Goal: Task Accomplishment & Management: Manage account settings

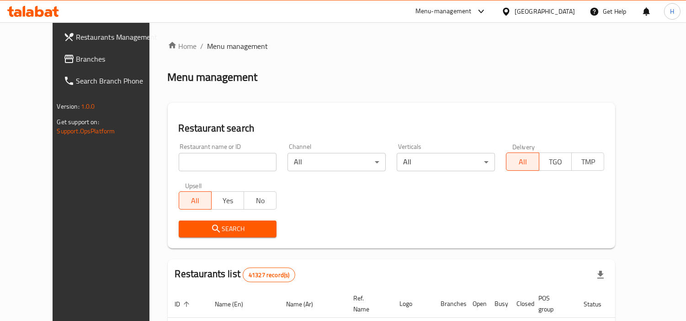
click at [76, 55] on span "Branches" at bounding box center [118, 58] width 84 height 11
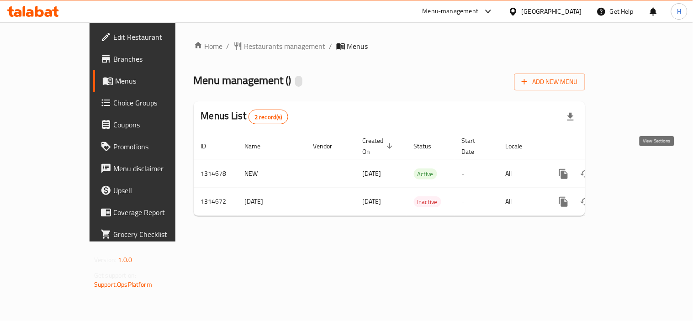
click at [633, 170] on icon "enhanced table" at bounding box center [629, 174] width 8 height 8
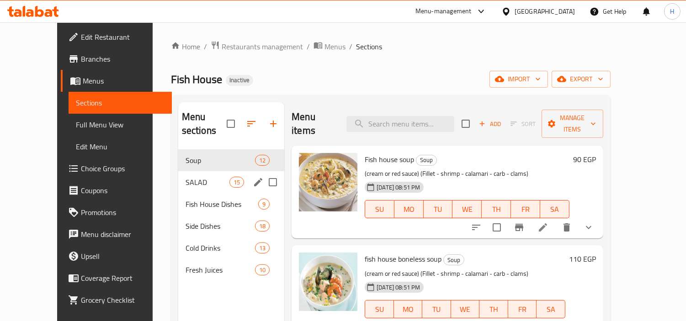
scroll to position [51, 0]
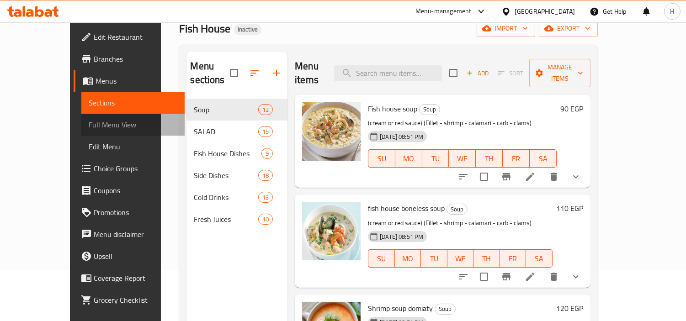
click at [81, 114] on link "Full Menu View" at bounding box center [132, 125] width 103 height 22
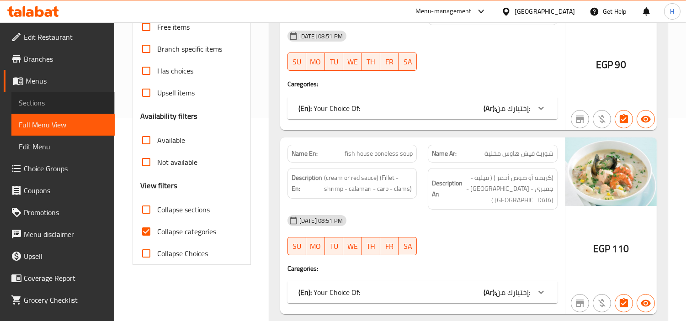
click at [64, 102] on span "Sections" at bounding box center [63, 102] width 89 height 11
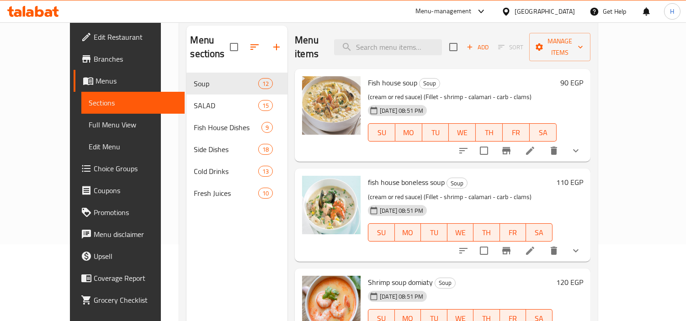
click at [89, 123] on span "Full Menu View" at bounding box center [133, 124] width 89 height 11
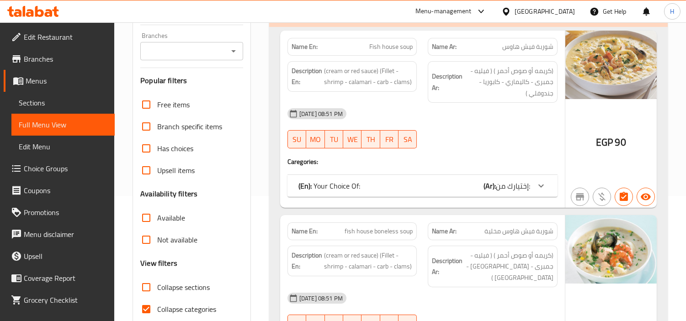
scroll to position [128, 0]
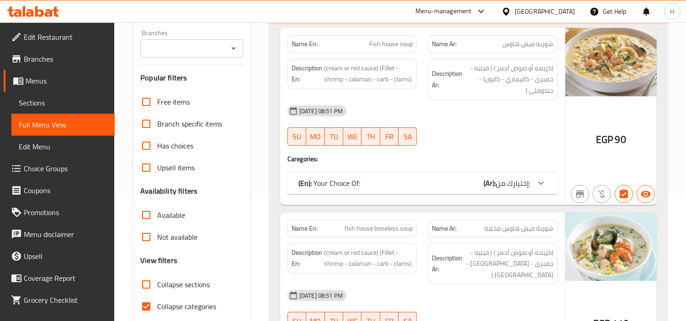
click at [98, 39] on span "Edit Restaurant" at bounding box center [66, 37] width 84 height 11
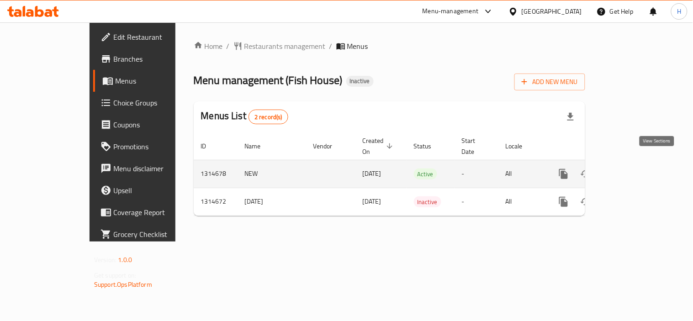
click at [635, 169] on icon "enhanced table" at bounding box center [629, 174] width 11 height 11
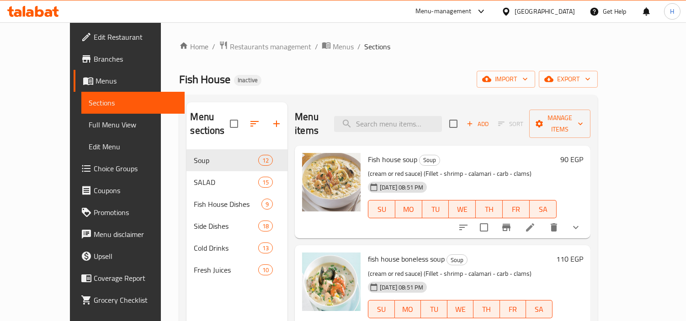
click at [89, 125] on span "Full Menu View" at bounding box center [133, 124] width 89 height 11
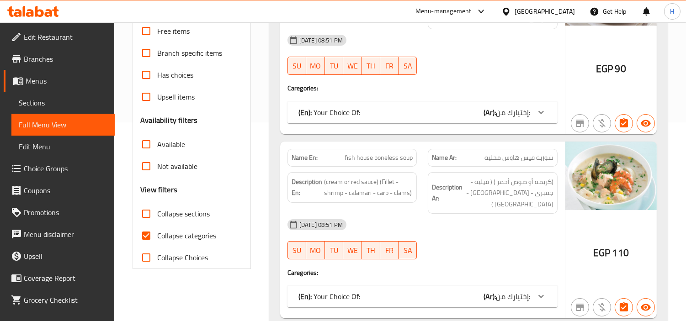
scroll to position [203, 0]
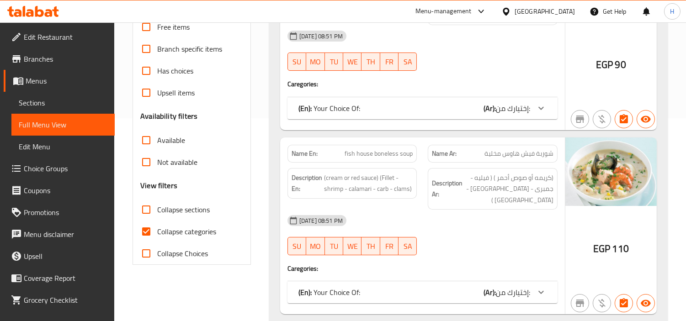
drag, startPoint x: 169, startPoint y: 227, endPoint x: 176, endPoint y: 212, distance: 15.7
click at [169, 230] on span "Collapse categories" at bounding box center [186, 231] width 59 height 11
click at [157, 230] on input "Collapse categories" at bounding box center [146, 232] width 22 height 22
checkbox input "false"
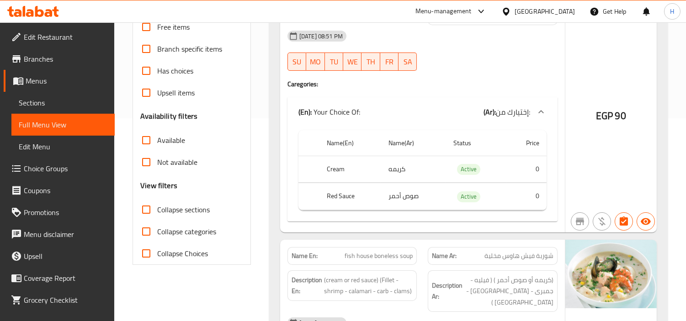
click at [176, 212] on span "Collapse sections" at bounding box center [183, 209] width 53 height 11
click at [157, 212] on input "Collapse sections" at bounding box center [146, 210] width 22 height 22
checkbox input "true"
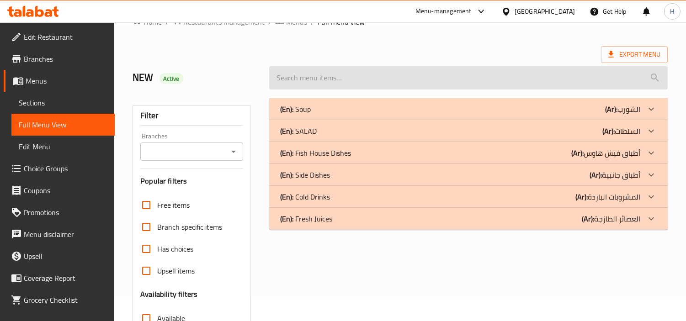
scroll to position [0, 0]
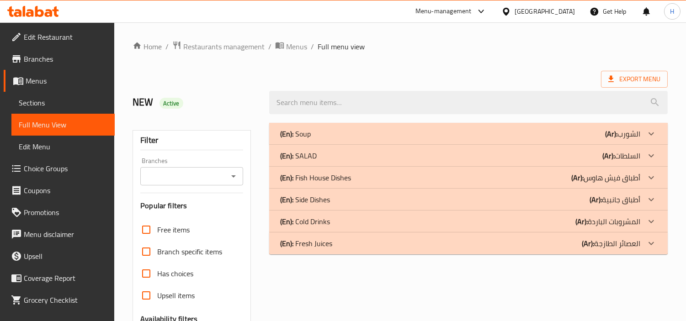
click at [421, 139] on div "(En): Soup (Ar): الشورب" at bounding box center [468, 134] width 398 height 22
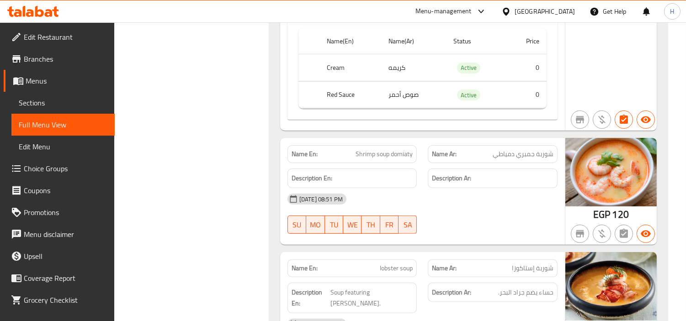
scroll to position [609, 0]
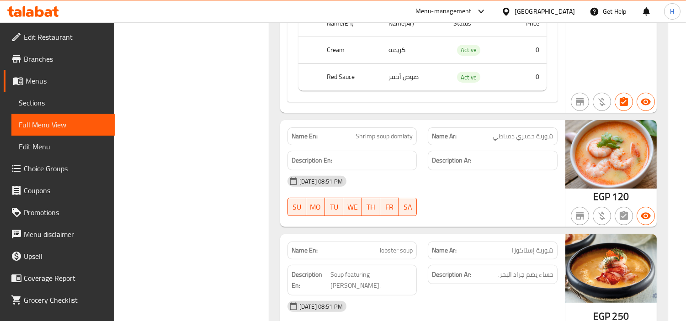
click at [375, 133] on span "Shrimp soup domiaty" at bounding box center [383, 137] width 57 height 10
copy span "Shrimp soup domiaty"
click at [82, 101] on span "Sections" at bounding box center [63, 102] width 89 height 11
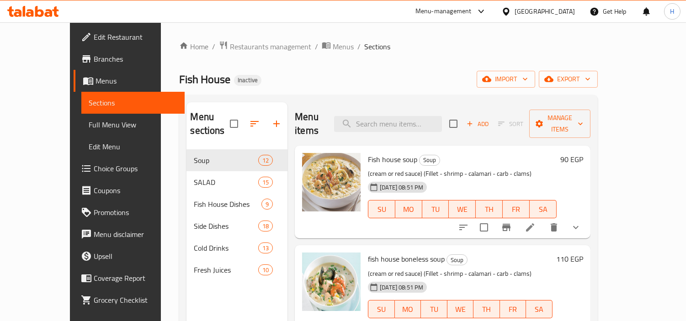
click at [433, 105] on div "Menu items Add Sort Manage items" at bounding box center [442, 123] width 295 height 43
click at [431, 116] on input "search" at bounding box center [388, 124] width 108 height 16
paste input "Shrimp soup domiaty"
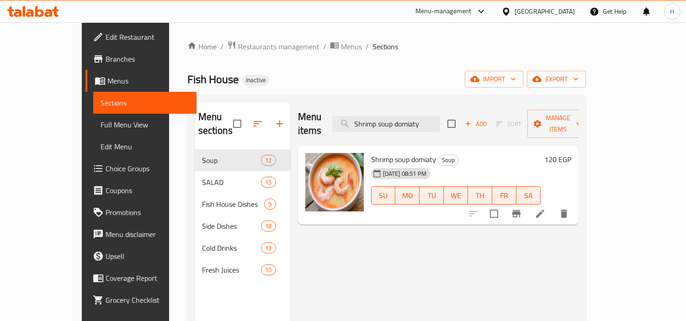
type input "Shrimp soup domiaty"
click at [544, 210] on icon at bounding box center [540, 214] width 8 height 8
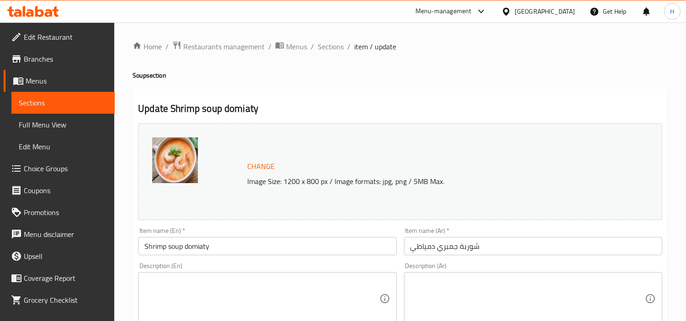
drag, startPoint x: 187, startPoint y: 239, endPoint x: 199, endPoint y: 250, distance: 16.2
click at [199, 249] on input "Shrimp soup domiaty" at bounding box center [267, 246] width 258 height 18
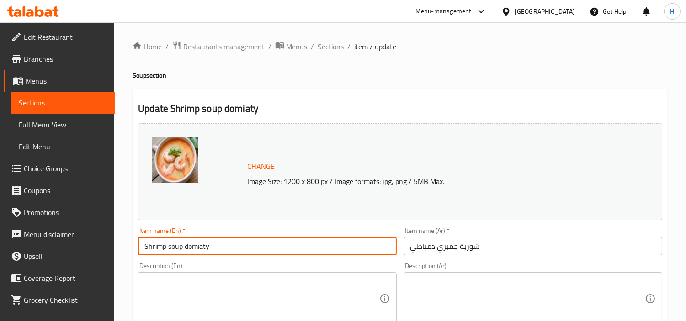
click at [199, 250] on input "Shrimp soup domiaty" at bounding box center [267, 246] width 258 height 18
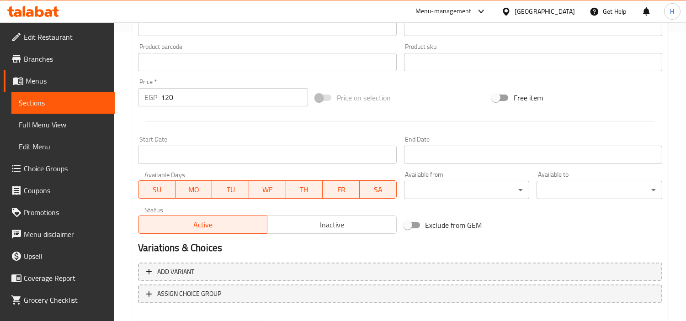
scroll to position [336, 0]
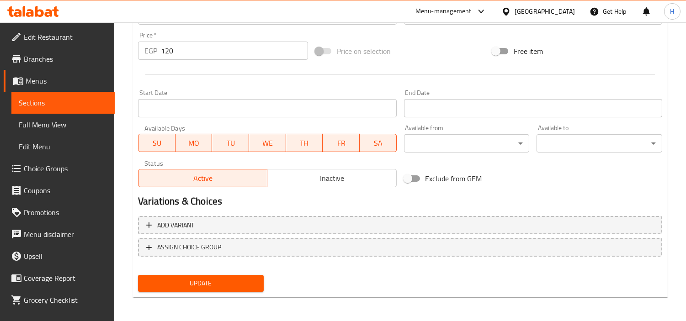
type input "Shrimp Domiaty Soup"
click at [222, 286] on span "Update" at bounding box center [200, 283] width 111 height 11
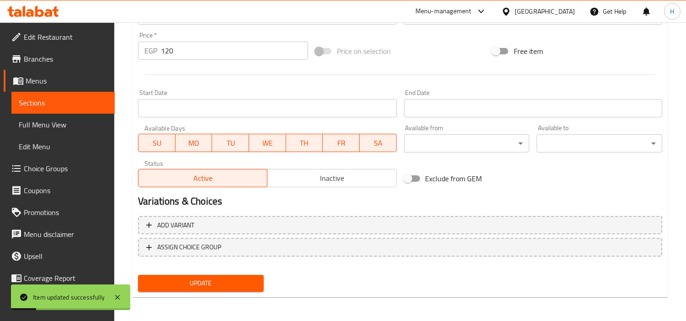
click at [70, 132] on link "Full Menu View" at bounding box center [62, 125] width 103 height 22
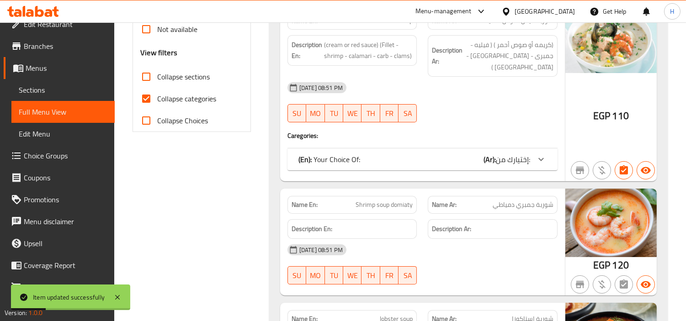
scroll to position [17, 0]
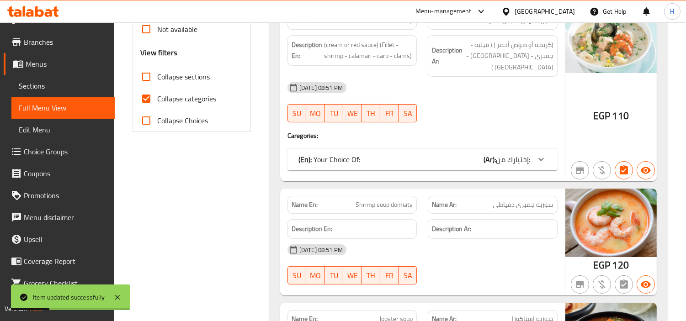
drag, startPoint x: 174, startPoint y: 96, endPoint x: 177, endPoint y: 88, distance: 8.2
click at [174, 96] on span "Collapse categories" at bounding box center [186, 98] width 59 height 11
click at [157, 96] on input "Collapse categories" at bounding box center [146, 99] width 22 height 22
checkbox input "false"
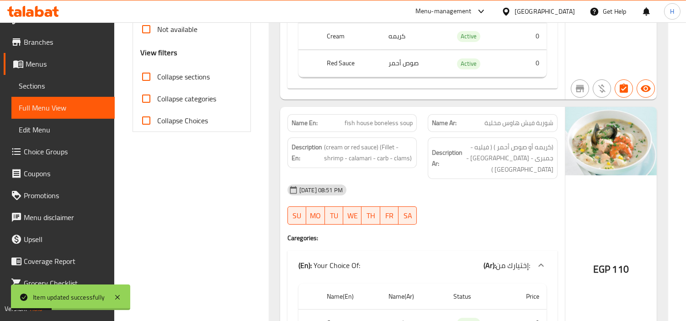
click at [179, 84] on label "Collapse sections" at bounding box center [172, 77] width 74 height 22
click at [157, 84] on input "Collapse sections" at bounding box center [146, 77] width 22 height 22
checkbox input "true"
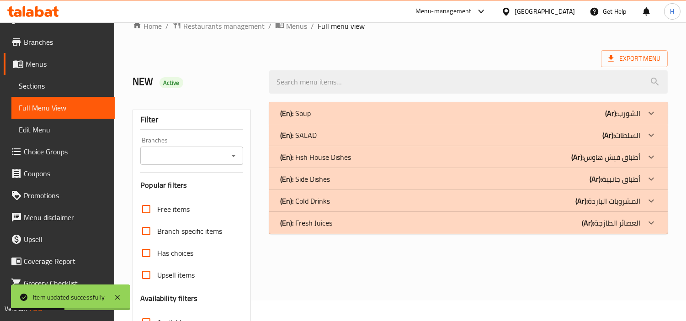
scroll to position [12, 0]
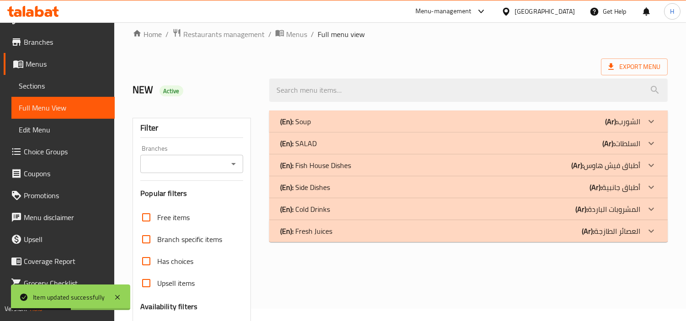
click at [429, 121] on div "(En): Soup (Ar): الشورب" at bounding box center [460, 121] width 360 height 11
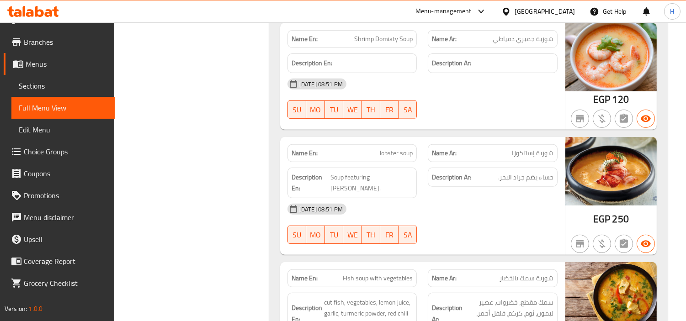
scroll to position [723, 0]
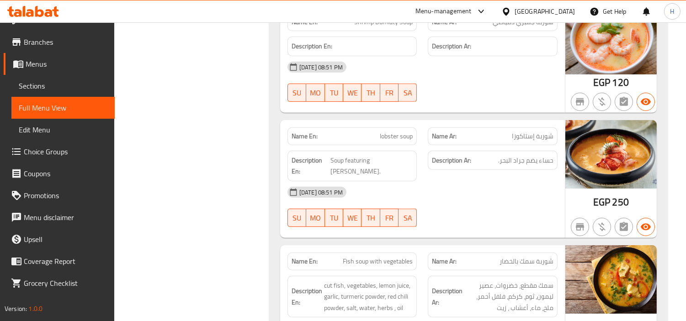
click at [400, 136] on span "lobster soup" at bounding box center [396, 137] width 33 height 10
copy span "lobster soup"
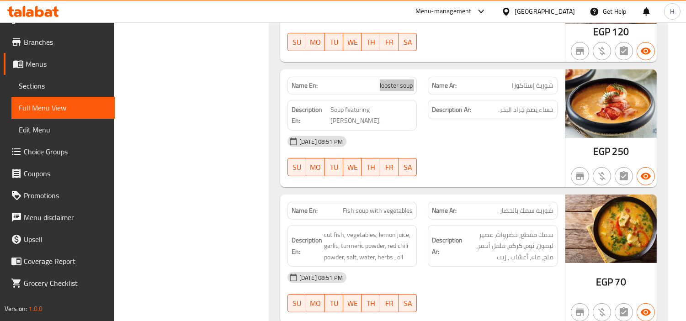
scroll to position [824, 0]
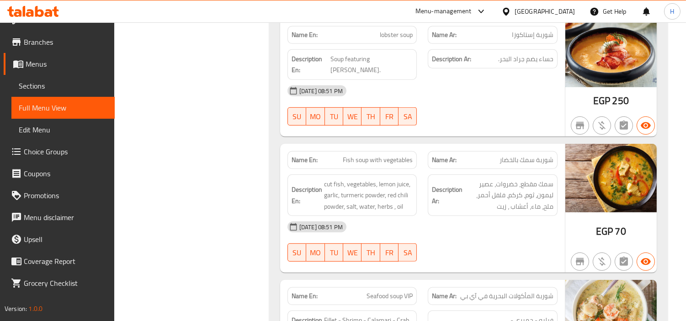
click at [385, 155] on span "Fish soup with vegetables" at bounding box center [378, 160] width 70 height 10
copy span "Fish soup with vegetables"
click at [391, 155] on span "Fish soup with vegetables" at bounding box center [378, 160] width 70 height 10
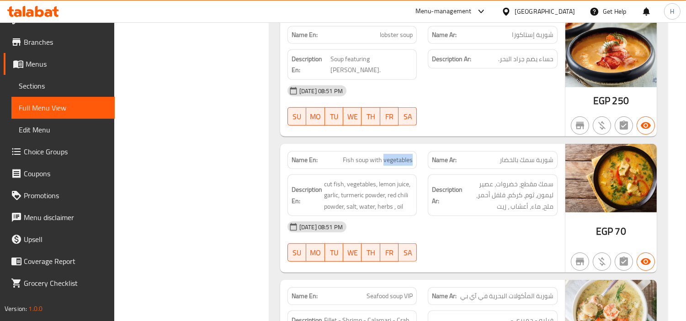
click at [391, 155] on span "Fish soup with vegetables" at bounding box center [378, 160] width 70 height 10
click at [368, 155] on span "Fish soup with vegetables" at bounding box center [378, 160] width 70 height 10
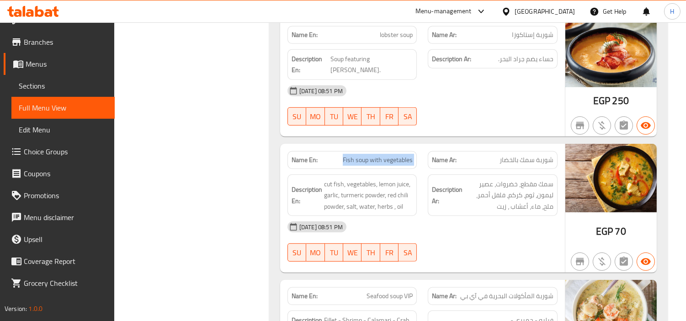
drag, startPoint x: 49, startPoint y: 81, endPoint x: 98, endPoint y: 89, distance: 49.5
click at [49, 81] on span "Sections" at bounding box center [63, 85] width 89 height 11
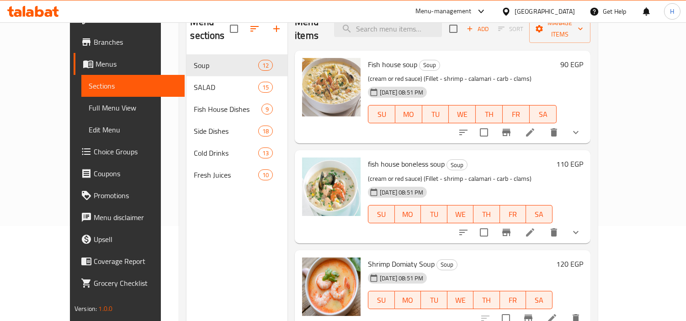
scroll to position [77, 0]
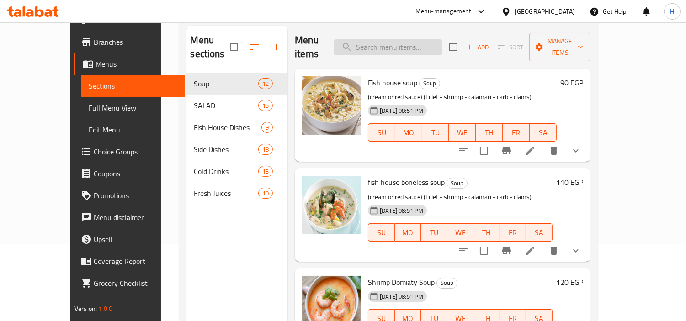
click at [425, 39] on input "search" at bounding box center [388, 47] width 108 height 16
paste input "Fish soup with vegetables"
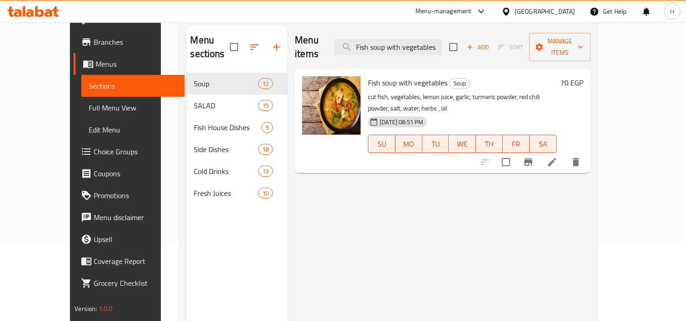
type input "Fish soup with vegetables"
click at [565, 154] on li at bounding box center [552, 162] width 26 height 16
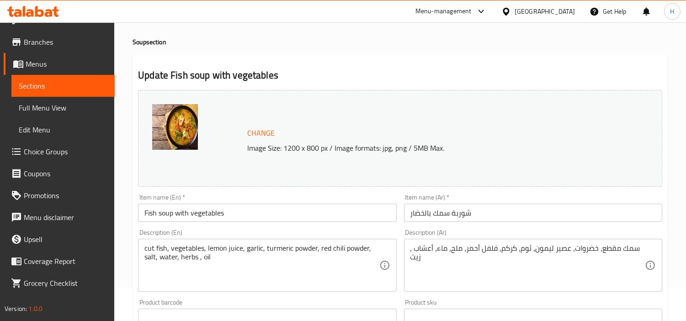
scroll to position [51, 0]
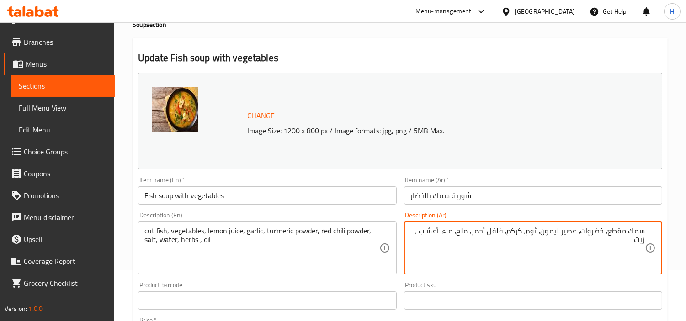
click at [523, 234] on textarea "سمك مقطع، خضروات، عصير ليمون، ثوم، كركم، فلفل أحمر، ملح، ماء، أعشاب ، زيت" at bounding box center [527, 248] width 234 height 43
click at [488, 232] on textarea "سمك مقطع، خضروات، عصير ليمون، ثوم، بودرة كركم، فلفل أحمر، ملح، ماء، أعشاب ، زيت" at bounding box center [527, 248] width 234 height 43
click at [484, 233] on textarea "سمك مقطع، خضروات، عصير ليمون، ثوم، بودرة كركم، فلفل أحمر، ملح، ماء، أعشاب ، زيت" at bounding box center [527, 248] width 234 height 43
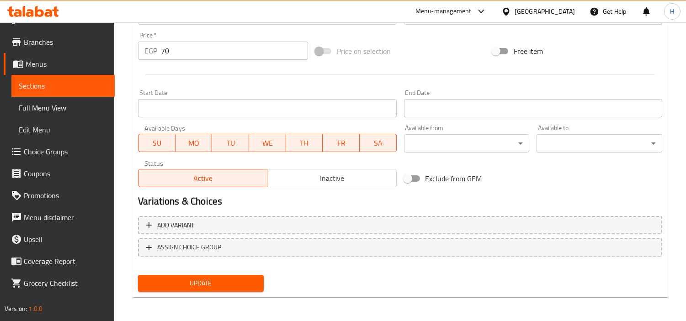
type textarea "سمك مقطع، خضروات، عصير ليمون، ثوم، بودرة كركم، بودرة فلفل أحمر حار، ملح، ماء، أ…"
drag, startPoint x: 249, startPoint y: 279, endPoint x: 259, endPoint y: 275, distance: 10.1
click at [248, 279] on span "Update" at bounding box center [200, 283] width 111 height 11
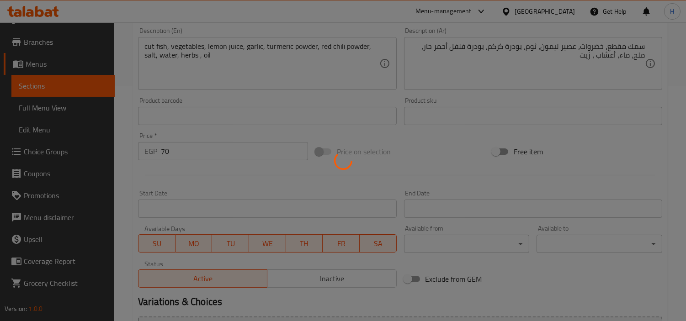
scroll to position [234, 0]
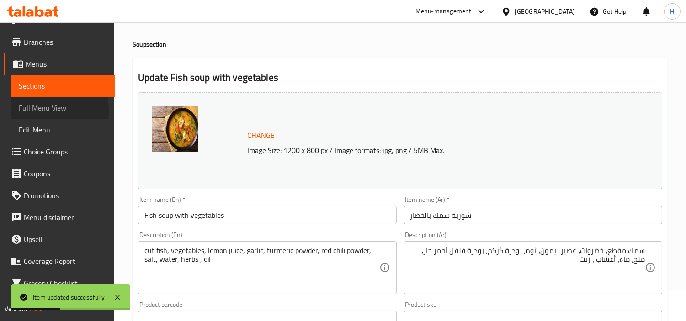
click at [26, 110] on span "Full Menu View" at bounding box center [63, 107] width 89 height 11
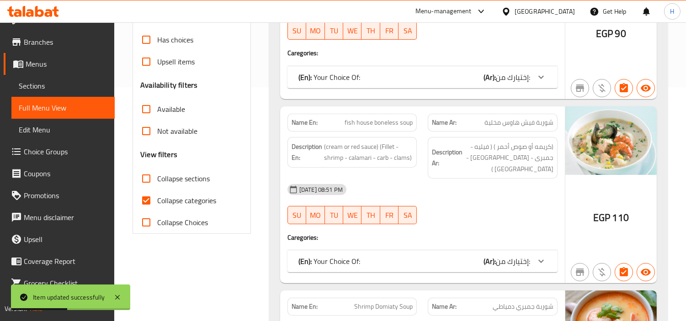
scroll to position [234, 0]
click at [179, 202] on span "Collapse categories" at bounding box center [186, 200] width 59 height 11
click at [157, 202] on input "Collapse categories" at bounding box center [146, 200] width 22 height 22
checkbox input "false"
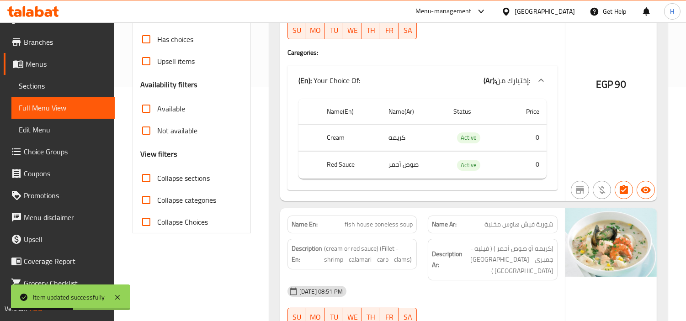
click at [188, 178] on span "Collapse sections" at bounding box center [183, 178] width 53 height 11
click at [157, 178] on input "Collapse sections" at bounding box center [146, 178] width 22 height 22
checkbox input "true"
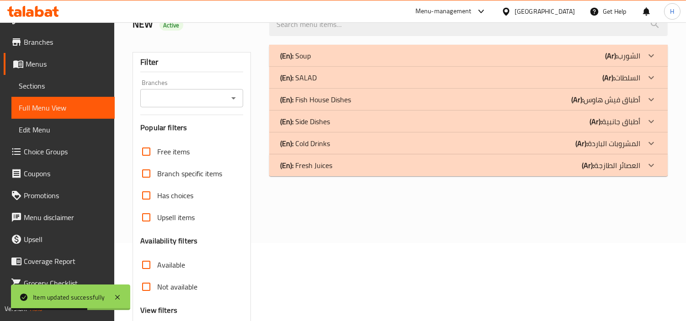
scroll to position [63, 0]
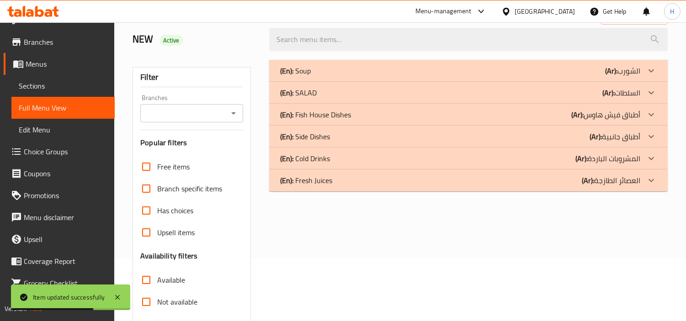
click at [450, 73] on div "(En): Soup (Ar): الشورب" at bounding box center [460, 70] width 360 height 11
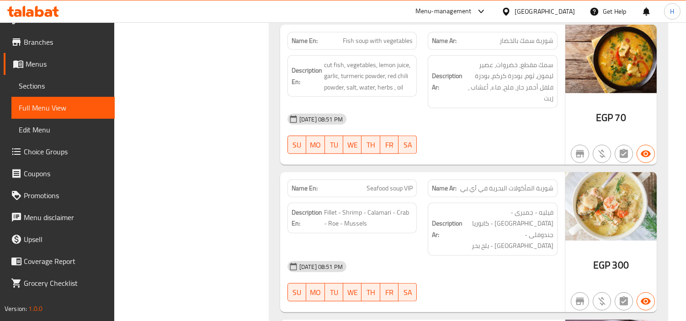
scroll to position [926, 0]
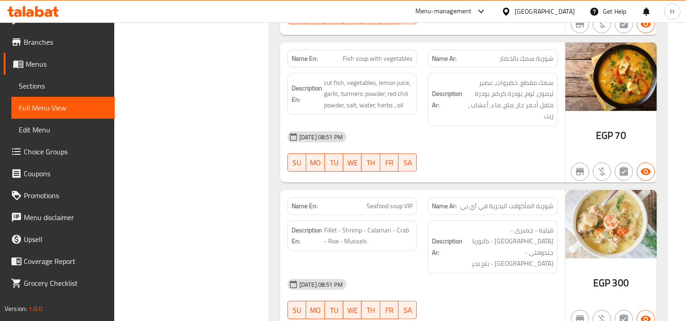
click at [393, 201] on span "Seafood soup VIP" at bounding box center [389, 206] width 46 height 10
copy span "Seafood soup VIP"
drag, startPoint x: 44, startPoint y: 90, endPoint x: 108, endPoint y: 98, distance: 64.5
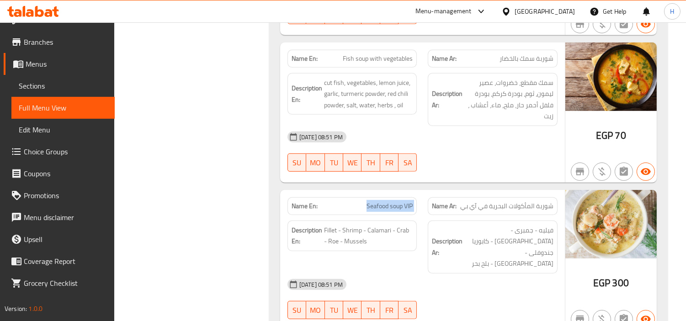
click at [44, 90] on span "Sections" at bounding box center [63, 85] width 89 height 11
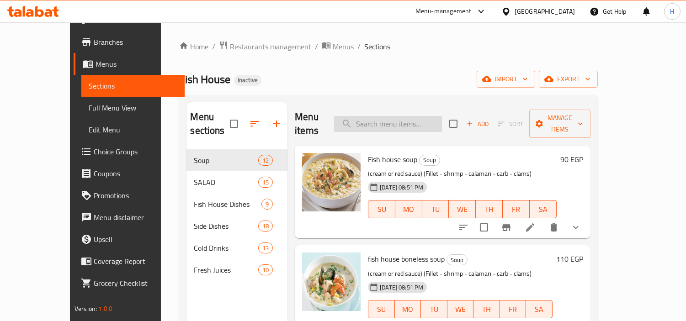
click at [431, 117] on input "search" at bounding box center [388, 124] width 108 height 16
paste input "Seafood soup VIP"
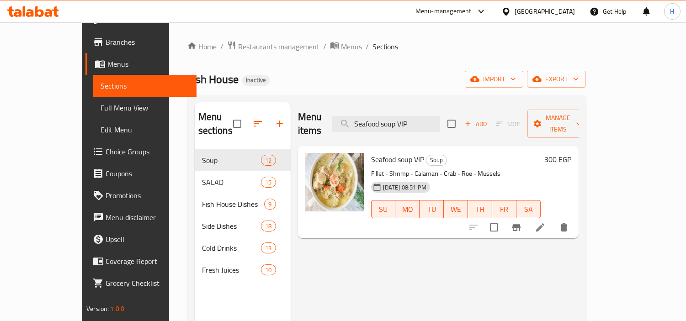
type input "Seafood soup VIP"
click at [553, 219] on li at bounding box center [540, 227] width 26 height 16
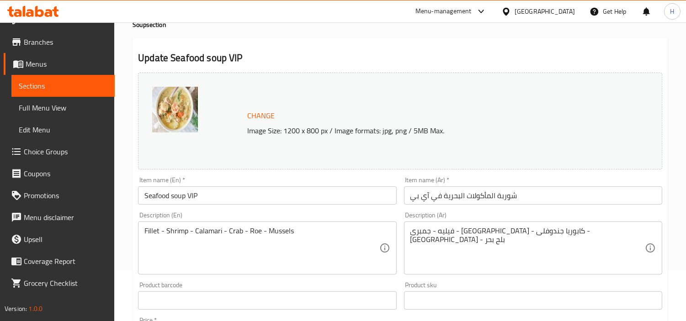
scroll to position [101, 0]
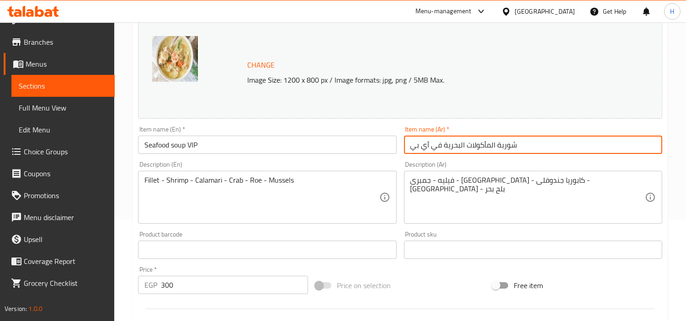
click at [474, 148] on input "شوربة المأكولات البحرية في آي بي" at bounding box center [533, 145] width 258 height 18
drag, startPoint x: 582, startPoint y: 143, endPoint x: 634, endPoint y: 149, distance: 52.0
click at [634, 149] on input "شوربة المأكولات البحرية في آي بي" at bounding box center [533, 145] width 258 height 18
type input "شوربة سي فود في آي بي"
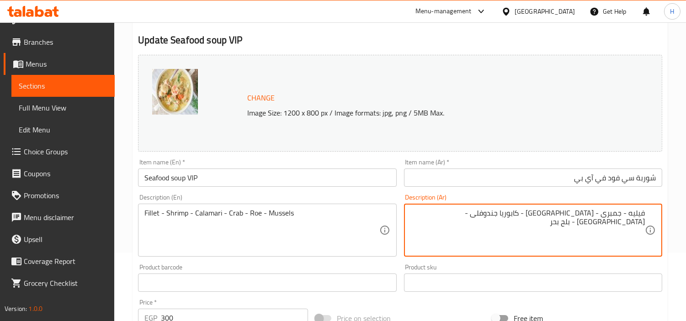
scroll to position [51, 0]
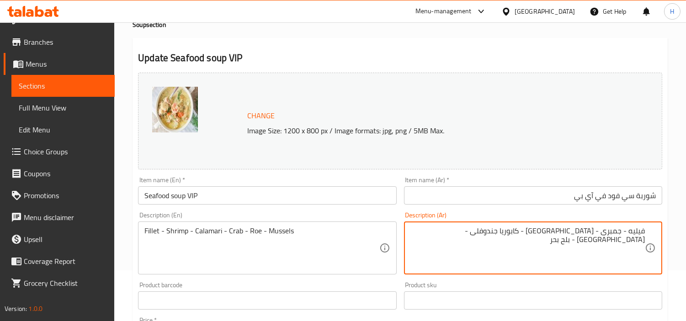
click at [542, 239] on textarea "فيليه - جمبرى - كاليمارى - كابوريا جندوفلى - بطارخ - بلح بحر" at bounding box center [527, 248] width 234 height 43
click at [529, 234] on textarea "فيليه - جمبرى - كاليمارى - كابوريا جندوفلى - بطارخ - بلح بحر" at bounding box center [527, 248] width 234 height 43
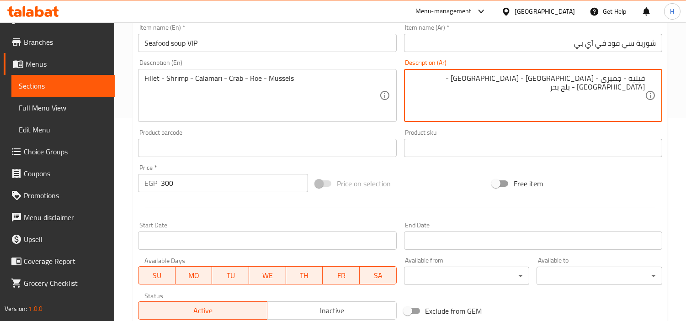
scroll to position [304, 0]
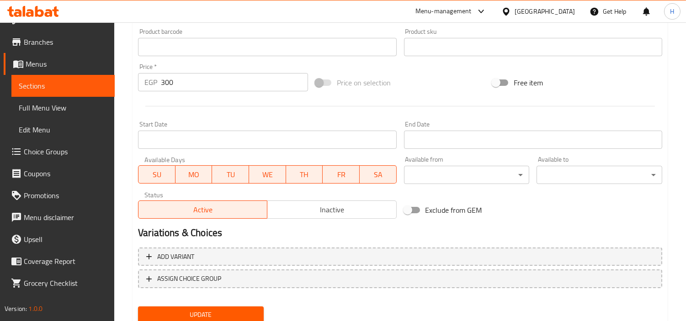
type textarea "فيليه - جمبرى - [GEOGRAPHIC_DATA] - [GEOGRAPHIC_DATA] - [GEOGRAPHIC_DATA] - بلح…"
click at [210, 306] on button "Update" at bounding box center [201, 314] width 126 height 17
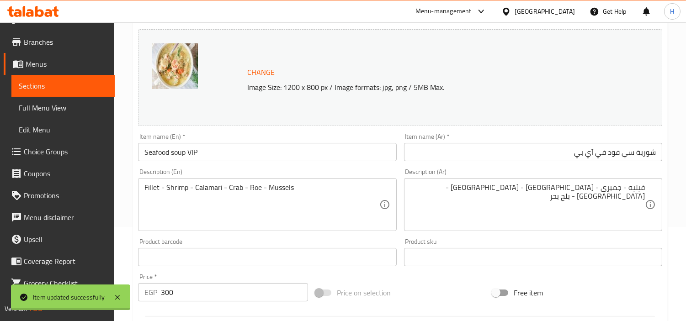
scroll to position [0, 0]
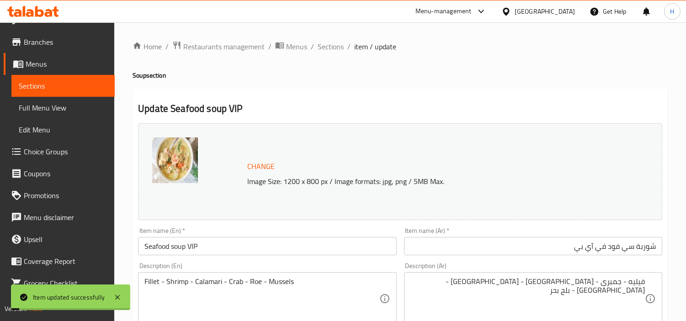
click at [336, 44] on span "Sections" at bounding box center [330, 46] width 26 height 11
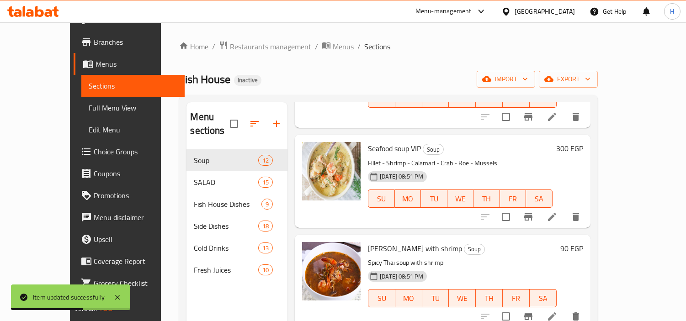
scroll to position [558, 0]
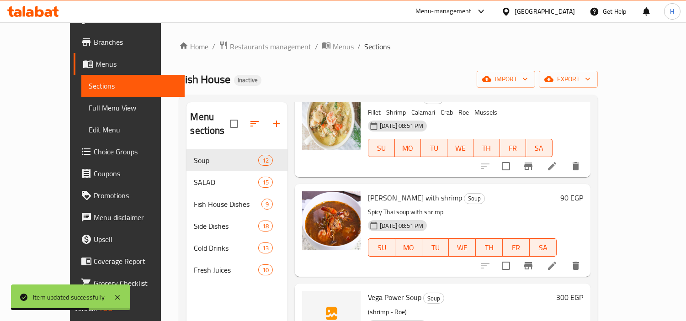
click at [557, 260] on icon at bounding box center [551, 265] width 11 height 11
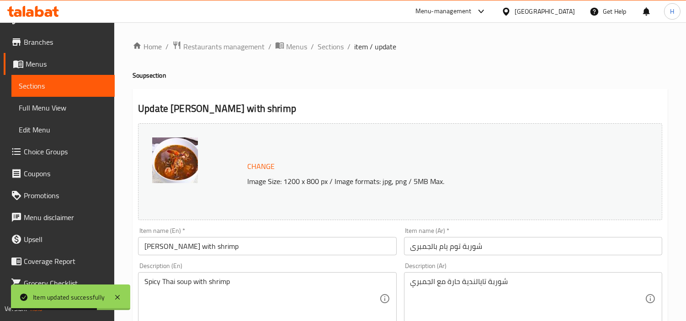
click at [576, 242] on input "شوربة توم يام بالجمبرى" at bounding box center [533, 246] width 258 height 18
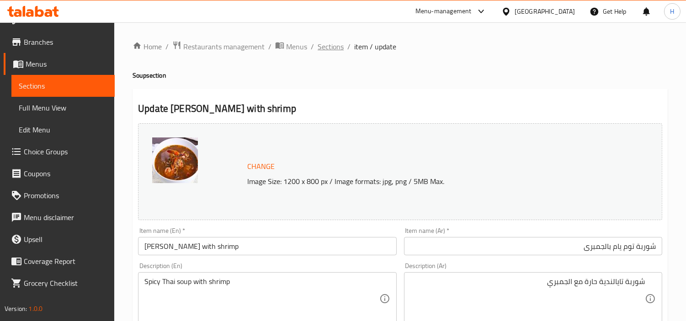
click at [337, 48] on span "Sections" at bounding box center [330, 46] width 26 height 11
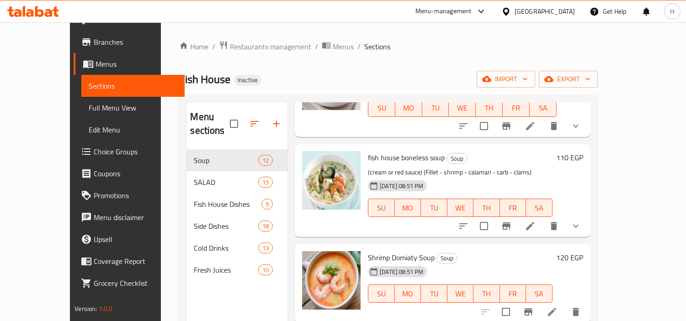
scroll to position [203, 0]
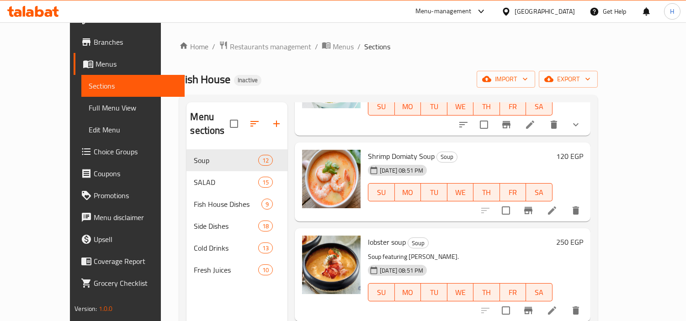
click at [97, 103] on span "Full Menu View" at bounding box center [133, 107] width 89 height 11
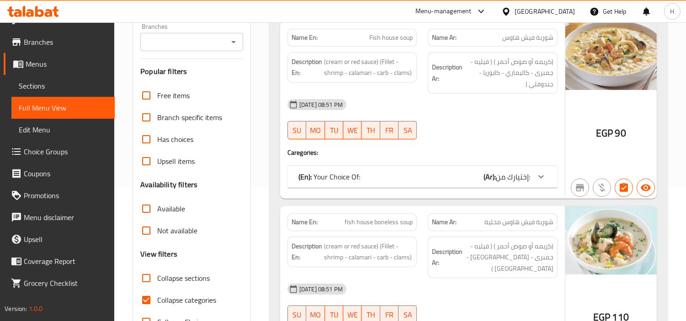
scroll to position [152, 0]
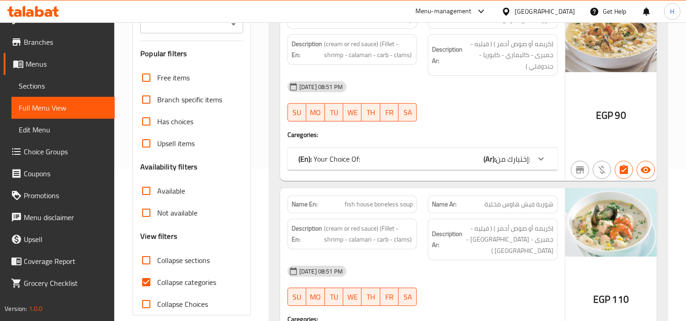
drag, startPoint x: 148, startPoint y: 280, endPoint x: 153, endPoint y: 245, distance: 35.1
click at [148, 277] on input "Collapse categories" at bounding box center [146, 282] width 22 height 22
checkbox input "false"
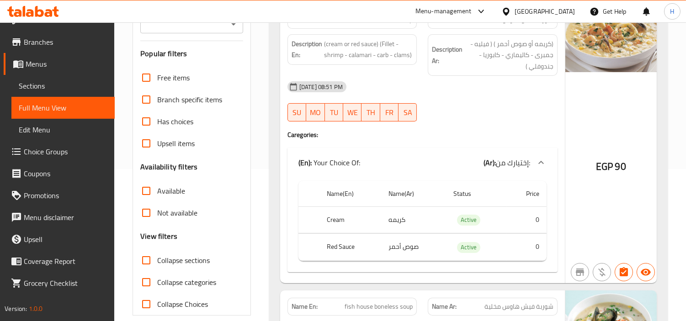
click at [153, 245] on div "Free items Branch specific items Has choices Upsell items Availability filters …" at bounding box center [191, 191] width 103 height 248
click at [157, 256] on input "Collapse sections" at bounding box center [146, 260] width 22 height 22
checkbox input "true"
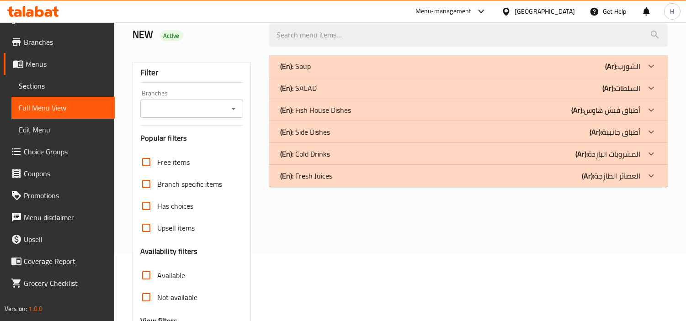
scroll to position [51, 0]
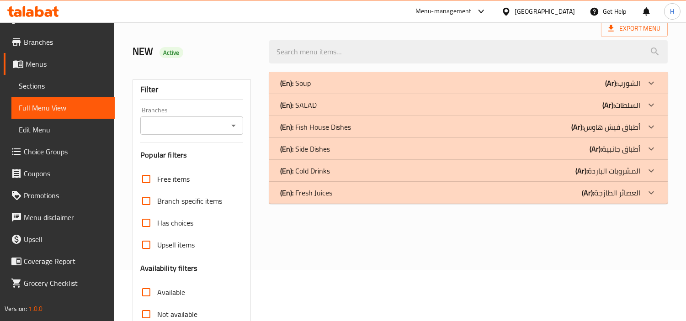
click at [422, 84] on div "(En): Soup (Ar): الشورب" at bounding box center [460, 83] width 360 height 11
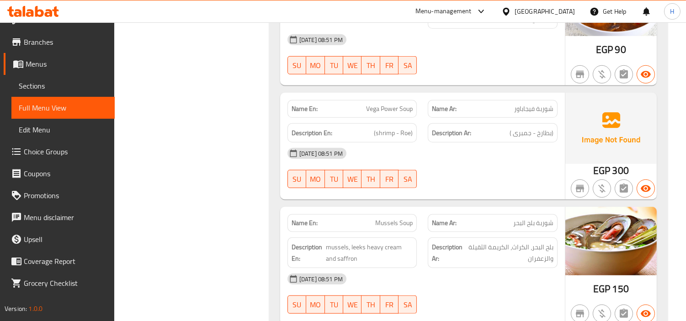
scroll to position [1319, 0]
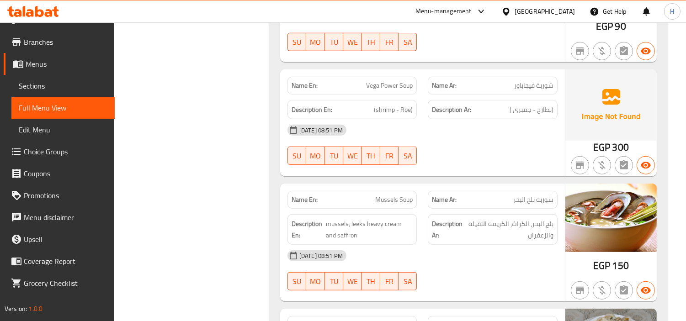
click at [411, 195] on span "Mussels Soup" at bounding box center [393, 200] width 37 height 10
copy span "Mussels Soup"
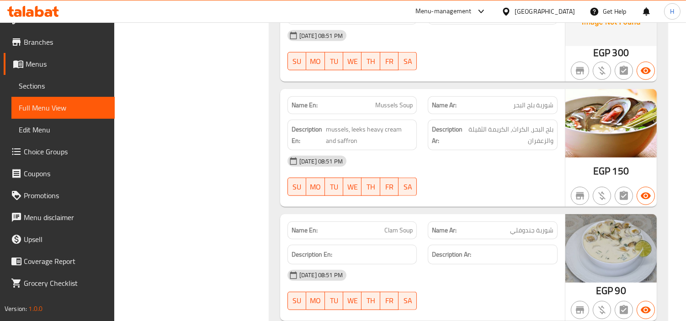
scroll to position [1421, 0]
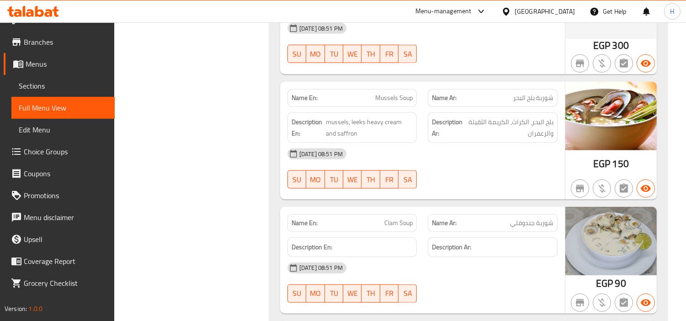
click at [402, 218] on span "Clam Soup" at bounding box center [398, 223] width 28 height 10
copy span "Clam Soup"
click at [80, 90] on span "Sections" at bounding box center [63, 85] width 89 height 11
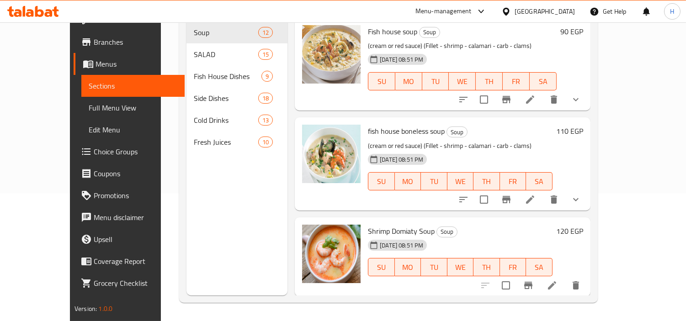
scroll to position [128, 0]
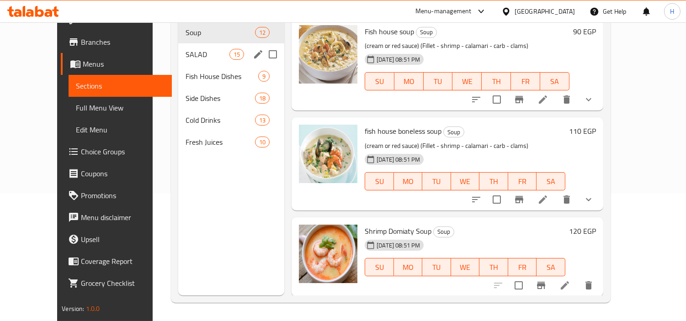
click at [185, 49] on span "SALAD" at bounding box center [207, 54] width 44 height 11
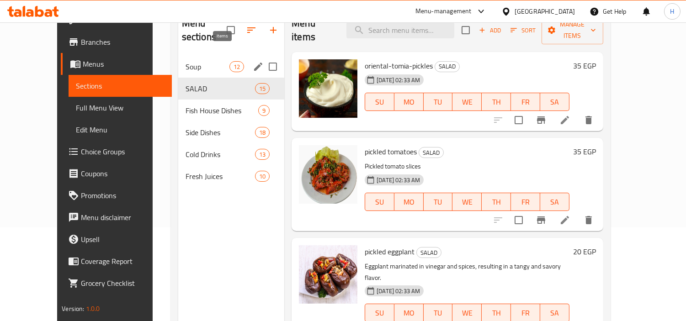
scroll to position [26, 0]
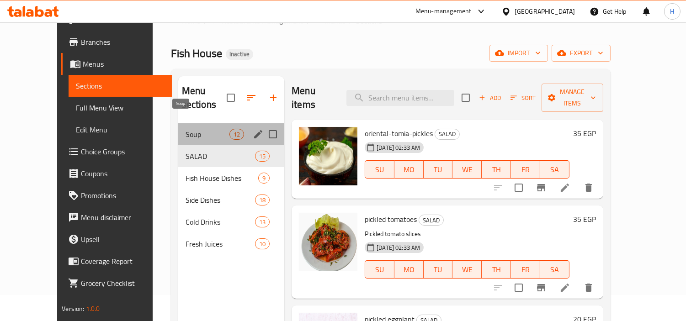
click at [190, 129] on span "Soup" at bounding box center [207, 134] width 44 height 11
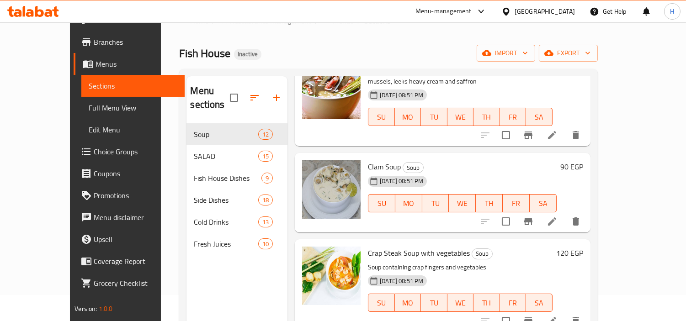
scroll to position [871, 0]
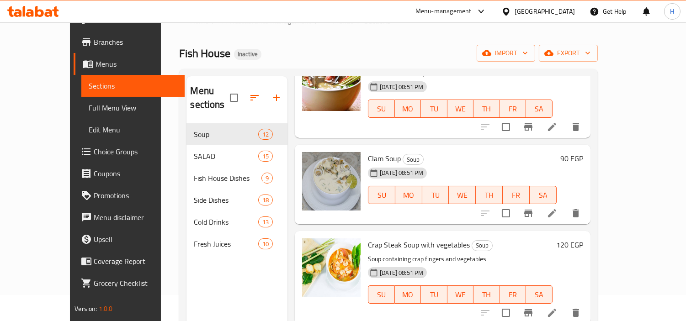
click at [556, 209] on icon at bounding box center [552, 213] width 8 height 8
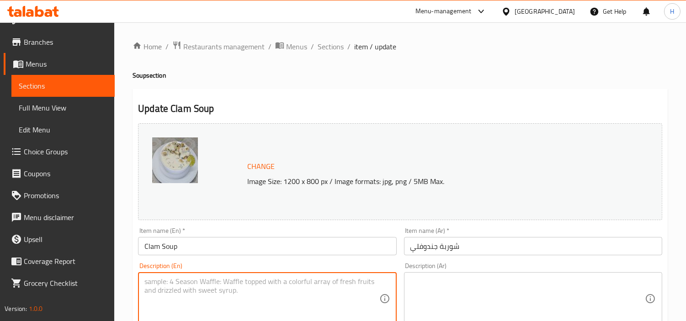
click at [356, 285] on textarea at bounding box center [261, 298] width 234 height 43
paste textarea "Clams, onion, celery, carrots and cream"
type textarea "Clams, onion, celery, carrots and cream"
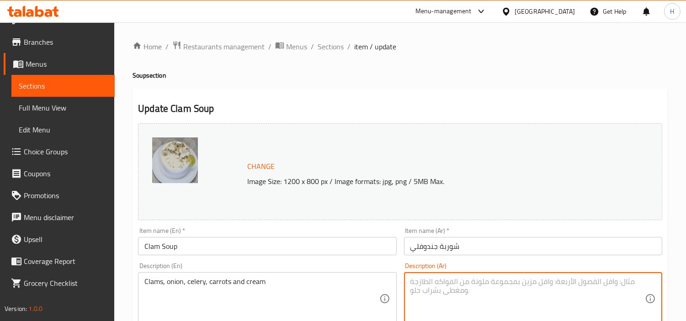
click at [496, 281] on textarea at bounding box center [527, 298] width 234 height 43
paste textarea "محار، بصل، كرفس، جزر وكريمة"
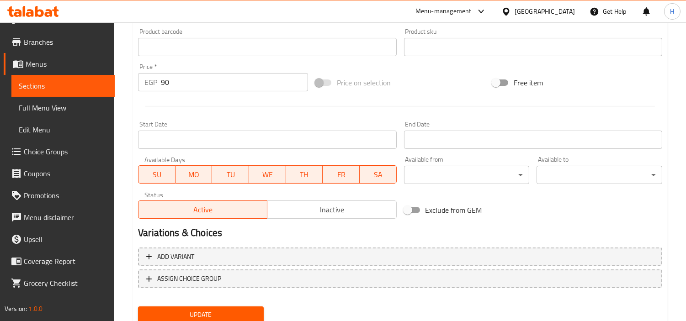
type textarea "محار، بصل، كرفس، جزر وكريمة"
click at [204, 313] on span "Update" at bounding box center [200, 314] width 111 height 11
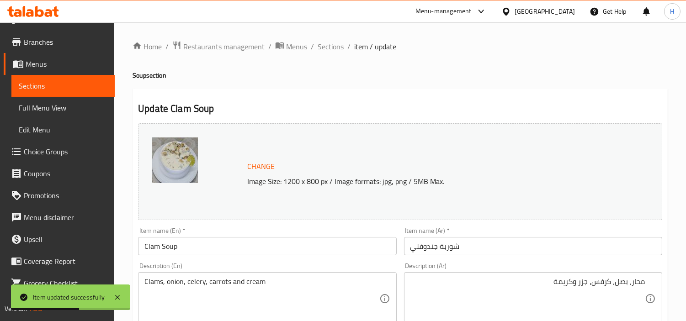
drag, startPoint x: 331, startPoint y: 51, endPoint x: 344, endPoint y: 66, distance: 19.7
click at [331, 51] on span "Sections" at bounding box center [330, 46] width 26 height 11
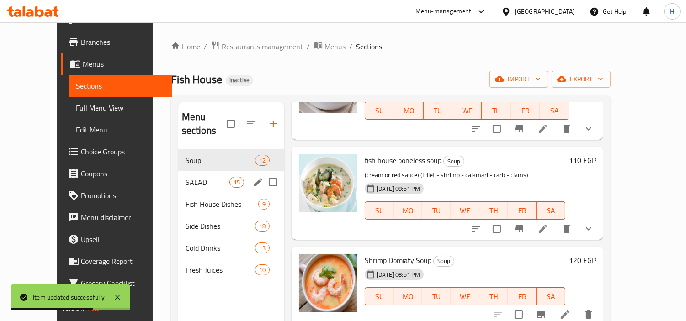
scroll to position [101, 0]
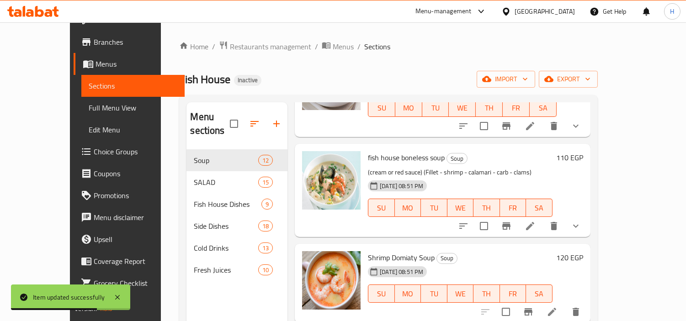
click at [81, 101] on link "Full Menu View" at bounding box center [132, 108] width 103 height 22
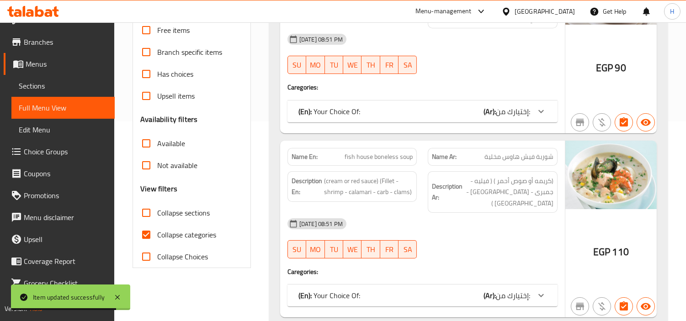
scroll to position [203, 0]
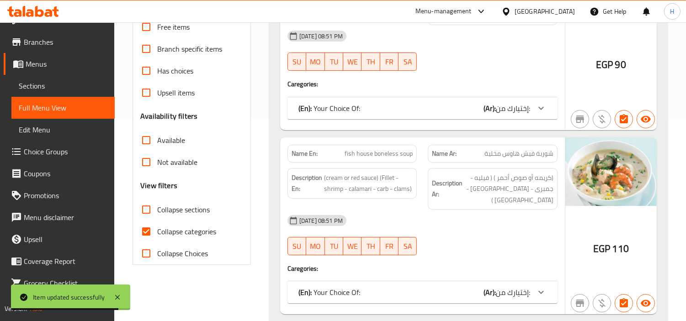
click at [149, 230] on input "Collapse categories" at bounding box center [146, 232] width 22 height 22
checkbox input "false"
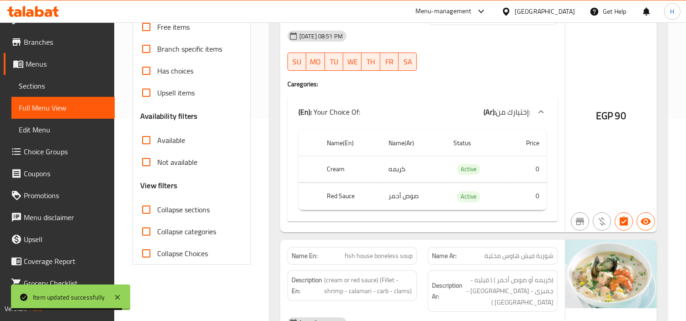
click at [152, 201] on input "Collapse sections" at bounding box center [146, 210] width 22 height 22
checkbox input "true"
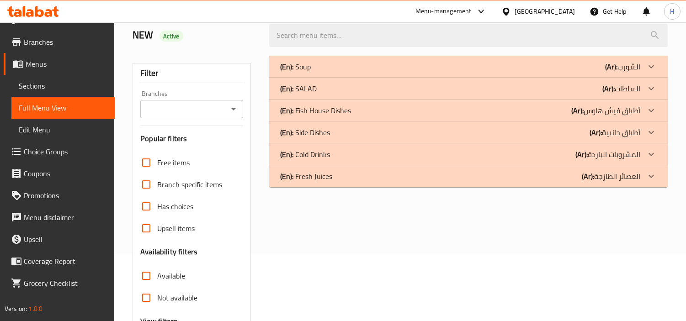
scroll to position [63, 0]
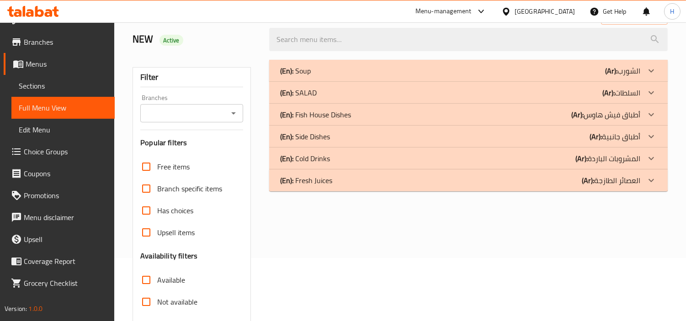
click at [377, 76] on div "(En): Soup (Ar): الشورب" at bounding box center [468, 71] width 398 height 22
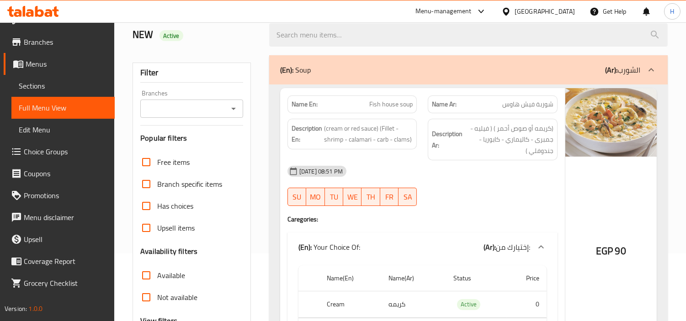
scroll to position [12, 0]
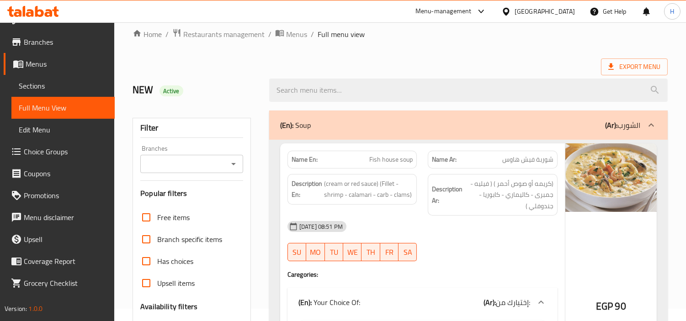
click at [446, 123] on div "(En): Soup (Ar): الشورب" at bounding box center [460, 125] width 360 height 11
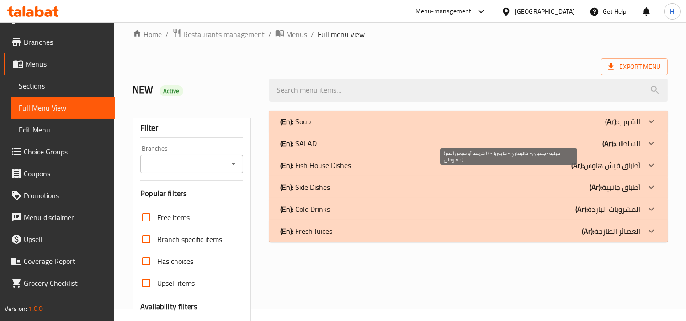
scroll to position [63, 0]
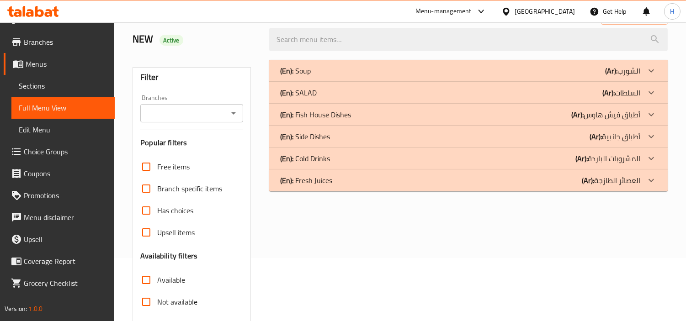
click at [423, 94] on div "(En): SALAD (Ar): السلطات" at bounding box center [460, 92] width 360 height 11
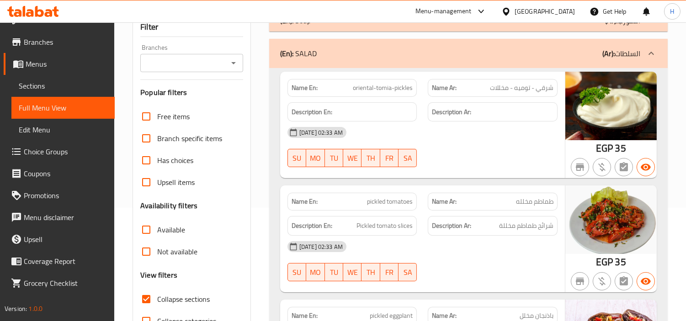
scroll to position [114, 0]
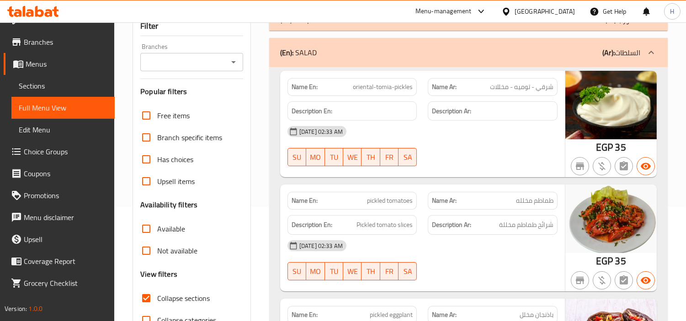
click at [385, 92] on span "oriental-tomia-pickles" at bounding box center [383, 87] width 60 height 10
copy span "oriental-tomia-pickles"
click at [87, 92] on link "Sections" at bounding box center [62, 86] width 103 height 22
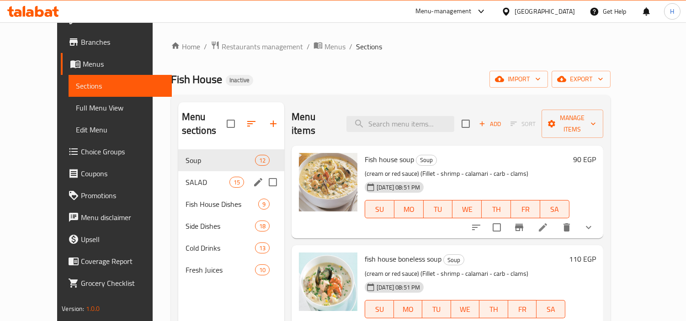
click at [191, 171] on div "SALAD 15" at bounding box center [231, 182] width 106 height 22
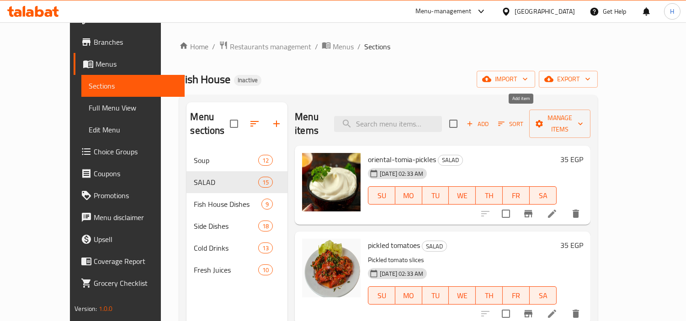
click at [490, 119] on span "Add" at bounding box center [477, 124] width 25 height 11
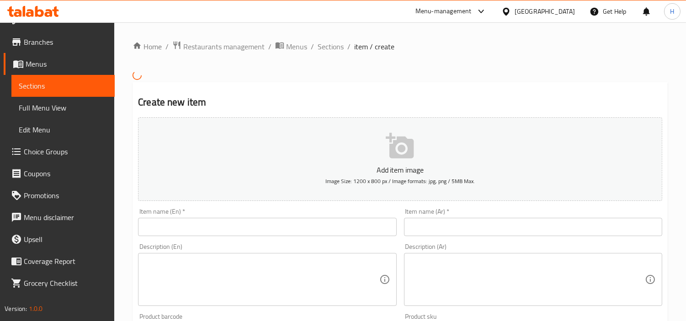
click at [360, 216] on div "Item name (En)   * Item name (En) *" at bounding box center [267, 222] width 258 height 28
click at [359, 225] on input "text" at bounding box center [267, 227] width 258 height 18
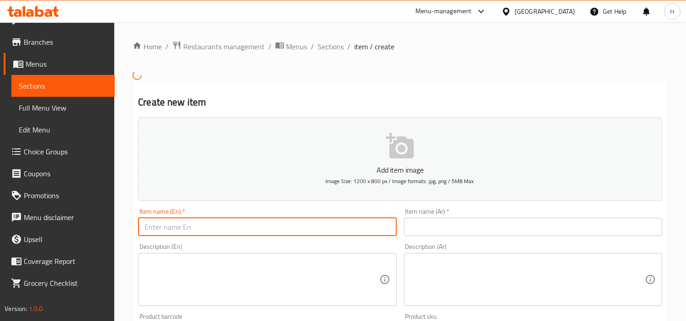
paste input "oriental-tomia-pickles"
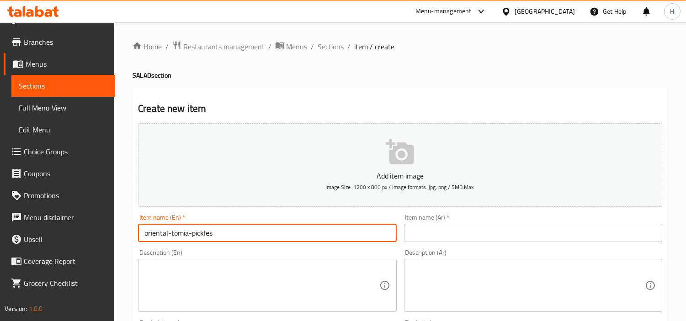
drag, startPoint x: 233, startPoint y: 233, endPoint x: 168, endPoint y: 233, distance: 65.3
click at [168, 233] on input "oriental-tomia-pickles" at bounding box center [267, 233] width 258 height 18
click at [146, 231] on input "oriental Salad" at bounding box center [267, 233] width 258 height 18
type input "Oriental Salad"
click at [518, 229] on input "text" at bounding box center [533, 233] width 258 height 18
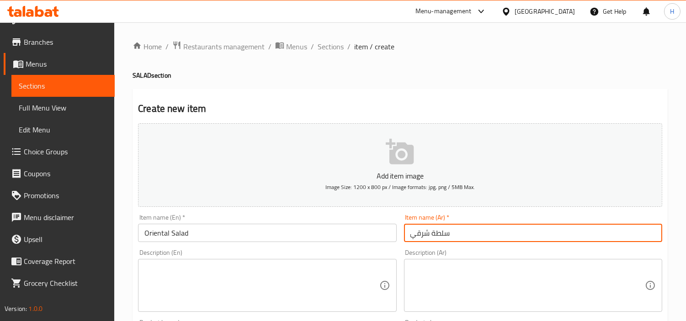
type input "سلطة شرقي"
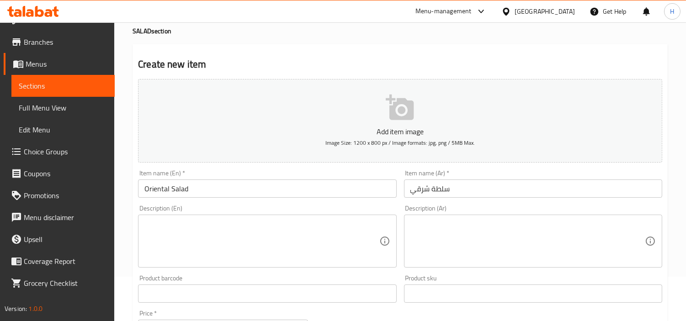
scroll to position [101, 0]
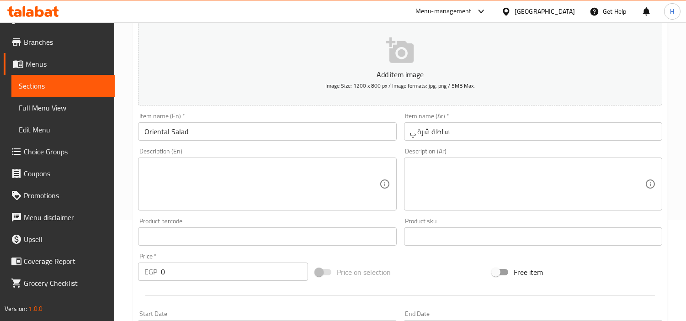
click at [273, 135] on input "Oriental Salad" at bounding box center [267, 131] width 258 height 18
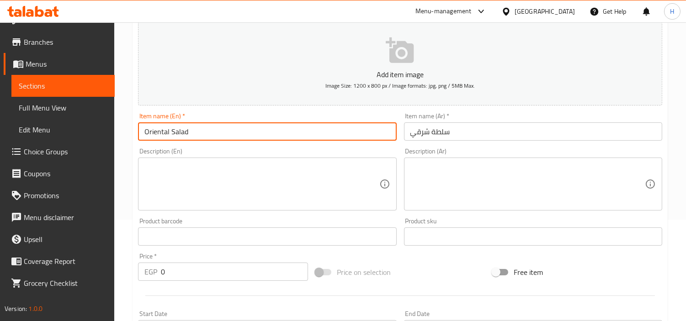
click at [273, 135] on input "Oriental Salad" at bounding box center [267, 131] width 258 height 18
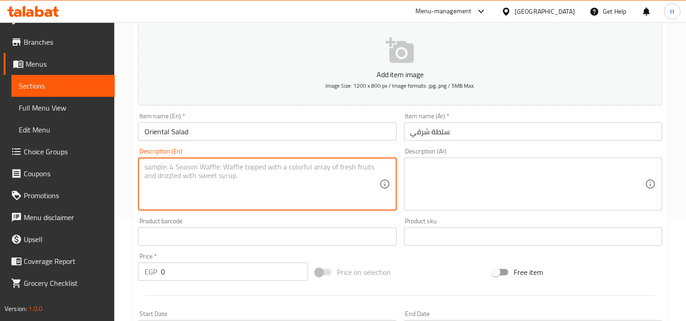
click at [307, 203] on textarea at bounding box center [261, 184] width 234 height 43
paste textarea "Vibrant medley of crisp greens, crunchy vegetables, and exotic ingredients"
type textarea "Vibrant medley of crisp greens, crunchy vegetables, and exotic ingredients"
click at [523, 182] on textarea at bounding box center [527, 184] width 234 height 43
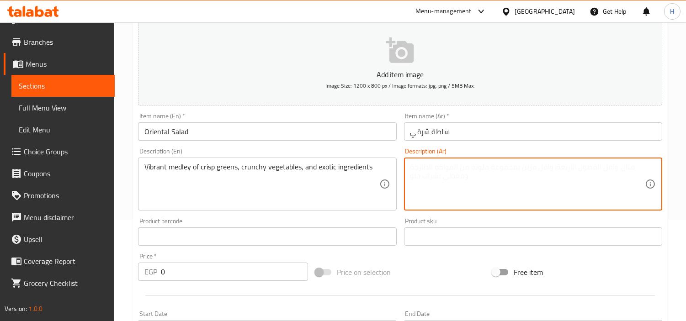
paste textarea "مجموعة حيوية من خضروات طازجة والخضروات المقرمشة والمكونات الغريبة"
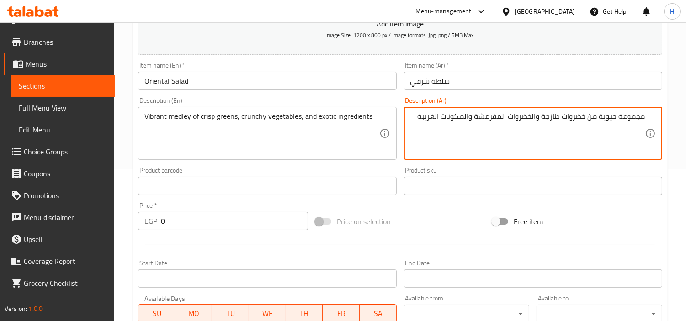
type textarea "مجموعة حيوية من خضروات طازجة والخضروات المقرمشة والمكونات الغريبة"
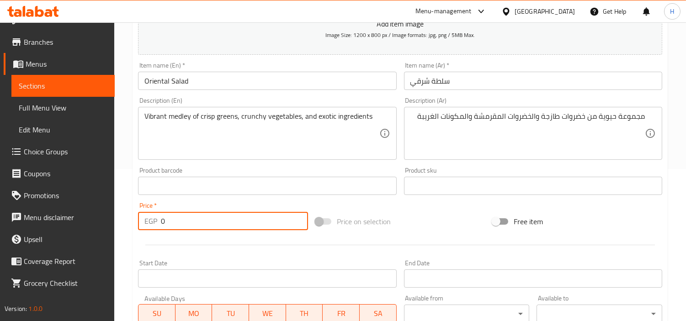
drag, startPoint x: 227, startPoint y: 224, endPoint x: 31, endPoint y: 228, distance: 196.0
click at [26, 207] on div "Edit Restaurant Branches Menus Sections Full Menu View Edit Menu Choice Groups …" at bounding box center [343, 181] width 686 height 623
type input "35"
click at [142, 240] on div at bounding box center [399, 245] width 531 height 22
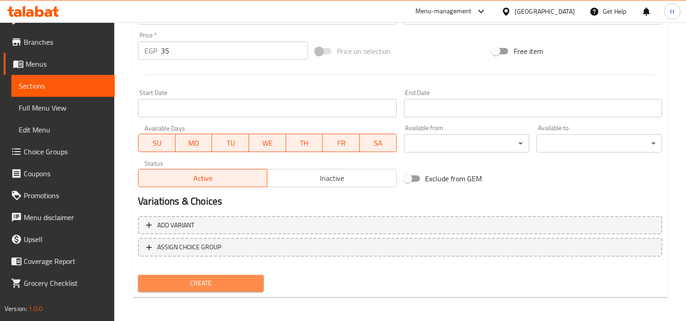
click at [249, 284] on span "Create" at bounding box center [200, 283] width 111 height 11
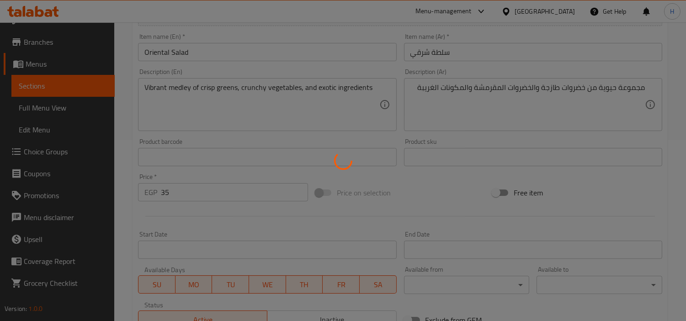
scroll to position [120, 0]
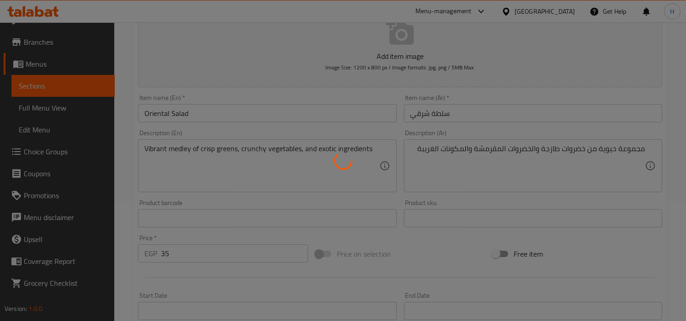
type input "0"
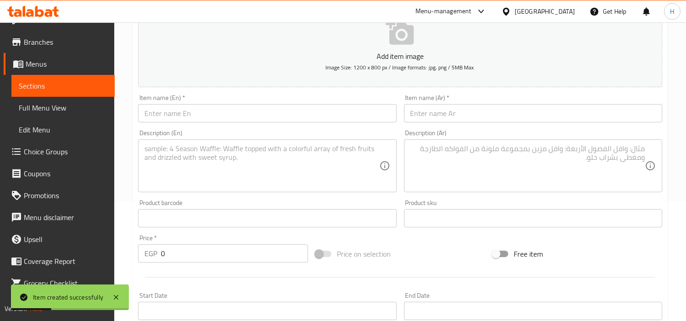
click at [240, 124] on div "Item name (En)   * Item name (En) *" at bounding box center [266, 108] width 265 height 35
click at [267, 116] on input "text" at bounding box center [267, 113] width 258 height 18
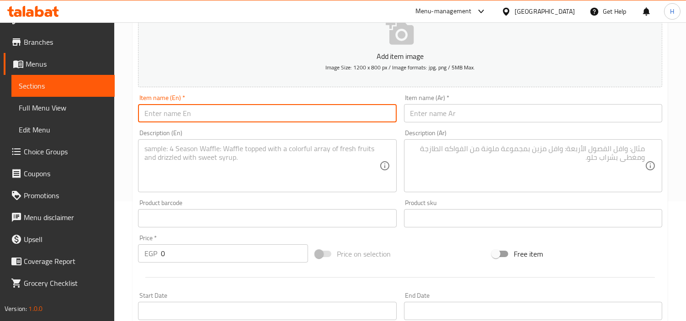
type input "R"
type input "Tomia Salad"
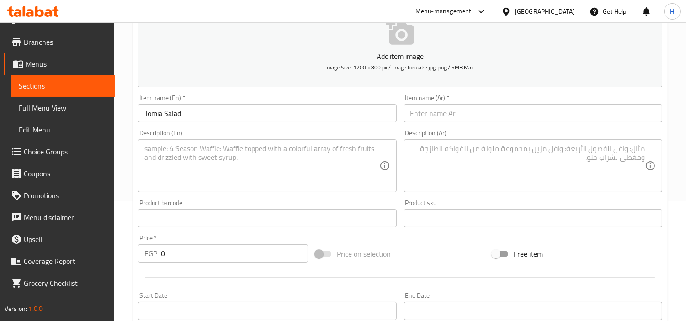
click at [512, 96] on div "Item name (Ar)   * Item name (Ar) *" at bounding box center [533, 109] width 258 height 28
click at [512, 112] on input "text" at bounding box center [533, 113] width 258 height 18
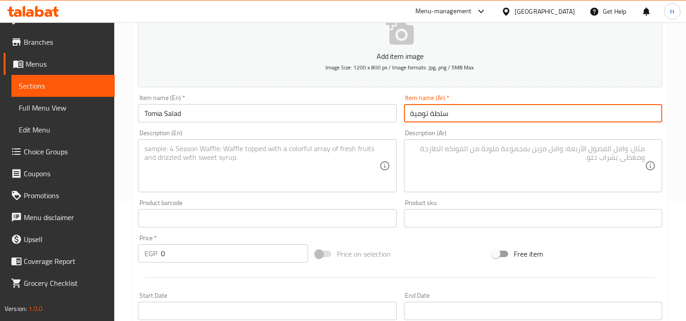
type input "سلطة تومية"
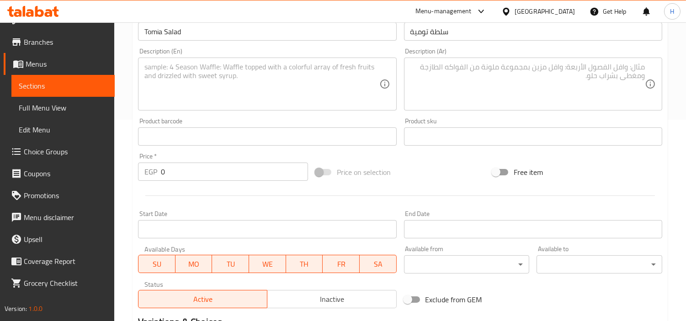
scroll to position [221, 0]
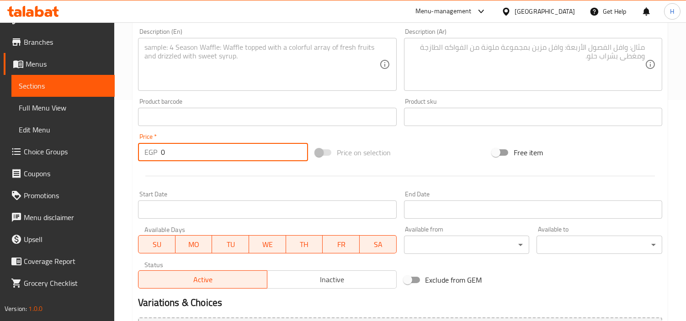
drag, startPoint x: 217, startPoint y: 142, endPoint x: 184, endPoint y: 156, distance: 36.2
click at [173, 152] on div "Price   * EGP 0 Price *" at bounding box center [223, 147] width 170 height 28
drag, startPoint x: 184, startPoint y: 156, endPoint x: 121, endPoint y: 158, distance: 63.1
click at [121, 158] on div "Home / Restaurants management / Menus / Sections / item / create SALAD section …" at bounding box center [399, 112] width 571 height 623
type input "35"
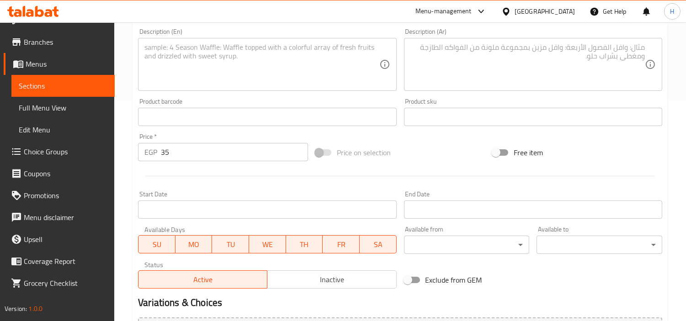
click at [189, 177] on div at bounding box center [399, 176] width 531 height 22
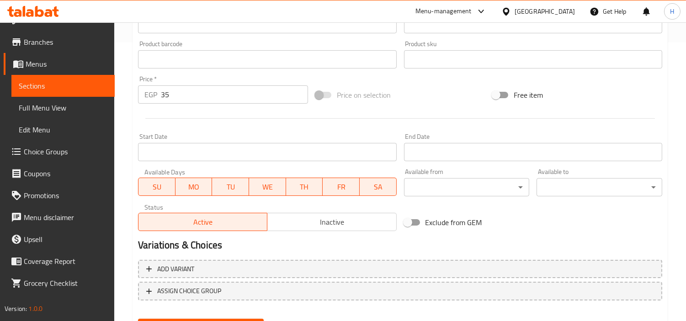
scroll to position [322, 0]
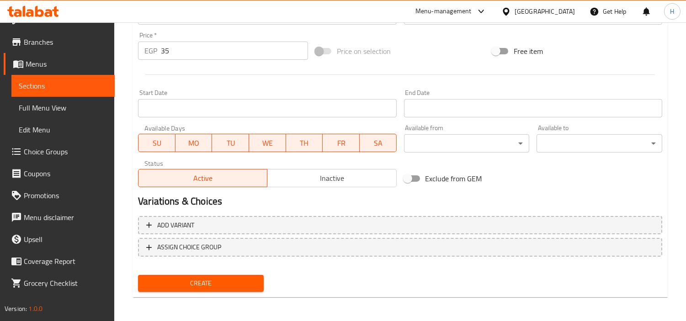
click at [202, 279] on span "Create" at bounding box center [200, 283] width 111 height 11
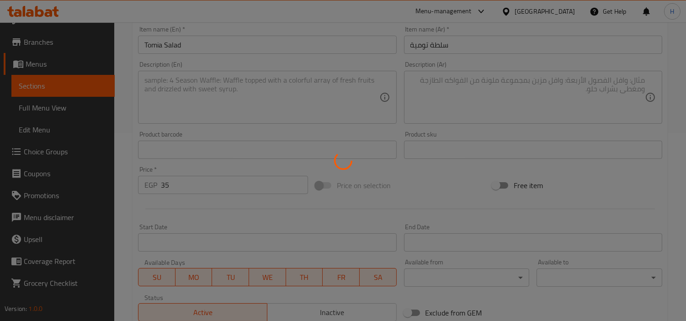
scroll to position [170, 0]
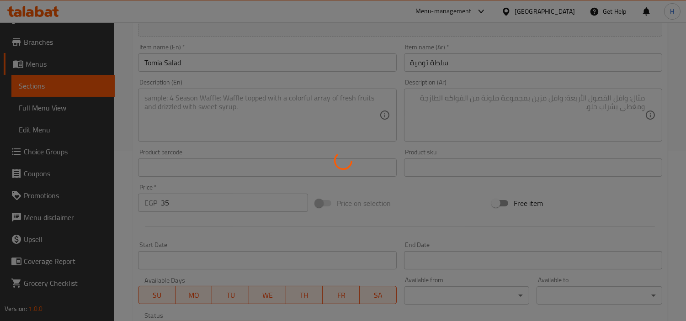
type input "0"
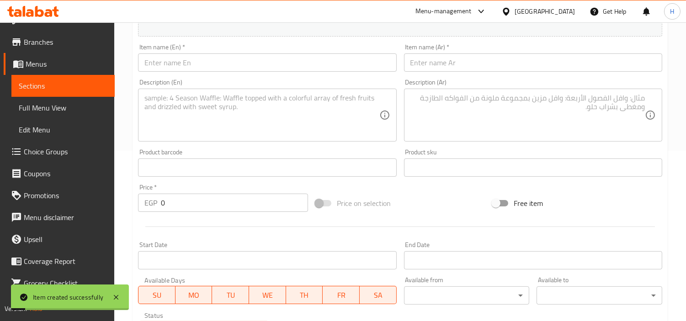
click at [279, 70] on input "text" at bounding box center [267, 62] width 258 height 18
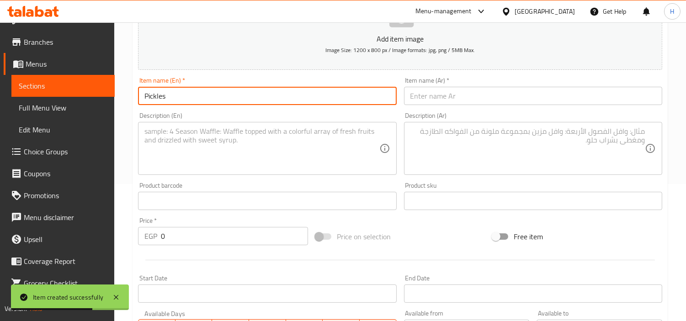
scroll to position [120, 0]
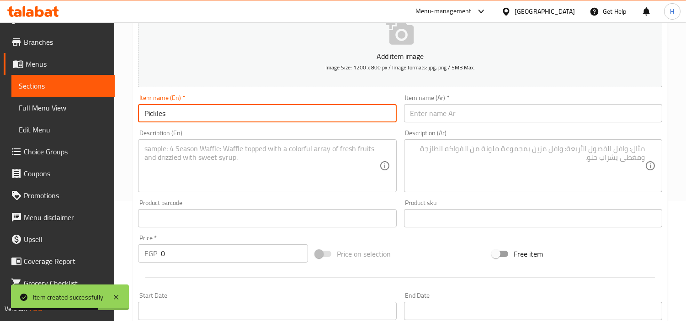
type input "Pickles"
click at [459, 116] on input "text" at bounding box center [533, 113] width 258 height 18
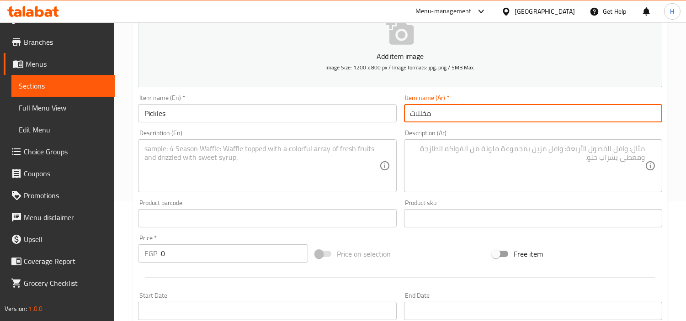
type input "مخللات"
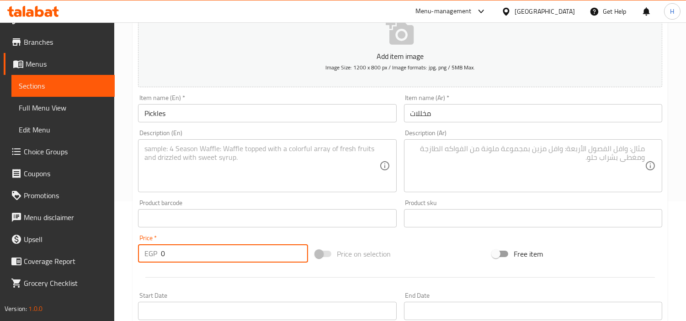
drag, startPoint x: 251, startPoint y: 247, endPoint x: 155, endPoint y: 254, distance: 96.2
click at [152, 252] on div "EGP 0 Price *" at bounding box center [223, 253] width 170 height 18
type input "35"
click at [163, 265] on div "Price   * EGP 35 Price *" at bounding box center [222, 248] width 177 height 35
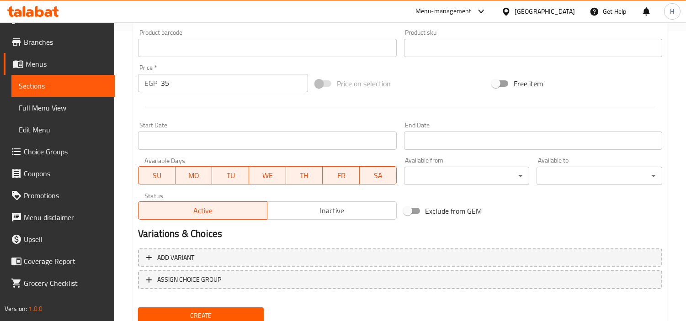
scroll to position [322, 0]
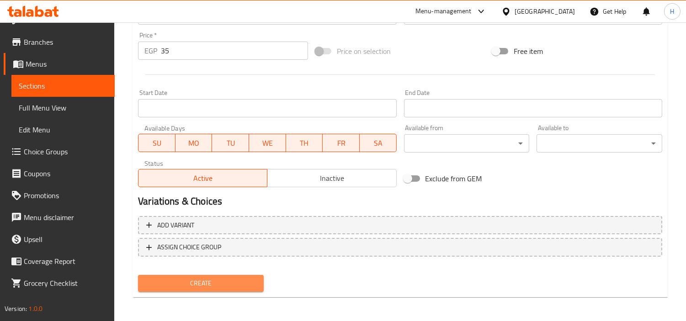
click at [188, 281] on span "Create" at bounding box center [200, 283] width 111 height 11
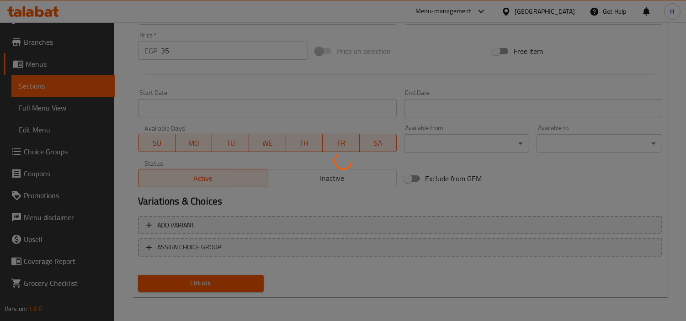
type input "0"
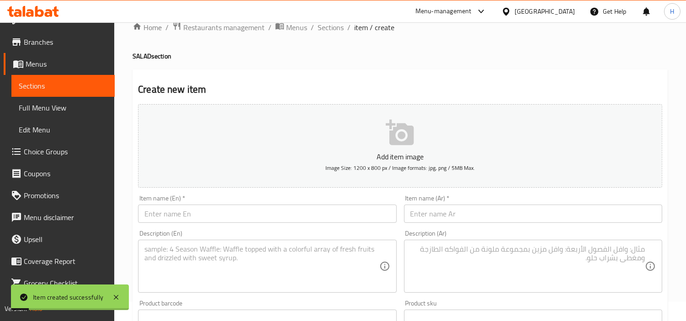
scroll to position [18, 0]
drag, startPoint x: 327, startPoint y: 29, endPoint x: 334, endPoint y: 42, distance: 15.4
click at [327, 29] on span "Sections" at bounding box center [330, 28] width 26 height 11
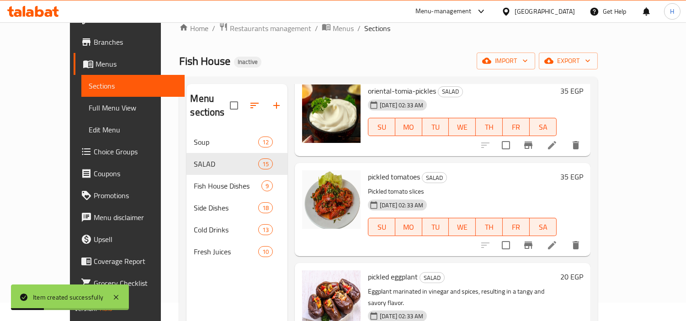
scroll to position [51, 0]
click at [89, 107] on span "Full Menu View" at bounding box center [133, 107] width 89 height 11
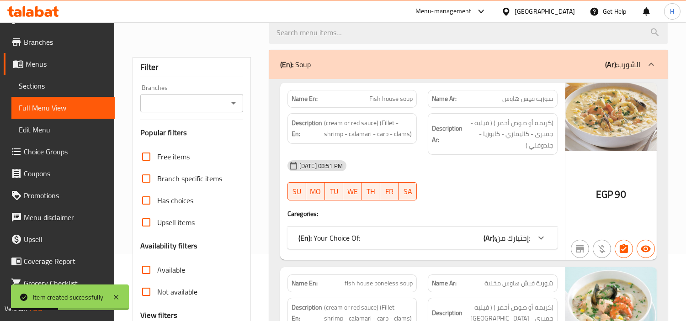
scroll to position [120, 0]
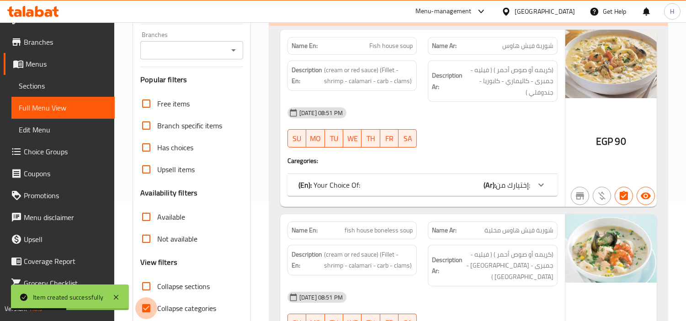
click at [155, 304] on input "Collapse categories" at bounding box center [146, 308] width 22 height 22
checkbox input "false"
click at [155, 280] on input "Collapse sections" at bounding box center [146, 286] width 22 height 22
checkbox input "true"
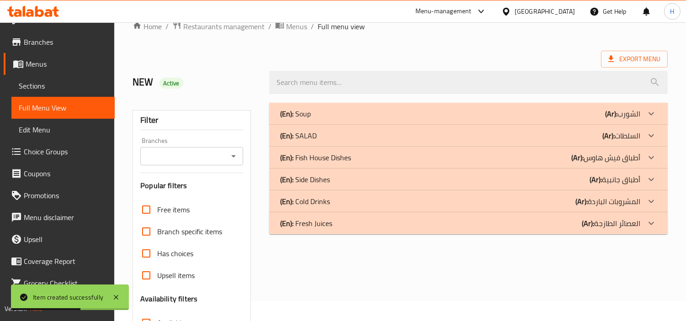
scroll to position [18, 0]
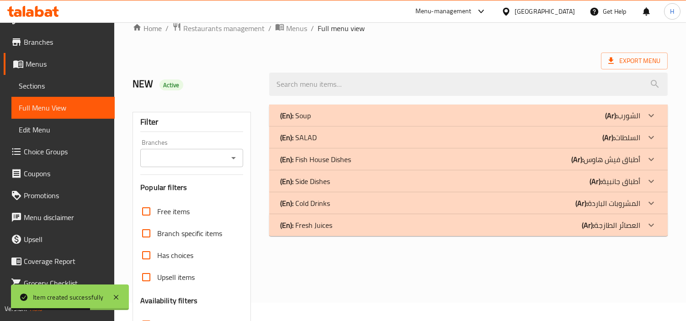
click at [343, 136] on div "(En): SALAD (Ar): السلطات" at bounding box center [460, 137] width 360 height 11
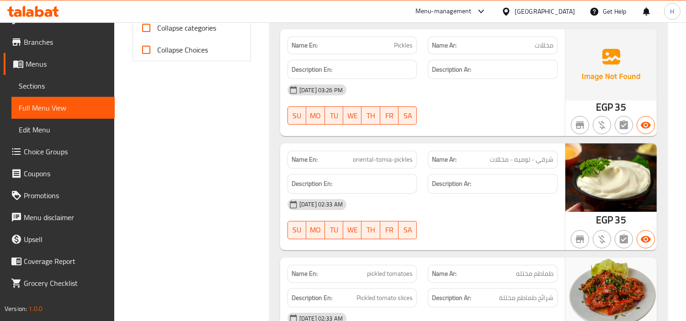
scroll to position [424, 0]
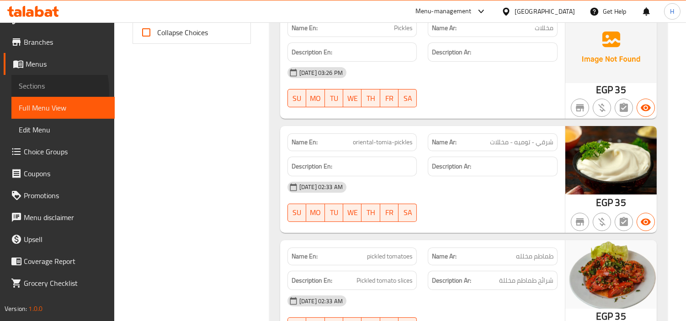
click at [29, 90] on span "Sections" at bounding box center [63, 85] width 89 height 11
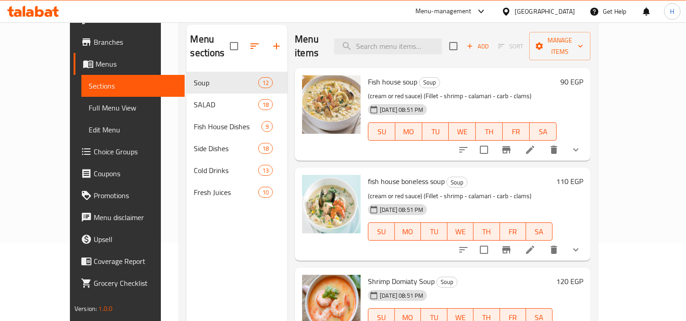
scroll to position [77, 0]
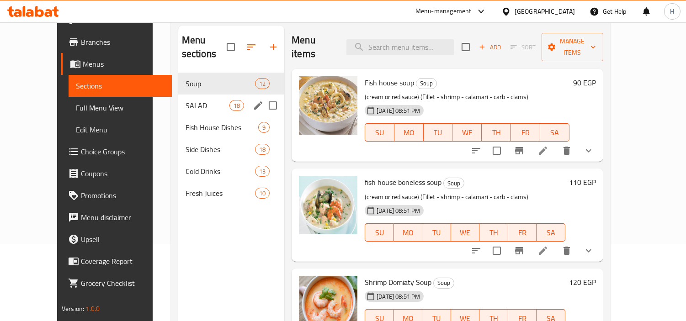
click at [200, 100] on span "SALAD" at bounding box center [207, 105] width 44 height 11
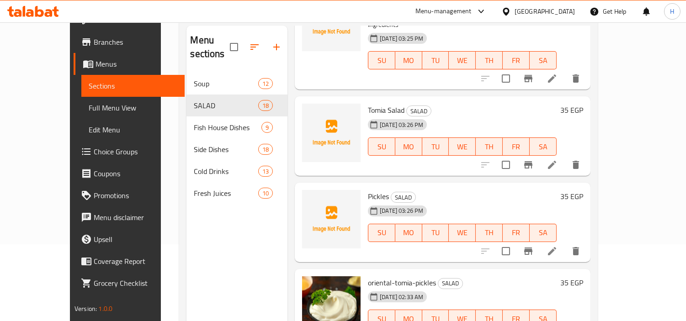
scroll to position [101, 0]
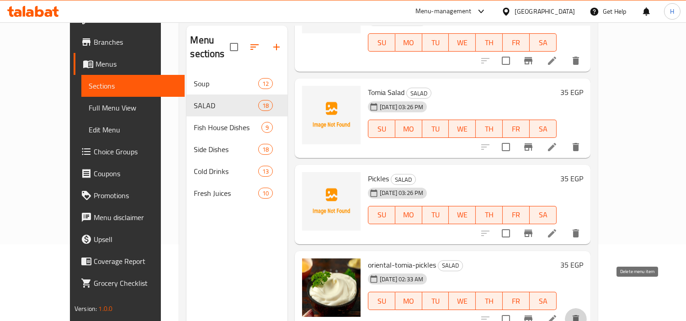
click at [579, 315] on icon "delete" at bounding box center [575, 319] width 6 height 8
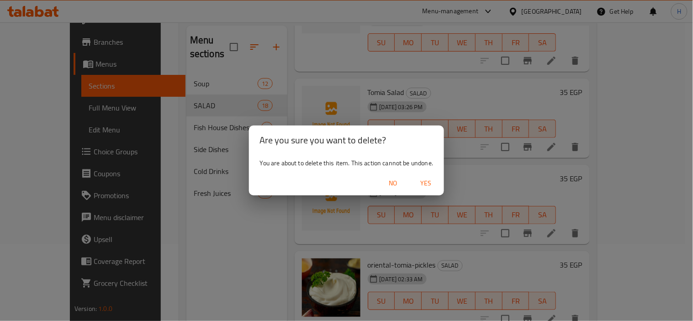
click at [419, 181] on span "Yes" at bounding box center [426, 183] width 22 height 11
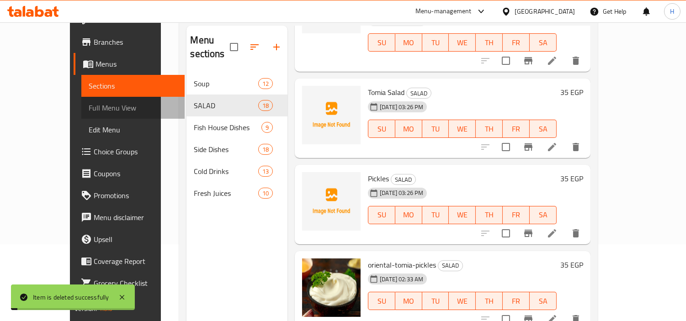
click at [89, 108] on span "Full Menu View" at bounding box center [133, 107] width 89 height 11
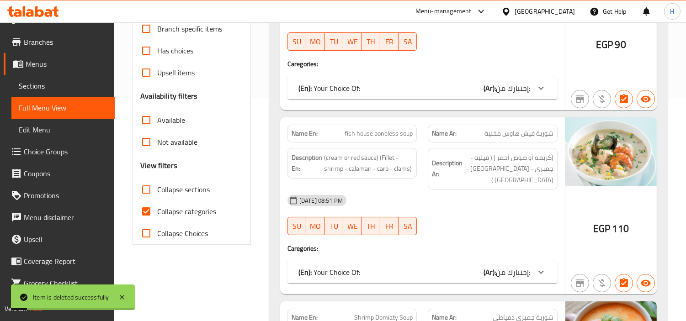
scroll to position [229, 0]
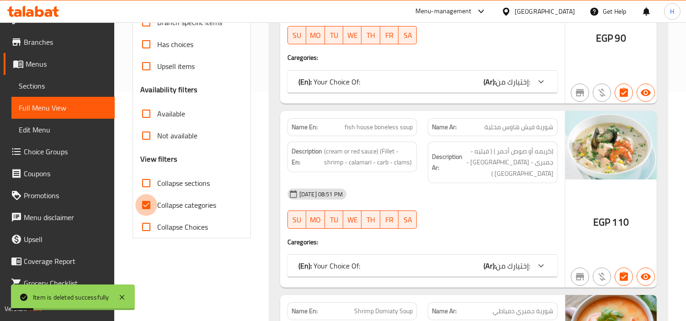
click at [140, 195] on input "Collapse categories" at bounding box center [146, 205] width 22 height 22
checkbox input "false"
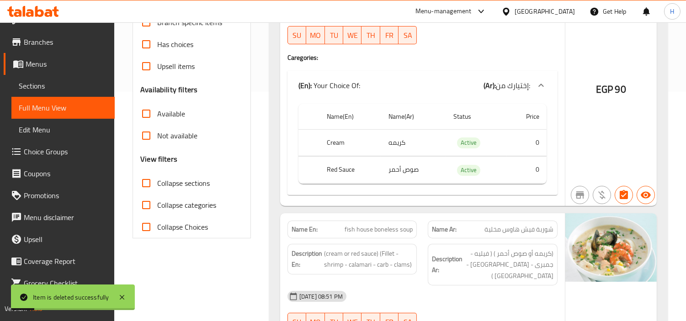
click at [147, 187] on input "Collapse sections" at bounding box center [146, 183] width 22 height 22
checkbox input "true"
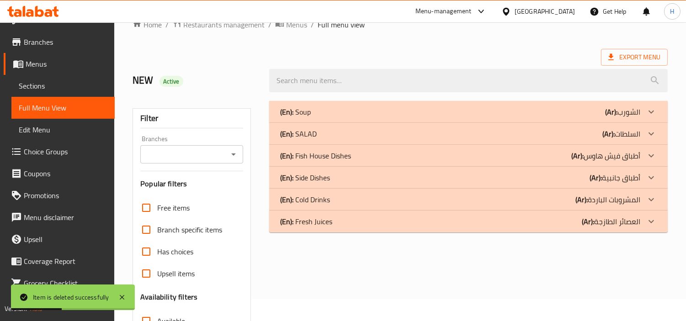
scroll to position [12, 0]
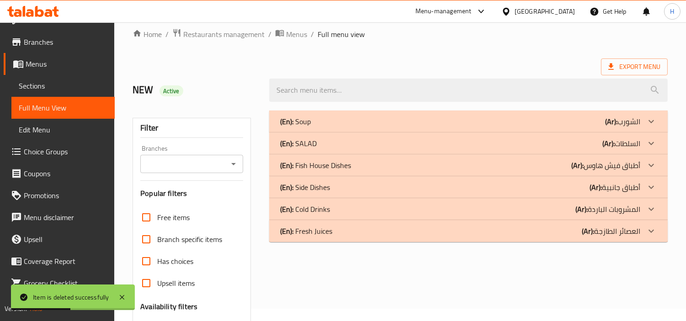
click at [359, 148] on div "(En): SALAD (Ar): السلطات" at bounding box center [460, 143] width 360 height 11
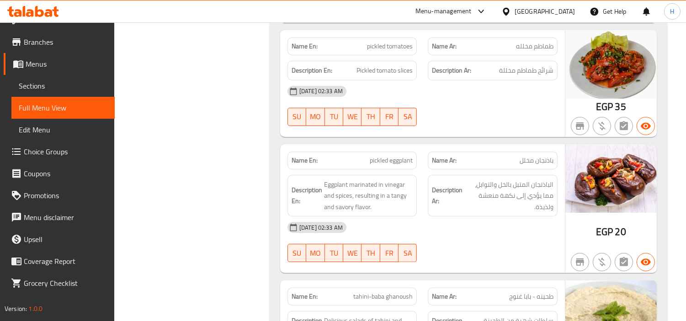
scroll to position [571, 0]
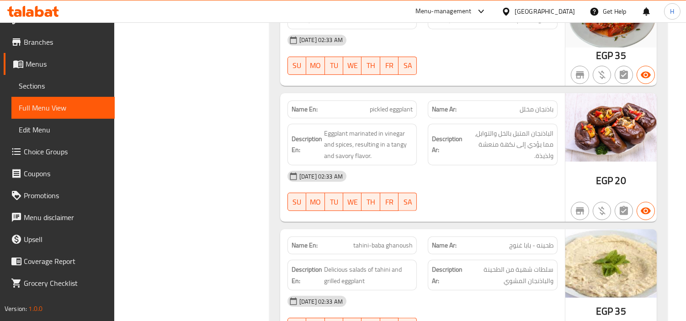
click at [390, 111] on span "pickled eggplant" at bounding box center [391, 110] width 43 height 10
copy span "pickled eggplant"
click at [28, 87] on span "Sections" at bounding box center [63, 85] width 89 height 11
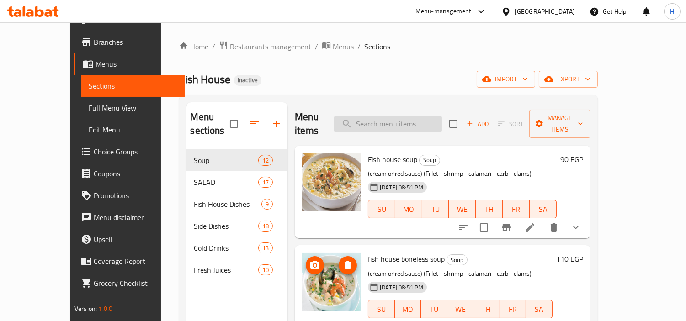
click at [400, 116] on input "search" at bounding box center [388, 124] width 108 height 16
paste input "pickled eggplant"
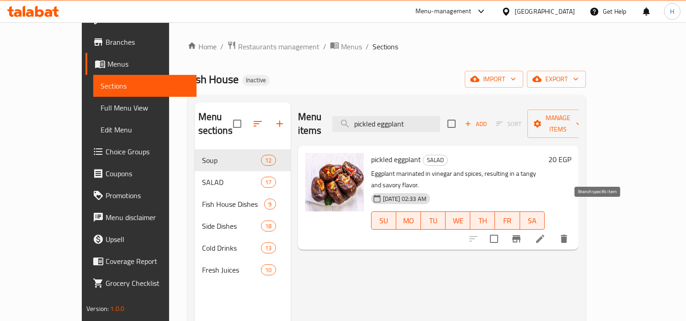
type input "pickled eggplant"
click at [553, 231] on li at bounding box center [540, 239] width 26 height 16
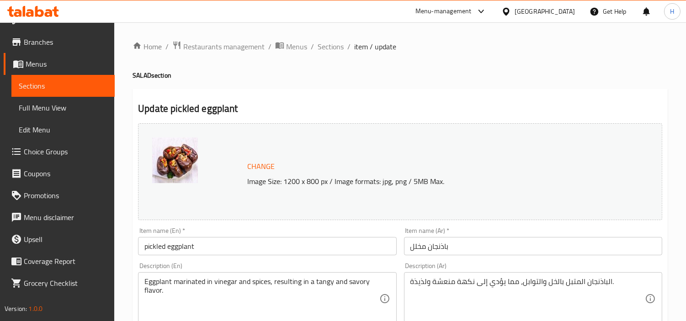
click at [535, 292] on textarea "الباذنجان المتبل بالخل والتوابل، مما يؤدي إلى نكهة منعشة ولذيذة." at bounding box center [527, 298] width 234 height 43
paste textarea "ذنجان مخلل على الطريقة التقليدية"
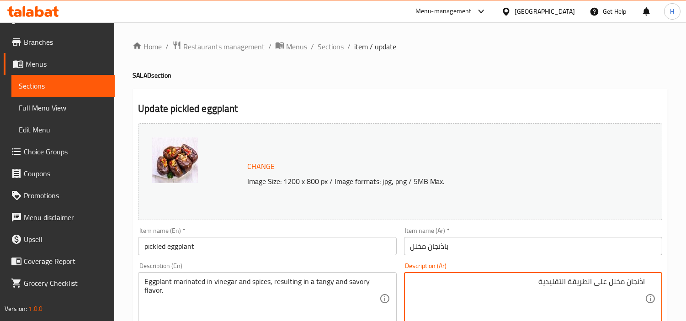
click at [642, 283] on textarea "اذنجان مخلل على الطريقة التقليدية" at bounding box center [527, 298] width 234 height 43
click at [647, 282] on div "اذنجان مخلل على الطريقة التقليدية Description (Ar)" at bounding box center [533, 298] width 258 height 53
click at [636, 283] on textarea "باذنجان مخلل على الطريقة التقليدية" at bounding box center [527, 298] width 234 height 43
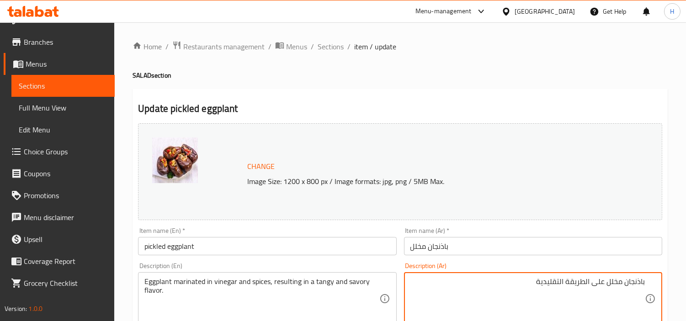
click at [636, 283] on textarea "باذنجان مخلل على الطريقة التقليدية" at bounding box center [527, 298] width 234 height 43
type textarea "باذنجان مخلل على الطريقة التقليدية"
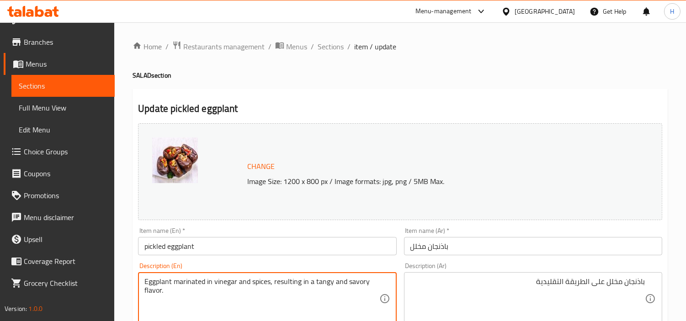
click at [286, 287] on textarea "Eggplant marinated in vinegar and spices, resulting in a tangy and savory flavo…" at bounding box center [261, 298] width 234 height 43
paste textarea "Pickled eggplant, traditional style"
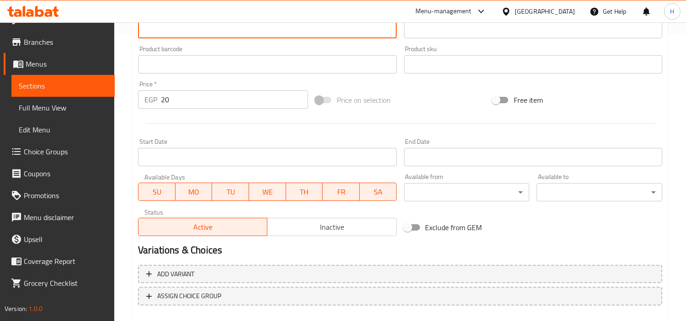
scroll to position [336, 0]
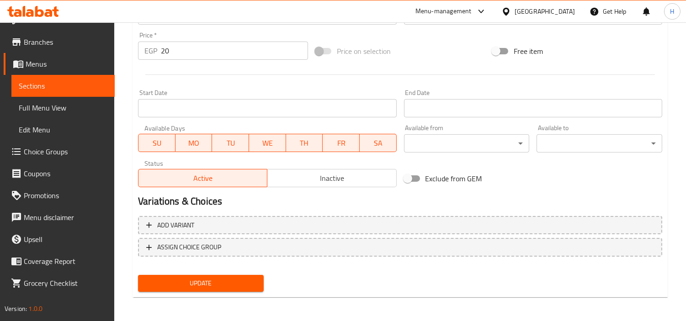
type textarea "Pickled eggplant, traditional style"
click at [239, 292] on div "Update" at bounding box center [200, 283] width 133 height 24
click at [239, 285] on span "Update" at bounding box center [200, 283] width 111 height 11
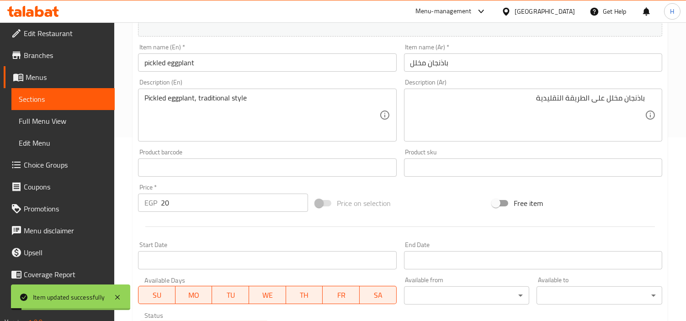
scroll to position [0, 0]
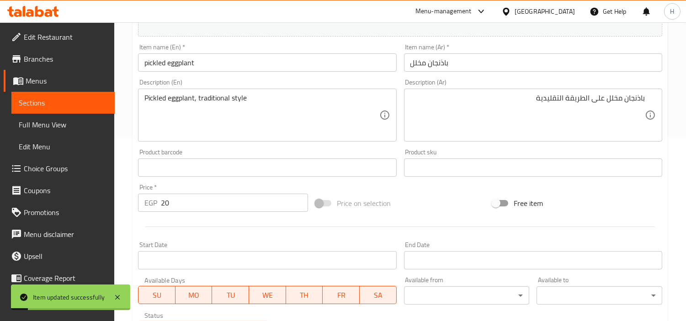
click at [63, 135] on link "Full Menu View" at bounding box center [62, 125] width 103 height 22
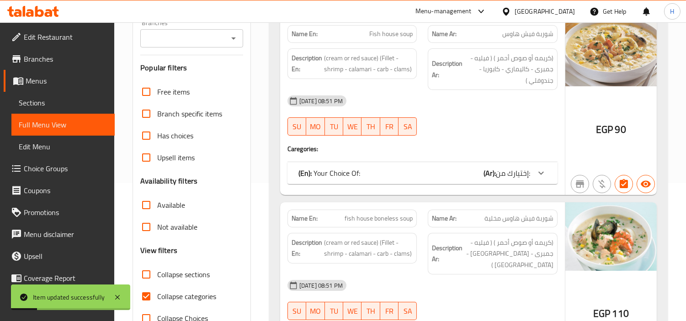
scroll to position [133, 0]
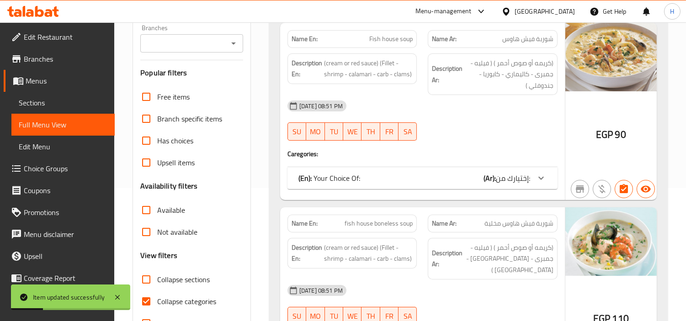
click at [151, 290] on input "Collapse categories" at bounding box center [146, 301] width 22 height 22
checkbox input "false"
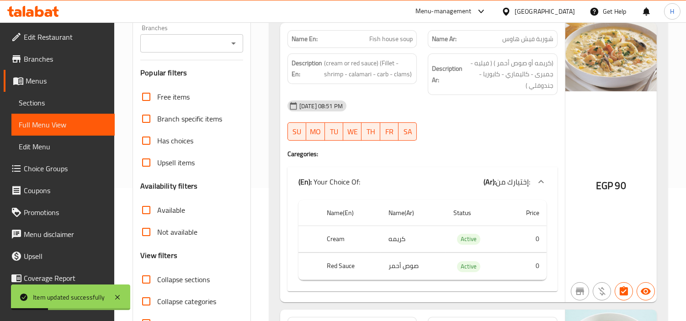
click at [147, 281] on input "Collapse sections" at bounding box center [146, 280] width 22 height 22
checkbox input "true"
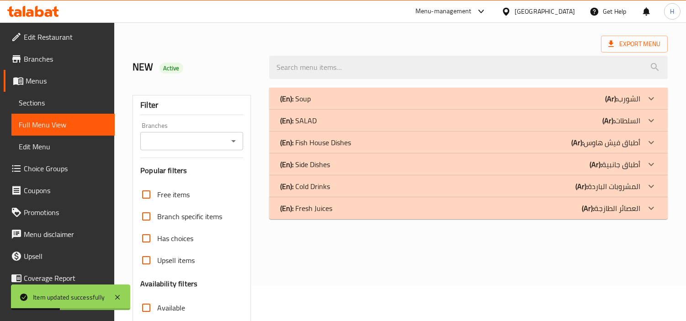
scroll to position [31, 0]
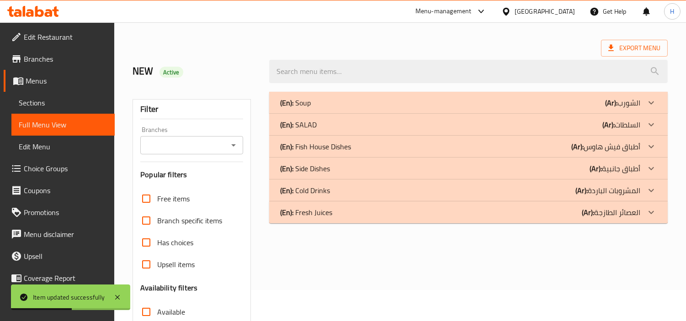
click at [372, 122] on div "(En): SALAD (Ar): السلطات" at bounding box center [460, 124] width 360 height 11
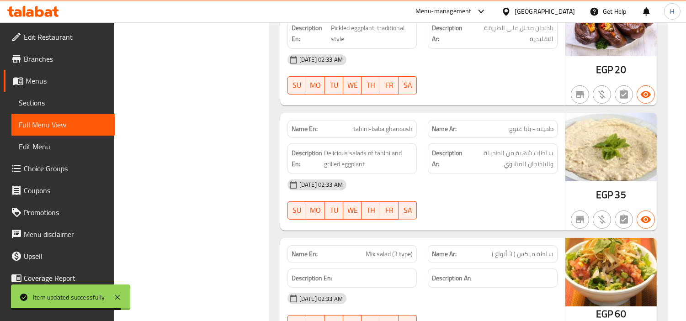
scroll to position [691, 0]
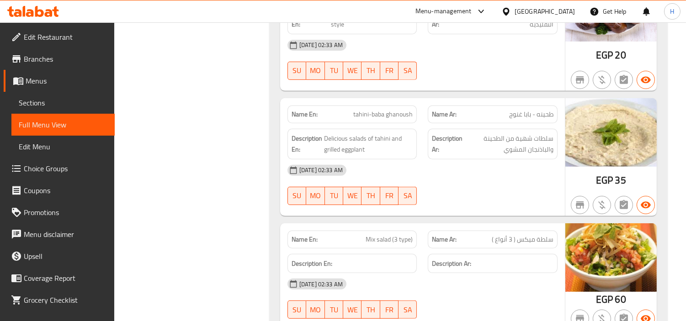
click at [375, 111] on span "tahini-baba ghanoush" at bounding box center [382, 115] width 59 height 10
copy span "tahini-baba ghanoush"
click at [70, 101] on span "Sections" at bounding box center [63, 102] width 89 height 11
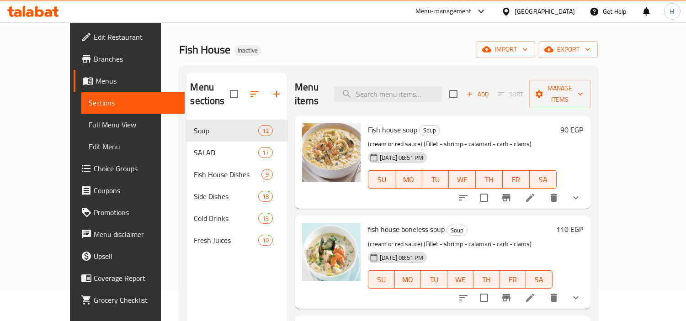
scroll to position [26, 0]
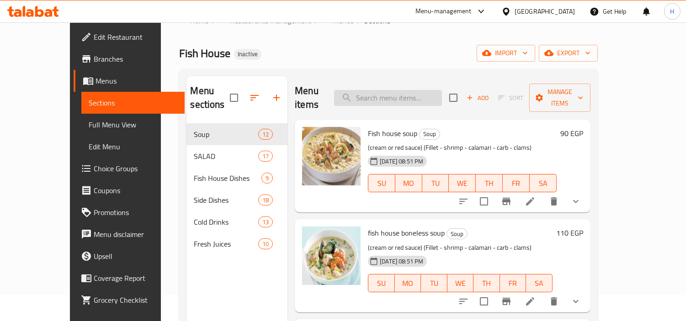
click at [423, 94] on input "search" at bounding box center [388, 98] width 108 height 16
click at [474, 94] on icon "button" at bounding box center [469, 98] width 8 height 8
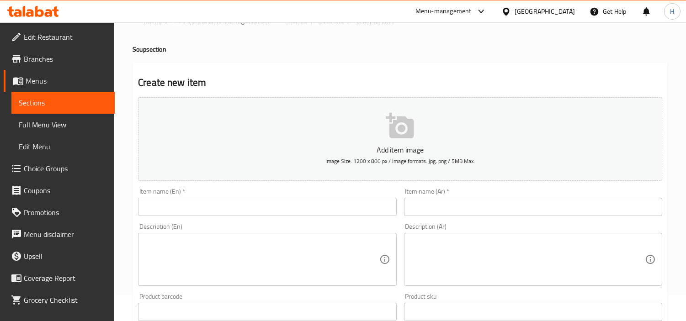
click at [297, 219] on div "Item name (En)   * Item name (En) *" at bounding box center [266, 202] width 265 height 35
click at [296, 206] on input "text" at bounding box center [267, 207] width 258 height 18
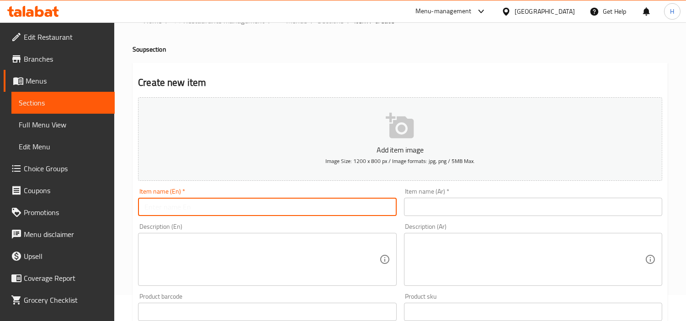
paste input "tahini-baba ghanoush"
drag, startPoint x: 238, startPoint y: 209, endPoint x: 163, endPoint y: 209, distance: 74.9
click at [163, 209] on input "tahini-baba ghanoush" at bounding box center [267, 207] width 258 height 18
click at [145, 206] on input "tahini" at bounding box center [267, 207] width 258 height 18
type input "Tahini"
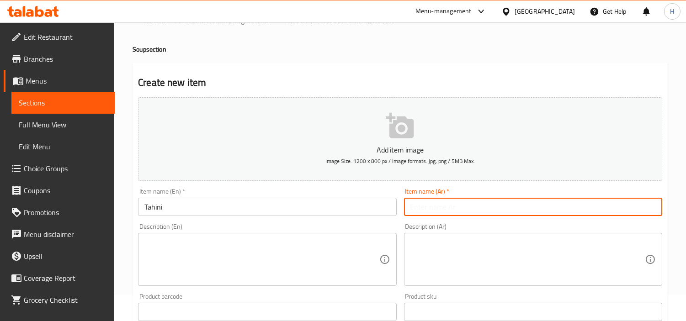
click at [466, 213] on input "text" at bounding box center [533, 207] width 258 height 18
type input "طحينة"
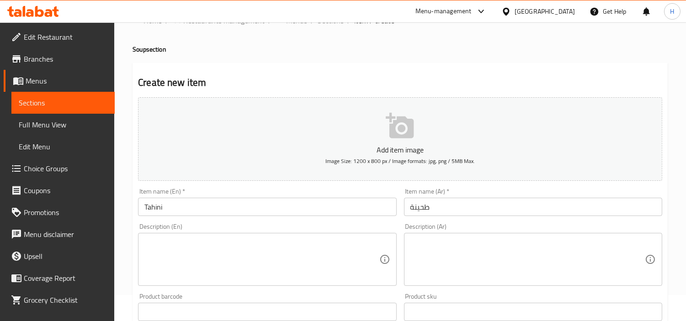
click at [286, 194] on div "Item name (En)   * Tahini Item name (En) *" at bounding box center [267, 202] width 258 height 28
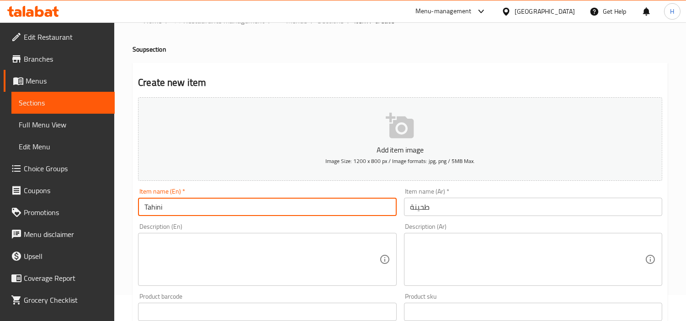
click at [290, 210] on input "Tahini" at bounding box center [267, 207] width 258 height 18
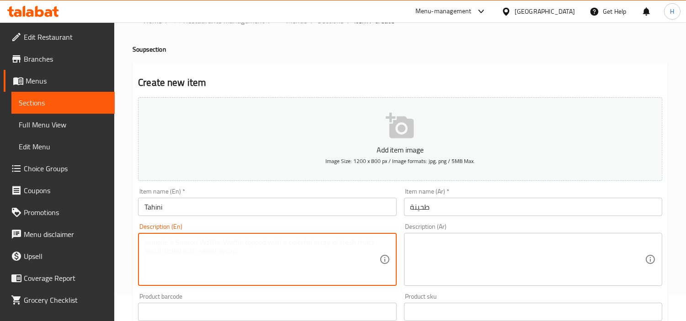
click at [308, 241] on textarea at bounding box center [261, 259] width 234 height 43
paste textarea "A velvety smooth blend of roasted sesame seeds"
type textarea "A velvety smooth blend of roasted sesame seeds"
click at [537, 240] on textarea at bounding box center [527, 259] width 234 height 43
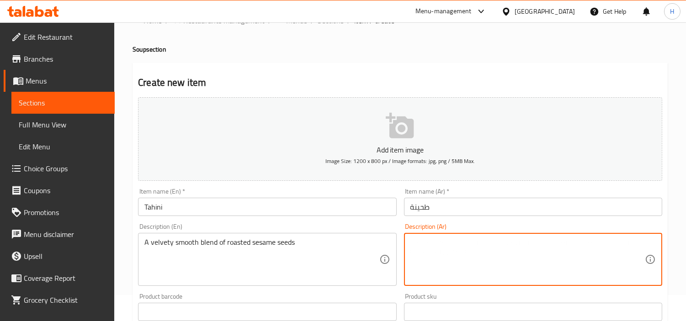
paste textarea "مزيج ناعم مخملي من بذور السمسم المحمصة"
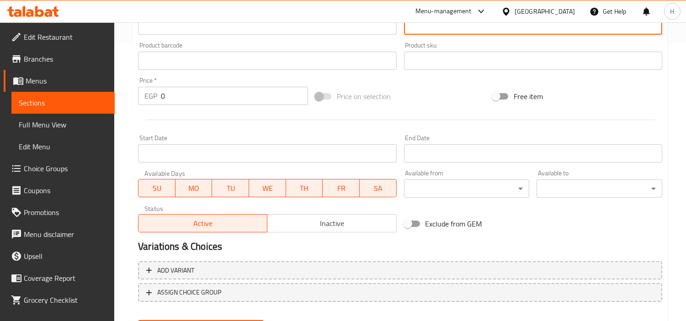
scroll to position [280, 0]
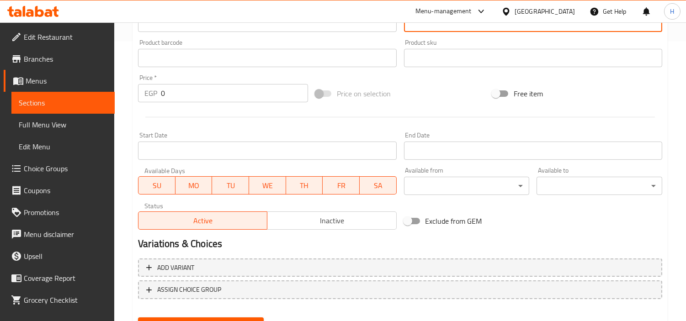
type textarea "مزيج ناعم مخملي من بذور السمسم المحمصة"
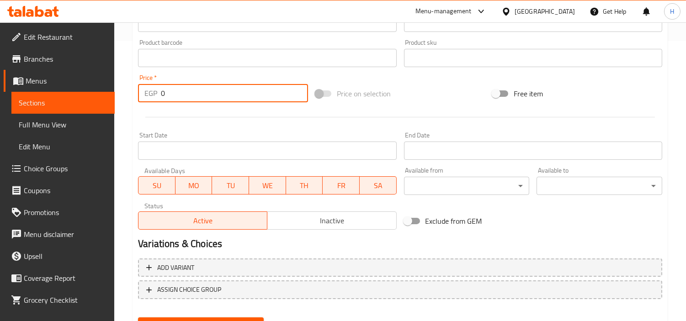
drag, startPoint x: 172, startPoint y: 90, endPoint x: 147, endPoint y: 89, distance: 24.7
click at [147, 89] on div "EGP 0 Price *" at bounding box center [223, 93] width 170 height 18
type input "35"
click at [234, 317] on button "Create" at bounding box center [201, 325] width 126 height 17
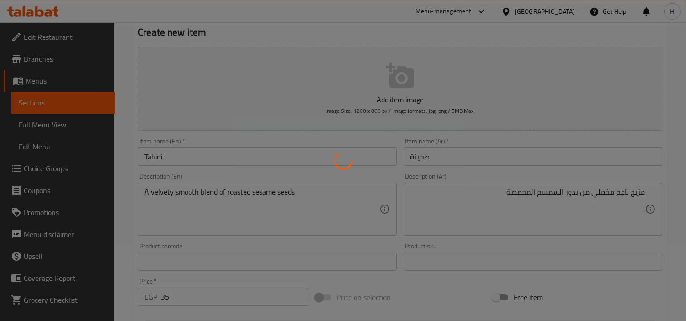
type input "0"
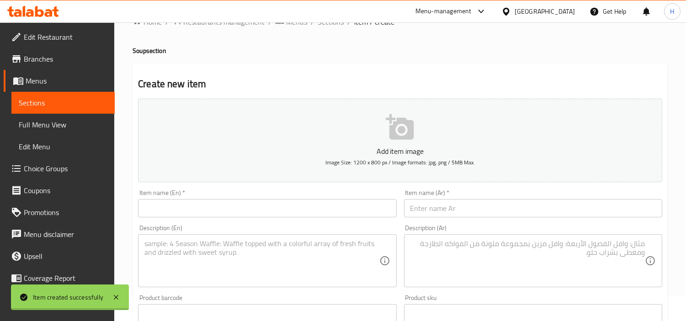
scroll to position [0, 0]
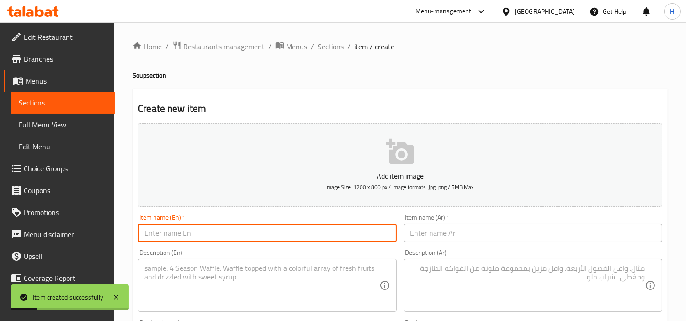
click at [176, 235] on input "text" at bounding box center [267, 233] width 258 height 18
type input "N"
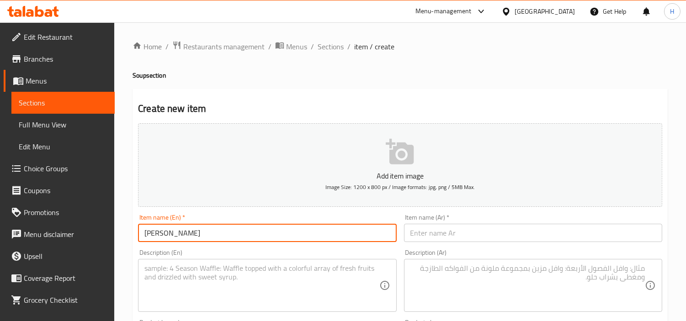
type input "[PERSON_NAME]"
click at [487, 234] on input "text" at bounding box center [533, 233] width 258 height 18
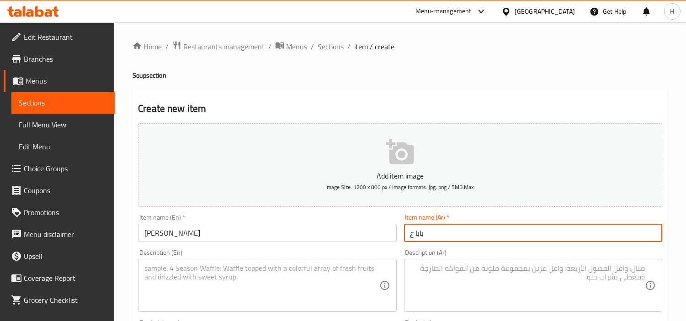
type input "بابا غنوج"
click at [306, 241] on input "[PERSON_NAME]" at bounding box center [267, 233] width 258 height 18
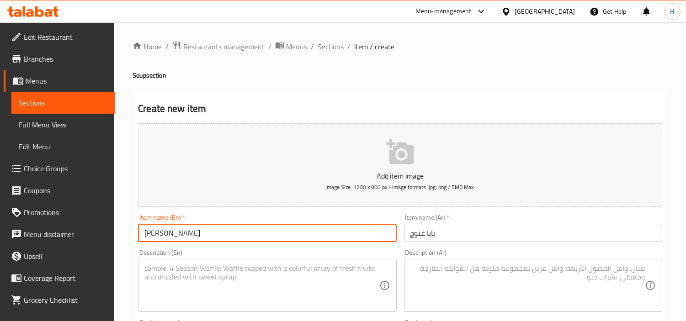
click at [306, 241] on input "[PERSON_NAME]" at bounding box center [267, 233] width 258 height 18
click at [211, 290] on textarea at bounding box center [261, 285] width 234 height 43
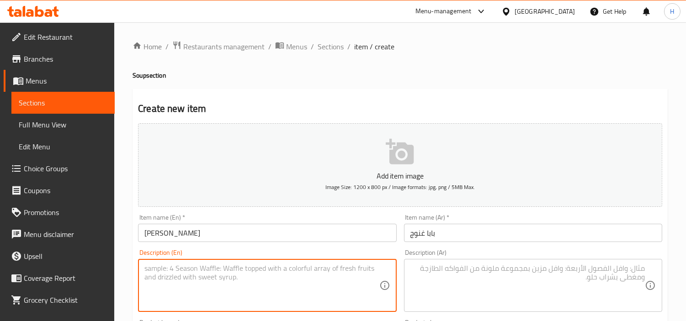
paste textarea ""Baba Ghanoush, a classic Middle Eastern dip made with roasted eggplant, tahini…"
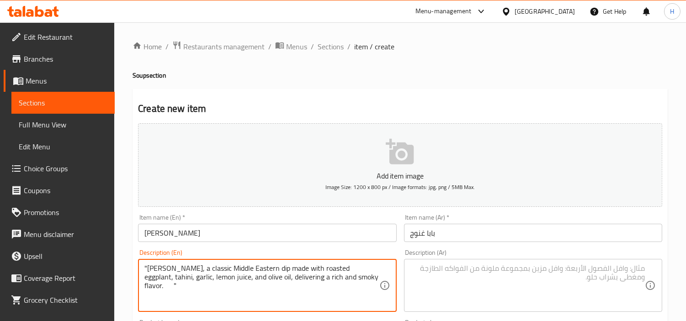
drag, startPoint x: 200, startPoint y: 270, endPoint x: 103, endPoint y: 266, distance: 96.9
click at [329, 277] on textarea "a classic Middle Eastern dip made with roasted eggplant, tahini, garlic, lemon …" at bounding box center [261, 285] width 234 height 43
drag, startPoint x: 317, startPoint y: 281, endPoint x: 209, endPoint y: 280, distance: 108.3
click at [209, 280] on textarea "a classic Middle Eastern dip made with roasted eggplant, tahini, garlic, lemon …" at bounding box center [261, 285] width 234 height 43
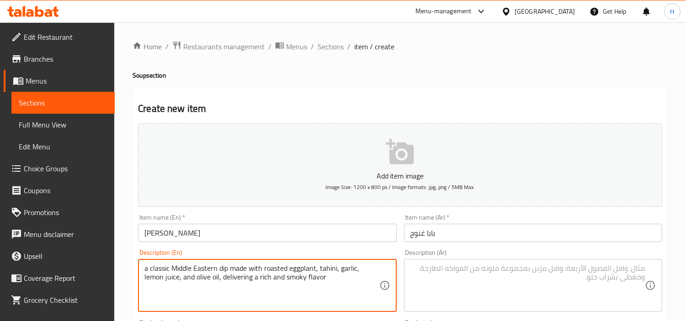
click at [261, 289] on textarea "a classic Middle Eastern dip made with roasted eggplant, tahini, garlic, lemon …" at bounding box center [261, 285] width 234 height 43
type textarea "a classic Middle Eastern dip made with roasted eggplant, tahini, garlic, lemon …"
click at [508, 298] on textarea at bounding box center [527, 285] width 234 height 43
paste textarea "بابا غنوج، طبق غموس كلاسيكي من الشرق الأوسط مصنوع من الباذنجان المشوي، الطحينة،…"
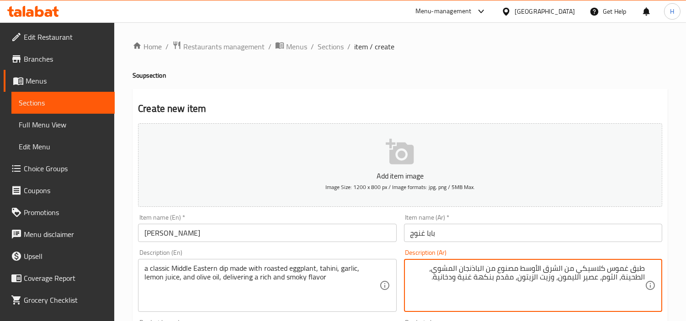
drag, startPoint x: 615, startPoint y: 272, endPoint x: 665, endPoint y: 272, distance: 50.2
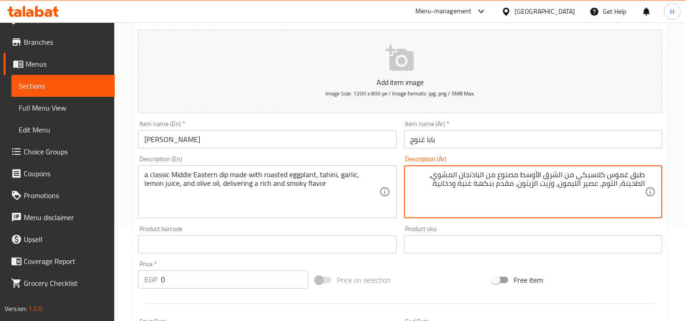
scroll to position [101, 0]
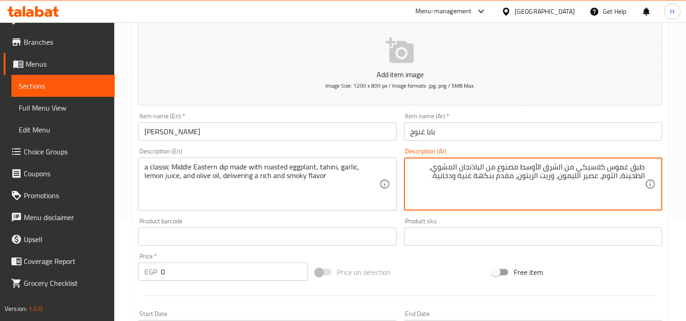
type textarea "طبق غموس كلاسيكي من الشرق الأوسط مصنوع من الباذنجان المشوي، الطحينة، الثوم، عصي…"
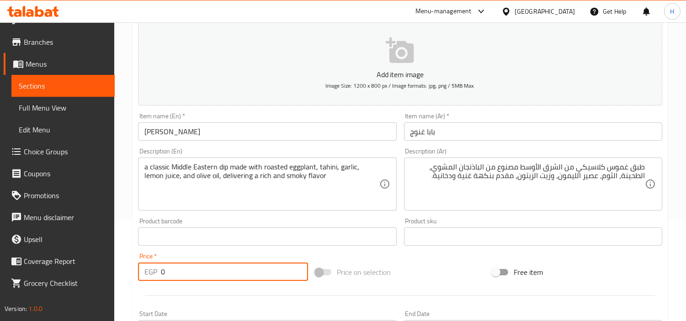
drag, startPoint x: 181, startPoint y: 267, endPoint x: 125, endPoint y: 269, distance: 56.2
click at [115, 267] on div "Home / Restaurants management / Menus / Sections / item / create Soup section C…" at bounding box center [399, 232] width 571 height 623
type input "35"
click at [158, 293] on div at bounding box center [399, 296] width 531 height 22
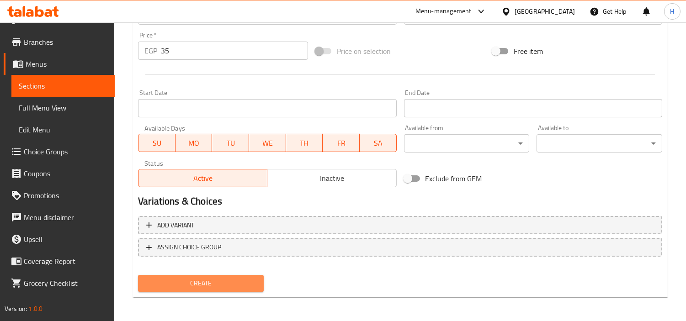
click at [200, 278] on span "Create" at bounding box center [200, 283] width 111 height 11
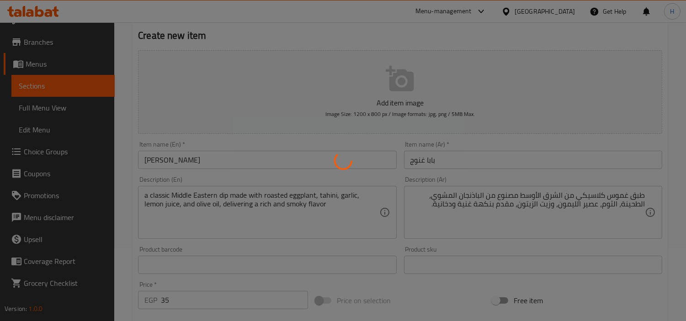
scroll to position [37, 0]
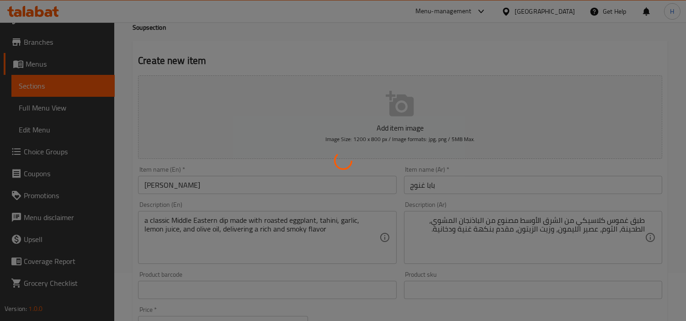
type input "0"
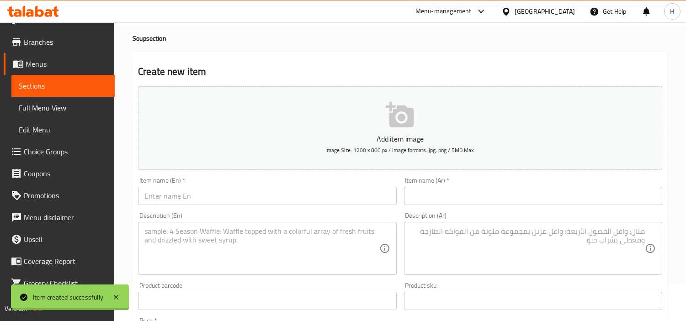
scroll to position [0, 0]
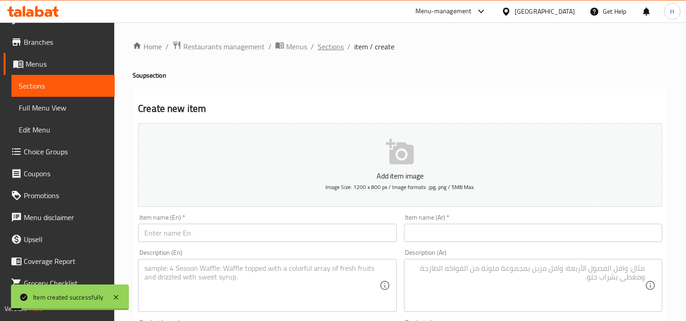
click at [338, 43] on span "Sections" at bounding box center [330, 46] width 26 height 11
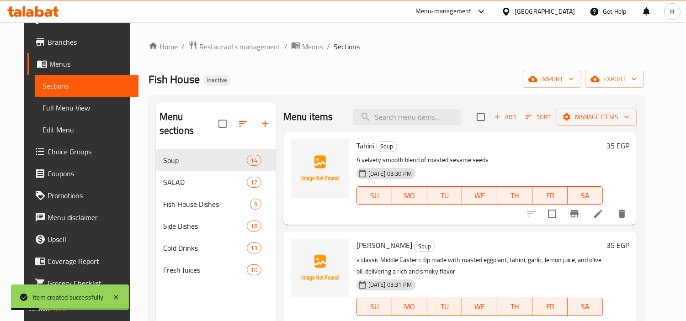
scroll to position [51, 0]
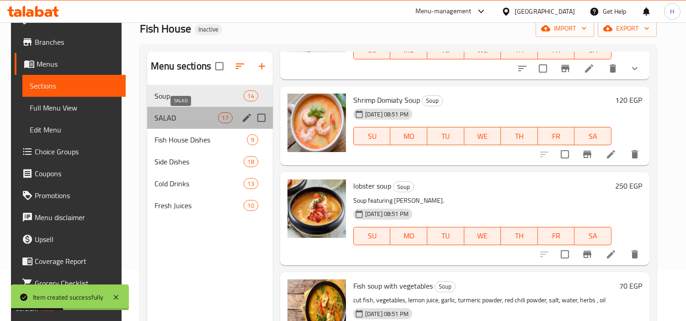
click at [198, 116] on span "SALAD" at bounding box center [185, 117] width 63 height 11
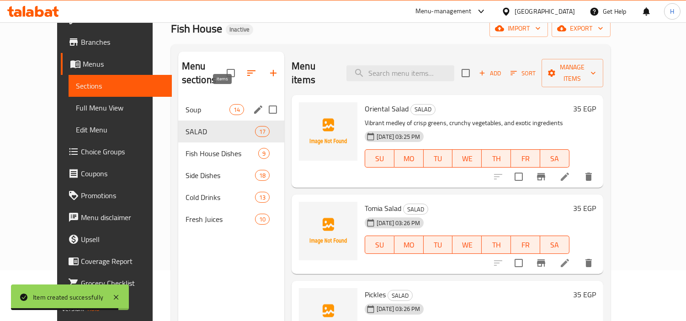
click at [230, 106] on span "14" at bounding box center [237, 110] width 14 height 9
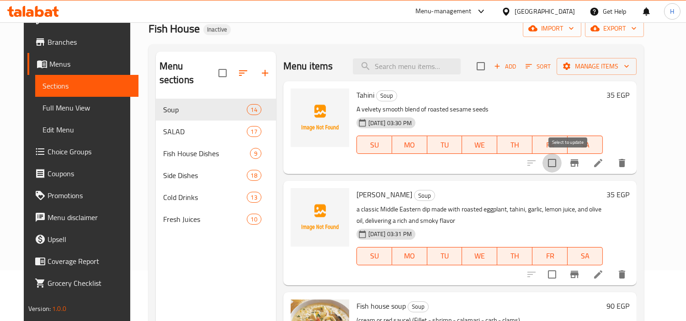
click at [561, 162] on input "checkbox" at bounding box center [551, 162] width 19 height 19
checkbox input "true"
click at [561, 275] on input "checkbox" at bounding box center [551, 274] width 19 height 19
checkbox input "true"
click at [588, 65] on span "Manage items" at bounding box center [596, 66] width 65 height 11
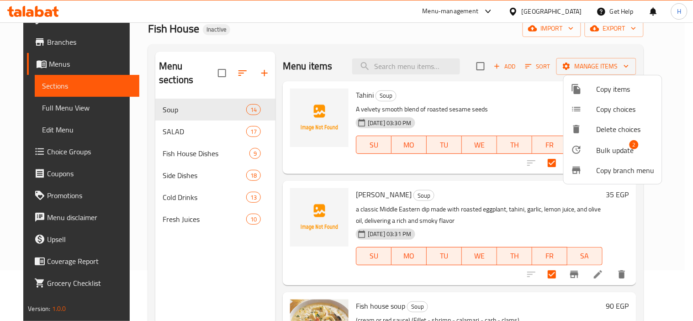
click at [584, 149] on div at bounding box center [584, 149] width 26 height 11
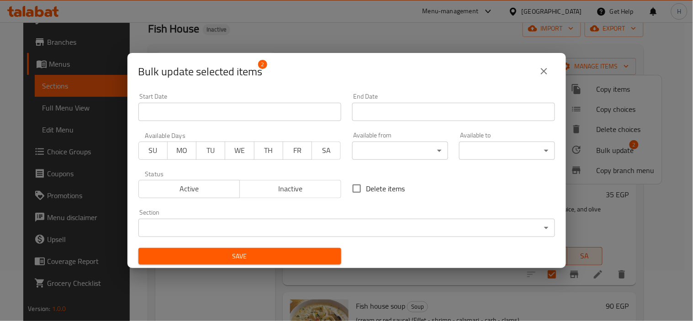
click at [367, 227] on body "​ Menu-management Egypt Get Help H Edit Restaurant Branches Menus Sections Full…" at bounding box center [346, 121] width 693 height 299
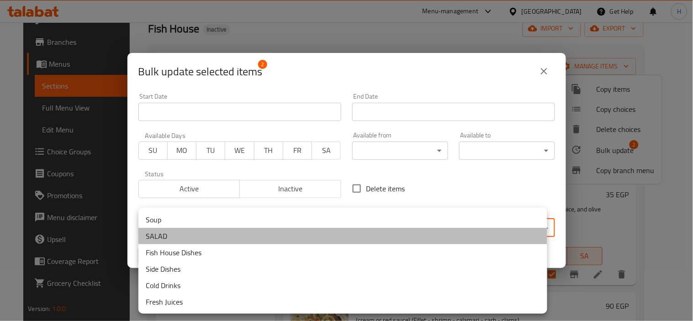
click at [206, 233] on li "SALAD" at bounding box center [342, 236] width 409 height 16
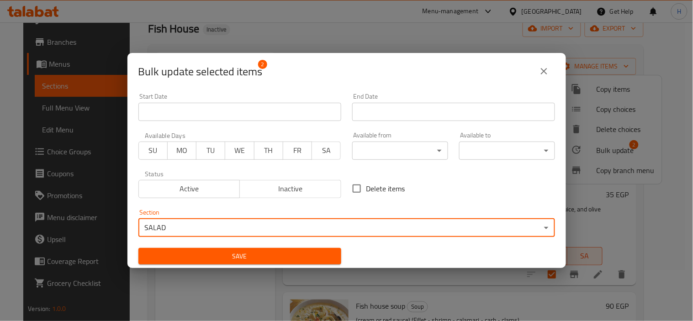
click at [217, 264] on button "Save" at bounding box center [239, 256] width 203 height 17
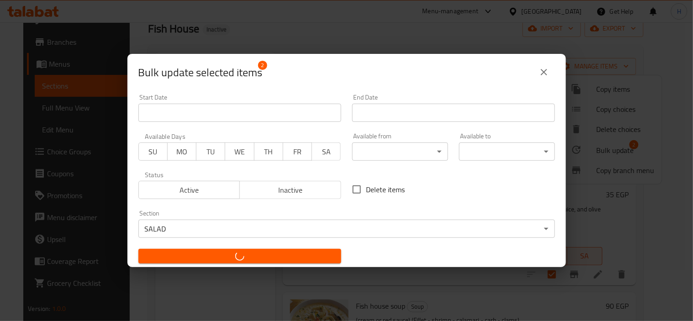
click at [226, 250] on button "button" at bounding box center [239, 256] width 203 height 15
checkbox input "false"
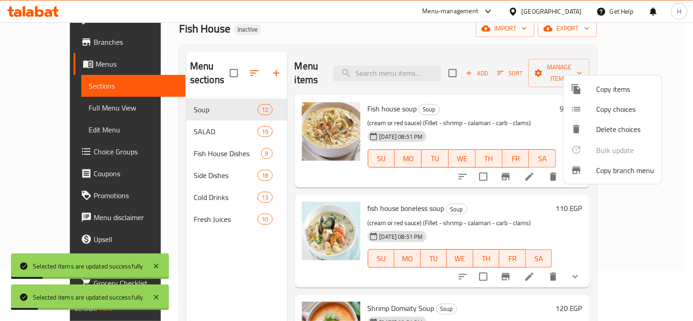
click at [150, 117] on div at bounding box center [346, 160] width 693 height 321
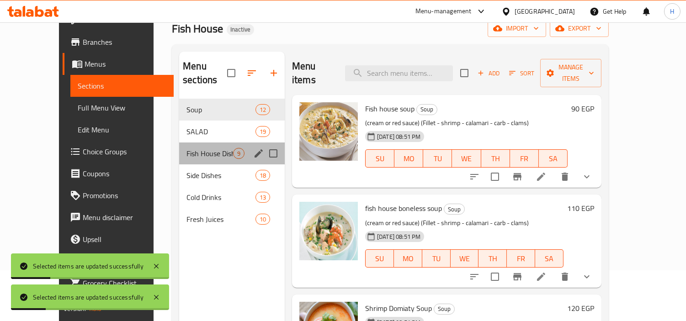
click at [212, 143] on div "Fish House Dishes 9" at bounding box center [232, 154] width 106 height 22
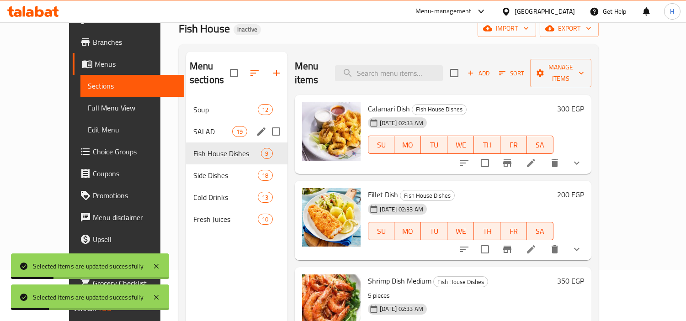
click at [209, 126] on span "SALAD" at bounding box center [212, 131] width 39 height 11
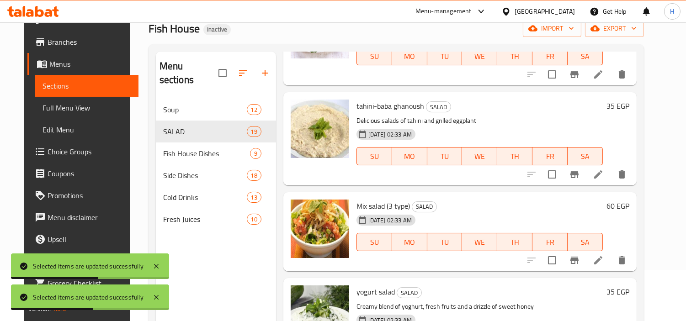
scroll to position [660, 0]
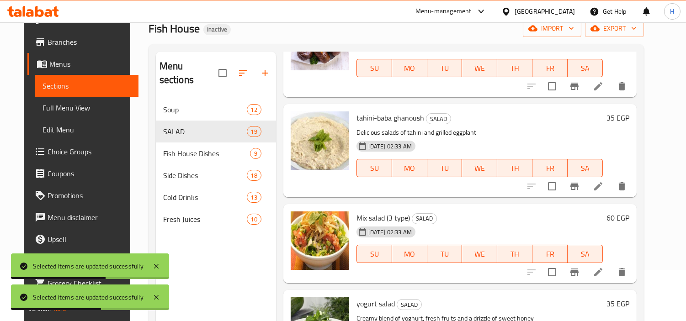
click at [625, 188] on icon "delete" at bounding box center [621, 186] width 6 height 8
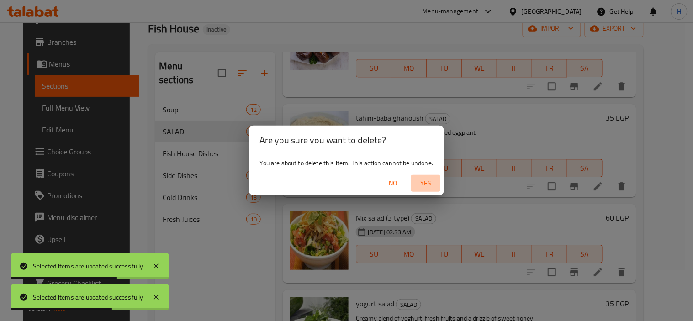
click at [427, 185] on span "Yes" at bounding box center [426, 183] width 22 height 11
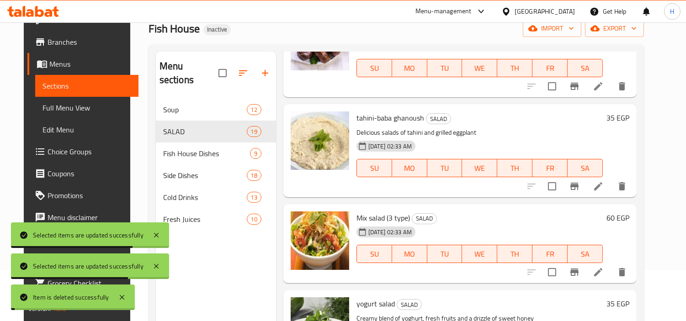
click at [74, 111] on span "Full Menu View" at bounding box center [86, 107] width 89 height 11
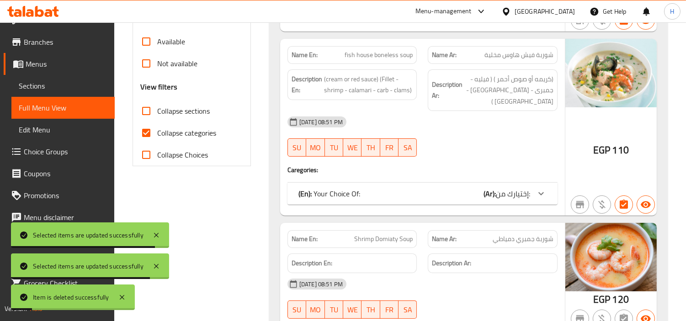
scroll to position [304, 0]
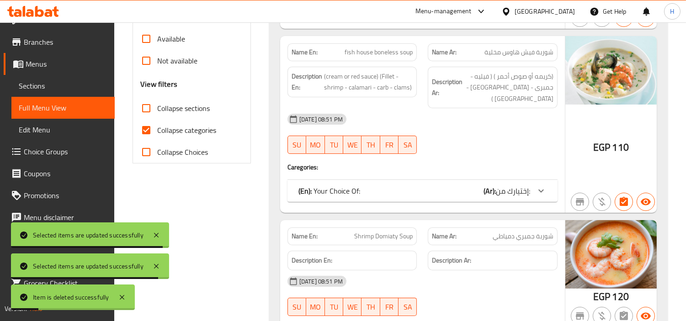
click at [147, 131] on input "Collapse categories" at bounding box center [146, 130] width 22 height 22
checkbox input "false"
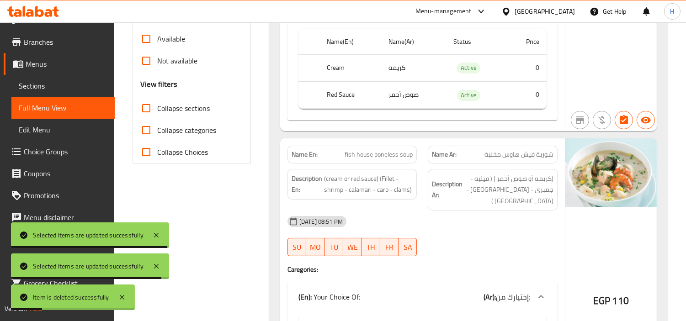
click at [149, 97] on input "Collapse sections" at bounding box center [146, 108] width 22 height 22
checkbox input "true"
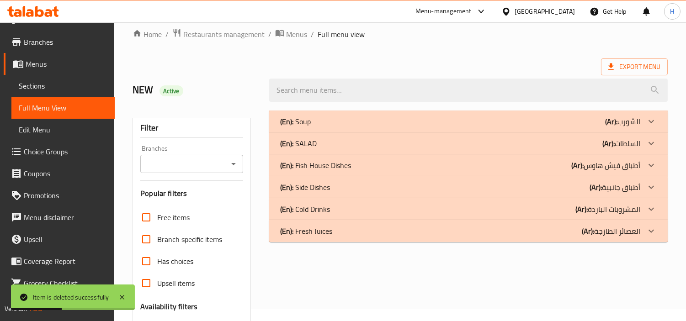
click at [380, 148] on div "(En): SALAD (Ar): السلطات" at bounding box center [460, 143] width 360 height 11
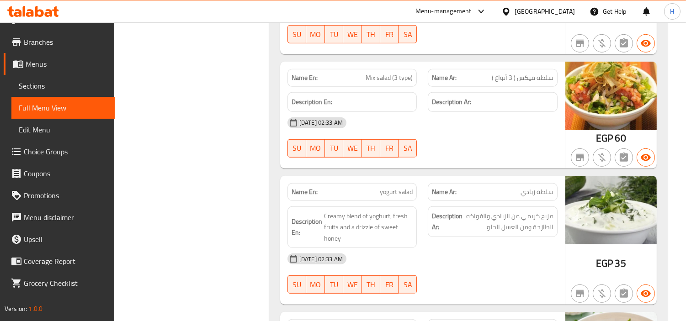
scroll to position [1028, 0]
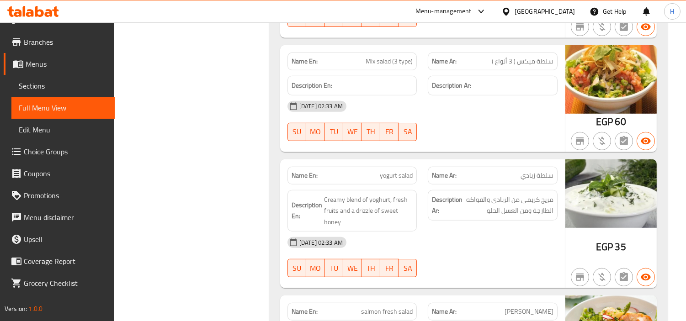
click at [394, 176] on span "yogurt salad" at bounding box center [396, 176] width 33 height 10
copy span "yogurt salad"
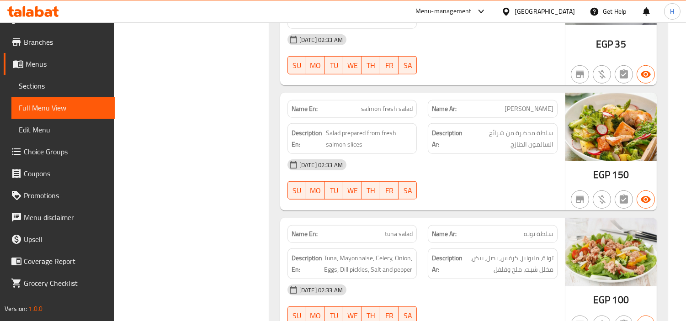
scroll to position [1281, 0]
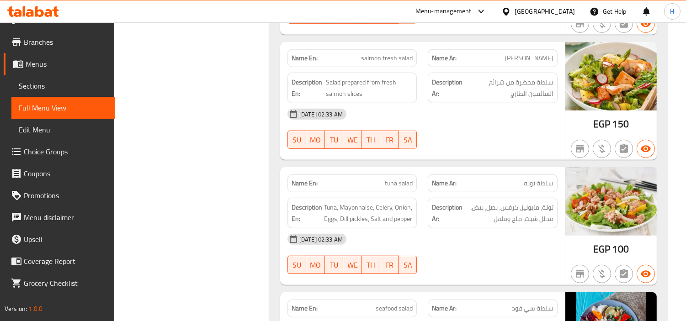
click at [386, 184] on span "tuna salad" at bounding box center [399, 184] width 28 height 10
click at [70, 84] on span "Sections" at bounding box center [63, 85] width 89 height 11
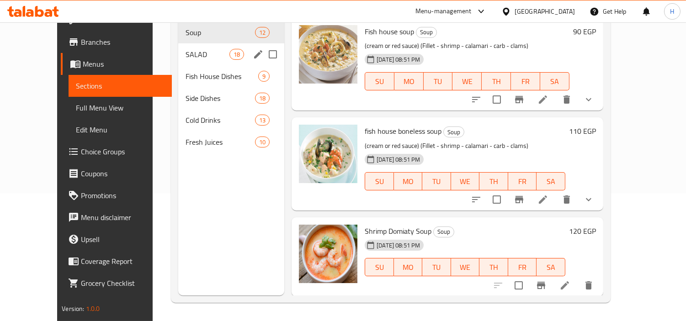
click at [185, 49] on span "SALAD" at bounding box center [207, 54] width 44 height 11
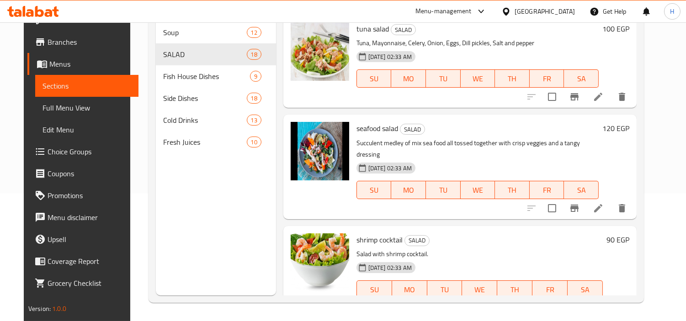
scroll to position [964, 0]
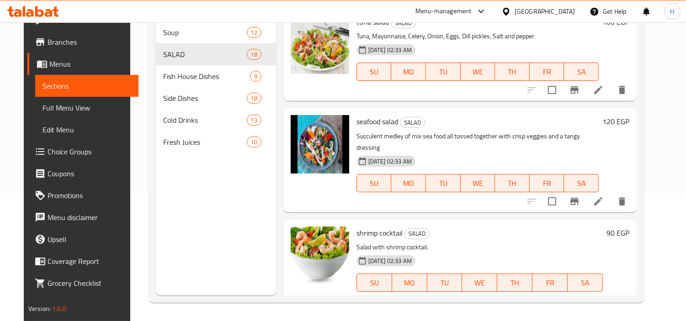
click at [603, 92] on icon at bounding box center [597, 89] width 11 height 11
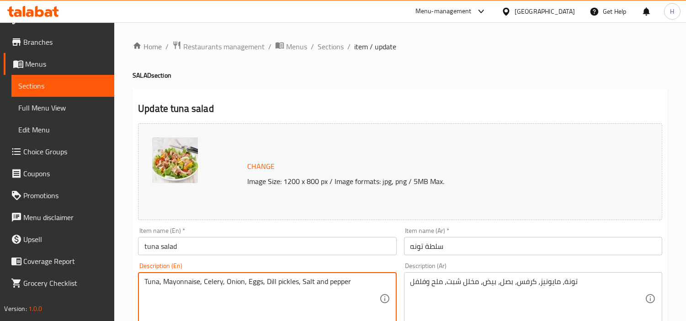
click at [326, 293] on textarea "Tuna, Mayonnaise, Celery, Onion, Eggs, Dill pickles, Salt and pepper" at bounding box center [261, 298] width 234 height 43
click at [321, 280] on textarea "Tuna, Mayonnaise, Celery, Onion, Eggs, Dill pickles, Salt and pepper" at bounding box center [261, 298] width 234 height 43
click at [321, 279] on textarea "Tuna, Mayonnaise, Celery, Onion, Eggs, Dill pickles, Salt and pepper" at bounding box center [261, 298] width 234 height 43
click at [322, 278] on textarea "Tuna, Mayonnaise, Celery, Onion, Eggs, Dill pickles, Salt and pepper" at bounding box center [261, 298] width 234 height 43
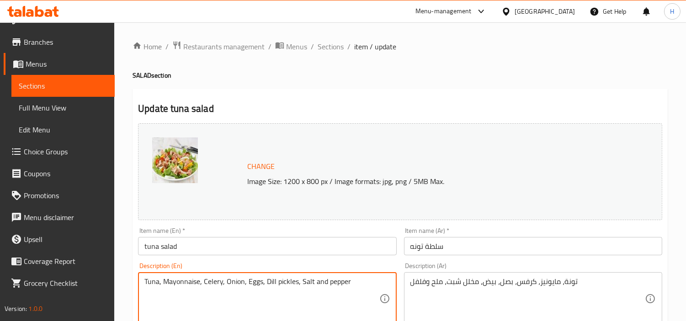
click at [322, 277] on textarea "Tuna, Mayonnaise, Celery, Onion, Eggs, Dill pickles, Salt and pepper" at bounding box center [261, 298] width 234 height 43
paste textarea "ender tuna, veggies, and a tangy dressing"
type textarea "Tender tuna, veggies, and a tangy dressing"
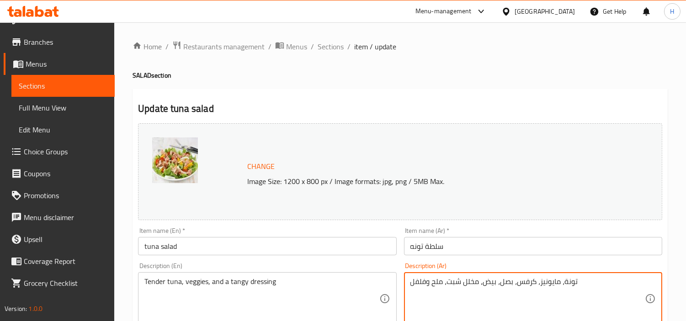
click at [517, 300] on textarea "تونة، مايونيز، كرفس، بصل، بيض، مخلل شبت، ملح وفلفل" at bounding box center [527, 298] width 234 height 43
paste textarea "طرية وخضار وصلصة منعشة"
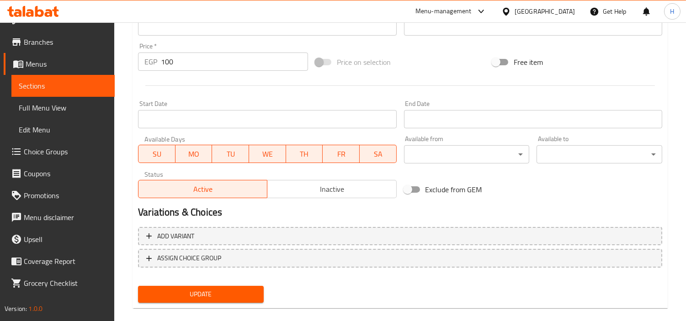
scroll to position [336, 0]
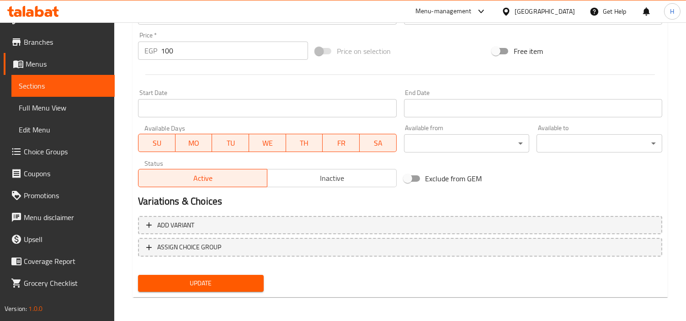
type textarea "تونة طرية وخضار وصلصة منعشة"
click at [221, 286] on span "Update" at bounding box center [200, 283] width 111 height 11
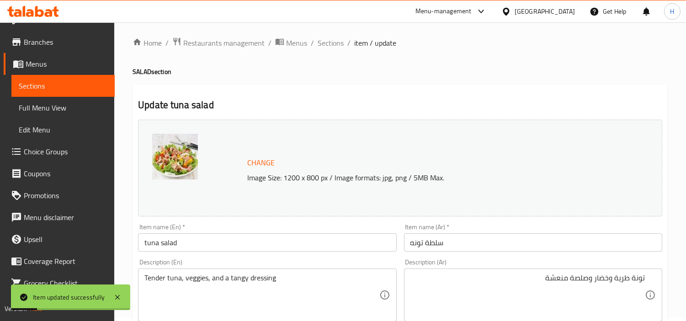
scroll to position [0, 0]
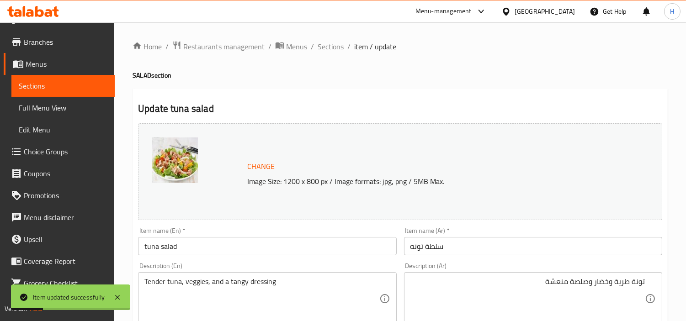
click at [334, 41] on span "Sections" at bounding box center [330, 46] width 26 height 11
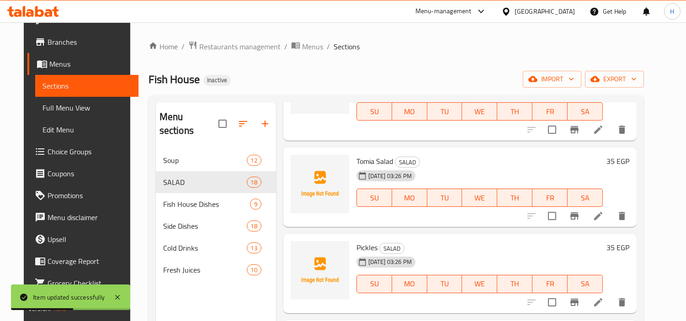
scroll to position [101, 0]
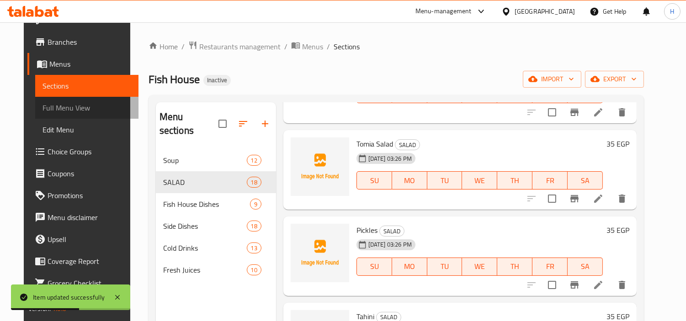
click at [96, 106] on span "Full Menu View" at bounding box center [86, 107] width 89 height 11
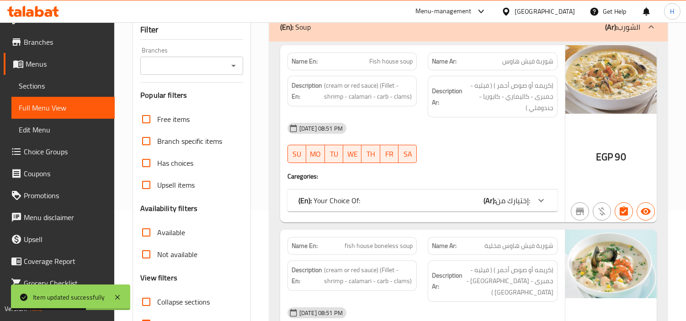
scroll to position [203, 0]
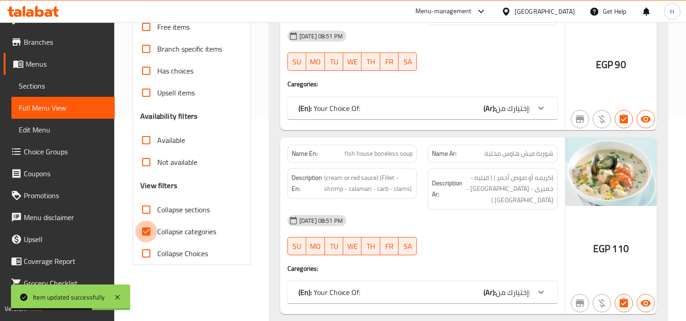
click at [155, 229] on input "Collapse categories" at bounding box center [146, 232] width 22 height 22
checkbox input "false"
click at [153, 202] on input "Collapse sections" at bounding box center [146, 210] width 22 height 22
checkbox input "true"
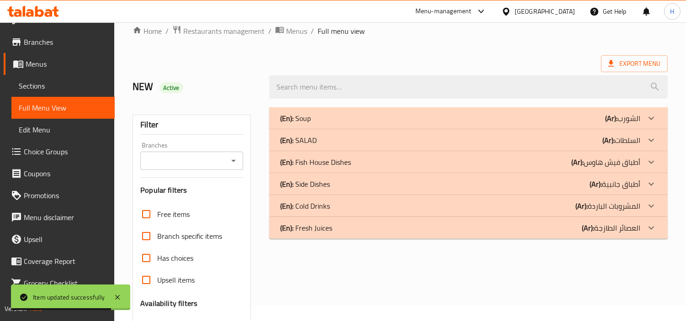
scroll to position [12, 0]
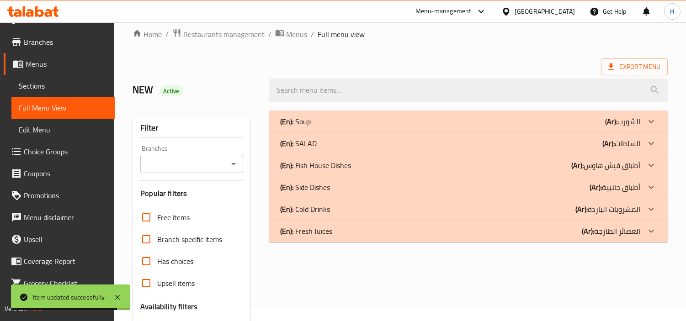
click at [363, 151] on div "(En): SALAD (Ar): السلطات" at bounding box center [468, 143] width 398 height 22
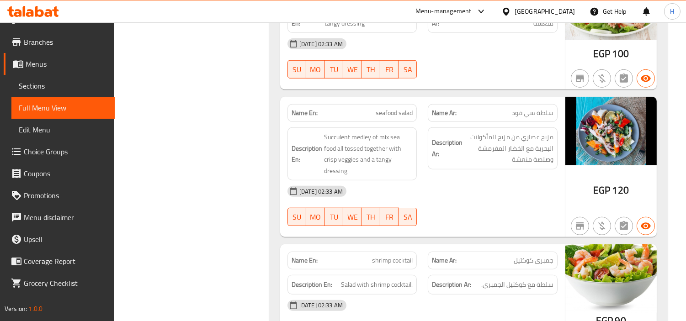
scroll to position [1487, 0]
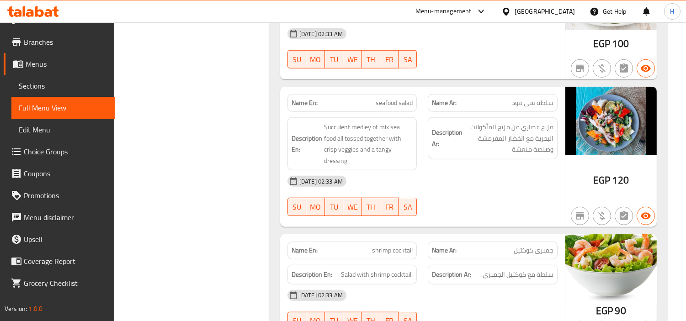
click at [383, 107] on span "seafood salad" at bounding box center [393, 103] width 37 height 10
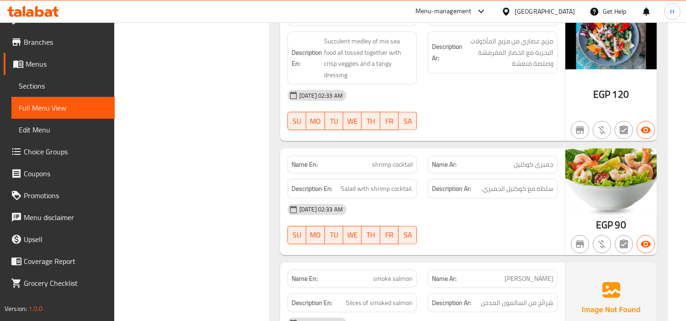
scroll to position [1588, 0]
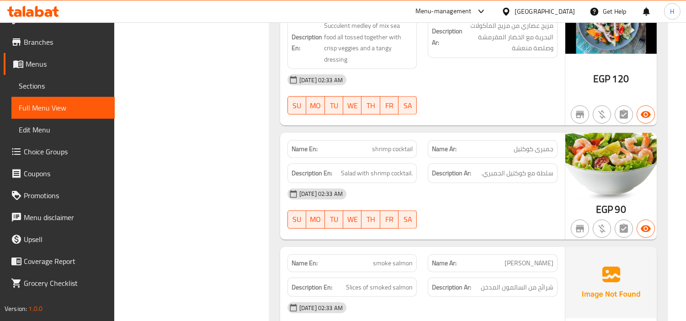
click at [385, 152] on span "shrimp cocktail" at bounding box center [392, 149] width 41 height 10
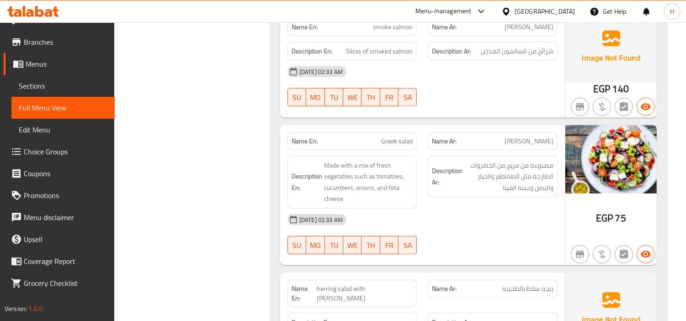
scroll to position [1842, 0]
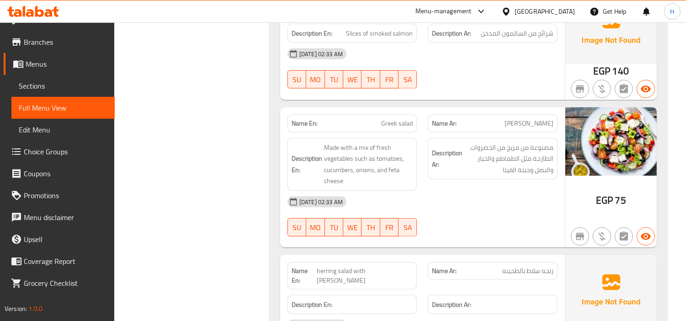
click at [398, 128] on span "Greek salad" at bounding box center [397, 124] width 32 height 10
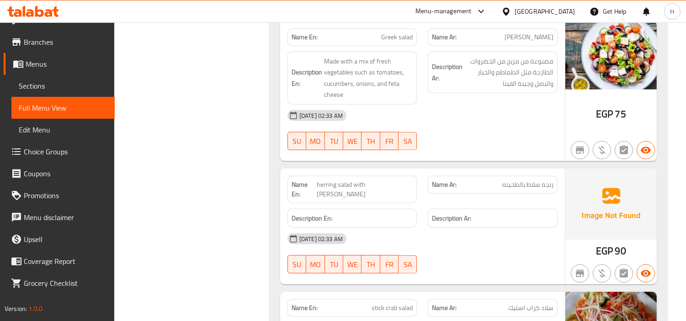
scroll to position [1943, 0]
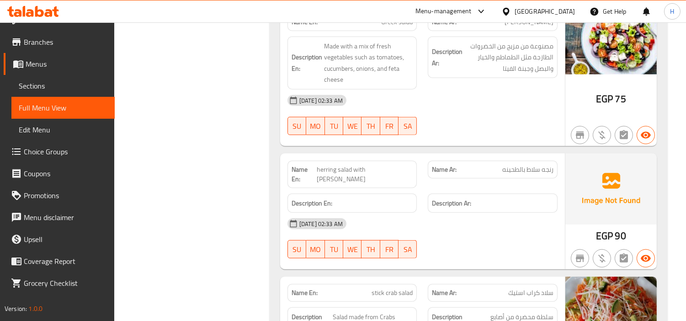
click at [352, 170] on span "[PERSON_NAME] salad with [PERSON_NAME]" at bounding box center [365, 174] width 96 height 19
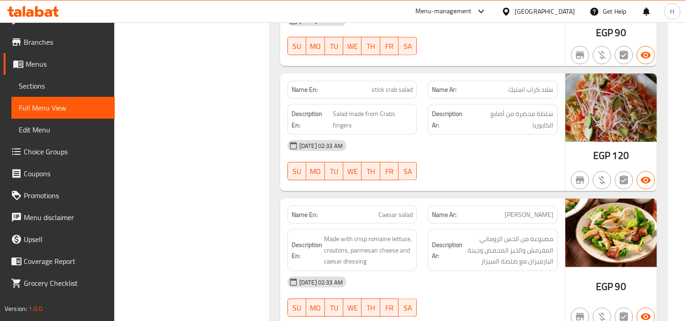
scroll to position [2197, 0]
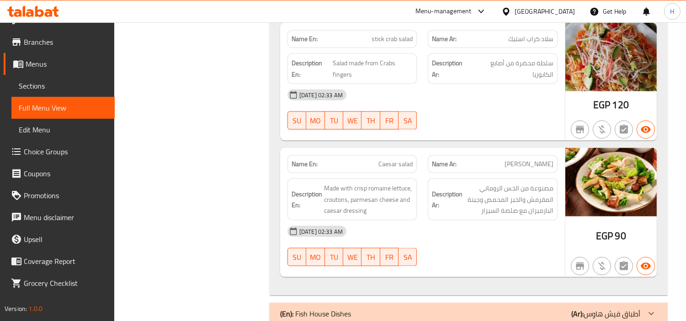
click at [392, 160] on span "Caesar salad" at bounding box center [395, 164] width 34 height 10
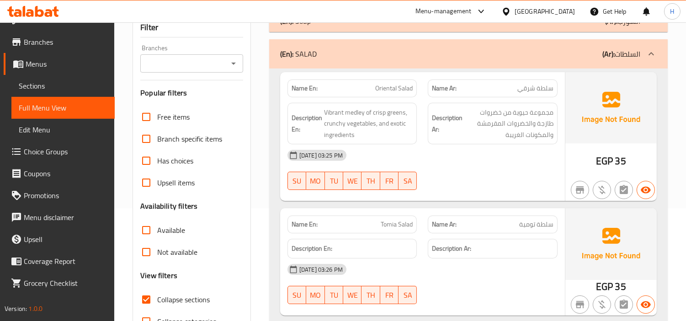
scroll to position [95, 0]
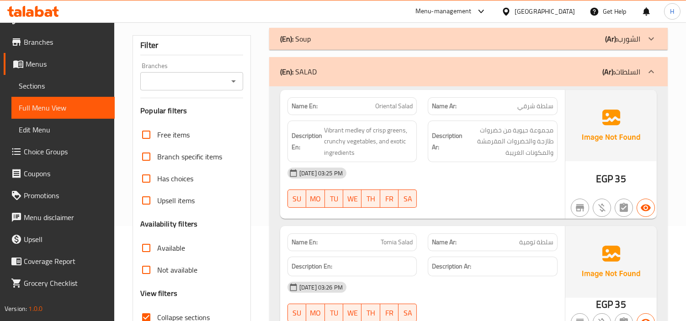
click at [458, 84] on div "(En): SALAD (Ar): السلطات" at bounding box center [468, 71] width 398 height 29
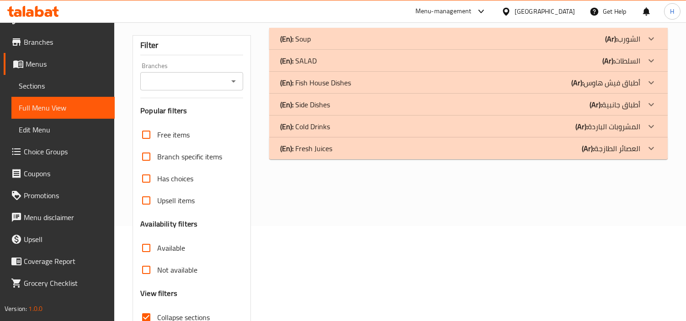
click at [458, 84] on div "(En): Fish House Dishes (Ar): أطباق فيش هاوس" at bounding box center [460, 82] width 360 height 11
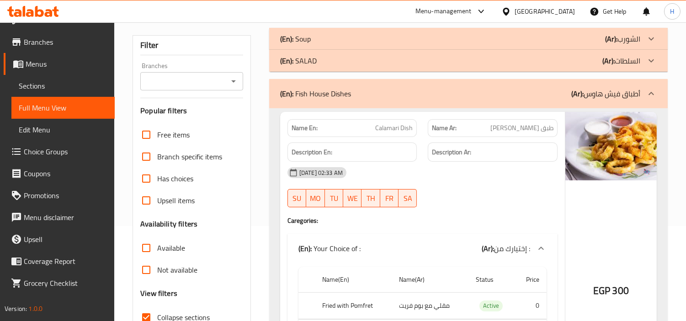
click at [389, 130] on span "Calamari Dish" at bounding box center [393, 128] width 37 height 10
click at [48, 94] on link "Sections" at bounding box center [62, 86] width 103 height 22
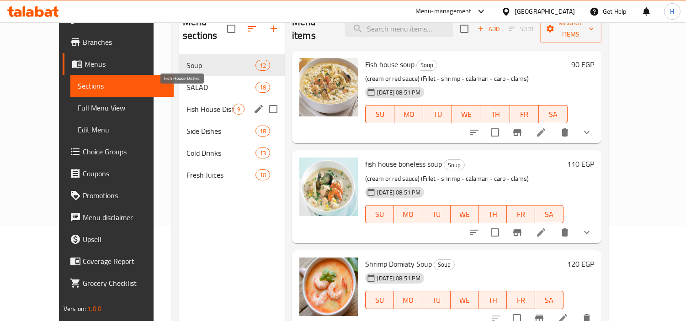
click at [186, 104] on span "Fish House Dishes" at bounding box center [209, 109] width 47 height 11
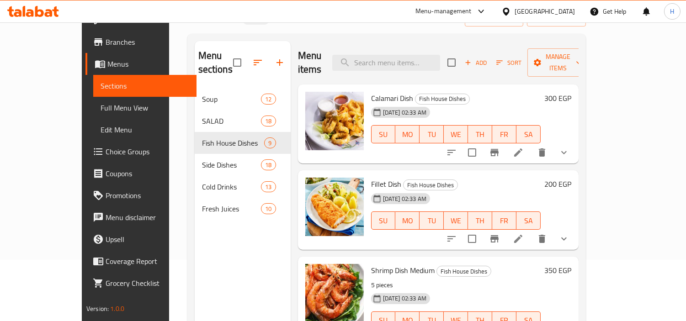
scroll to position [44, 0]
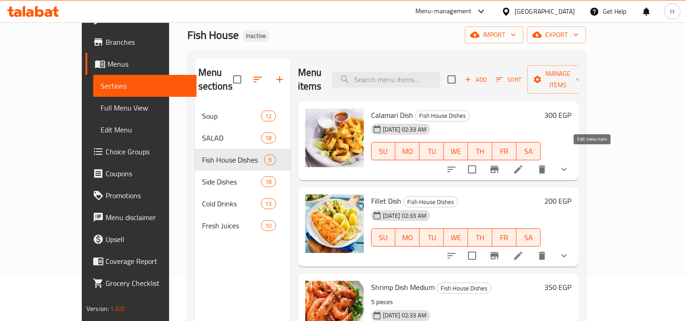
click at [523, 164] on icon at bounding box center [517, 169] width 11 height 11
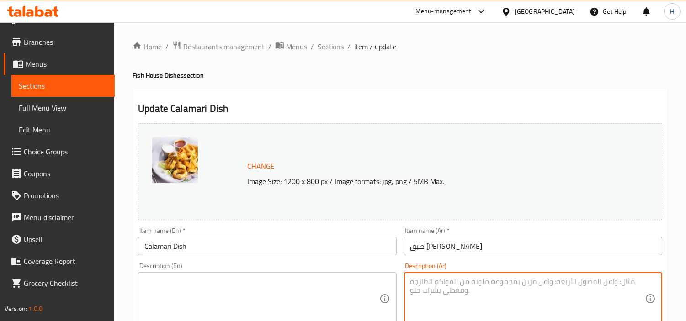
click at [612, 284] on textarea at bounding box center [527, 298] width 234 height 43
click at [546, 300] on textarea "تقدم مع أرز او بوم قريت" at bounding box center [527, 298] width 234 height 43
click at [544, 295] on textarea "تقدم مع أرز او بوم قريت" at bounding box center [527, 298] width 234 height 43
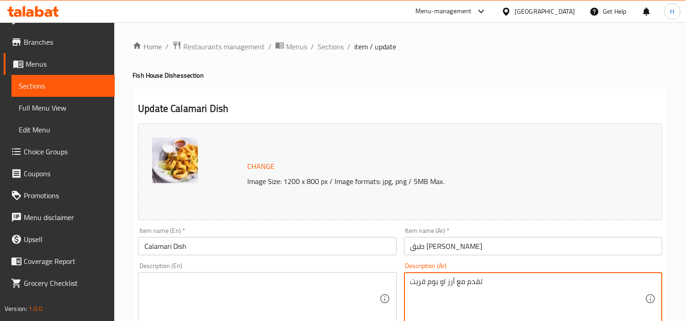
type textarea "تقدم مع أرز او بوم قريت"
click at [271, 282] on textarea at bounding box center [261, 298] width 234 height 43
paste textarea "Served with rice or mashed potatoes."
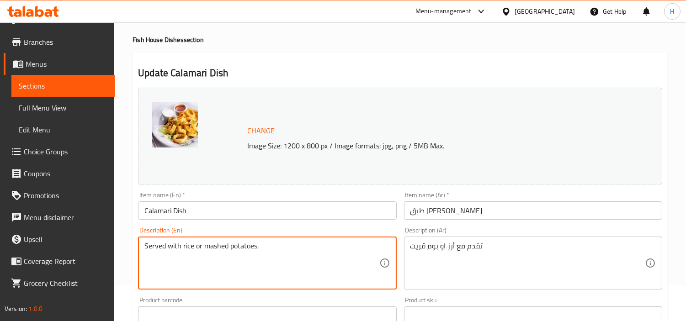
scroll to position [51, 0]
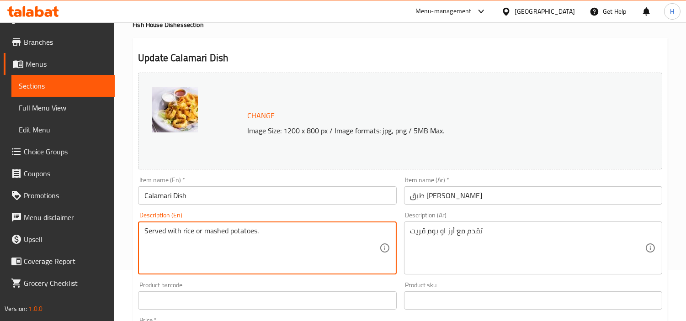
type textarea "Served with rice or mashed potatoes."
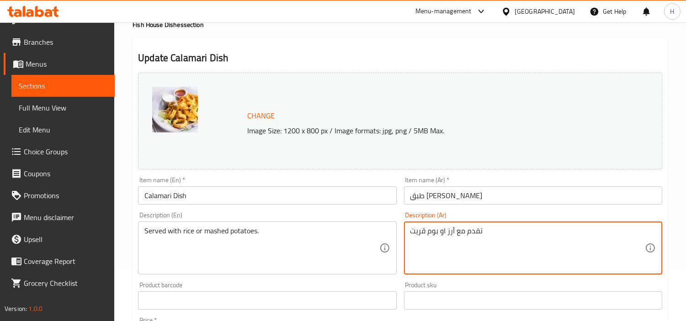
click at [516, 239] on textarea "تقدم مع أرز او بوم قريت" at bounding box center [527, 248] width 234 height 43
click at [586, 234] on textarea "تقدم مع أرز او بوم قريت" at bounding box center [527, 248] width 234 height 43
type textarea "تقدم مع أرز او بوم فريت"
drag, startPoint x: 553, startPoint y: 230, endPoint x: 672, endPoint y: 234, distance: 119.3
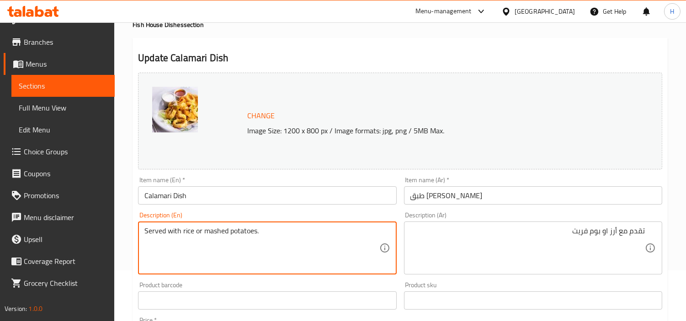
click at [239, 233] on textarea "Served with rice or mashed potatoes." at bounding box center [261, 248] width 234 height 43
paste textarea "French fries"
drag, startPoint x: 203, startPoint y: 230, endPoint x: 249, endPoint y: 233, distance: 46.2
click at [249, 233] on textarea "Served with rice or French fries" at bounding box center [261, 248] width 234 height 43
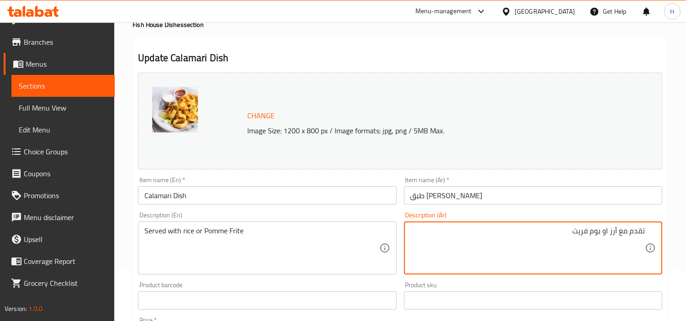
drag, startPoint x: 560, startPoint y: 228, endPoint x: 601, endPoint y: 238, distance: 42.6
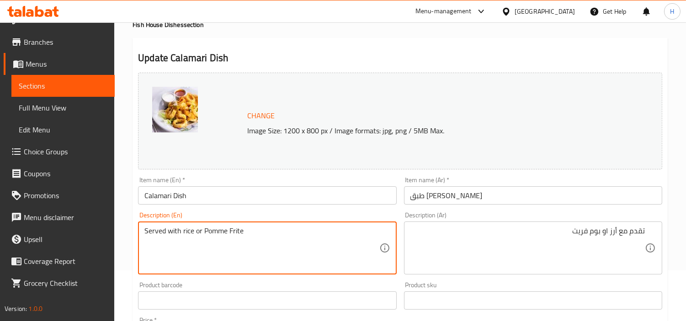
drag, startPoint x: 241, startPoint y: 234, endPoint x: 203, endPoint y: 239, distance: 38.2
paste textarea "s"
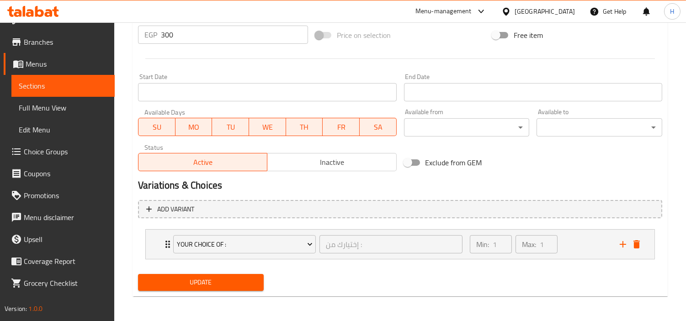
type textarea "Served with rice or Pomme Frites"
click at [237, 277] on span "Update" at bounding box center [200, 282] width 111 height 11
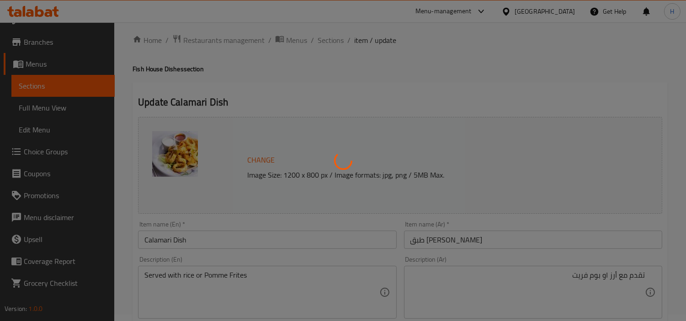
scroll to position [0, 0]
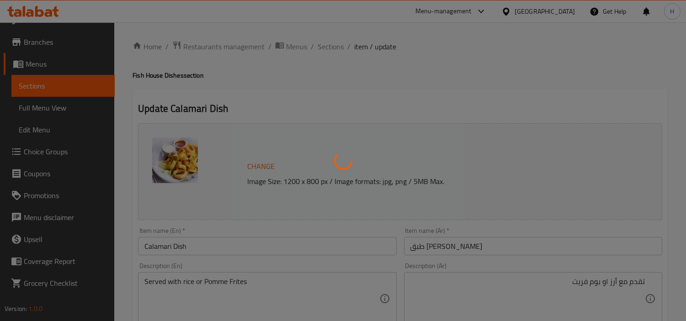
click at [478, 186] on div at bounding box center [343, 160] width 686 height 321
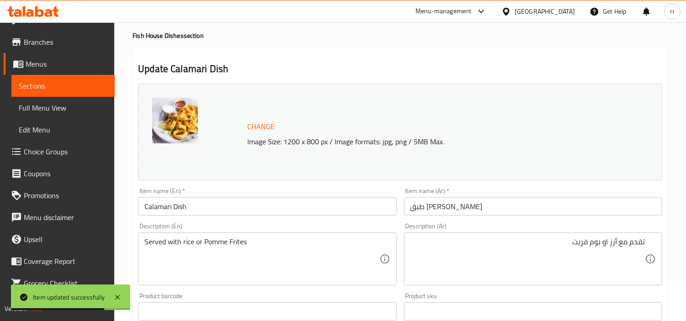
scroll to position [101, 0]
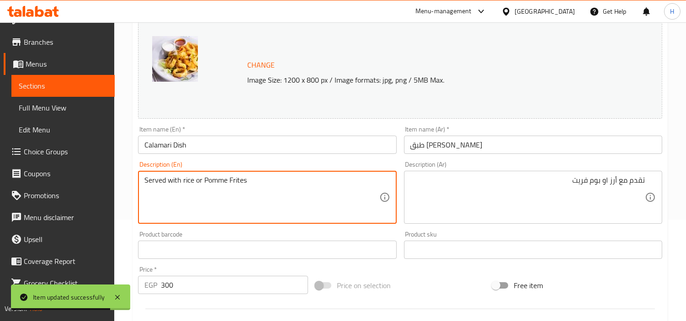
click at [329, 190] on textarea "Served with rice or Pomme Frites" at bounding box center [261, 197] width 234 height 43
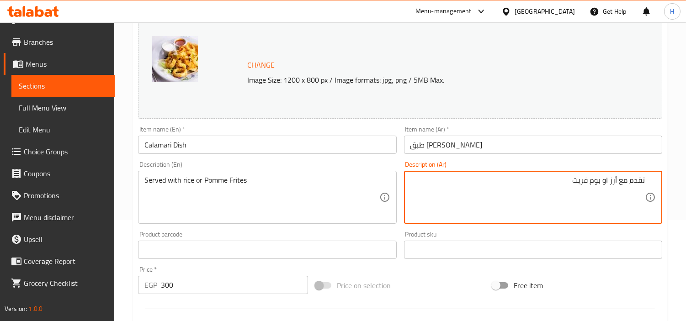
click at [598, 180] on textarea "تقدم مع أرز او بوم فريت" at bounding box center [527, 197] width 234 height 43
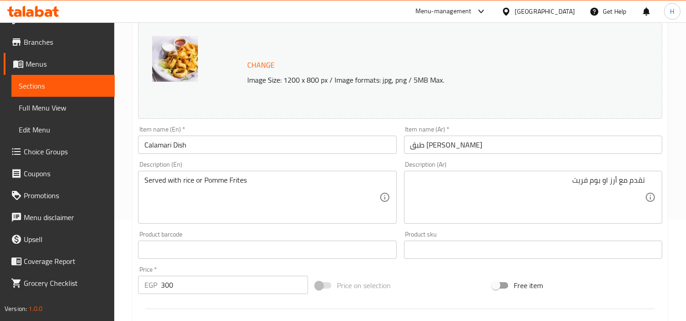
click at [524, 273] on div "Free item" at bounding box center [576, 285] width 177 height 25
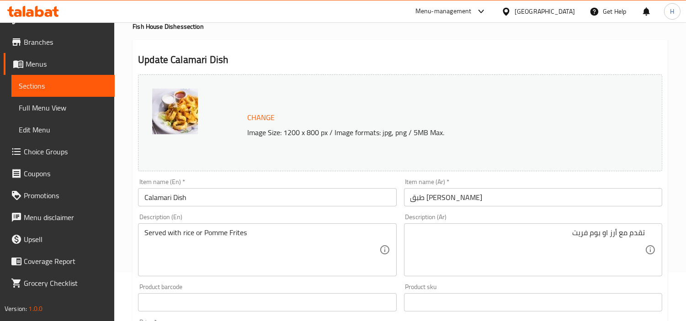
scroll to position [0, 0]
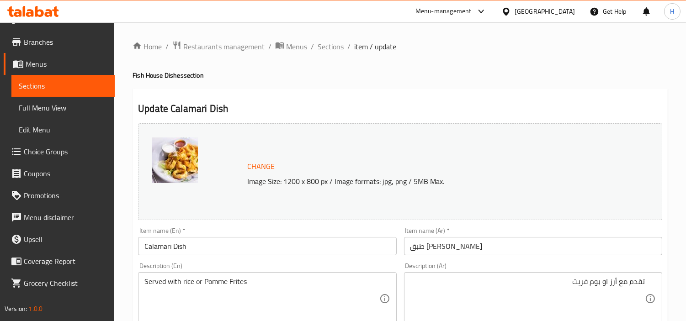
click at [328, 47] on span "Sections" at bounding box center [330, 46] width 26 height 11
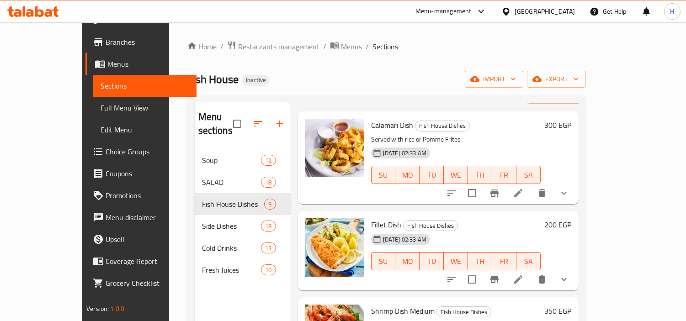
scroll to position [101, 0]
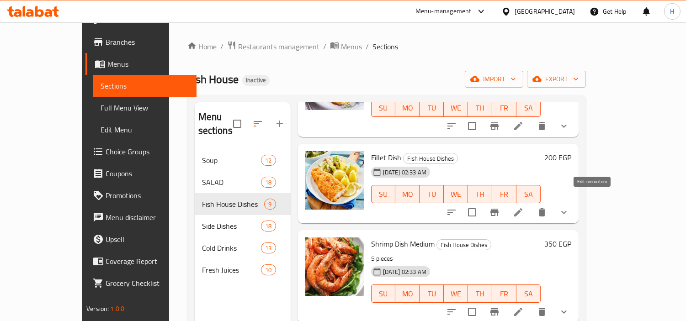
click at [522, 208] on icon at bounding box center [518, 212] width 8 height 8
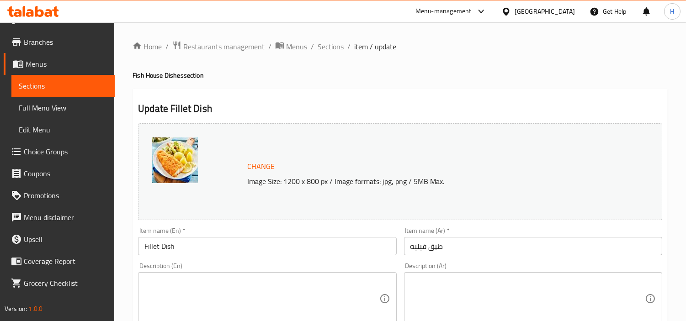
click at [470, 294] on textarea at bounding box center [527, 298] width 234 height 43
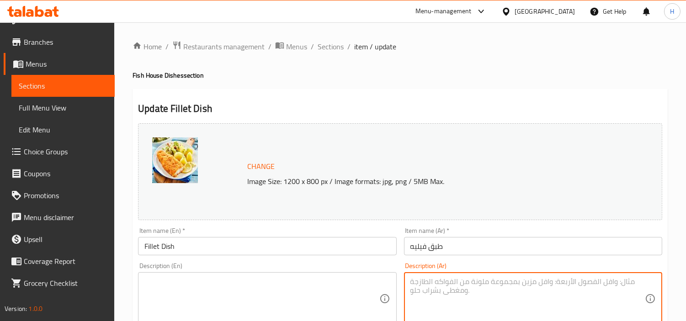
paste textarea "تقدم مع أرز او بوم فريت"
type textarea "تقدم مع أرز او بوم فريت"
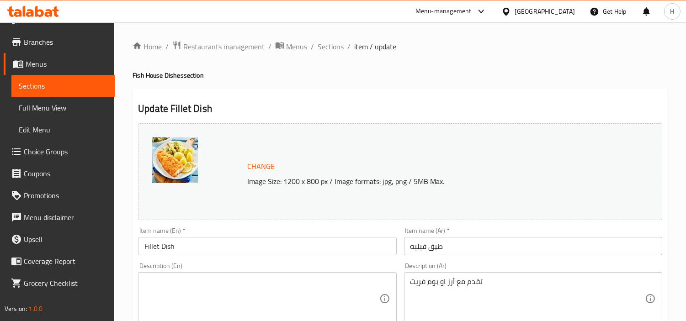
click at [245, 302] on textarea at bounding box center [261, 298] width 234 height 43
paste textarea "Served with rice or Pomme Frites"
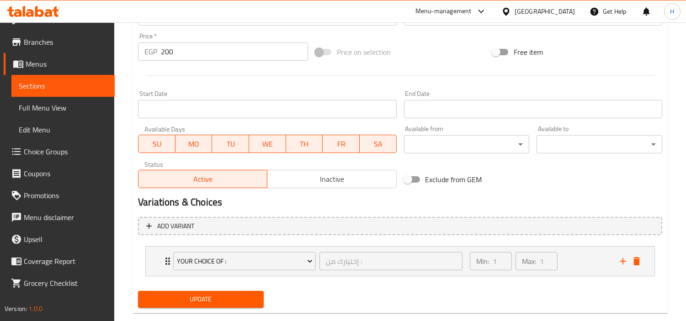
scroll to position [352, 0]
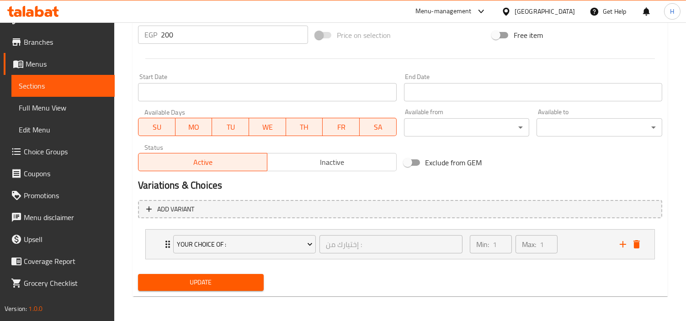
type textarea "Served with rice or Pomme Frites"
click at [243, 285] on span "Update" at bounding box center [200, 282] width 111 height 11
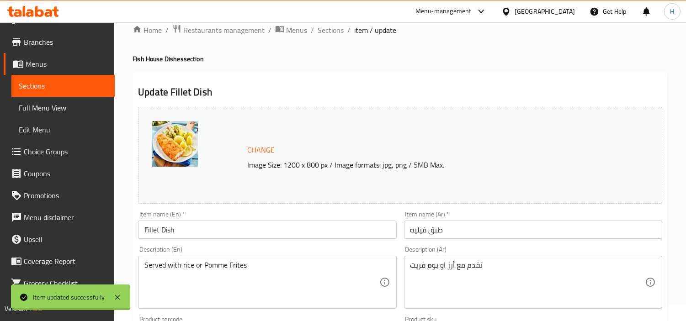
scroll to position [0, 0]
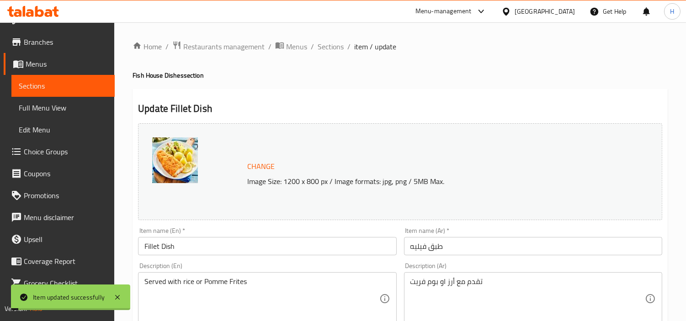
click at [336, 41] on span "Sections" at bounding box center [330, 46] width 26 height 11
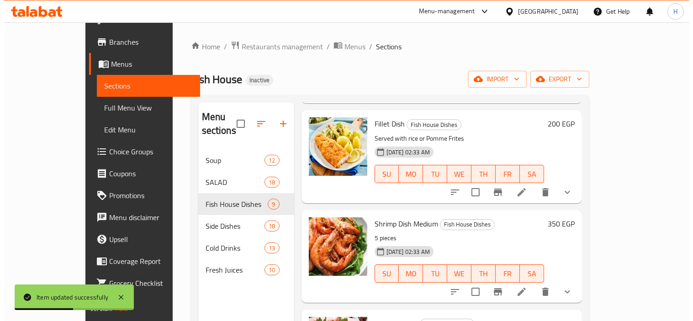
scroll to position [152, 0]
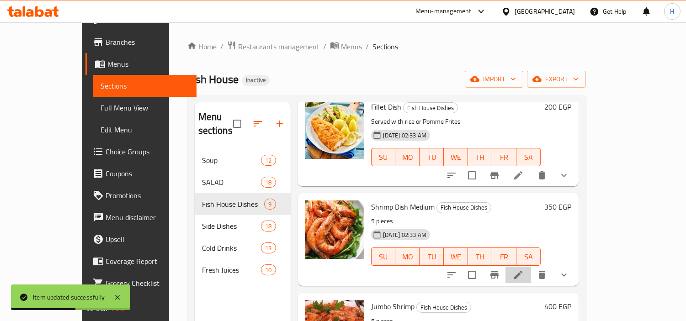
click at [531, 269] on li at bounding box center [518, 275] width 26 height 16
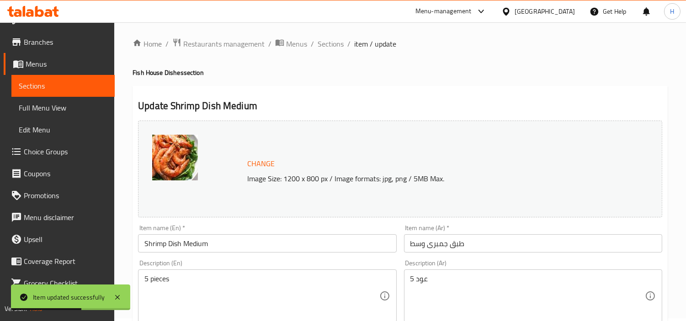
scroll to position [51, 0]
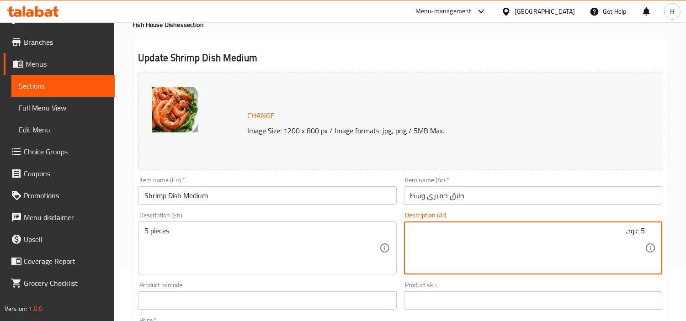
paste textarea "Served with rice or Pomme Frites"
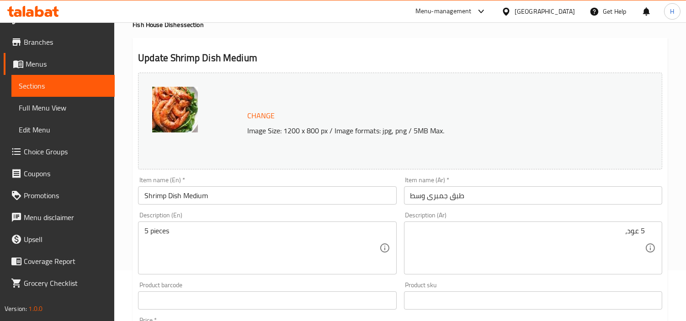
click at [541, 234] on textarea "5 عود،" at bounding box center [527, 248] width 234 height 43
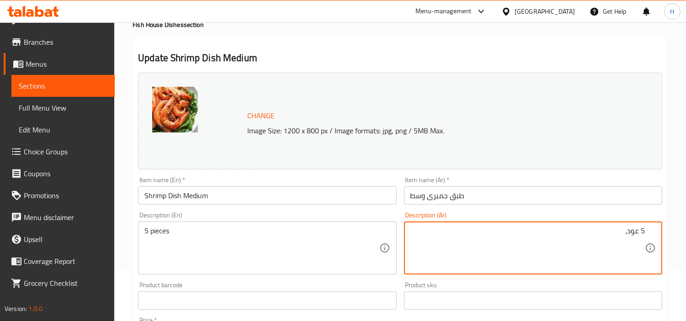
paste textarea "تقدم مع أرز او بوم فريت"
type textarea "5 عود، تقدم مع أرز او بوم فريت"
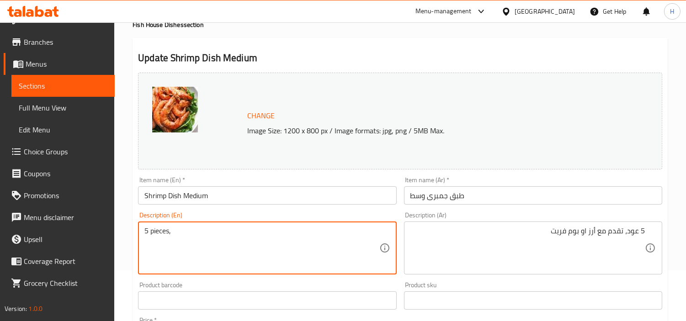
paste textarea "تقدم مع أرز او بوم فريت"
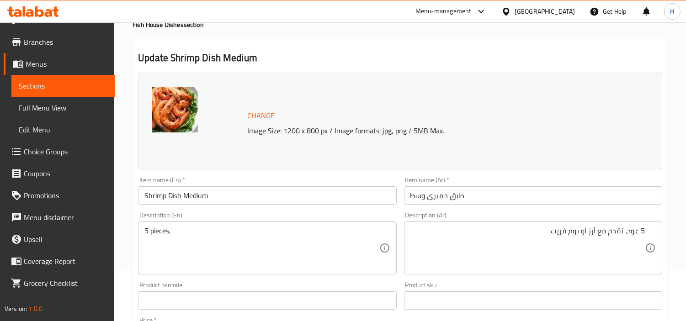
click at [249, 305] on input "text" at bounding box center [267, 300] width 258 height 18
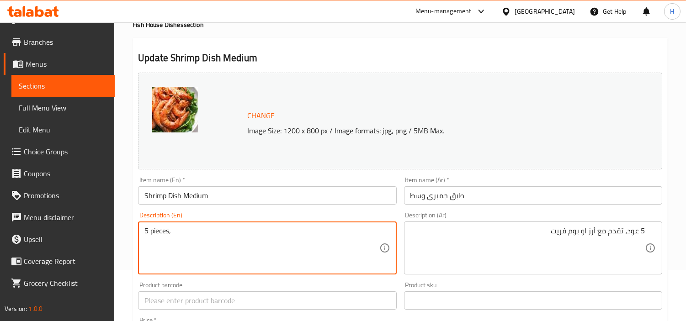
paste textarea "Served with rice or Pomme Frites"
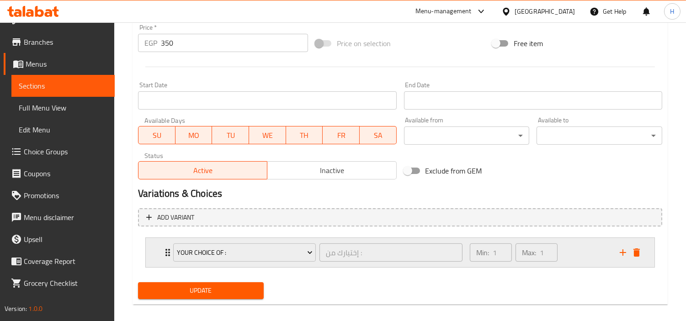
scroll to position [352, 0]
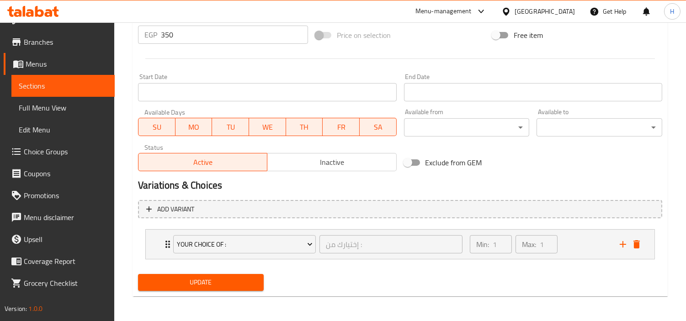
type textarea "5 pieces, Served with rice or Pomme Frites"
click at [197, 277] on span "Update" at bounding box center [200, 282] width 111 height 11
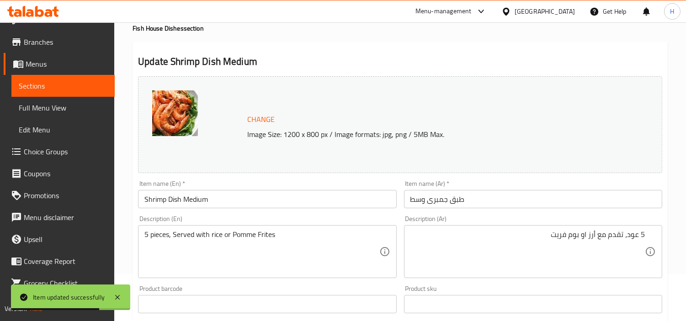
scroll to position [0, 0]
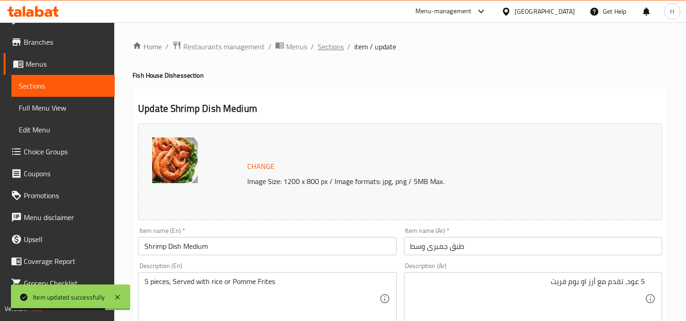
drag, startPoint x: 338, startPoint y: 39, endPoint x: 334, endPoint y: 48, distance: 9.8
click at [334, 49] on span "Sections" at bounding box center [330, 46] width 26 height 11
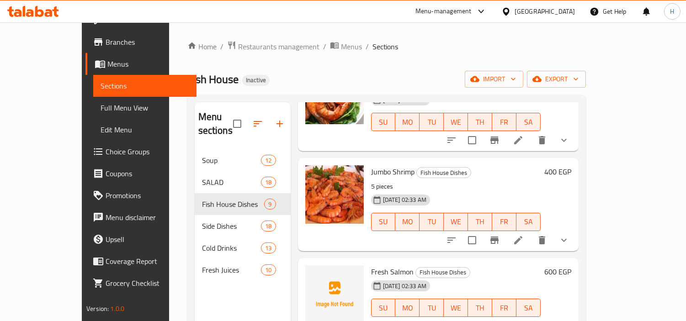
scroll to position [304, 0]
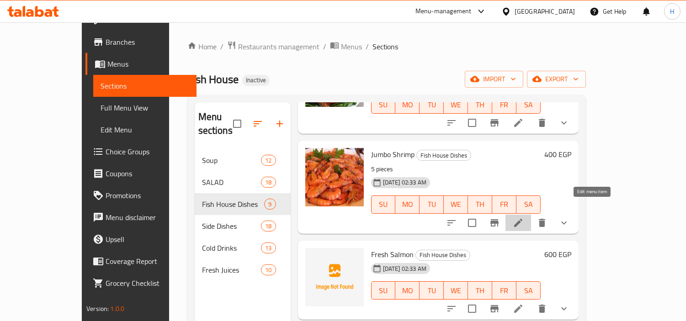
click at [523, 217] on icon at bounding box center [517, 222] width 11 height 11
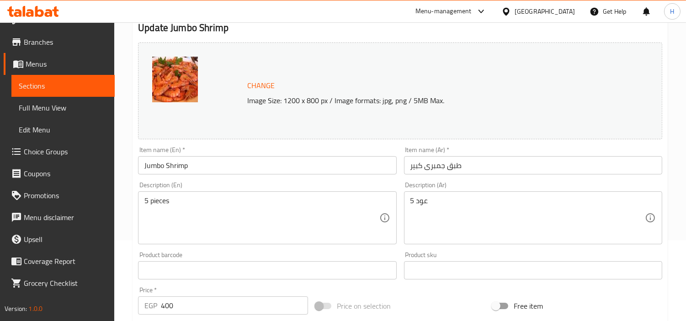
scroll to position [101, 0]
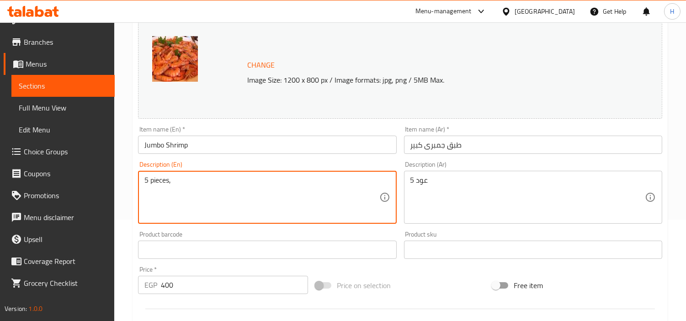
paste textarea "Served with rice or Pomme Frites"
type textarea "5 pieces, Served with rice or Pomme Frites"
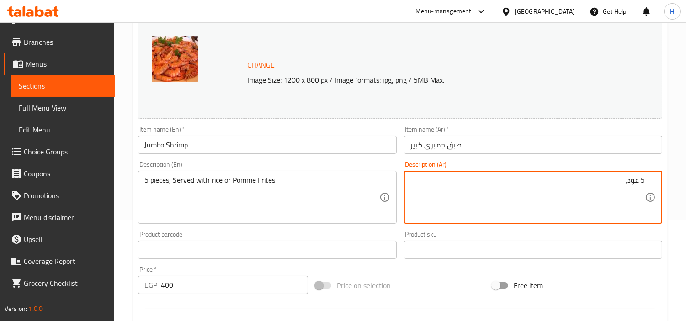
paste textarea "Served with rice or Pomme Frites"
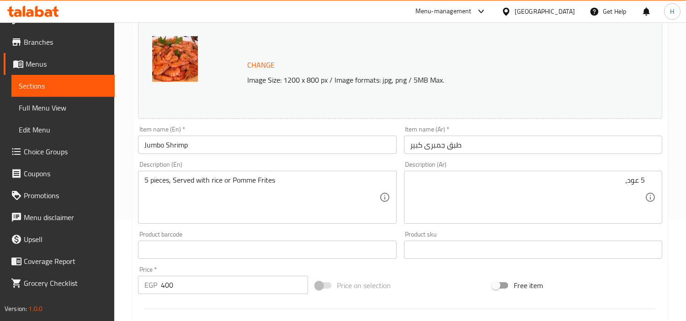
drag, startPoint x: 561, startPoint y: 165, endPoint x: 564, endPoint y: 176, distance: 11.9
click at [561, 165] on div "Description (Ar) 5 عود، Description (Ar)" at bounding box center [533, 192] width 258 height 63
paste textarea "تقدم مع أرز او بوم فريت"
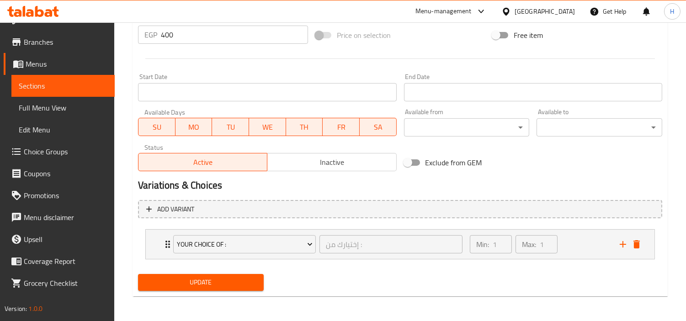
type textarea "5 عود، تقدم مع أرز او بوم فريت"
click at [238, 284] on span "Update" at bounding box center [200, 282] width 111 height 11
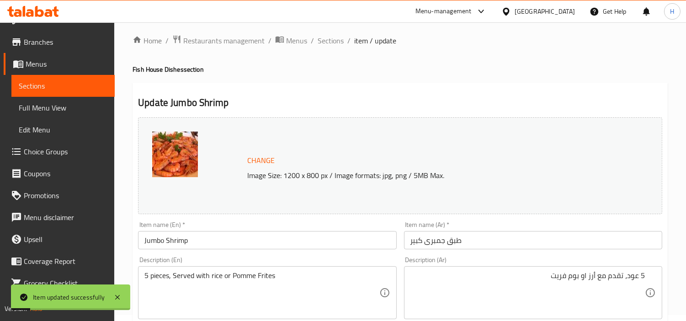
scroll to position [0, 0]
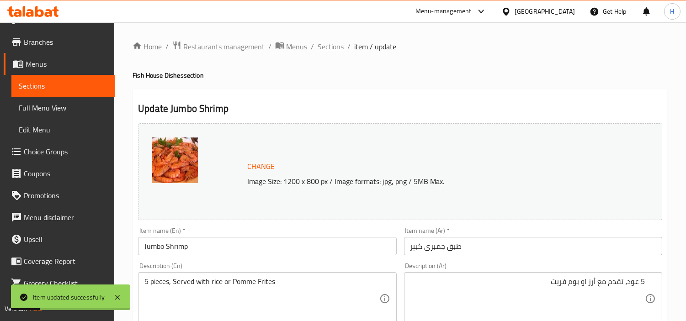
click at [340, 48] on span "Sections" at bounding box center [330, 46] width 26 height 11
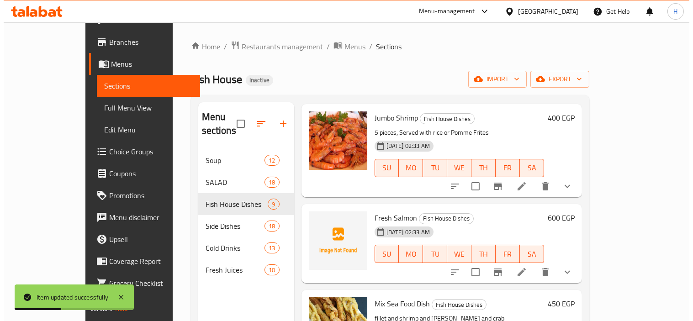
scroll to position [355, 0]
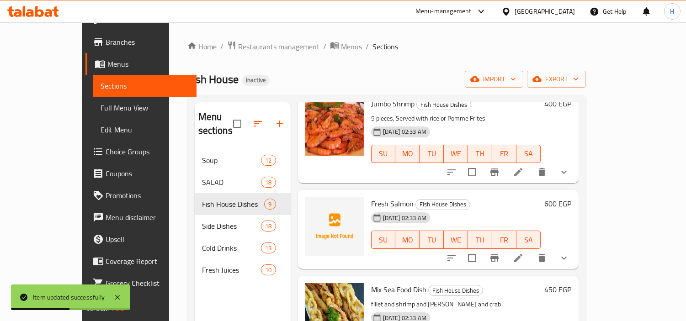
click at [531, 250] on li at bounding box center [518, 258] width 26 height 16
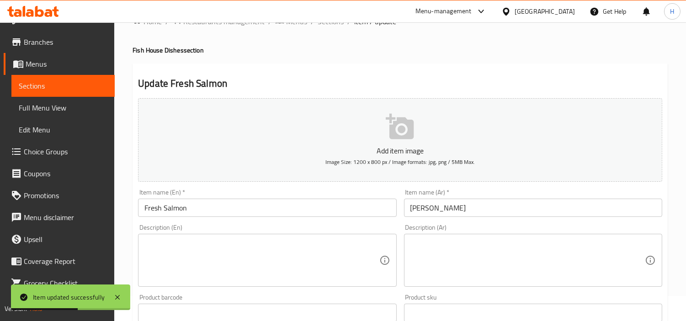
scroll to position [51, 0]
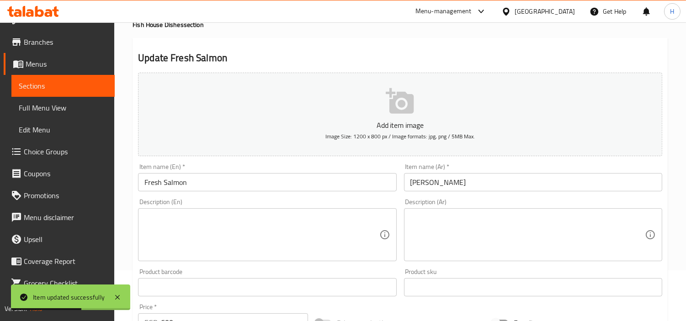
click at [557, 235] on textarea at bounding box center [527, 234] width 234 height 43
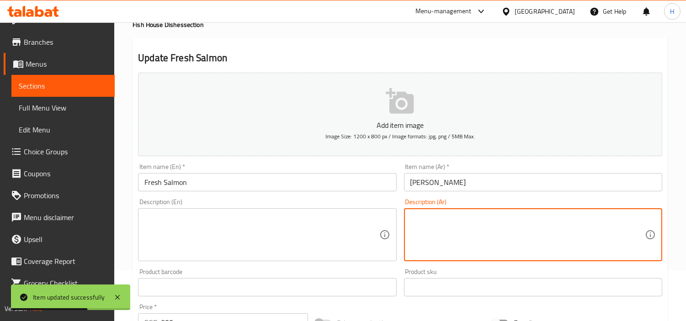
paste textarea "تقدم مع أرز او بوم فريت"
type textarea "تقدم مع أرز او بوم فريت"
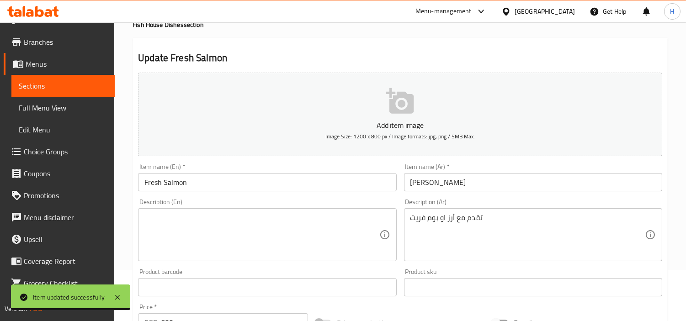
click at [486, 259] on div "تقدم مع أرز او بوم فريت Description (Ar)" at bounding box center [533, 234] width 258 height 53
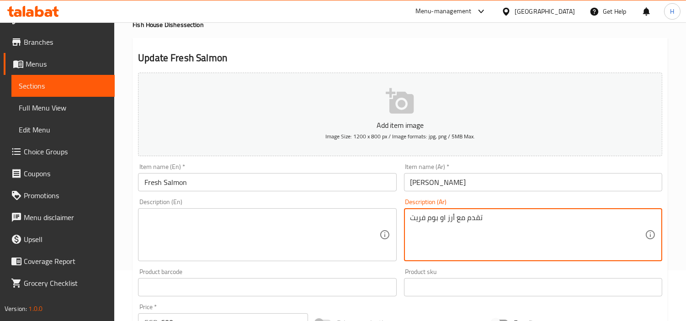
click at [317, 233] on textarea at bounding box center [261, 234] width 234 height 43
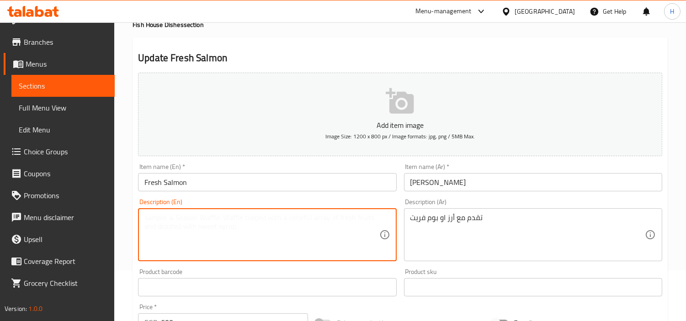
paste textarea "Served with rice or Pomme Frites"
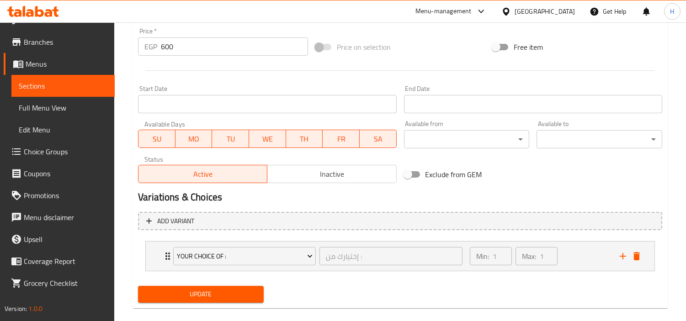
scroll to position [338, 0]
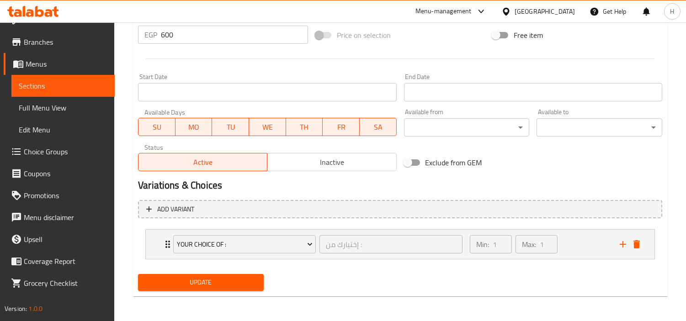
type textarea "Served with rice or Pomme Frites"
click at [252, 271] on div "Update" at bounding box center [200, 282] width 133 height 24
click at [249, 274] on button "Update" at bounding box center [201, 282] width 126 height 17
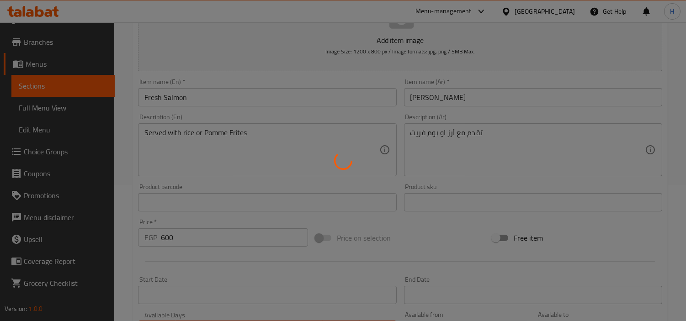
scroll to position [135, 0]
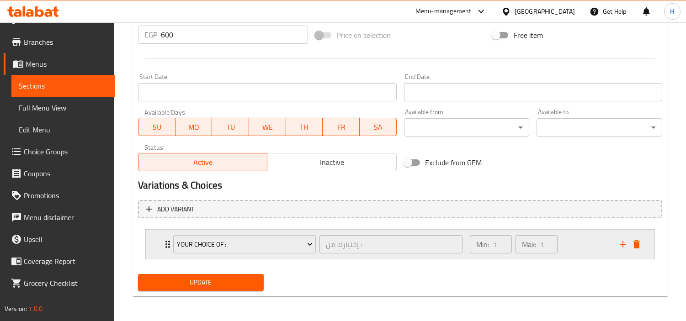
click at [592, 255] on div "Min: 1 ​ Max: 1 ​" at bounding box center [539, 244] width 150 height 29
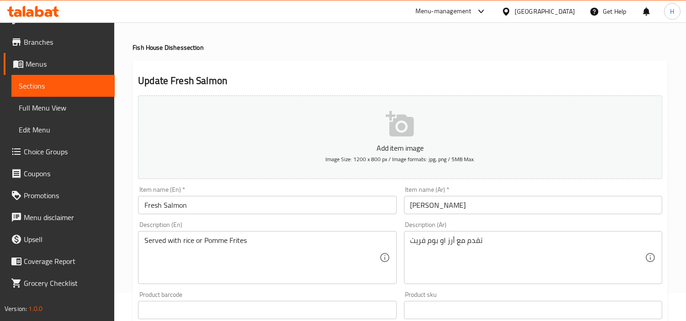
scroll to position [0, 0]
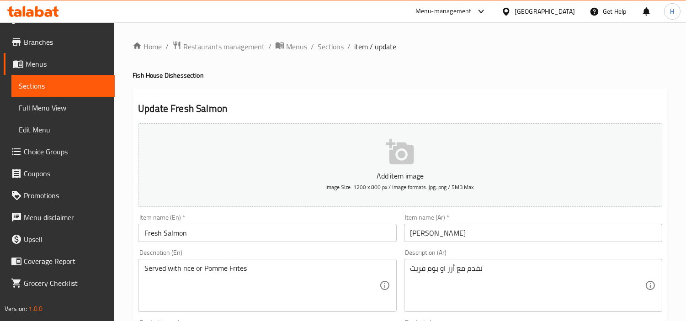
click at [334, 49] on span "Sections" at bounding box center [330, 46] width 26 height 11
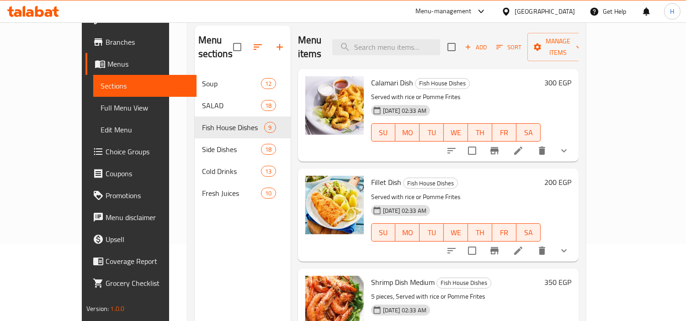
scroll to position [51, 0]
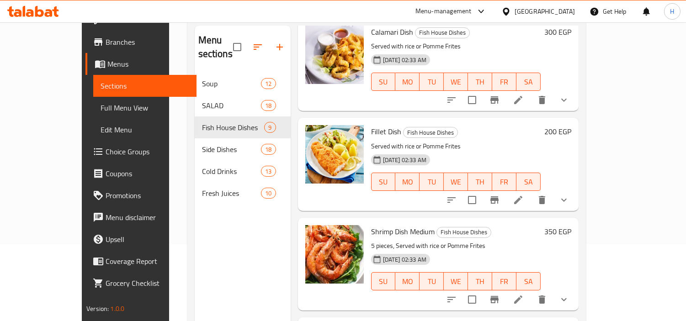
click at [531, 291] on li at bounding box center [518, 299] width 26 height 16
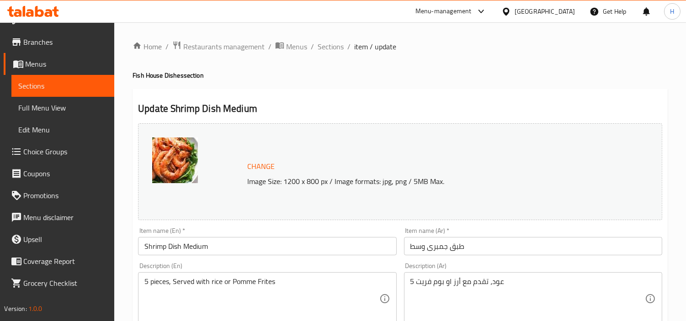
click at [615, 259] on div "Description (Ar) 5 عود، تقدم مع أرز او بوم فريت Description (Ar)" at bounding box center [532, 294] width 265 height 70
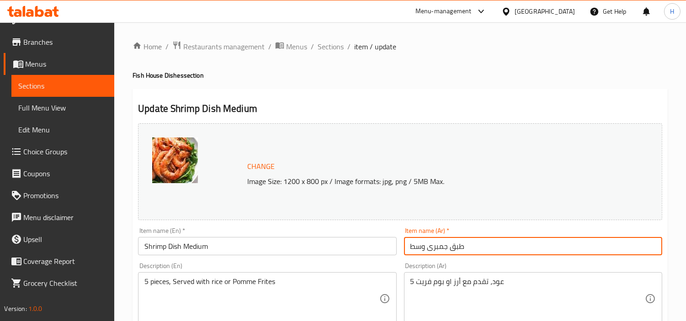
click at [604, 244] on input "طبق جمبرى وسط" at bounding box center [533, 246] width 258 height 18
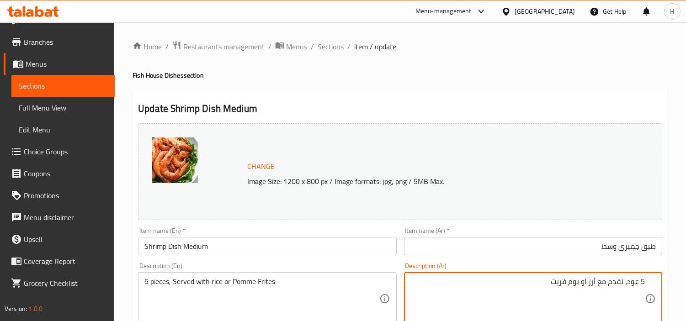
click at [336, 51] on span "Sections" at bounding box center [330, 46] width 26 height 11
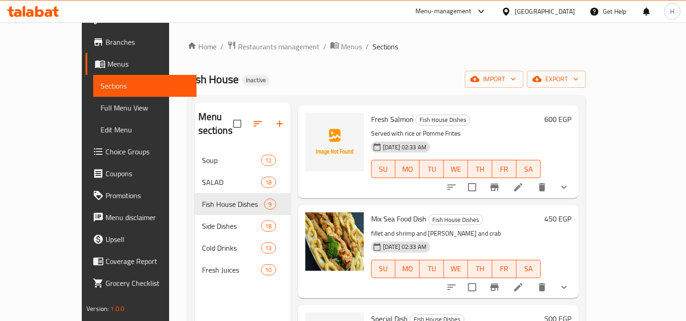
scroll to position [457, 0]
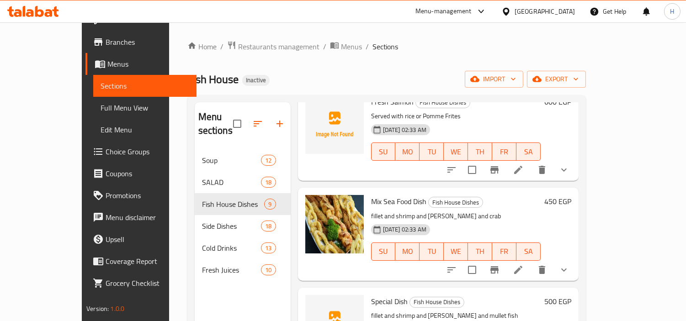
click at [522, 266] on icon at bounding box center [518, 270] width 8 height 8
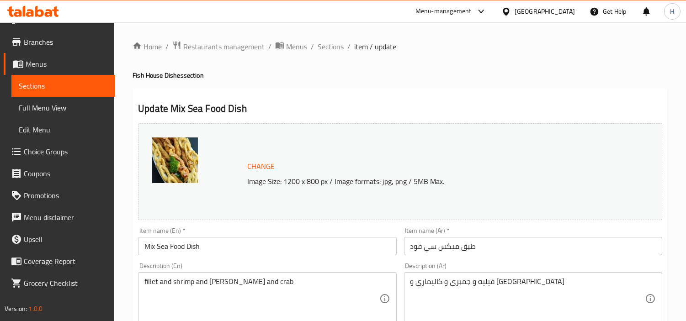
click at [576, 247] on input "طبق ميكس سي فود" at bounding box center [533, 246] width 258 height 18
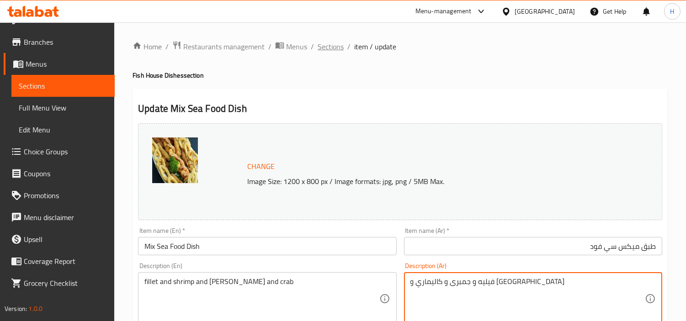
click at [323, 48] on span "Sections" at bounding box center [330, 46] width 26 height 11
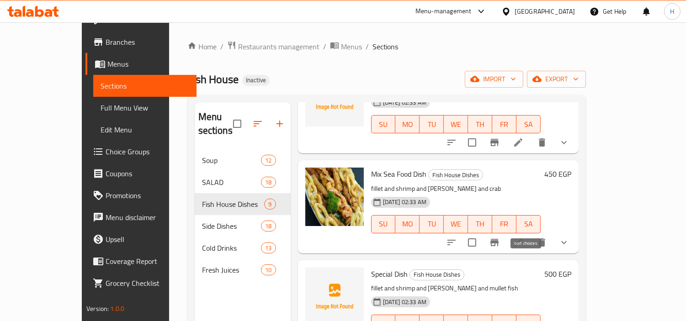
scroll to position [535, 0]
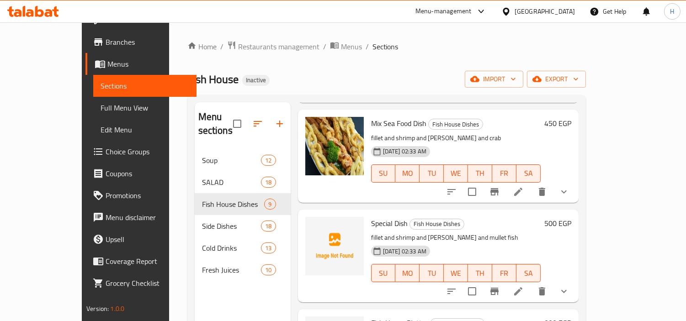
click at [523, 286] on icon at bounding box center [517, 291] width 11 height 11
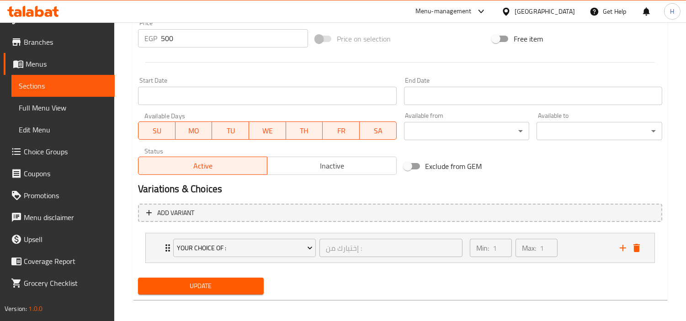
scroll to position [338, 0]
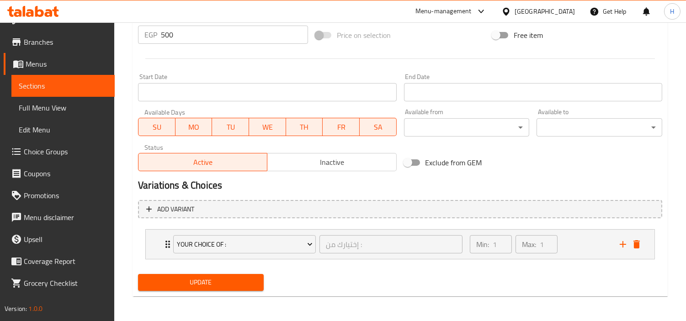
type textarea "فيليه [PERSON_NAME] و بوري"
click at [220, 285] on span "Update" at bounding box center [200, 282] width 111 height 11
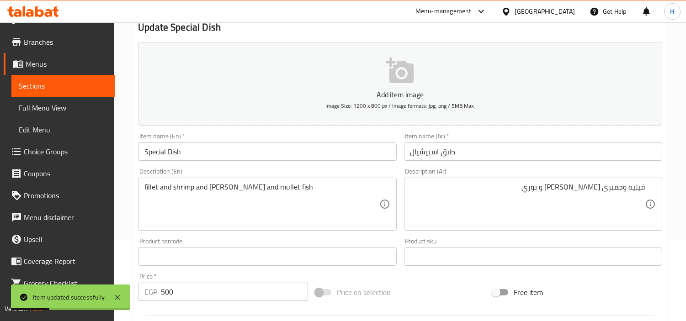
scroll to position [0, 0]
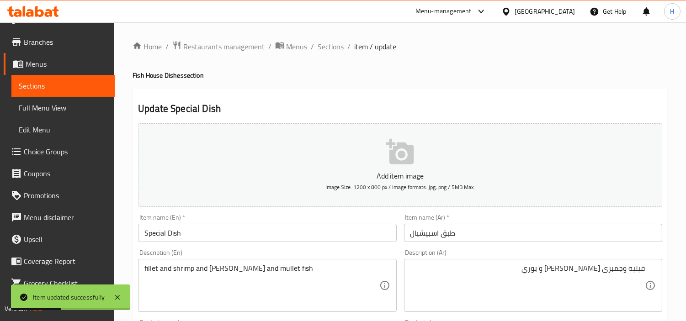
click at [331, 51] on span "Sections" at bounding box center [330, 46] width 26 height 11
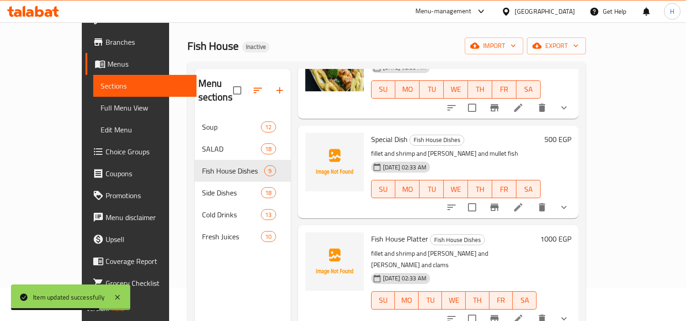
scroll to position [51, 0]
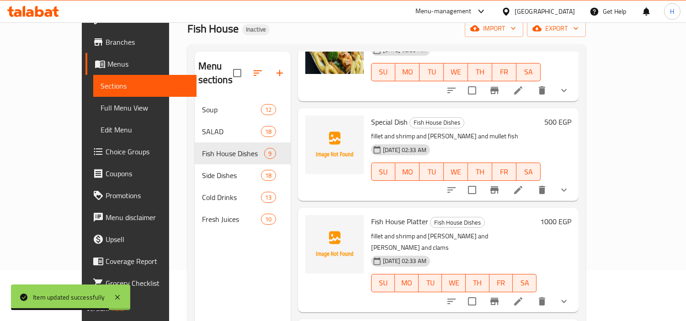
click at [523, 296] on icon at bounding box center [517, 301] width 11 height 11
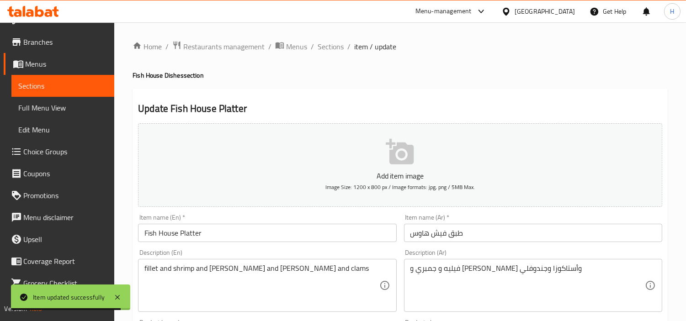
click at [537, 241] on input "طبق فيش هاوس" at bounding box center [533, 233] width 258 height 18
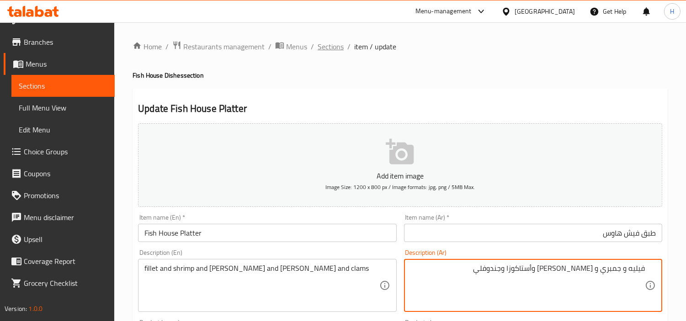
click at [327, 52] on span "Sections" at bounding box center [330, 46] width 26 height 11
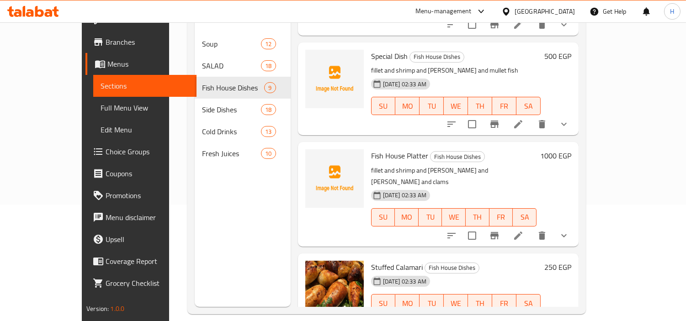
scroll to position [128, 0]
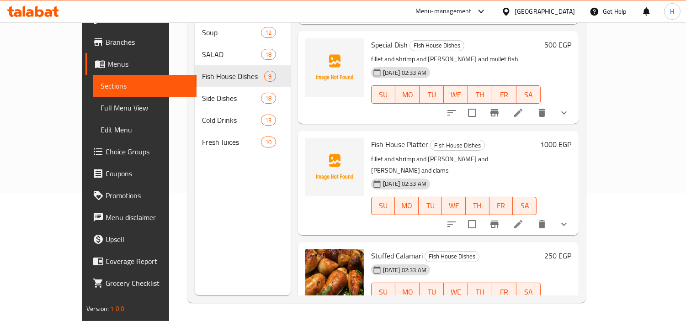
click at [523, 305] on icon at bounding box center [517, 310] width 11 height 11
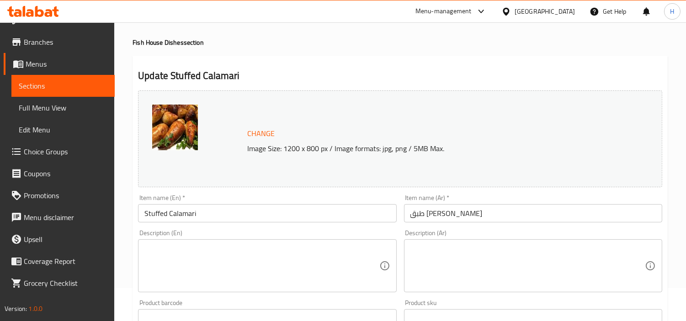
scroll to position [51, 0]
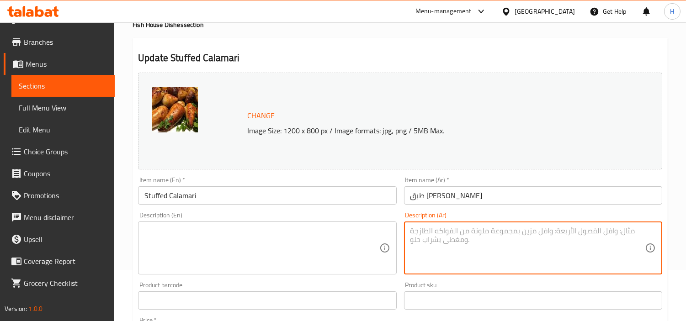
click at [505, 245] on textarea at bounding box center [527, 248] width 234 height 43
click at [312, 192] on input "Stuffed Calamari" at bounding box center [267, 195] width 258 height 18
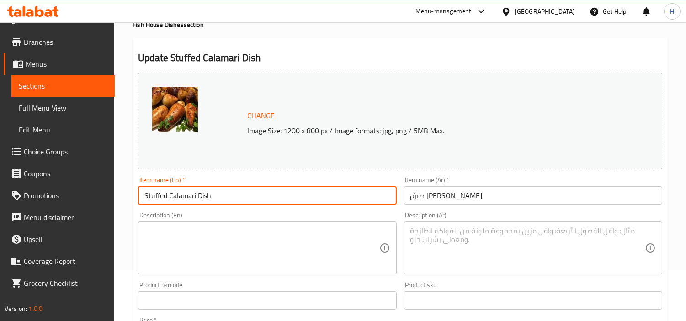
type input "Stuffed Calamari Dish"
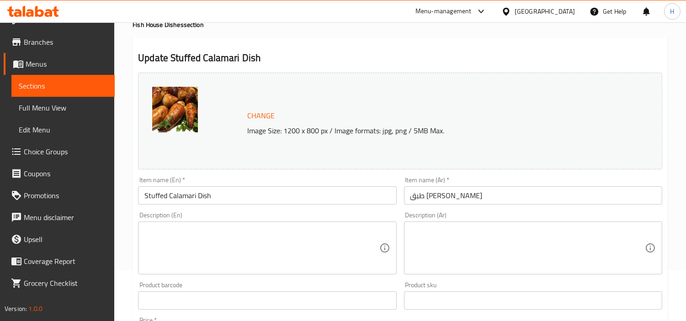
click at [517, 250] on textarea at bounding box center [527, 248] width 234 height 43
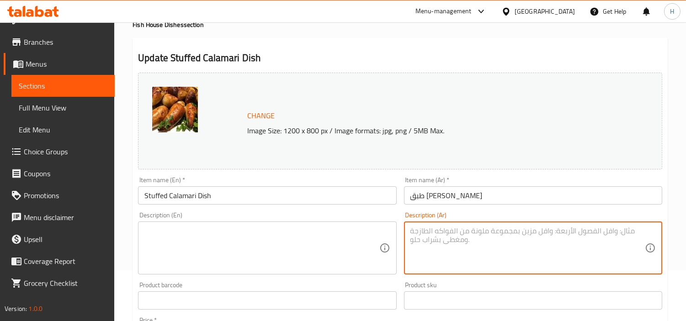
click at [333, 245] on textarea at bounding box center [261, 248] width 234 height 43
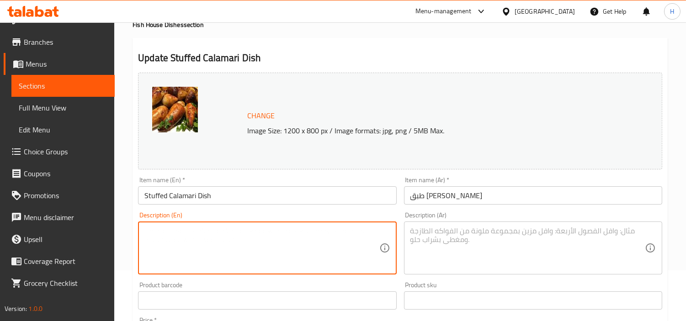
paste textarea "Served with rice or Pomme Frites"
type textarea "Served with rice or Pomme Frites"
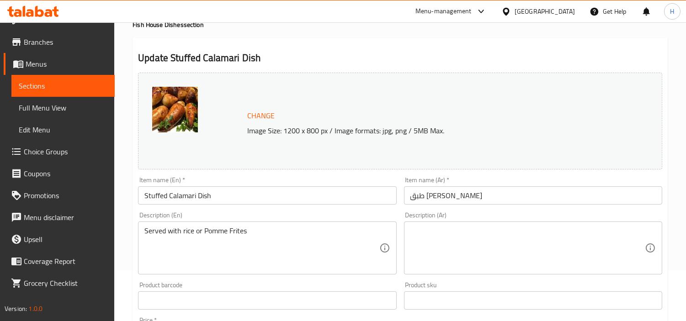
click at [523, 221] on div "Description (Ar) Description (Ar)" at bounding box center [533, 243] width 258 height 63
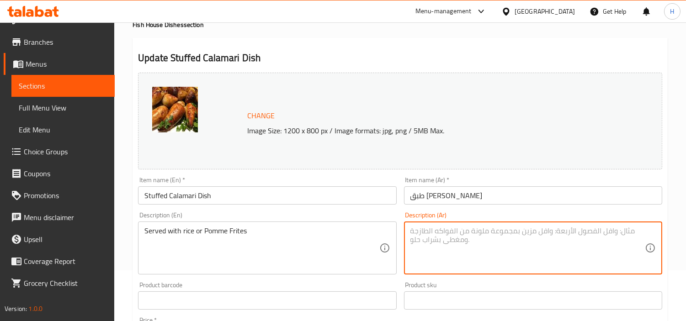
click at [523, 236] on textarea at bounding box center [527, 248] width 234 height 43
paste textarea "تقدم مع أرز او بوم فريت"
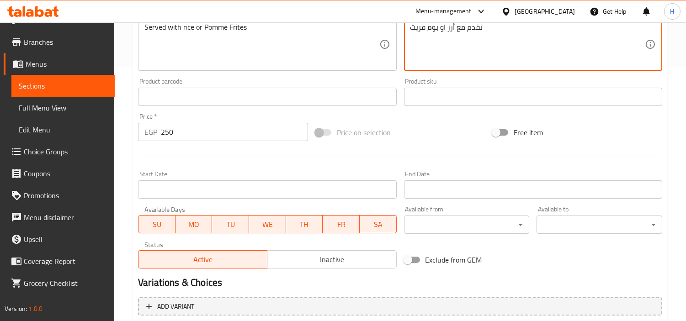
scroll to position [352, 0]
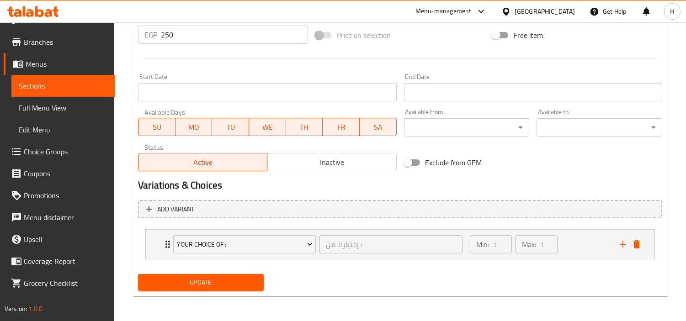
type textarea "تقدم مع أرز او بوم فريت"
click at [230, 284] on span "Update" at bounding box center [200, 282] width 111 height 11
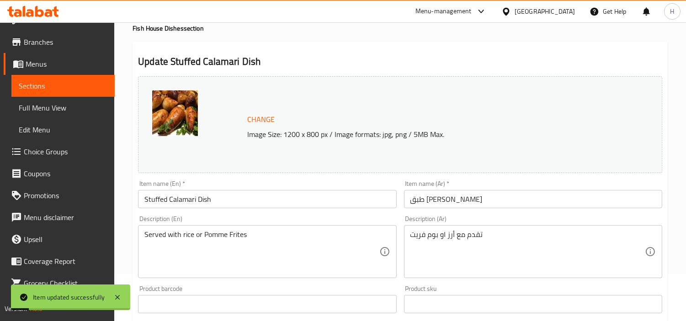
click at [78, 112] on span "Full Menu View" at bounding box center [63, 107] width 89 height 11
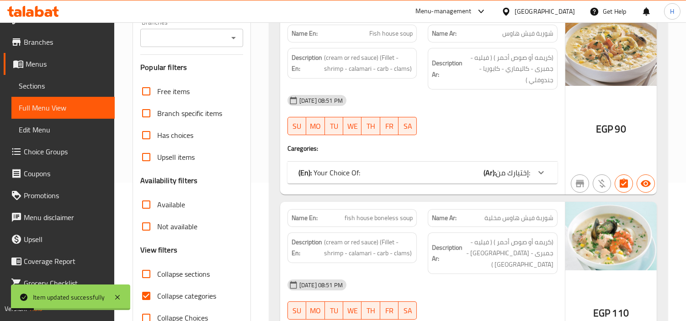
scroll to position [148, 0]
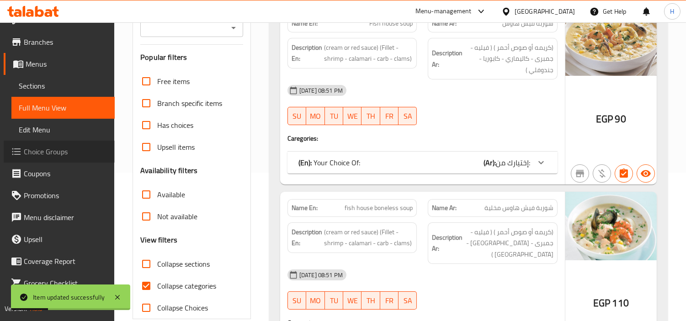
click at [78, 151] on span "Choice Groups" at bounding box center [66, 151] width 84 height 11
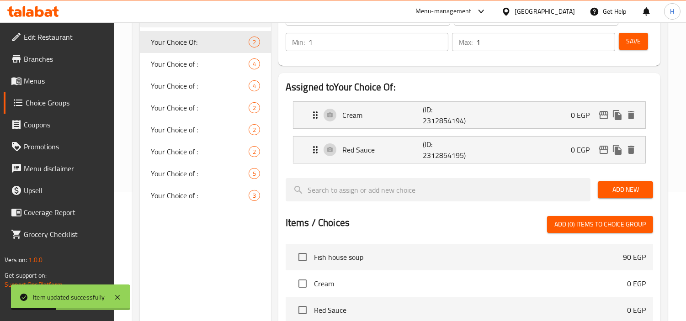
scroll to position [79, 0]
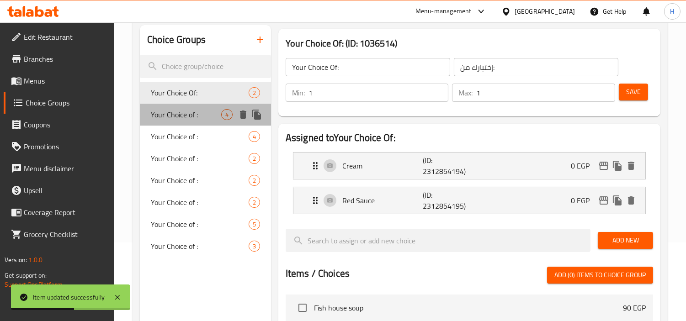
click at [200, 120] on div "Your Choice of : 4" at bounding box center [205, 115] width 131 height 22
type input "Your Choice of :"
type input "إختيارك من :"
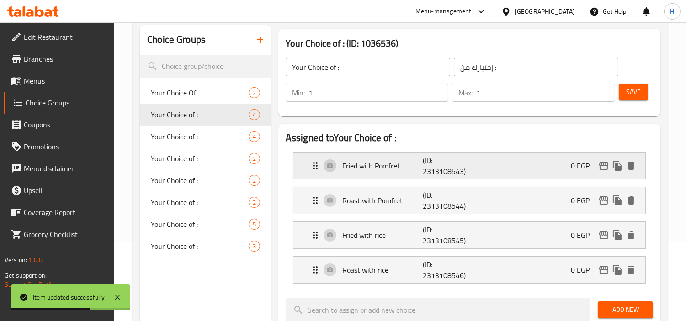
click at [343, 154] on div "Fried with Pomfret (ID: 2313108543) 0 EGP" at bounding box center [472, 166] width 324 height 26
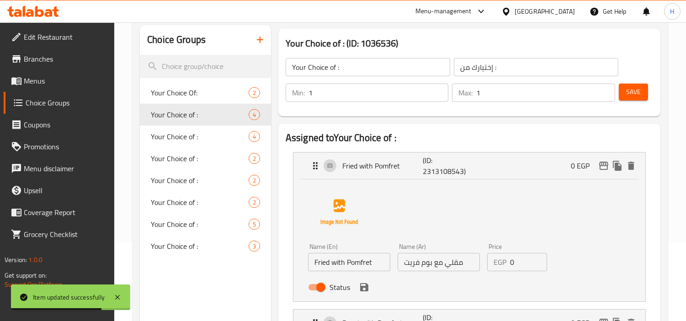
click at [363, 262] on input "Fried with Pomfret" at bounding box center [349, 262] width 82 height 18
click at [363, 259] on input "Fried with Pomfret" at bounding box center [349, 262] width 82 height 18
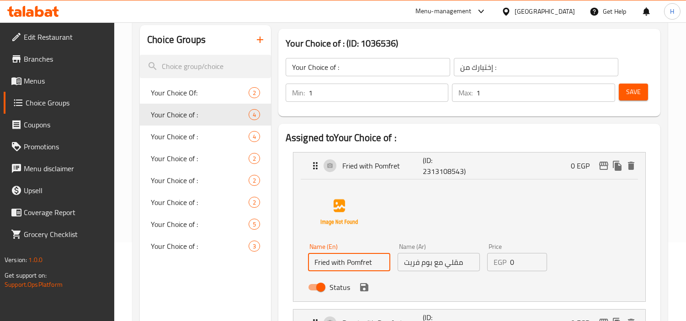
paste input "me Frites"
click at [360, 285] on icon "save" at bounding box center [364, 287] width 11 height 11
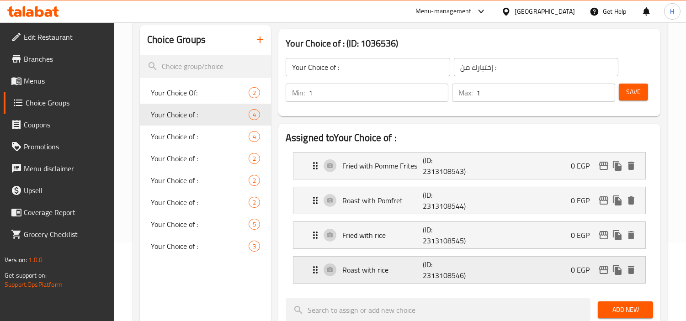
type input "Fried with Pomme Frites"
click at [409, 200] on p "Roast with Pomfret" at bounding box center [382, 200] width 80 height 11
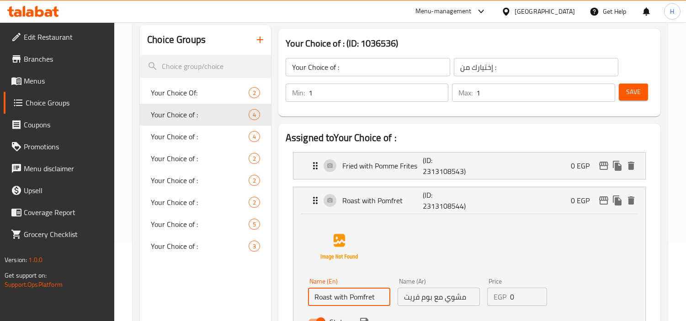
click at [357, 299] on input "Roast with Pomfret" at bounding box center [349, 297] width 82 height 18
paste input "me Frites"
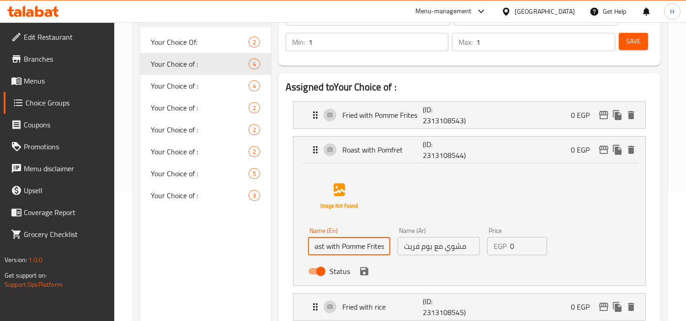
click at [363, 274] on icon "save" at bounding box center [364, 271] width 11 height 11
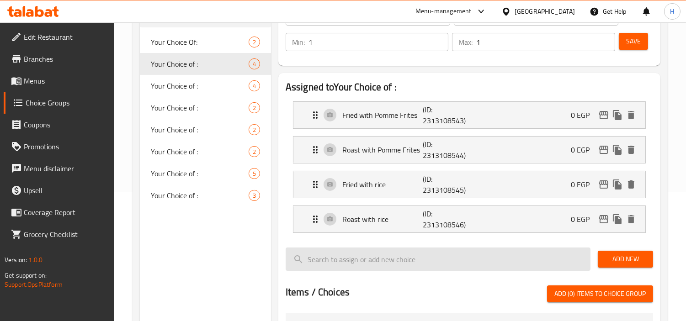
type input "Roast with Pomme Frites"
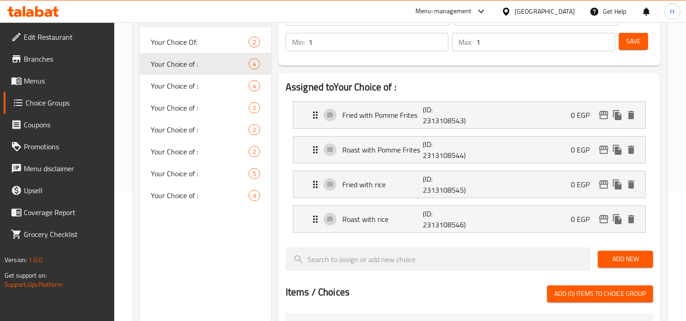
scroll to position [0, 0]
click at [635, 39] on span "Save" at bounding box center [633, 41] width 15 height 11
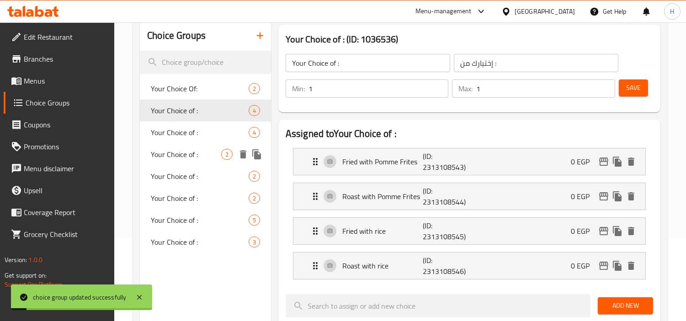
scroll to position [79, 0]
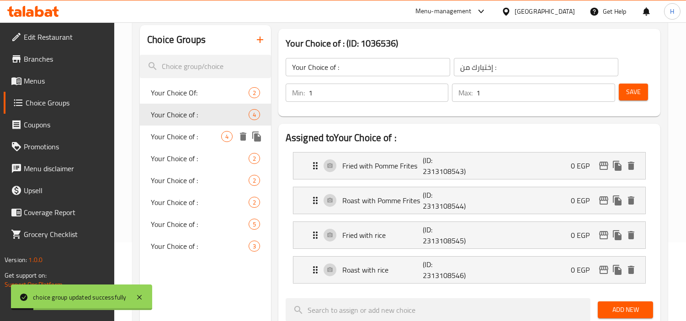
click at [192, 138] on span "Your Choice of :" at bounding box center [186, 136] width 70 height 11
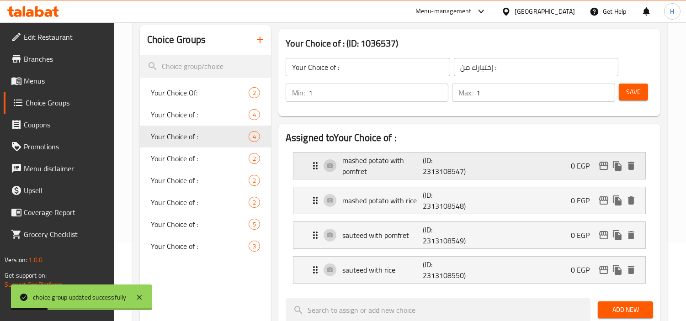
click at [439, 174] on p "(ID: 2313108547)" at bounding box center [449, 166] width 54 height 22
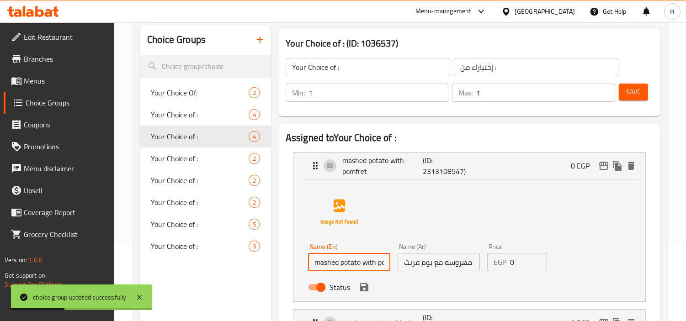
click at [383, 265] on input "mashed potato with pomfret" at bounding box center [349, 262] width 82 height 18
paste input "Pomme Frites"
click at [366, 285] on icon "save" at bounding box center [364, 287] width 8 height 8
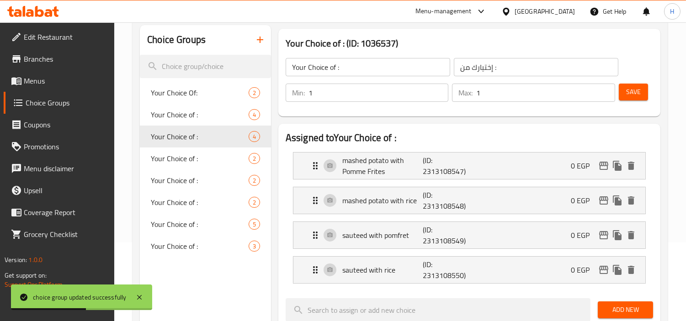
type input "mashed potato with Pomme Frites"
click at [381, 209] on div "mashed potato with rice (ID: 2313108548) 0 EGP" at bounding box center [472, 200] width 324 height 26
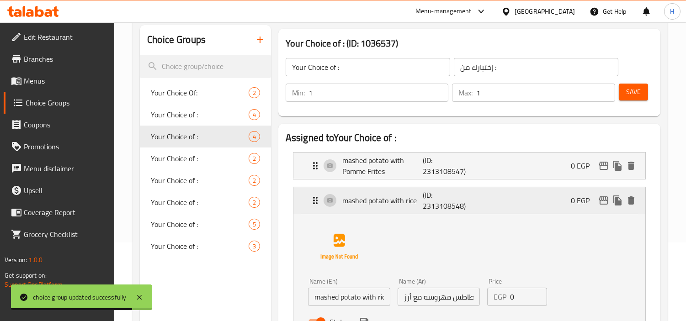
click at [403, 209] on div "mashed potato with rice (ID: 2313108548) 0 EGP" at bounding box center [472, 200] width 324 height 26
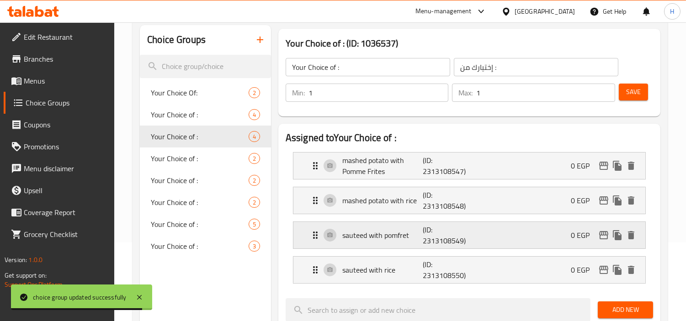
click at [398, 240] on p "sauteed with pomfret" at bounding box center [382, 235] width 80 height 11
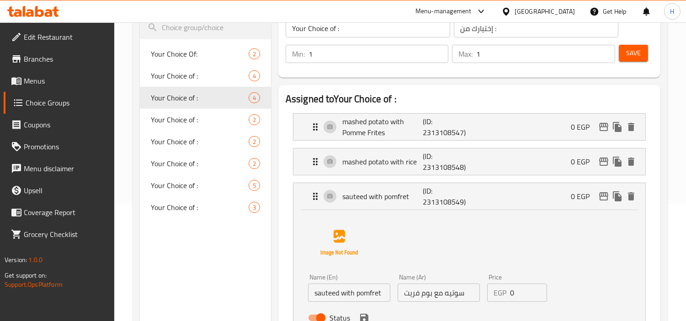
scroll to position [180, 0]
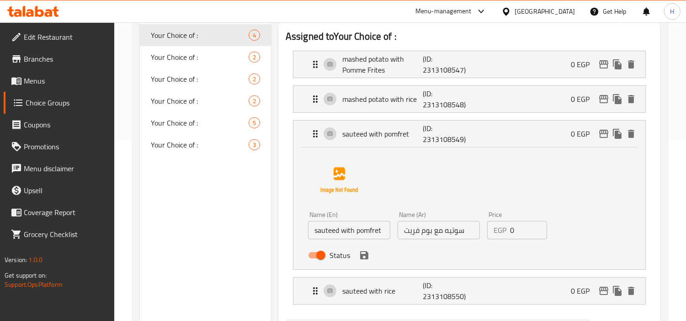
click at [369, 231] on input "sauteed with pomfret" at bounding box center [349, 230] width 82 height 18
paste input "Pomme Frites"
click at [369, 261] on div "Status" at bounding box center [438, 255] width 269 height 25
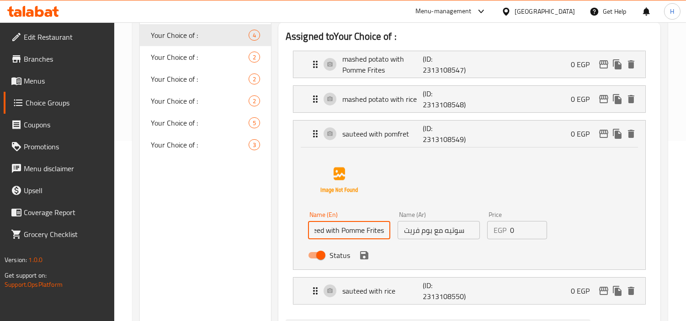
click at [364, 256] on icon "save" at bounding box center [364, 255] width 8 height 8
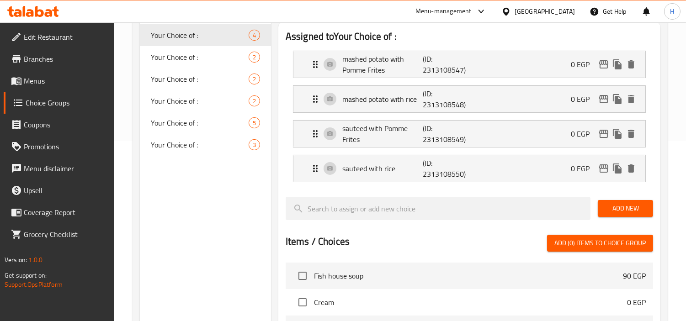
type input "sauteed with Pomme Frites"
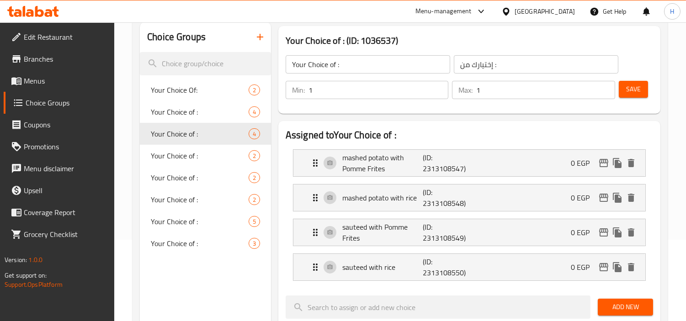
scroll to position [79, 0]
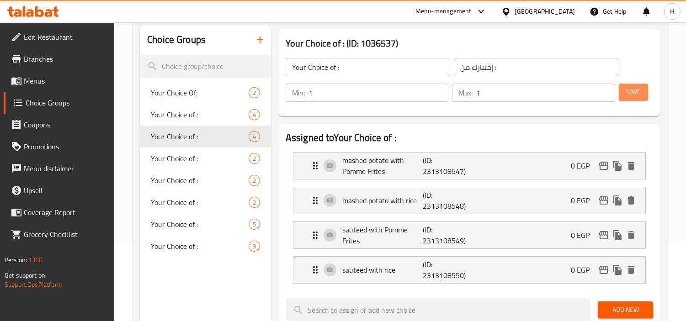
click at [640, 97] on button "Save" at bounding box center [632, 92] width 29 height 17
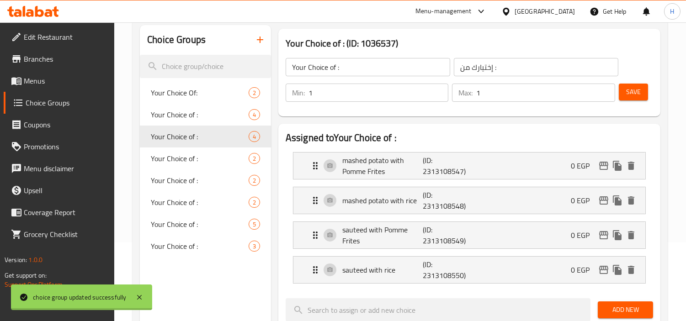
click at [175, 160] on div "Home / Restaurants management / Choice Groups Choice Groups Choice Groups Your …" at bounding box center [399, 298] width 535 height 673
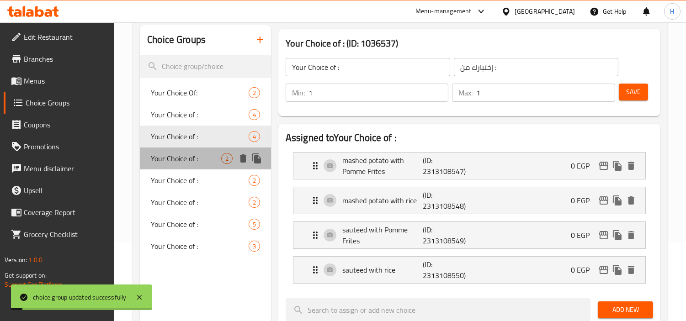
click at [175, 160] on span "Your Choice of :" at bounding box center [186, 158] width 70 height 11
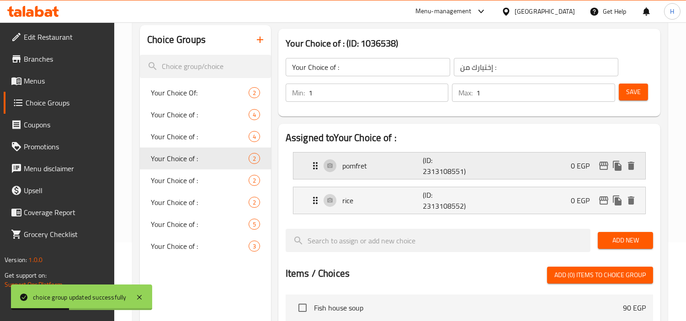
click at [341, 165] on div "pomfret (ID: 2313108551) 0 EGP" at bounding box center [472, 166] width 324 height 26
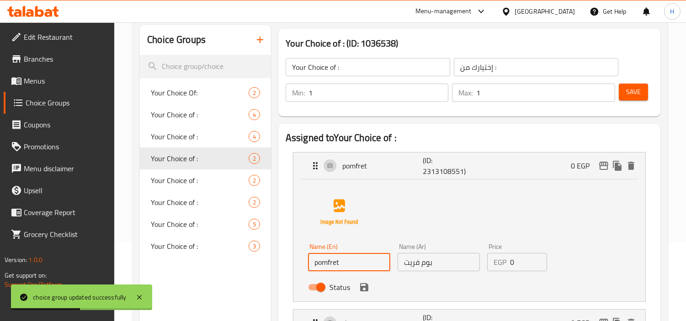
click at [359, 269] on input "pomfret" at bounding box center [349, 262] width 82 height 18
paste input "Pomme Frites"
click at [470, 290] on div "Status" at bounding box center [438, 287] width 269 height 25
type input "Pomme Frites"
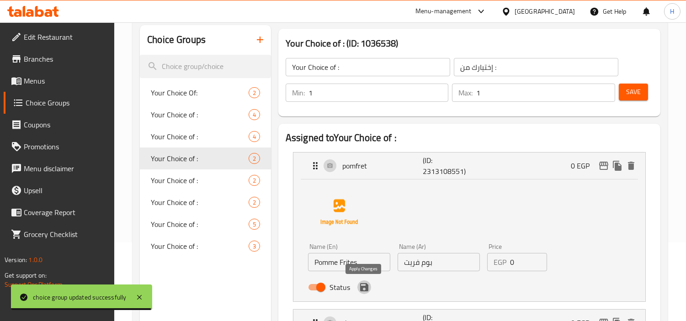
click at [369, 288] on button "save" at bounding box center [364, 287] width 14 height 14
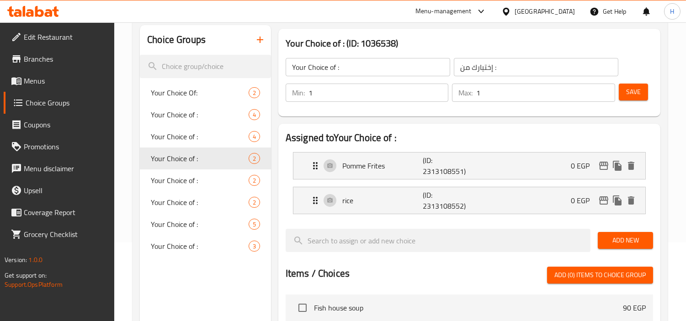
click at [645, 84] on button "Save" at bounding box center [632, 92] width 29 height 17
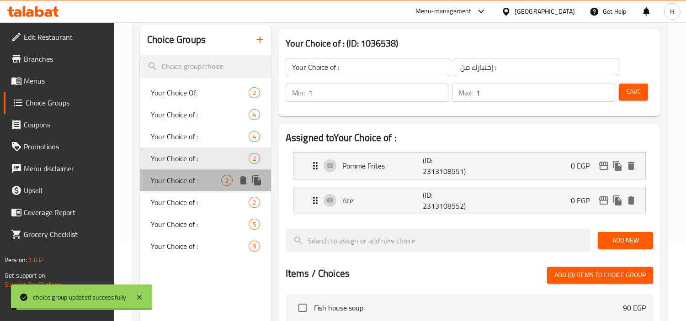
click at [186, 176] on span "Your Choice of :" at bounding box center [186, 180] width 70 height 11
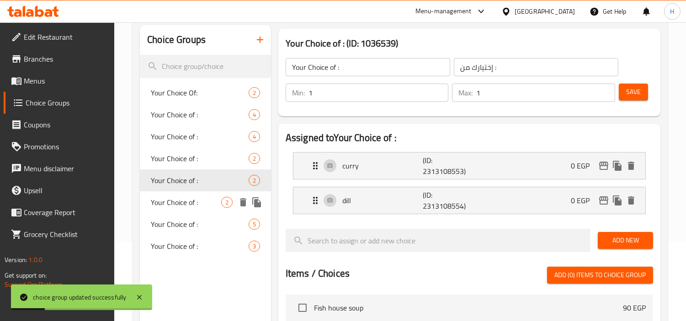
click at [194, 206] on span "Your Choice of :" at bounding box center [186, 202] width 70 height 11
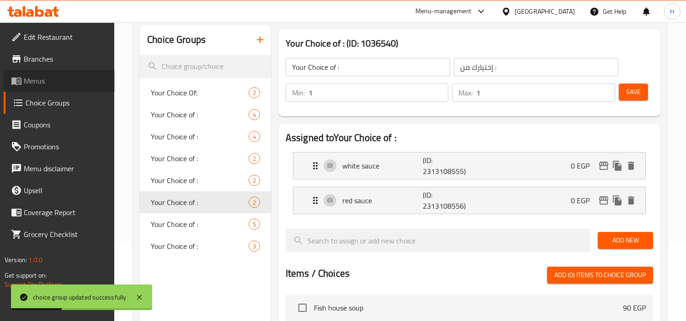
click at [15, 78] on icon at bounding box center [16, 82] width 10 height 8
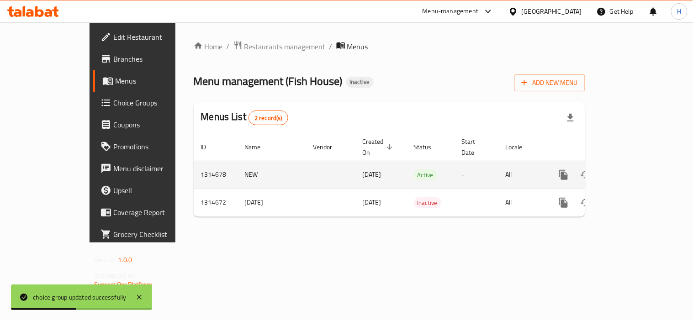
click at [633, 171] on icon "enhanced table" at bounding box center [629, 175] width 8 height 8
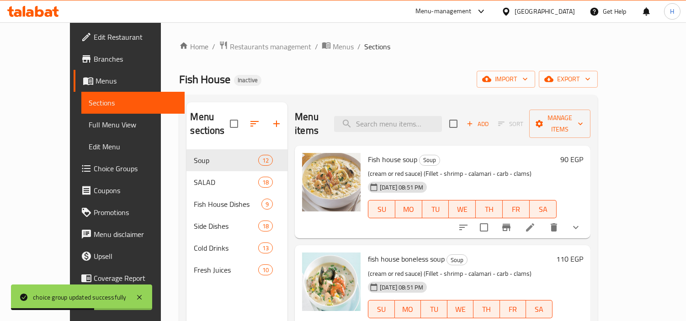
click at [89, 119] on span "Full Menu View" at bounding box center [133, 124] width 89 height 11
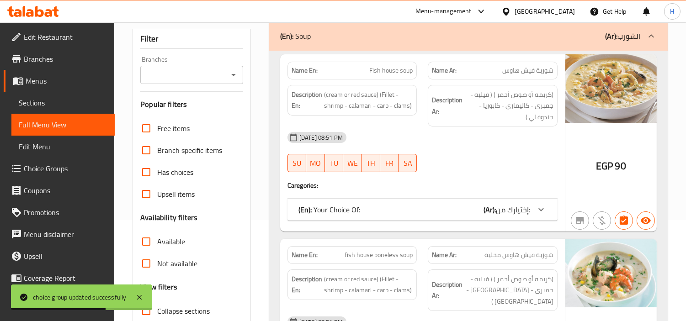
scroll to position [203, 0]
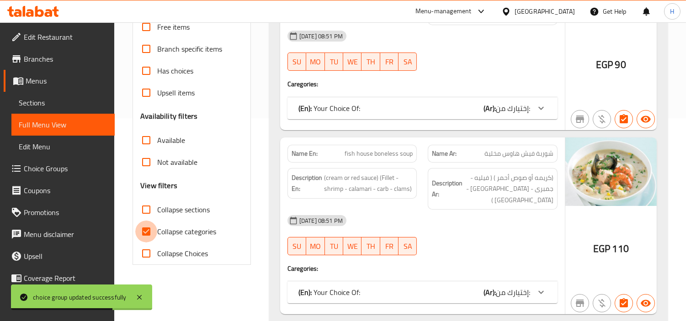
click at [151, 229] on input "Collapse categories" at bounding box center [146, 232] width 22 height 22
checkbox input "false"
click at [148, 198] on div "Free items Branch specific items Has choices Upsell items Availability filters …" at bounding box center [191, 140] width 103 height 248
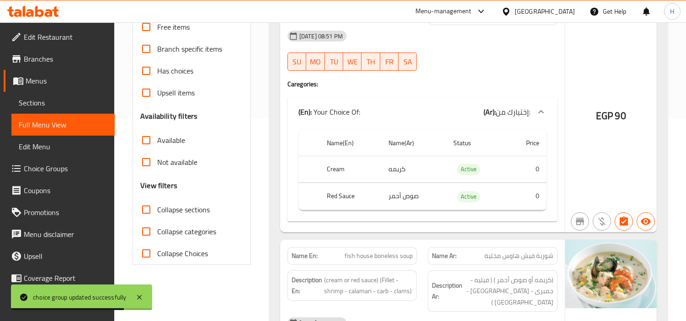
click at [170, 206] on span "Collapse sections" at bounding box center [183, 209] width 53 height 11
click at [157, 206] on input "Collapse sections" at bounding box center [146, 210] width 22 height 22
checkbox input "true"
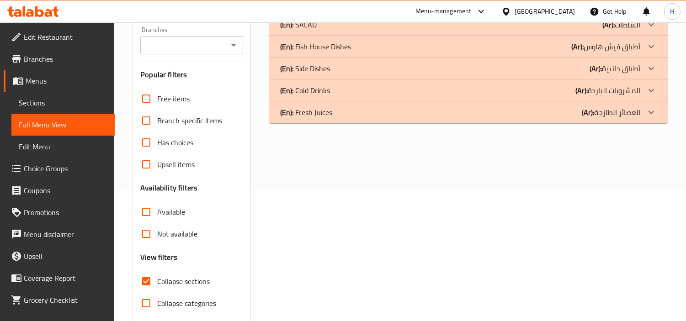
scroll to position [114, 0]
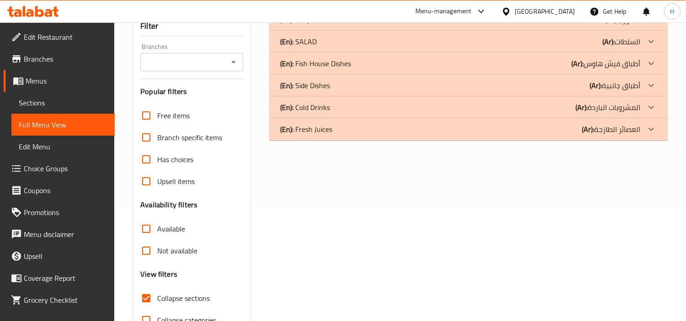
click at [343, 68] on p "(En): Fish House Dishes" at bounding box center [315, 63] width 71 height 11
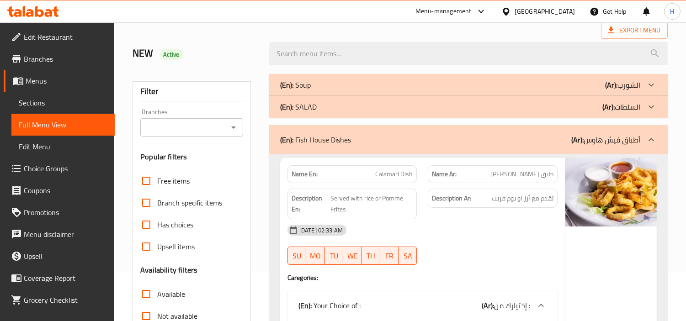
scroll to position [0, 0]
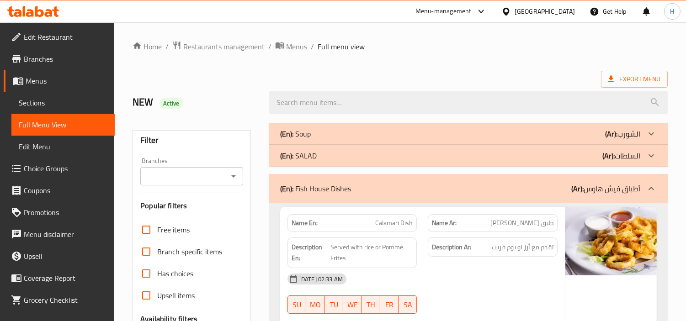
click at [501, 188] on div "(En): Fish House Dishes (Ar): أطباق فيش هاوس" at bounding box center [460, 188] width 360 height 11
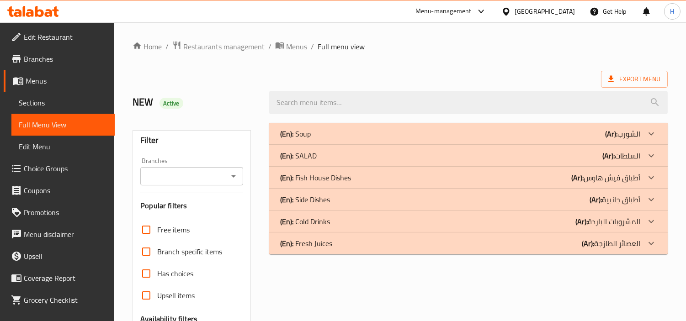
click at [399, 194] on div "(En): Side Dishes (Ar): أطباق جانبية" at bounding box center [460, 199] width 360 height 11
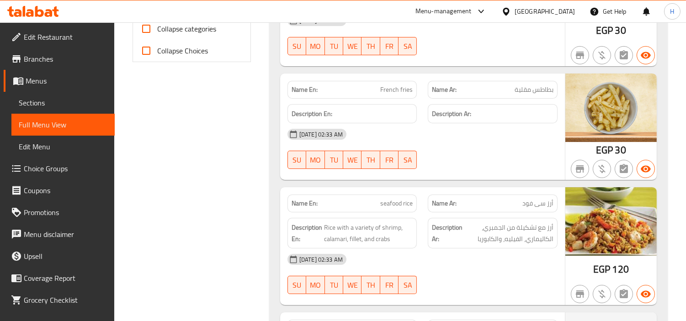
scroll to position [457, 0]
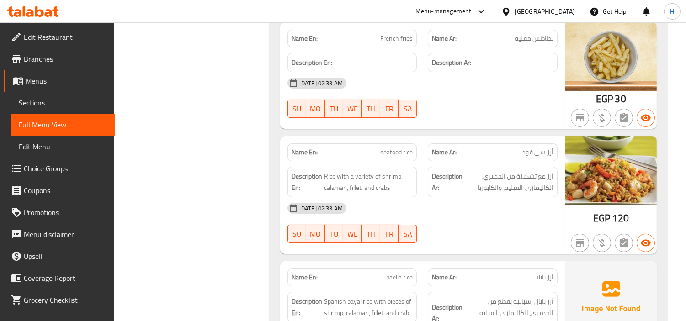
click at [89, 106] on span "Sections" at bounding box center [63, 102] width 89 height 11
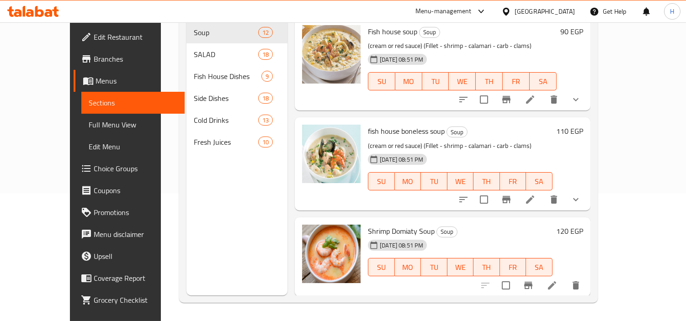
scroll to position [128, 0]
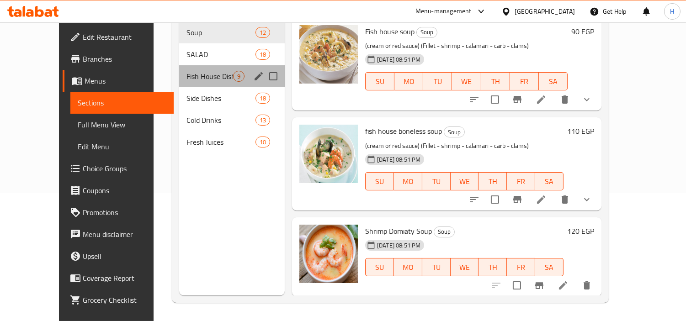
click at [185, 70] on div "Fish House Dishes 9" at bounding box center [232, 76] width 106 height 22
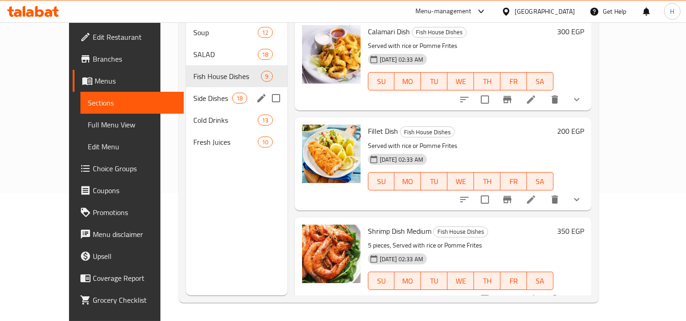
click at [193, 93] on span "Side Dishes" at bounding box center [212, 98] width 39 height 11
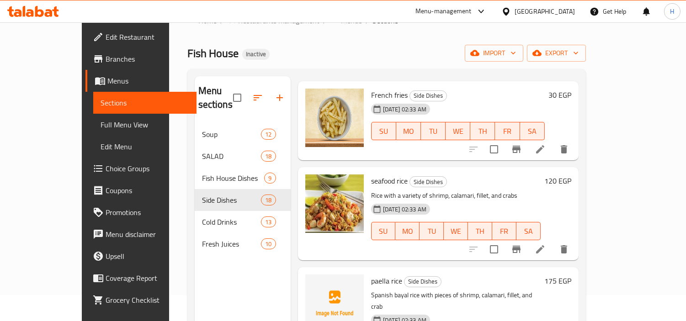
scroll to position [253, 0]
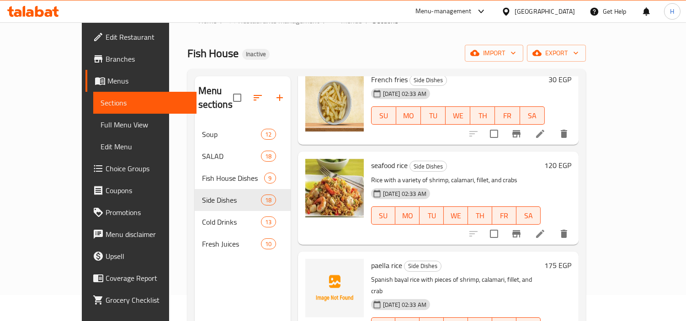
click at [545, 228] on icon at bounding box center [539, 233] width 11 height 11
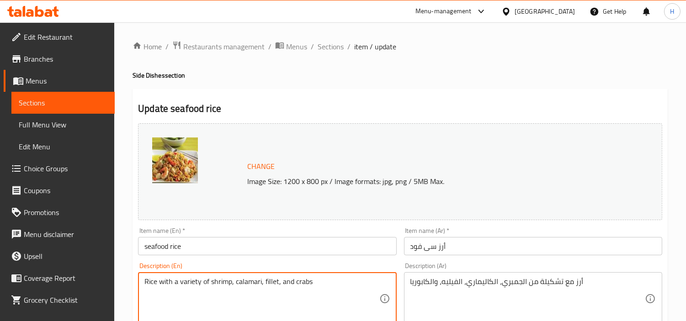
drag, startPoint x: 210, startPoint y: 282, endPoint x: 38, endPoint y: 277, distance: 172.3
type textarea "shrimp, [PERSON_NAME], fillet, and crabs"
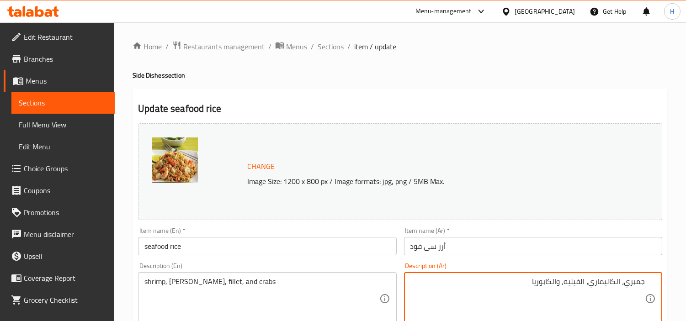
drag, startPoint x: 585, startPoint y: 285, endPoint x: 694, endPoint y: 283, distance: 109.6
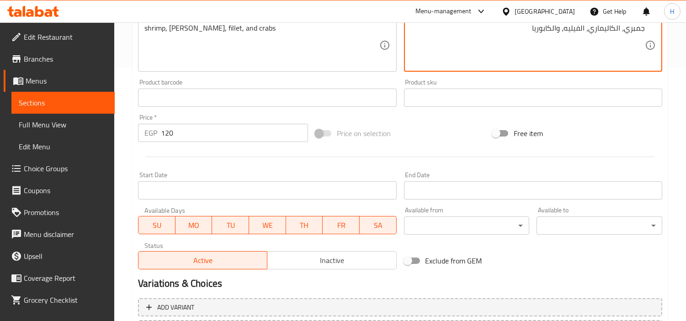
scroll to position [336, 0]
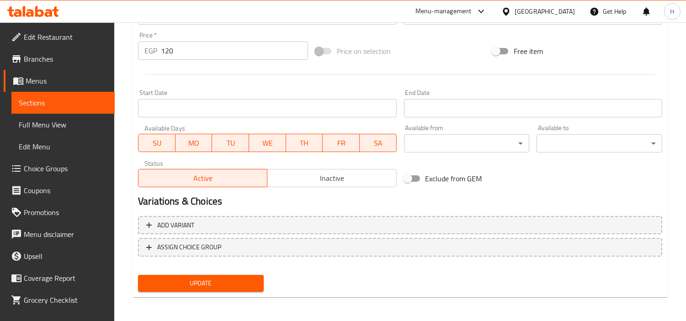
type textarea "جمبري، الكاليماري، الفيليه، والكابوريا"
click at [240, 278] on span "Update" at bounding box center [200, 283] width 111 height 11
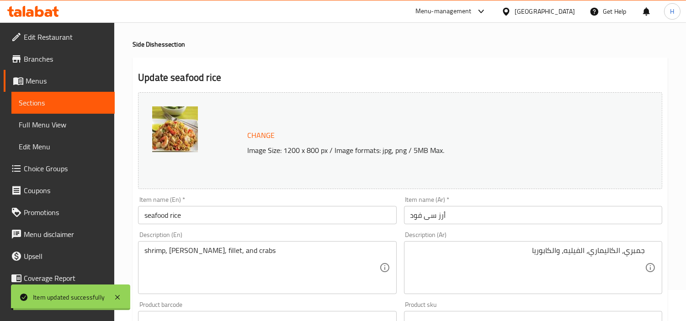
scroll to position [0, 0]
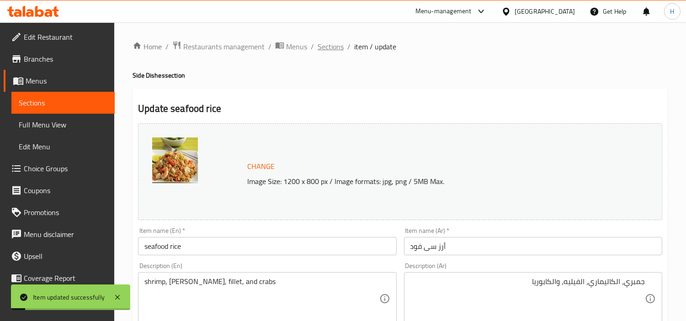
click at [329, 48] on span "Sections" at bounding box center [330, 46] width 26 height 11
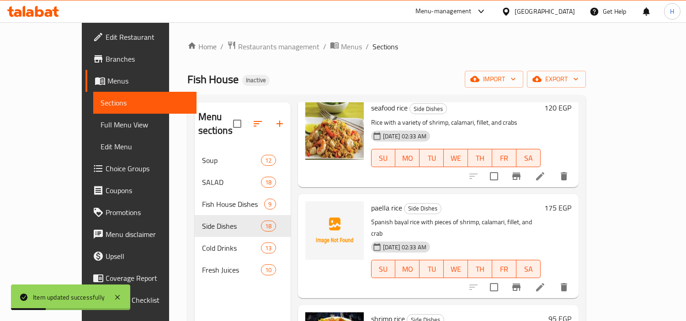
scroll to position [355, 0]
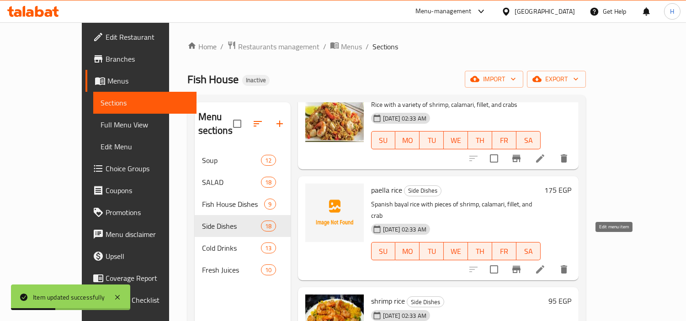
click at [545, 264] on icon at bounding box center [539, 269] width 11 height 11
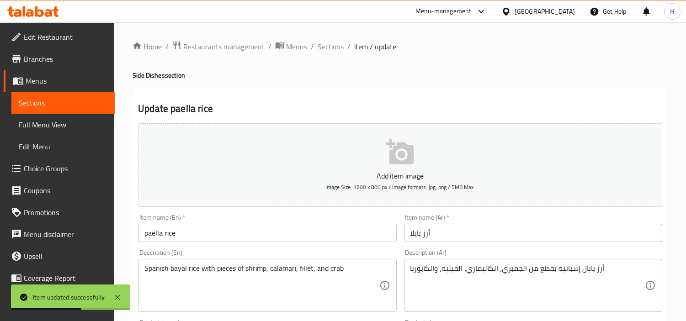
click at [567, 226] on input "أرز بايلا" at bounding box center [533, 233] width 258 height 18
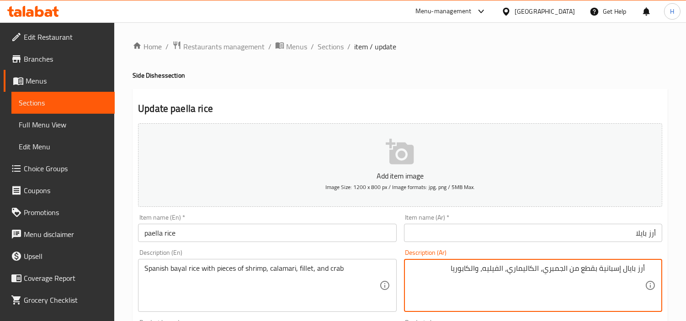
drag, startPoint x: 563, startPoint y: 268, endPoint x: 669, endPoint y: 267, distance: 106.0
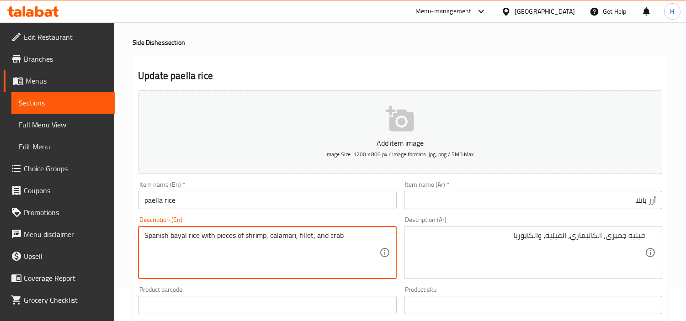
scroll to position [51, 0]
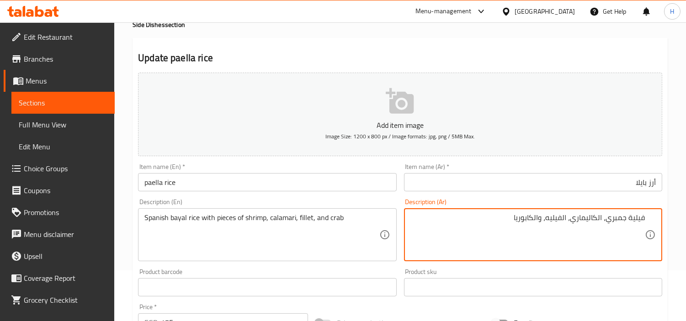
click at [562, 221] on textarea "فيلية جمبري، الكاليماري، الفيليه، والكابوريا" at bounding box center [527, 234] width 234 height 43
click at [639, 222] on textarea "فيلية جمبري، الكاليماري، الفيليه، والكابوريا" at bounding box center [527, 234] width 234 height 43
type textarea "جمبري، الكاليماري، الفيليه، والكابوريا"
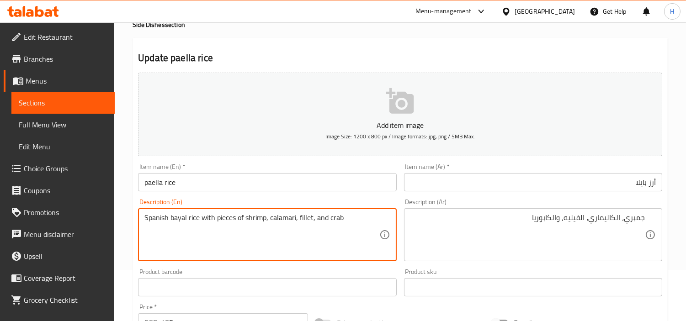
drag, startPoint x: 245, startPoint y: 216, endPoint x: 126, endPoint y: 211, distance: 119.3
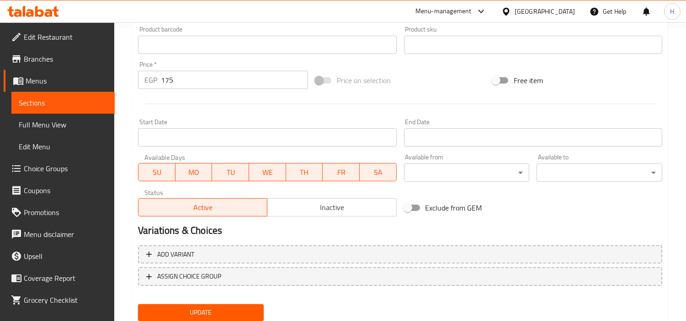
scroll to position [322, 0]
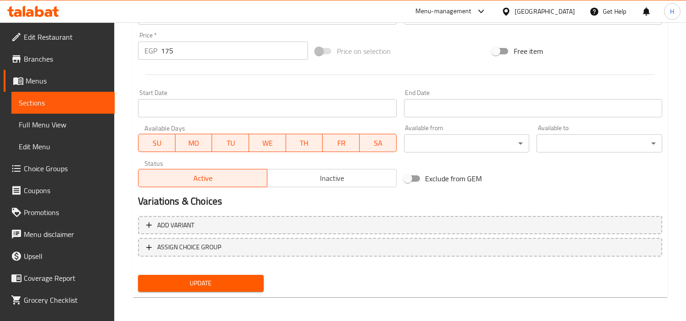
type textarea "shrimp, calamari, fillet, and crab"
click at [248, 285] on span "Update" at bounding box center [200, 283] width 111 height 11
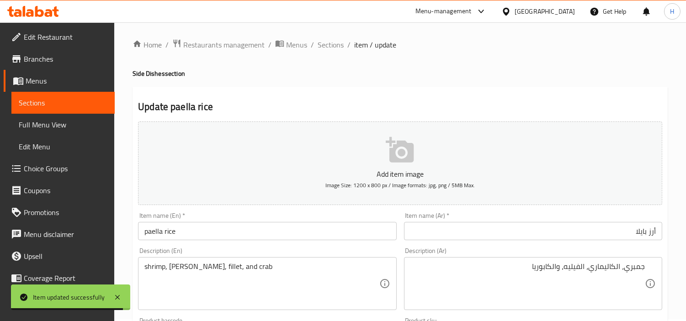
scroll to position [0, 0]
click at [328, 46] on span "Sections" at bounding box center [330, 46] width 26 height 11
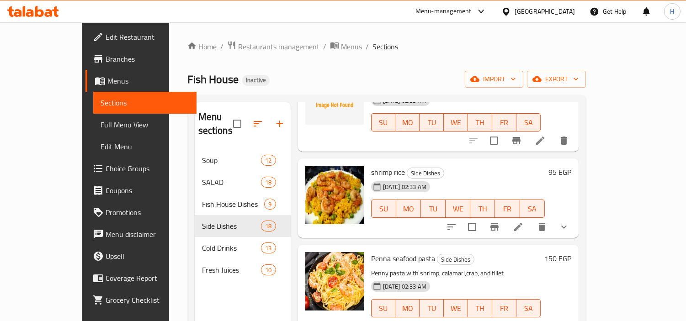
scroll to position [457, 0]
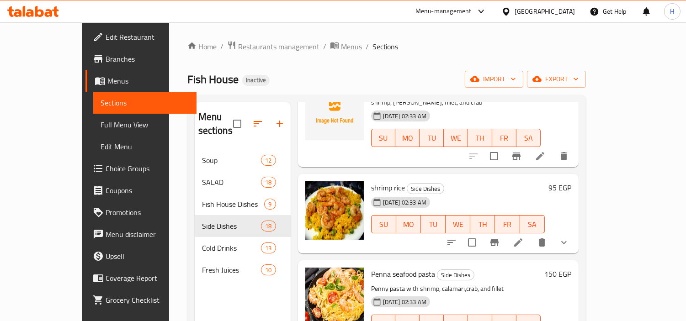
click at [531, 234] on li at bounding box center [518, 242] width 26 height 16
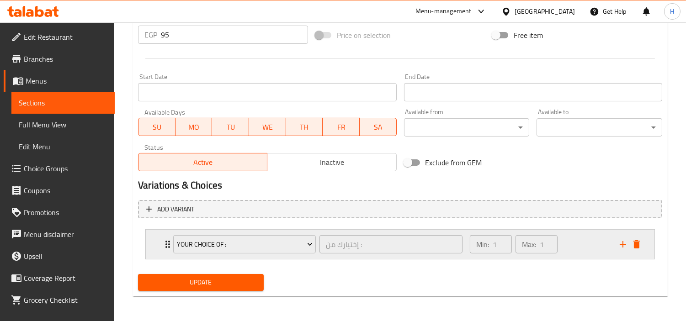
click at [591, 249] on div "Min: 1 ​ Max: 1 ​" at bounding box center [539, 244] width 150 height 29
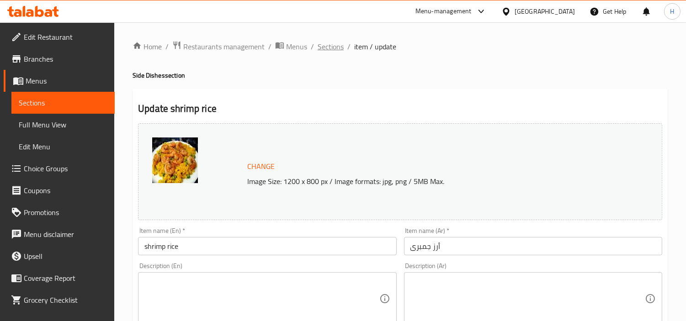
click at [320, 48] on span "Sections" at bounding box center [330, 46] width 26 height 11
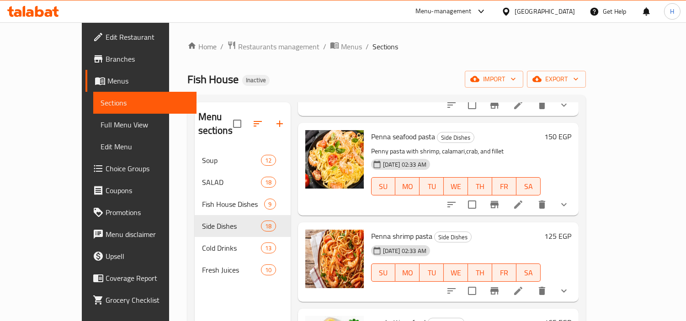
scroll to position [609, 0]
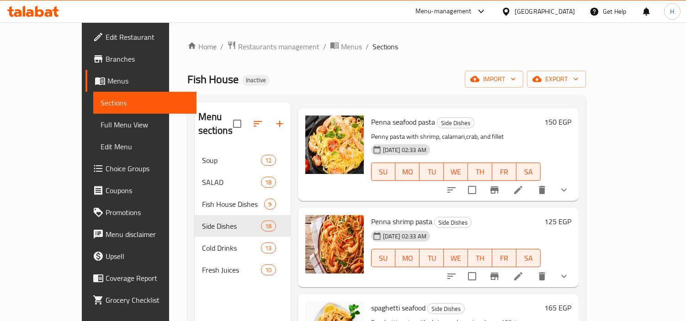
click at [523, 185] on icon at bounding box center [517, 190] width 11 height 11
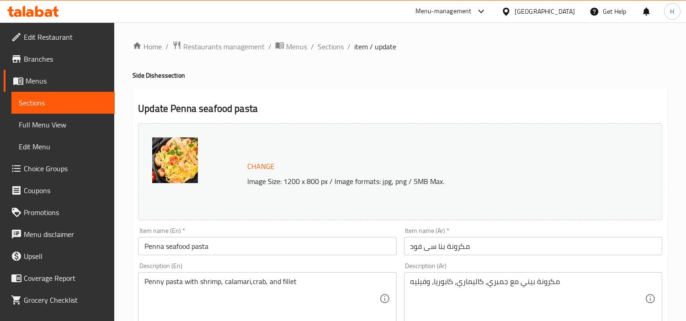
click at [564, 243] on input "مكرونة بنا سى فود" at bounding box center [533, 246] width 258 height 18
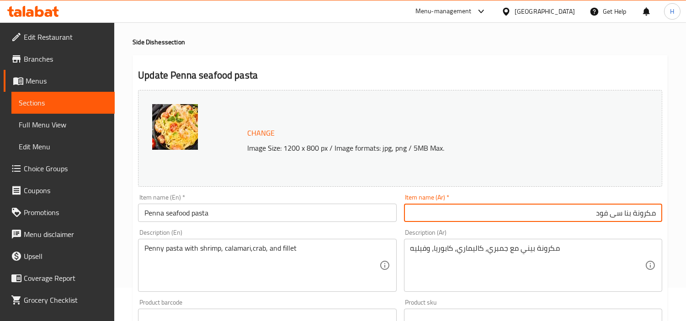
scroll to position [51, 0]
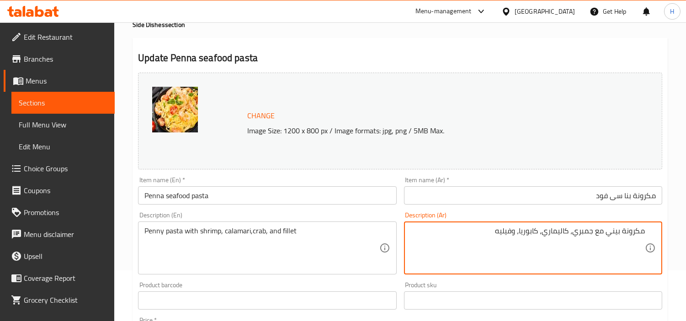
click at [611, 235] on textarea "مكرونة بيني مع جمبري، كاليماري، كابوريا، وفيليه" at bounding box center [527, 248] width 234 height 43
drag, startPoint x: 609, startPoint y: 235, endPoint x: 683, endPoint y: 236, distance: 74.0
click at [683, 236] on div "Home / Restaurants management / Menus / Sections / item / update Side Dishes se…" at bounding box center [399, 297] width 571 height 651
click at [613, 228] on textarea "مكرونة بيني مع جمبري، كاليماري، كابوريا، وفيليه" at bounding box center [527, 248] width 234 height 43
drag, startPoint x: 606, startPoint y: 236, endPoint x: 702, endPoint y: 238, distance: 96.4
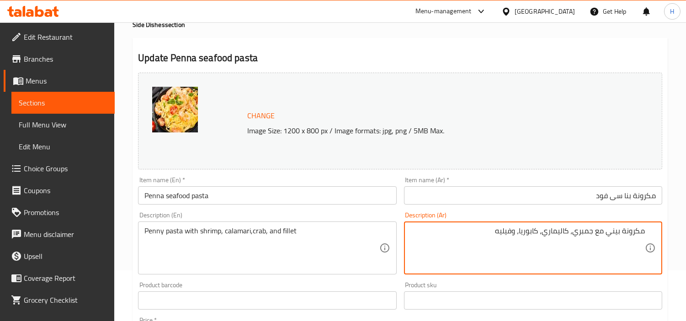
click at [685, 238] on html "​ Menu-management Egypt Get Help H Edit Restaurant Branches Menus Sections Full…" at bounding box center [343, 109] width 686 height 321
type textarea "صوص أحمر أو أبيض مع جمبري، كاليماري، كابوريا، وفيليه"
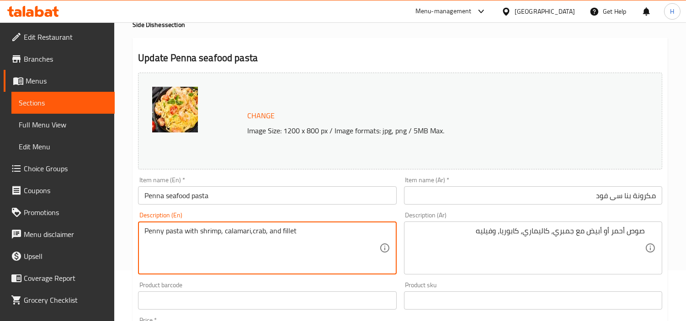
drag, startPoint x: 182, startPoint y: 234, endPoint x: 448, endPoint y: 202, distance: 268.2
click at [272, 233] on textarea "Red or white sauce with shrimp, calamari,crab, and fillet" at bounding box center [261, 248] width 234 height 43
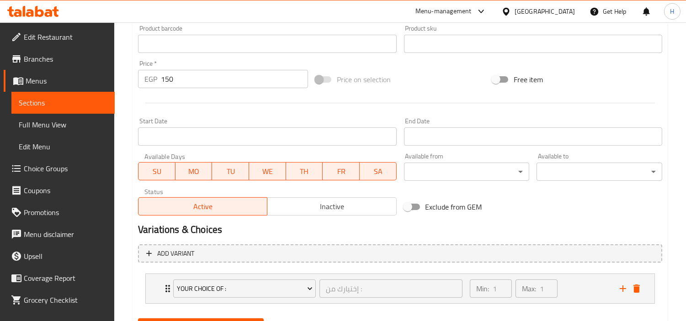
scroll to position [352, 0]
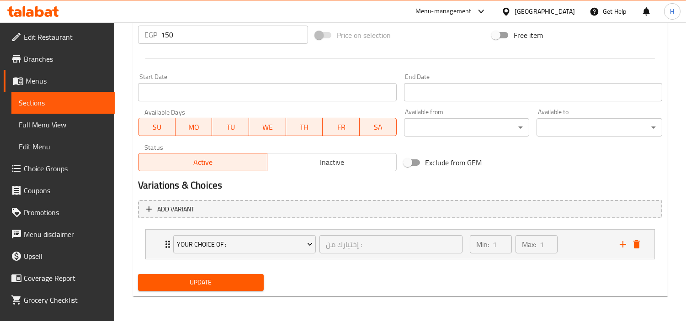
type textarea "Red or white sauce with shrimp, calamari, crab, and fillet"
click at [249, 286] on span "Update" at bounding box center [200, 282] width 111 height 11
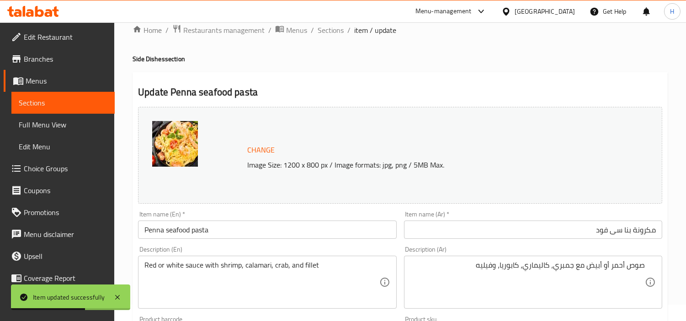
scroll to position [0, 0]
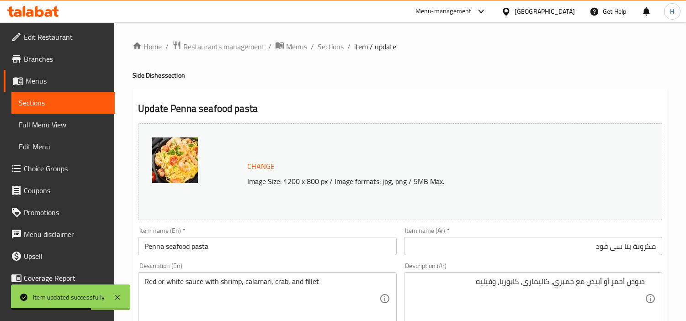
click at [334, 51] on span "Sections" at bounding box center [330, 46] width 26 height 11
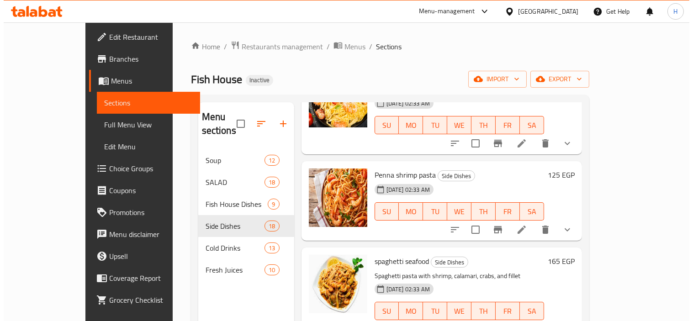
scroll to position [660, 0]
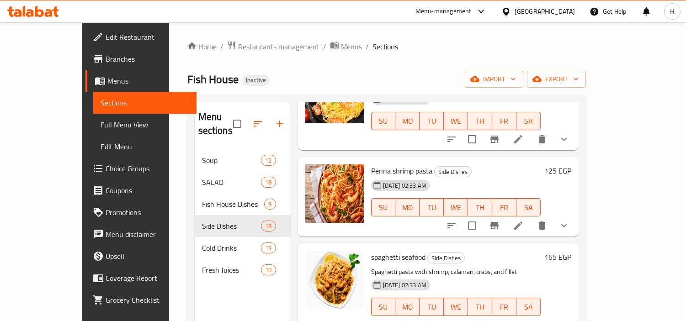
click at [531, 217] on li at bounding box center [518, 225] width 26 height 16
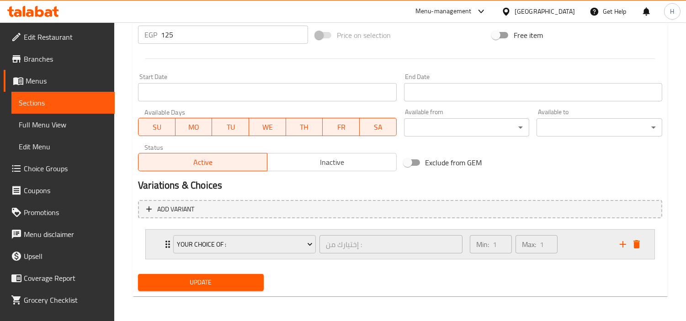
click at [588, 240] on div "Min: 1 ​ Max: 1 ​" at bounding box center [539, 244] width 150 height 29
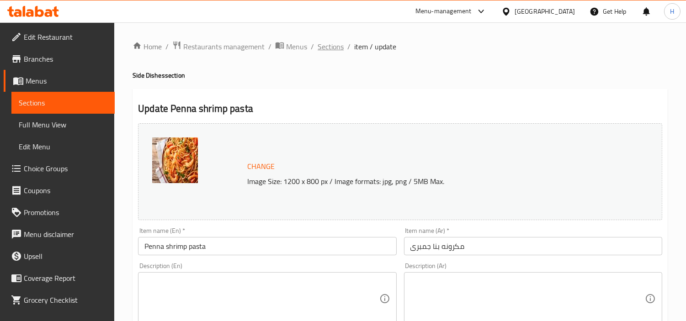
click at [337, 47] on span "Sections" at bounding box center [330, 46] width 26 height 11
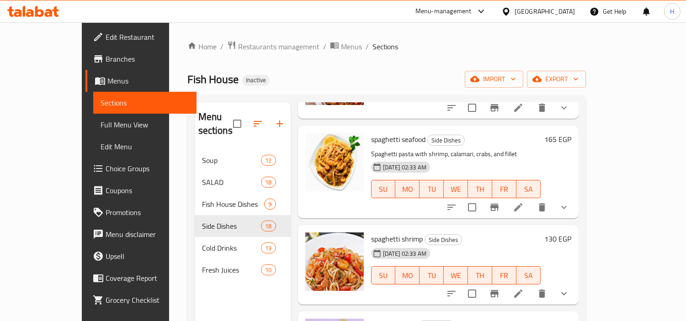
scroll to position [761, 0]
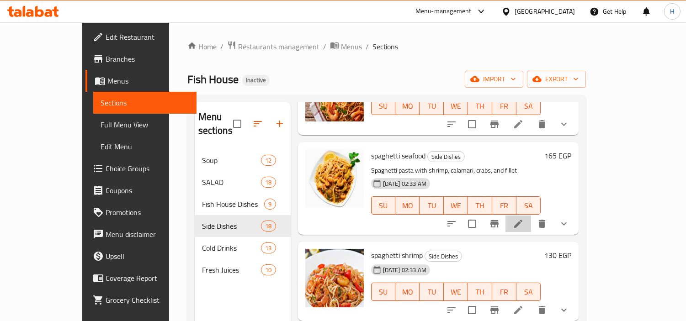
click at [531, 216] on li at bounding box center [518, 224] width 26 height 16
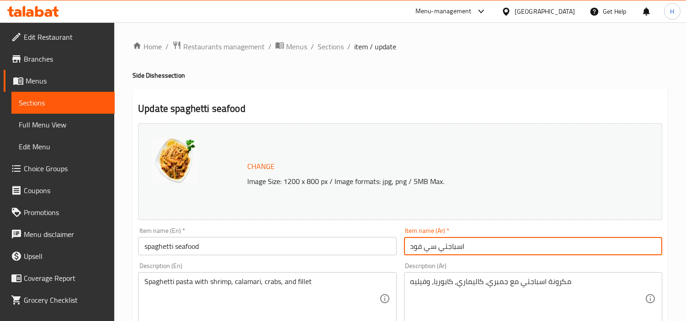
click at [533, 237] on input "اسباجتي سي فود" at bounding box center [533, 246] width 258 height 18
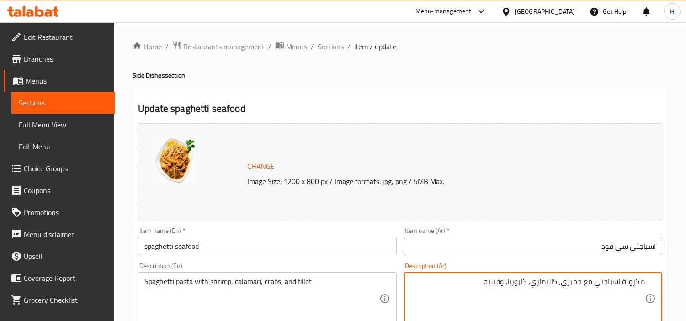
drag, startPoint x: 582, startPoint y: 286, endPoint x: 724, endPoint y: 289, distance: 142.1
click at [685, 289] on html "​ Menu-management Egypt Get Help H Edit Restaurant Branches Menus Sections Full…" at bounding box center [343, 160] width 686 height 321
type textarea "جمبري، كاليماري، كابوريا، وفيليه"
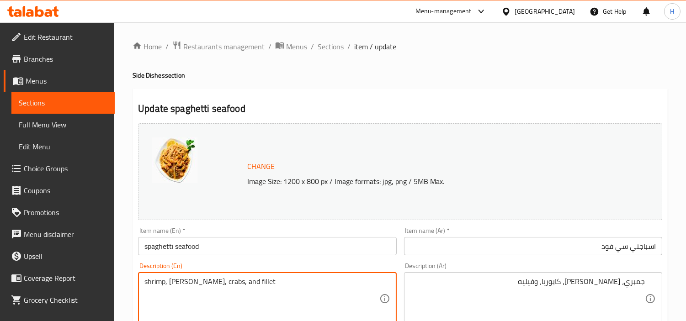
drag, startPoint x: 209, startPoint y: 289, endPoint x: 90, endPoint y: 284, distance: 118.9
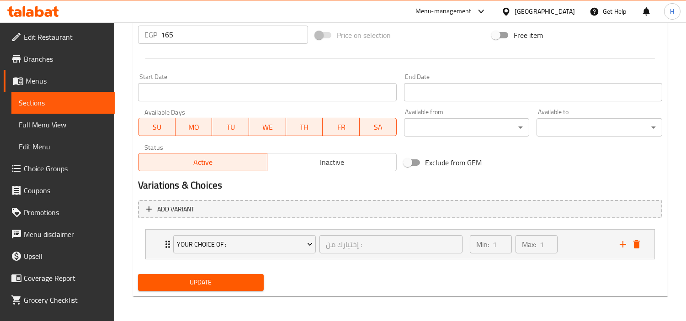
type textarea "shrimp, calamari, crabs, and fillet"
click at [243, 282] on span "Update" at bounding box center [200, 282] width 111 height 11
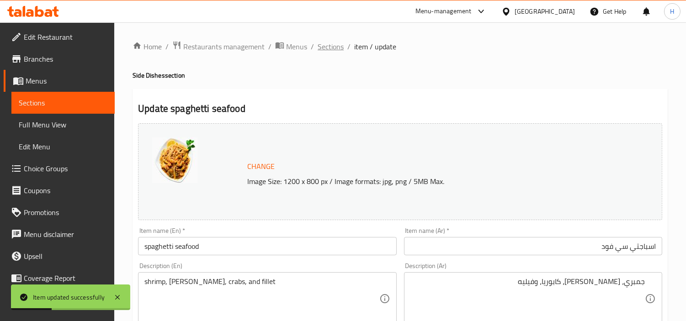
click at [327, 50] on span "Sections" at bounding box center [330, 46] width 26 height 11
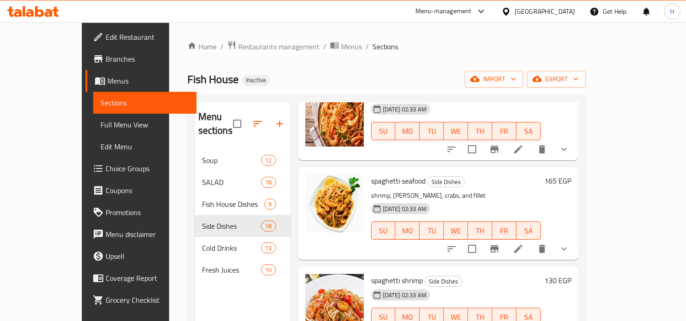
scroll to position [761, 0]
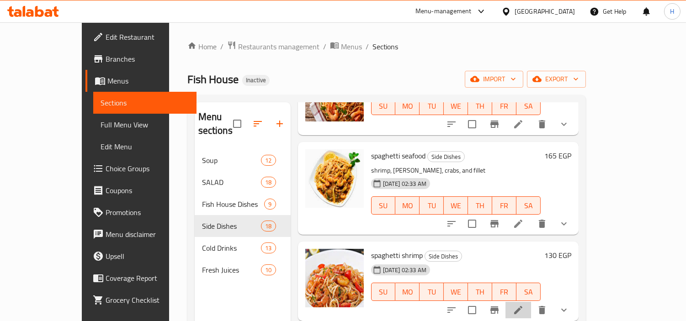
click at [531, 302] on li at bounding box center [518, 310] width 26 height 16
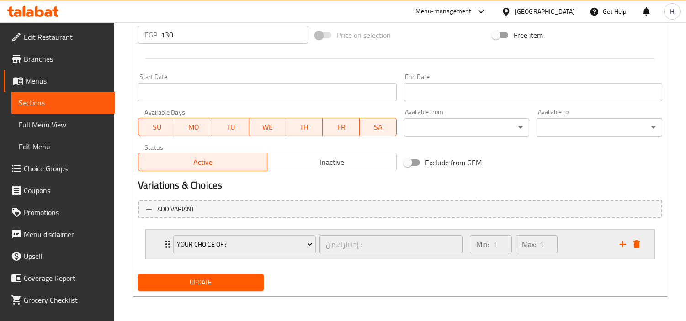
click at [562, 249] on div "Min: 1 ​ Max: 1 ​" at bounding box center [539, 244] width 150 height 29
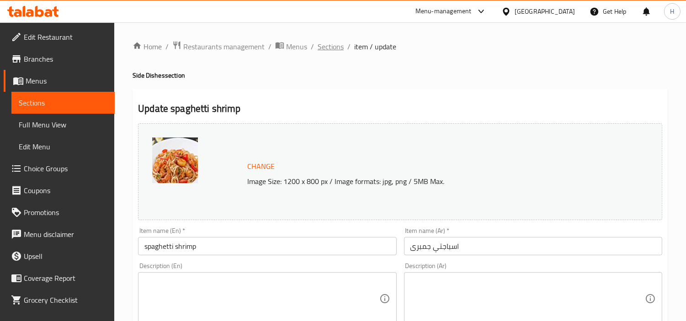
click at [334, 51] on span "Sections" at bounding box center [330, 46] width 26 height 11
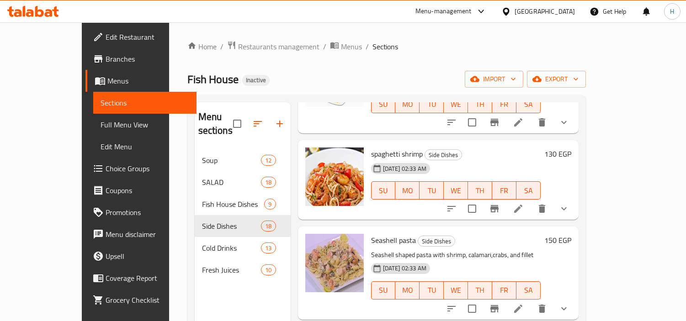
scroll to position [913, 0]
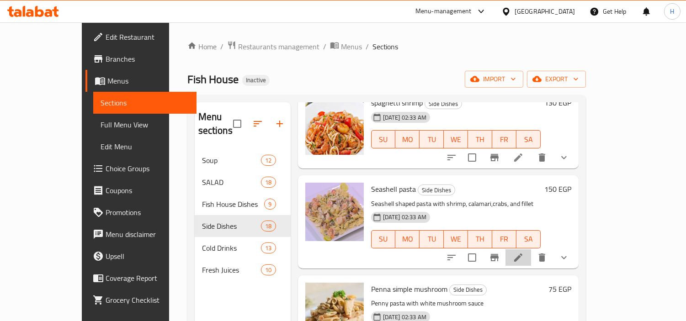
click at [531, 249] on li at bounding box center [518, 257] width 26 height 16
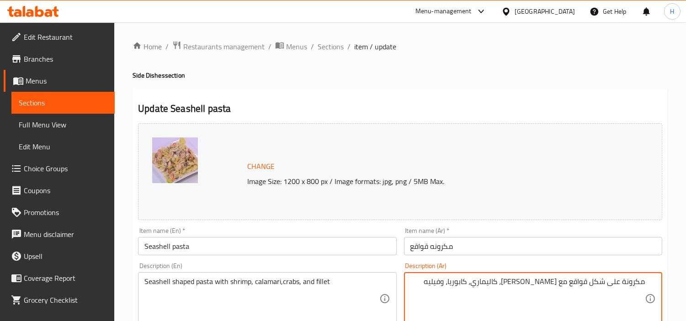
drag, startPoint x: 555, startPoint y: 284, endPoint x: 669, endPoint y: 289, distance: 113.4
type textarea "جمبري، [PERSON_NAME]، كابوريا، وفيليه"
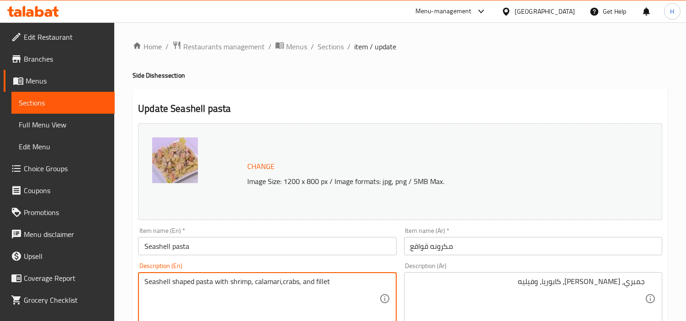
drag, startPoint x: 230, startPoint y: 284, endPoint x: 98, endPoint y: 264, distance: 134.0
click at [198, 280] on textarea "shrimp, calamari,crabs, and fillet" at bounding box center [261, 298] width 234 height 43
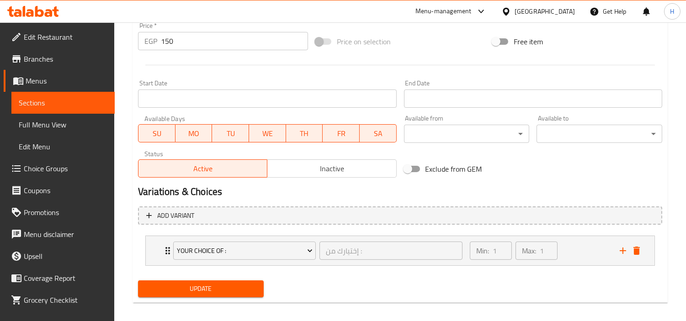
scroll to position [352, 0]
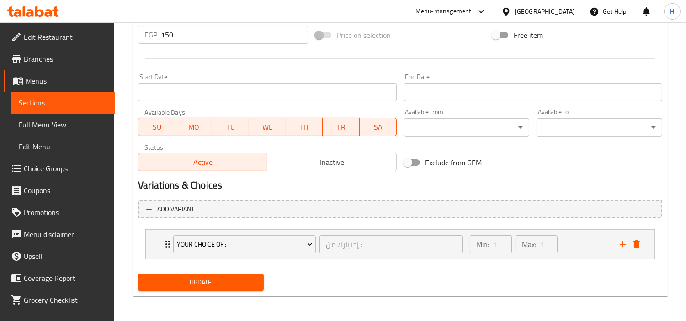
type textarea "shrimp, [PERSON_NAME], crabs, and fillet"
click at [215, 288] on button "Update" at bounding box center [201, 282] width 126 height 17
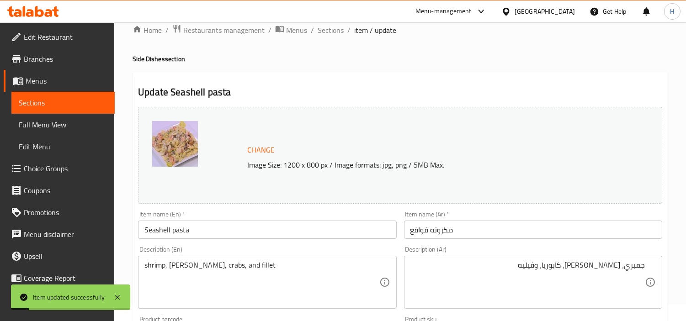
scroll to position [0, 0]
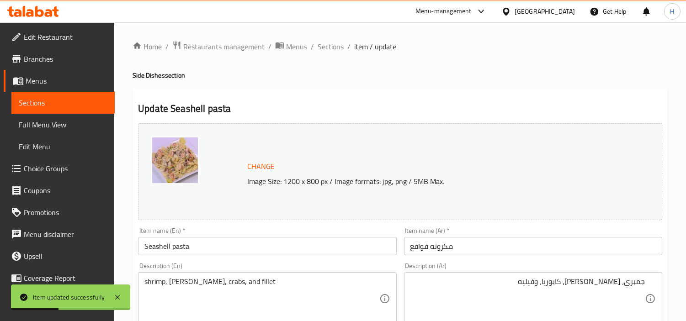
click at [334, 48] on span "Sections" at bounding box center [330, 46] width 26 height 11
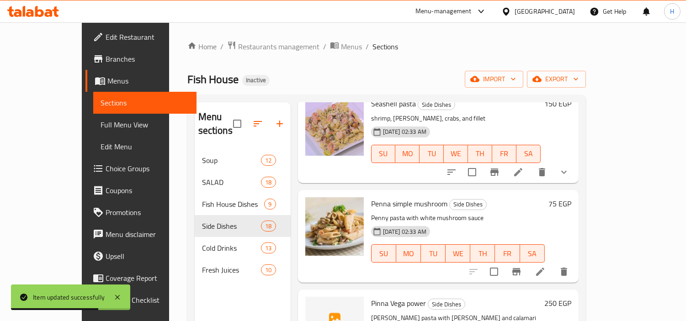
scroll to position [1015, 0]
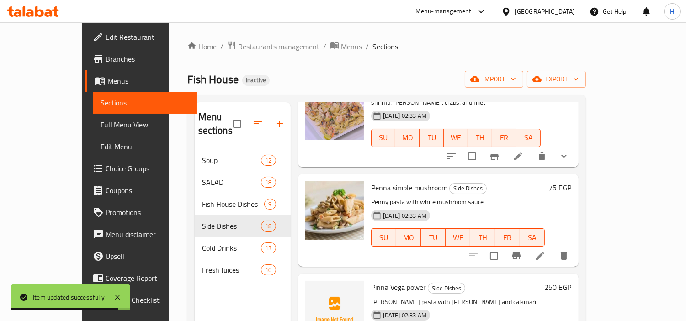
click at [553, 248] on li at bounding box center [540, 256] width 26 height 16
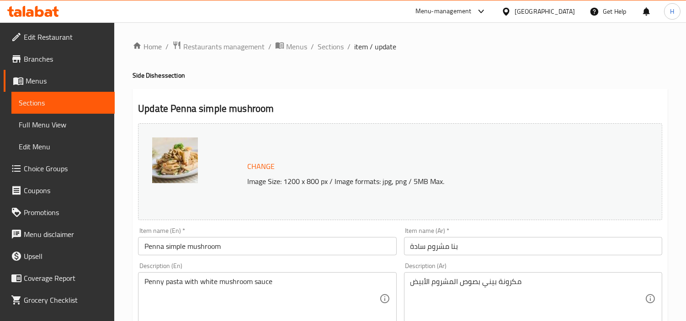
click at [181, 249] on input "Penna simple mushroom" at bounding box center [267, 246] width 258 height 18
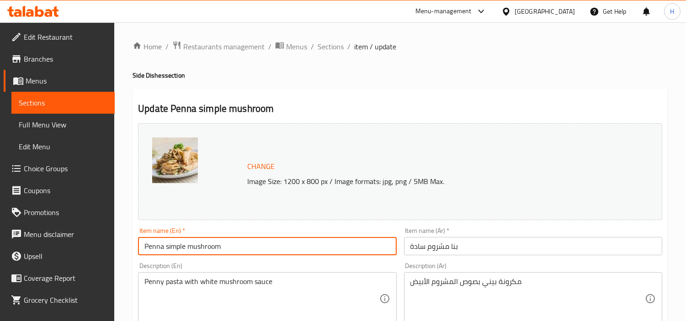
click at [181, 249] on input "Penna simple mushroom" at bounding box center [267, 246] width 258 height 18
type input "Penna Plain mushroom"
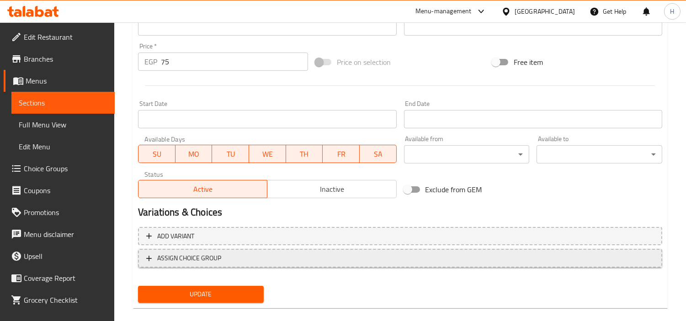
scroll to position [336, 0]
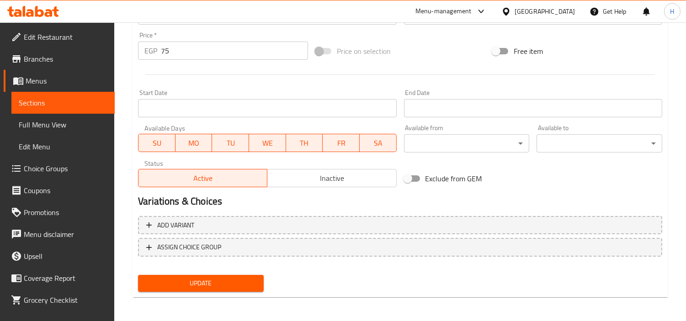
click at [236, 278] on span "Update" at bounding box center [200, 283] width 111 height 11
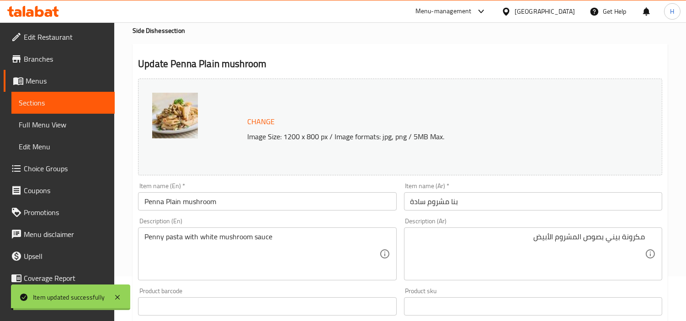
scroll to position [0, 0]
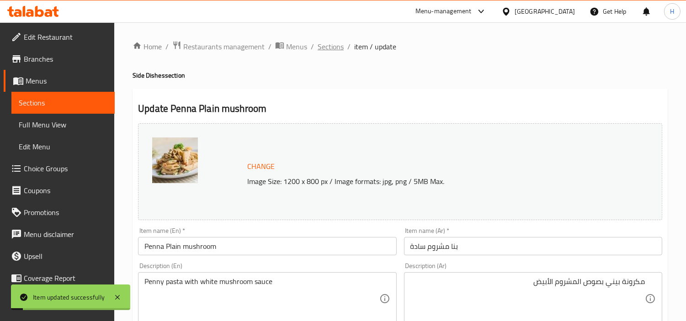
click at [333, 46] on span "Sections" at bounding box center [330, 46] width 26 height 11
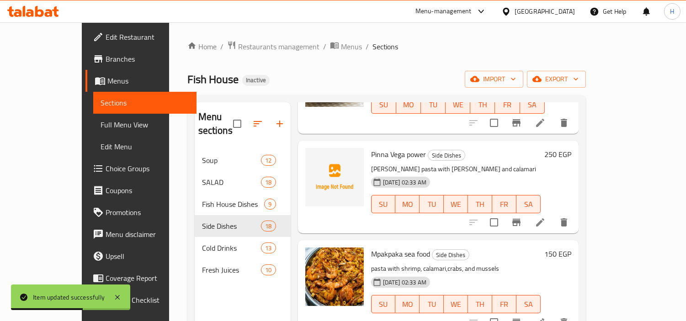
scroll to position [1167, 0]
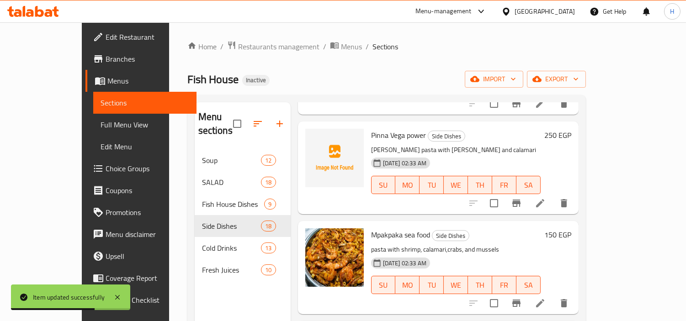
click at [553, 197] on li at bounding box center [540, 203] width 26 height 16
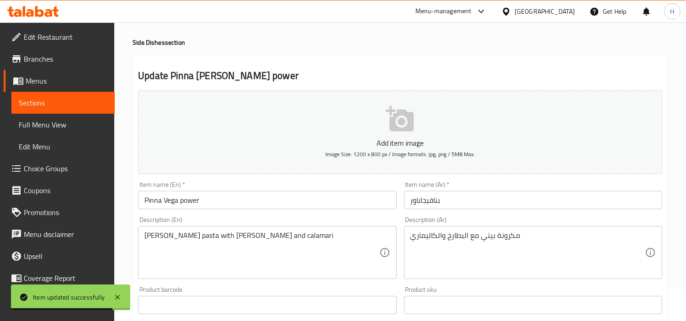
scroll to position [51, 0]
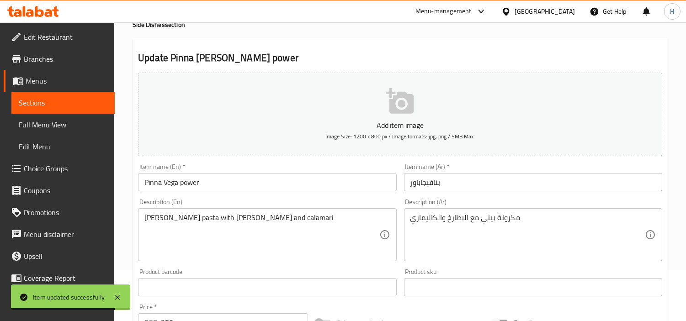
click at [564, 175] on input "بنافيجاباور" at bounding box center [533, 182] width 258 height 18
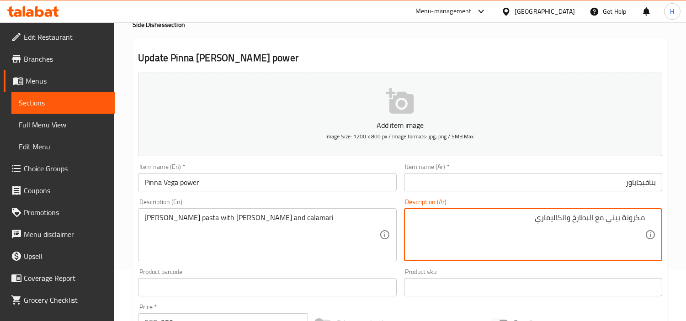
drag, startPoint x: 591, startPoint y: 219, endPoint x: 682, endPoint y: 217, distance: 91.8
click at [682, 217] on div "Home / Restaurants management / Menus / Sections / item / update Side Dishes se…" at bounding box center [399, 283] width 571 height 623
type textarea "بطارخ والكاليماري"
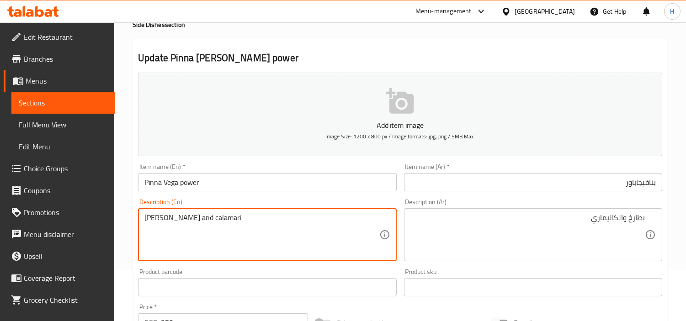
drag, startPoint x: 199, startPoint y: 222, endPoint x: 85, endPoint y: 216, distance: 113.4
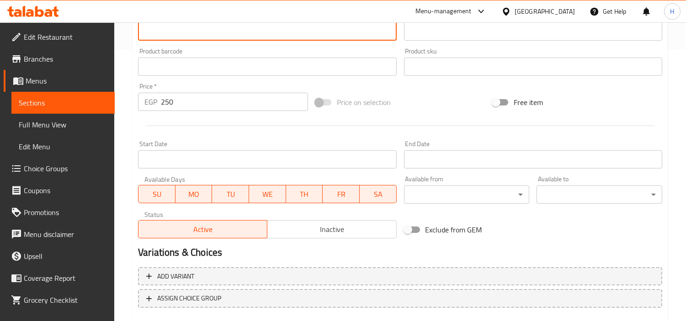
scroll to position [322, 0]
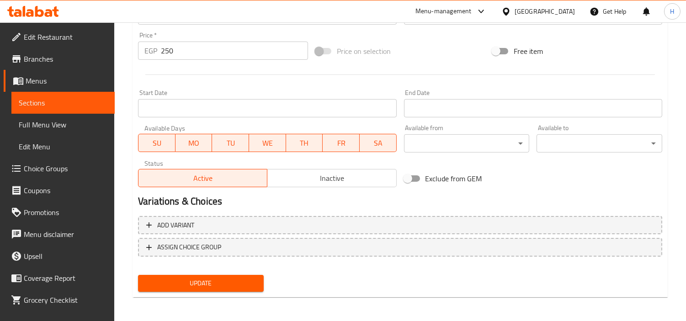
type textarea "[PERSON_NAME] and calamari"
click at [236, 275] on button "Update" at bounding box center [201, 283] width 126 height 17
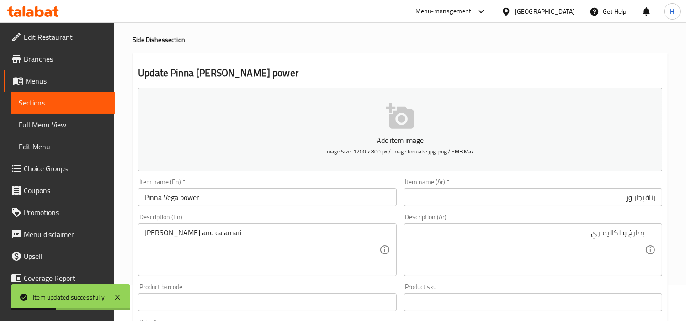
scroll to position [18, 0]
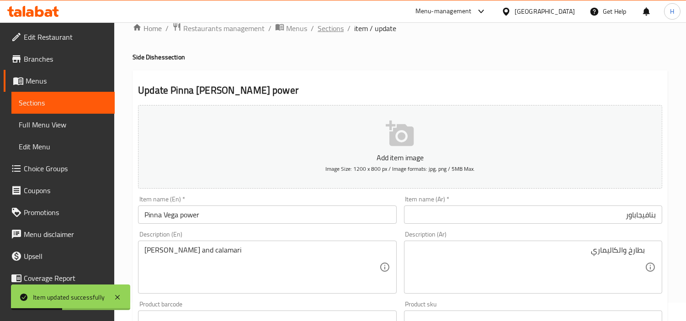
click at [335, 33] on span "Sections" at bounding box center [330, 28] width 26 height 11
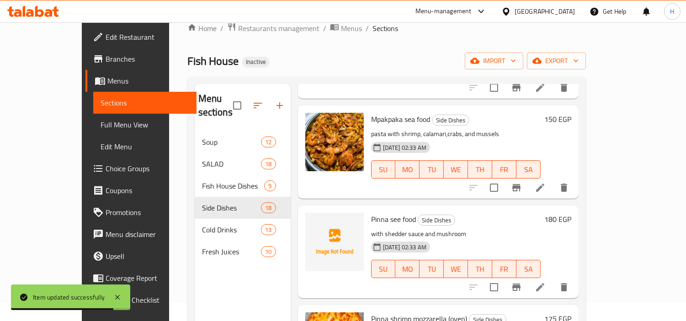
scroll to position [1268, 0]
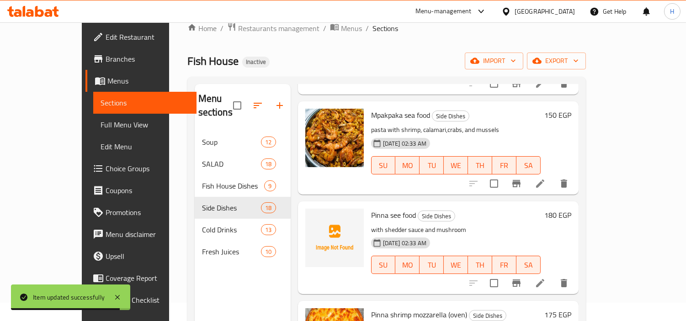
click at [553, 175] on li at bounding box center [540, 183] width 26 height 16
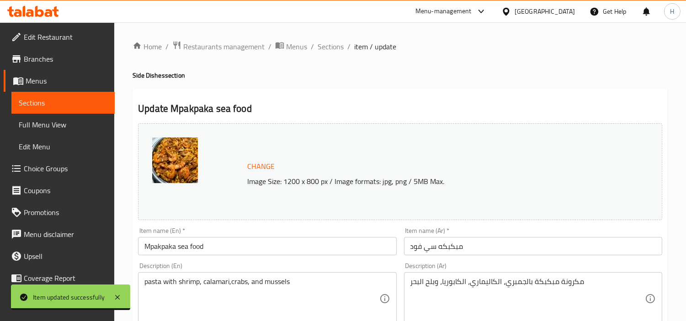
click at [527, 243] on input "مبكبكه سي فود" at bounding box center [533, 246] width 258 height 18
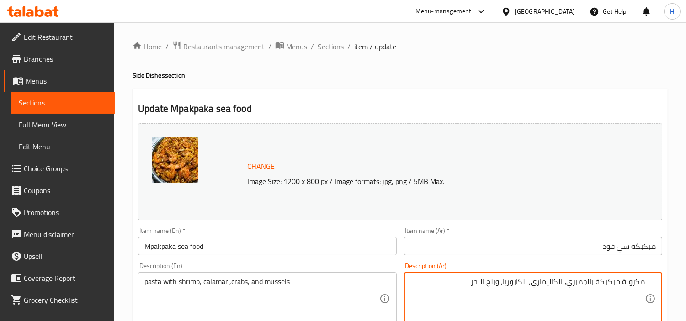
drag, startPoint x: 586, startPoint y: 285, endPoint x: 664, endPoint y: 285, distance: 78.1
click at [664, 285] on div "Description (Ar) مكرونة مبكبكة بالجمبري، الكاليماري، الكابوريا، وبلح البحر Desc…" at bounding box center [532, 294] width 265 height 70
type textarea "جمبري، الكاليماري، الكابوريا، وبلح البحر"
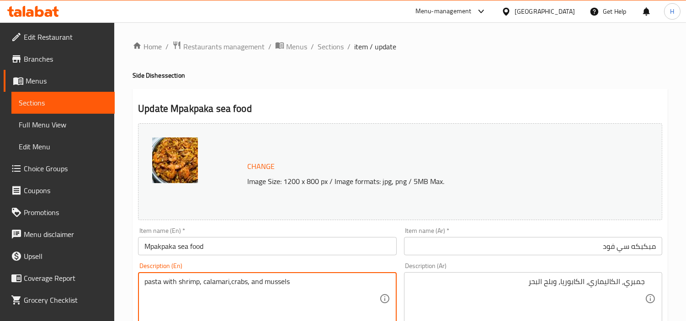
drag, startPoint x: 177, startPoint y: 283, endPoint x: 76, endPoint y: 281, distance: 101.0
click at [201, 287] on textarea "shrimp, calamari,crabs, and mussels" at bounding box center [261, 298] width 234 height 43
click at [199, 287] on textarea "shrimp, calamari,crabs, and mussels" at bounding box center [261, 298] width 234 height 43
click at [199, 282] on textarea "shrimp, calamari,crabs, and mussels" at bounding box center [261, 298] width 234 height 43
click at [197, 281] on textarea "shrimp, calamari,crabs, and mussels" at bounding box center [261, 298] width 234 height 43
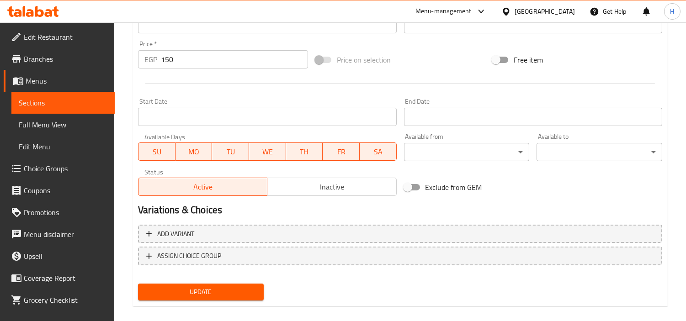
scroll to position [336, 0]
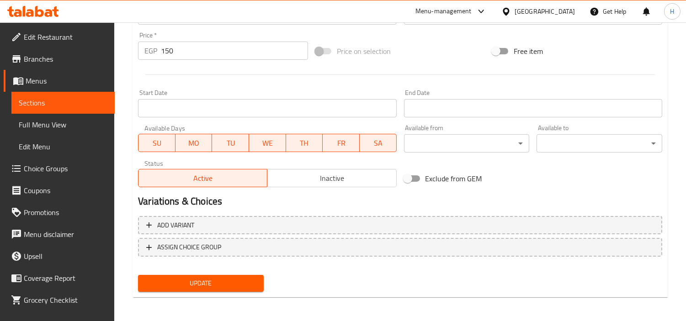
type textarea "shrimp, calamari, crabs, and mussels"
click at [250, 280] on span "Update" at bounding box center [200, 283] width 111 height 11
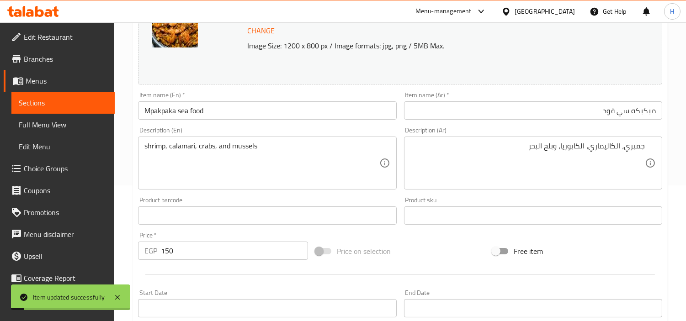
scroll to position [0, 0]
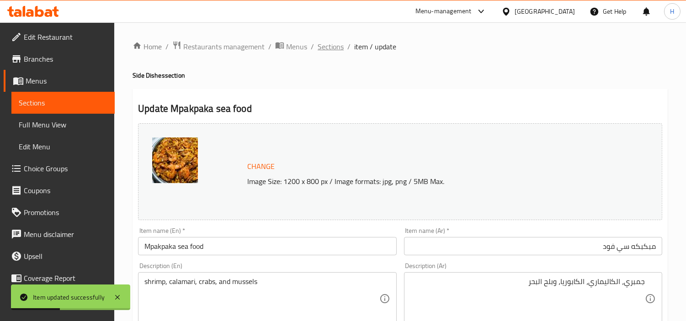
click at [327, 47] on span "Sections" at bounding box center [330, 46] width 26 height 11
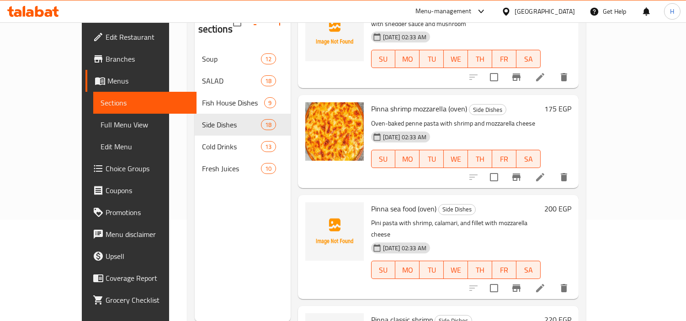
scroll to position [1290, 0]
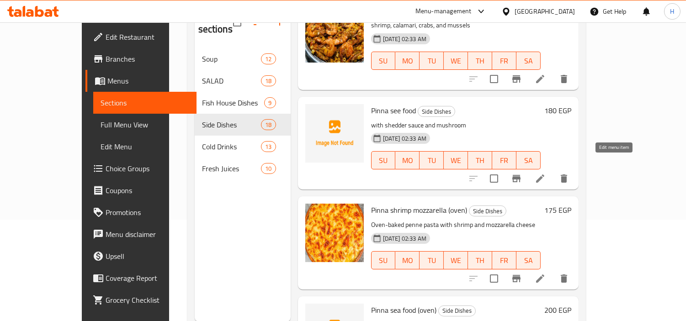
click at [544, 174] on icon at bounding box center [540, 178] width 8 height 8
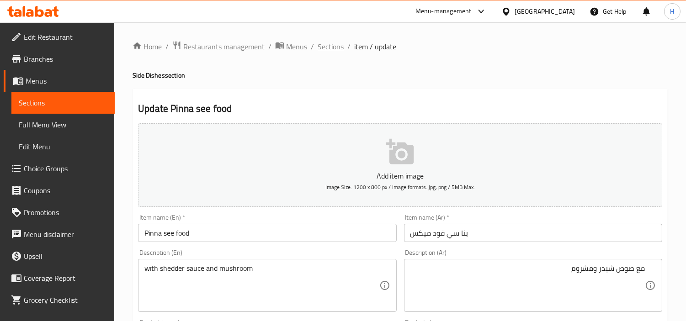
click at [330, 49] on span "Sections" at bounding box center [330, 46] width 26 height 11
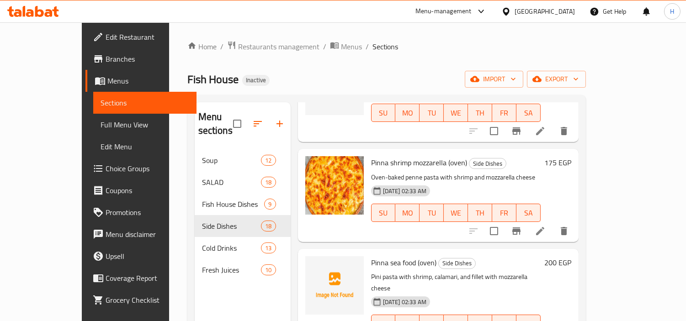
scroll to position [1442, 0]
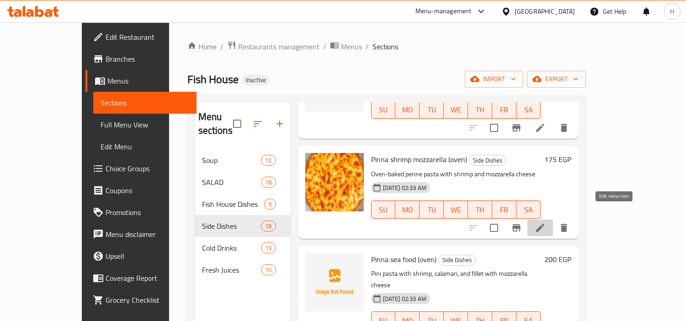
click at [545, 222] on icon at bounding box center [539, 227] width 11 height 11
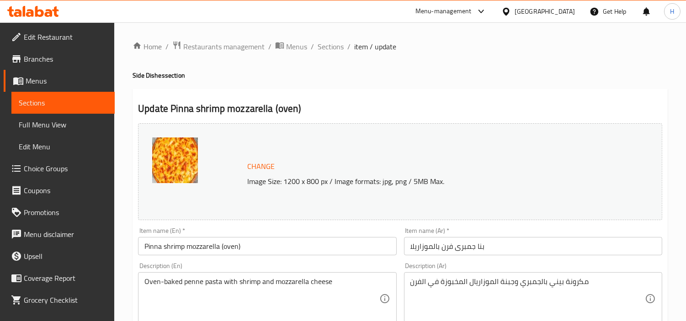
click at [527, 248] on input "بنا جمبرى فرن بالموزاريلا" at bounding box center [533, 246] width 258 height 18
click at [334, 48] on span "Sections" at bounding box center [330, 46] width 26 height 11
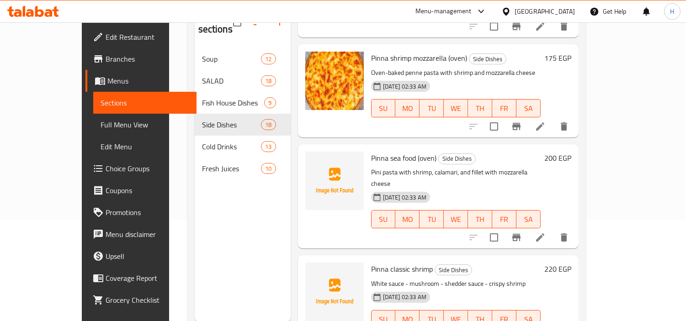
scroll to position [128, 0]
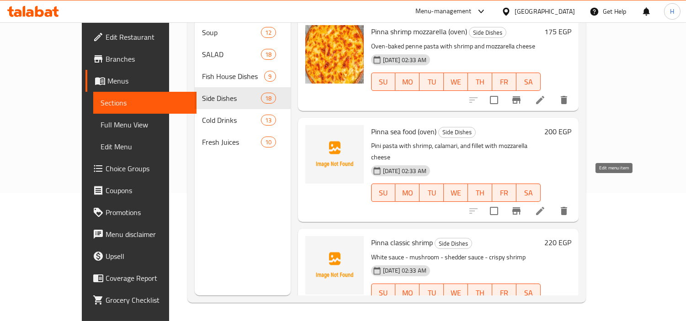
click at [545, 206] on icon at bounding box center [539, 211] width 11 height 11
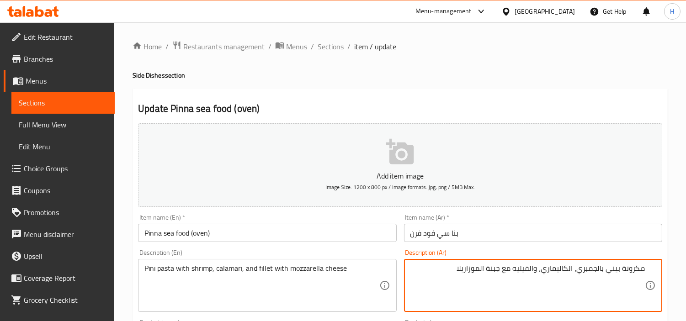
click at [598, 271] on textarea "مكرونة بيني بالجمبري، الكاليماري، والفيليه مع جبنة الموزاريلا" at bounding box center [527, 285] width 234 height 43
drag, startPoint x: 597, startPoint y: 271, endPoint x: 688, endPoint y: 271, distance: 91.3
click at [685, 271] on html "​ Menu-management Egypt Get Help H Edit Restaurant Branches Menus Sections Full…" at bounding box center [343, 160] width 686 height 321
type textarea "جمبري، الكاليماري، والفيليه مع جبنة الموزاريلا"
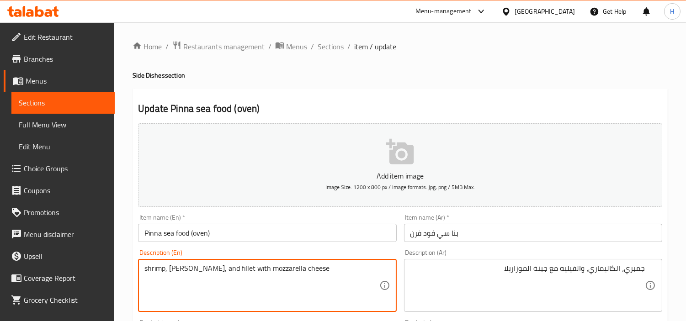
drag, startPoint x: 190, startPoint y: 267, endPoint x: 48, endPoint y: 283, distance: 143.4
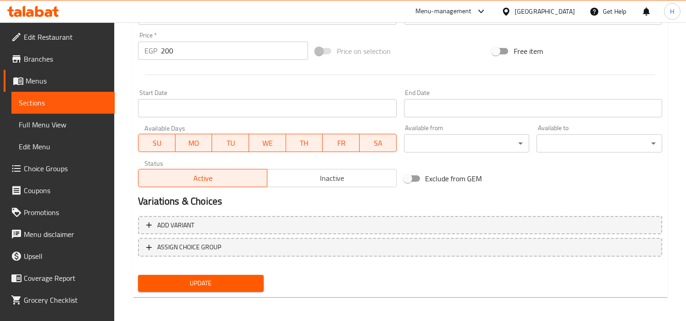
type textarea "shrimp, [PERSON_NAME], and fillet with mozzarella cheese"
click at [249, 281] on span "Update" at bounding box center [200, 283] width 111 height 11
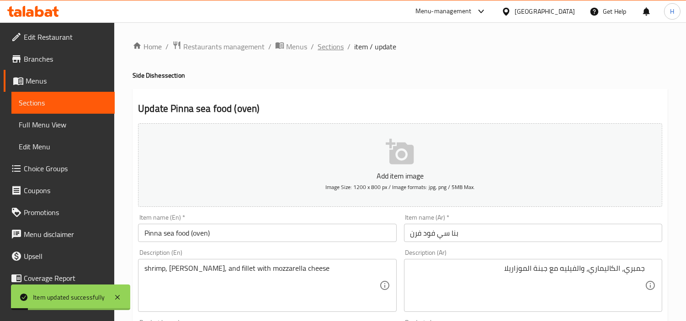
click at [327, 50] on span "Sections" at bounding box center [330, 46] width 26 height 11
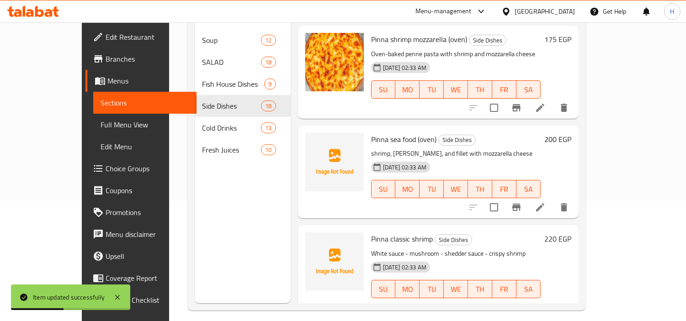
scroll to position [128, 0]
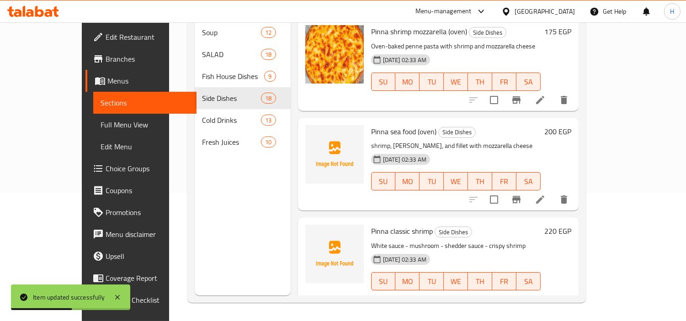
click at [545, 294] on icon at bounding box center [539, 299] width 11 height 11
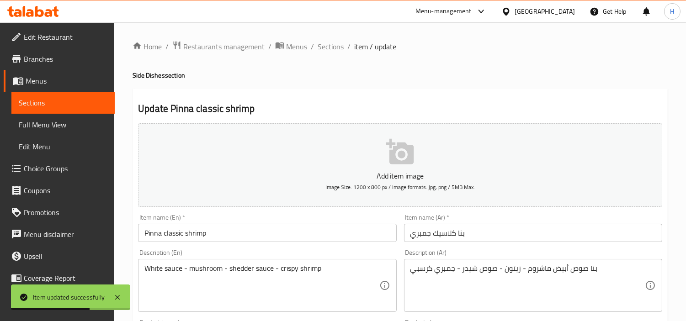
click at [475, 234] on input "بنا كلاسيك جمبري" at bounding box center [533, 233] width 258 height 18
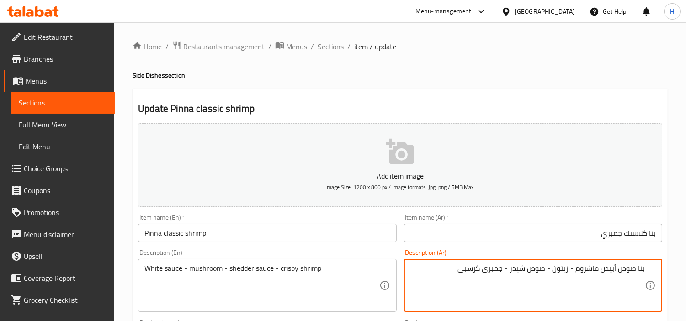
click at [607, 241] on input "بنا كلاسيك جمبري" at bounding box center [533, 233] width 258 height 18
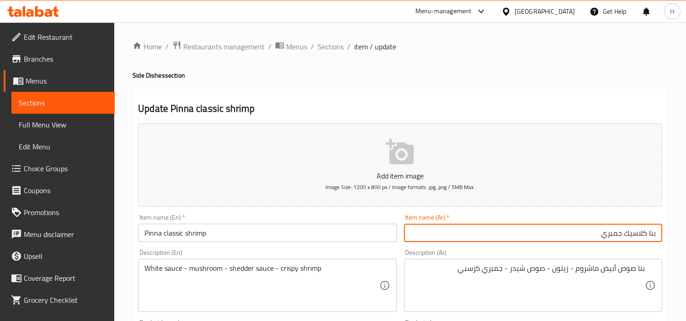
click at [607, 241] on input "بنا كلاسيك جمبري" at bounding box center [533, 233] width 258 height 18
click at [648, 235] on input "بنا كلاسيك" at bounding box center [533, 233] width 258 height 18
paste input "جمبري"
type input "بنا [PERSON_NAME]"
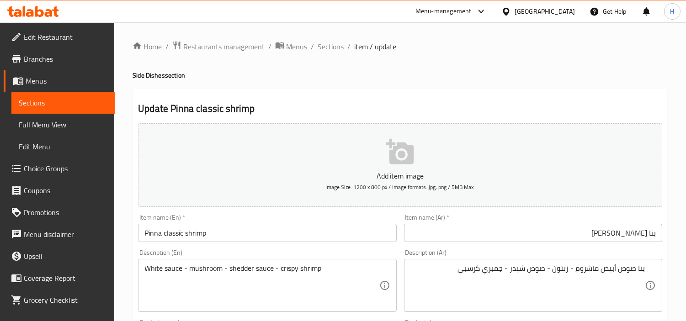
click at [141, 268] on div "White sauce - mushroom - shedder sauce - crispy shrimp Description (En)" at bounding box center [267, 285] width 258 height 53
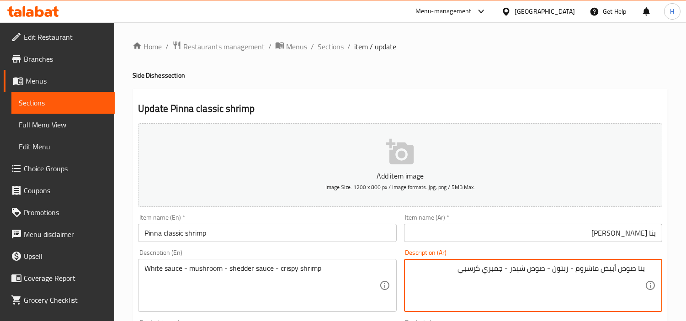
click at [602, 273] on textarea "بنا صوص أبيض ماشروم - زيتون - صوص شيدر - جمبري كرسبي" at bounding box center [527, 285] width 234 height 43
click at [635, 269] on textarea "بنا صوص أبيض - ماشروم - زيتون - صوص شيدر - جمبري كرسبي" at bounding box center [527, 285] width 234 height 43
click at [581, 275] on textarea "بنا - صوص أبيض - ماشروم - زيتون - صوص شيدر - جمبري كرسبي" at bounding box center [527, 285] width 234 height 43
type textarea "بنا - صوص أبيض - مشروم - زيتون - صوص شيدر - جمبري كرسبي"
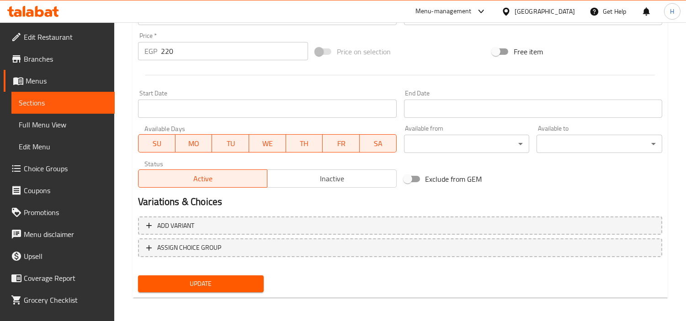
scroll to position [322, 0]
type textarea "Penne - White sauce - mushroom - shedder sauce - crispy shrimp"
click at [201, 283] on span "Update" at bounding box center [200, 283] width 111 height 11
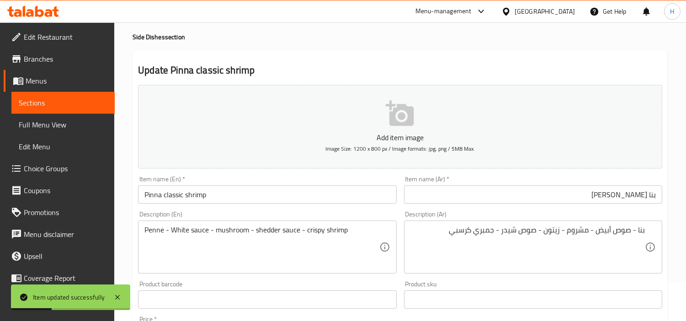
scroll to position [0, 0]
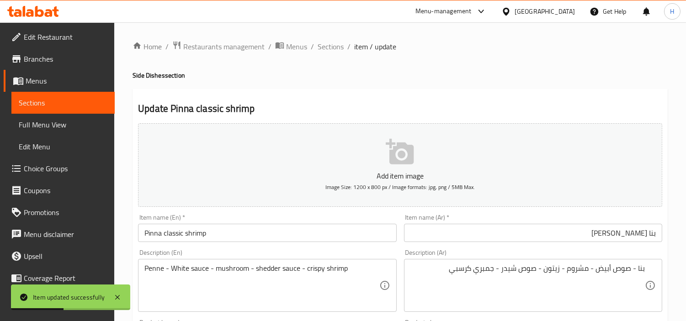
drag, startPoint x: 329, startPoint y: 42, endPoint x: 327, endPoint y: 54, distance: 12.4
click at [329, 42] on span "Sections" at bounding box center [330, 46] width 26 height 11
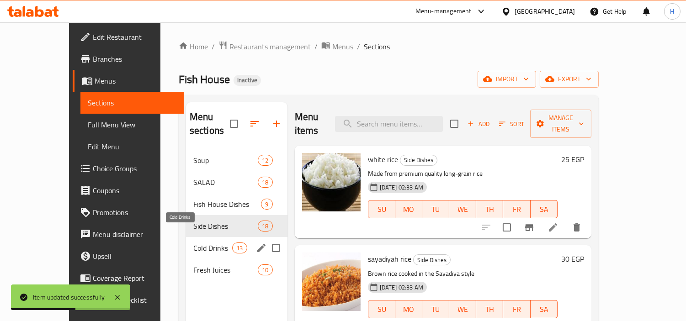
click at [193, 243] on span "Cold Drinks" at bounding box center [212, 248] width 39 height 11
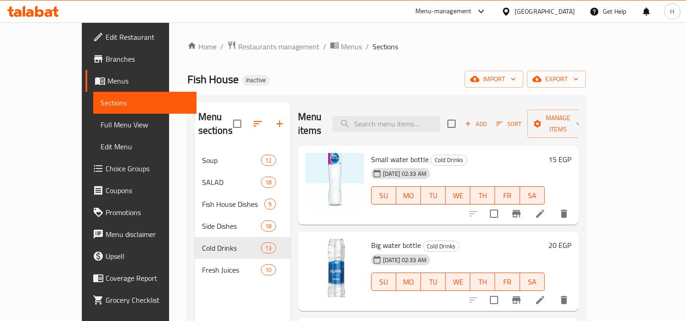
click at [99, 117] on link "Full Menu View" at bounding box center [144, 125] width 103 height 22
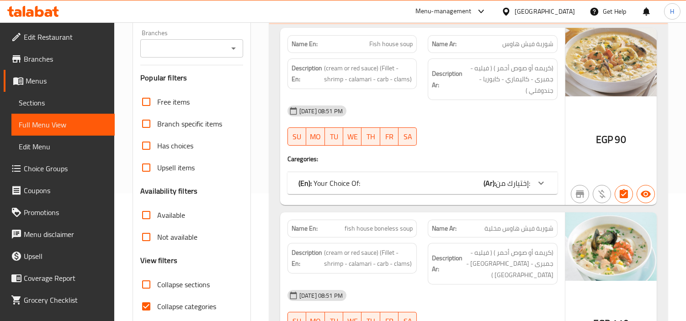
scroll to position [179, 0]
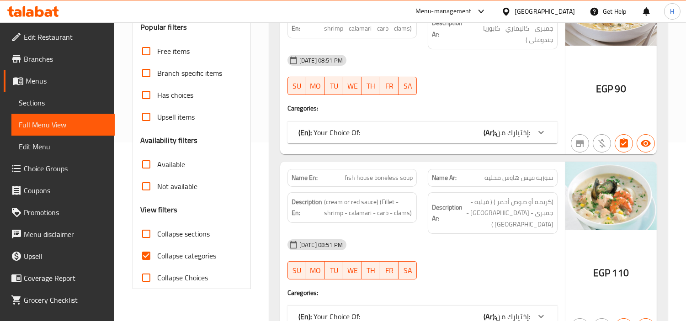
click at [162, 250] on span "Collapse categories" at bounding box center [186, 255] width 59 height 11
click at [157, 250] on input "Collapse categories" at bounding box center [146, 256] width 22 height 22
checkbox input "false"
click at [164, 235] on span "Collapse sections" at bounding box center [183, 233] width 53 height 11
click at [157, 235] on input "Collapse sections" at bounding box center [146, 234] width 22 height 22
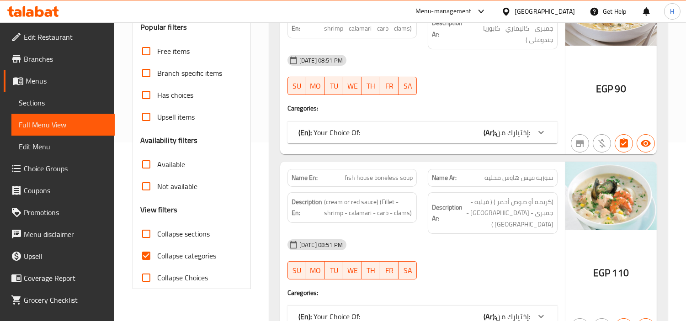
checkbox input "true"
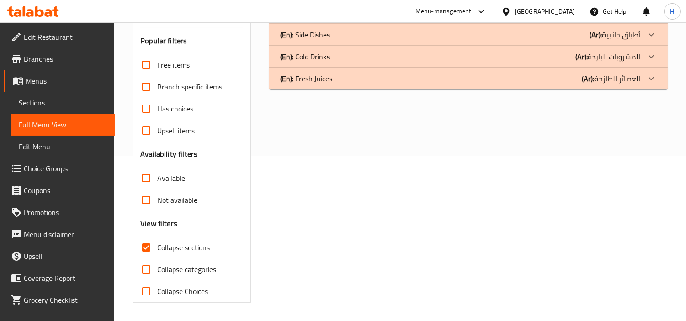
scroll to position [165, 0]
click at [362, 60] on div "(En): Cold Drinks (Ar): المشروبات الباردة" at bounding box center [460, 56] width 360 height 11
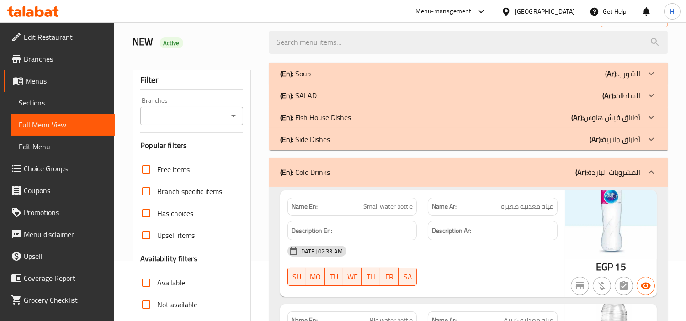
scroll to position [12, 0]
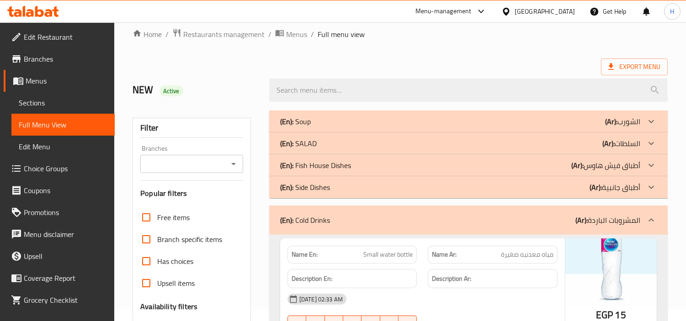
click at [453, 231] on div "(En): Cold Drinks (Ar): المشروبات الباردة" at bounding box center [468, 220] width 398 height 29
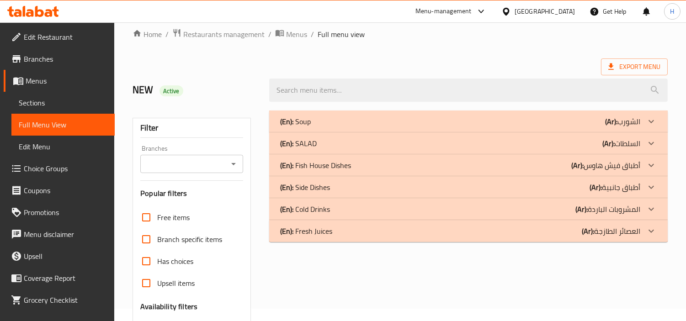
scroll to position [63, 0]
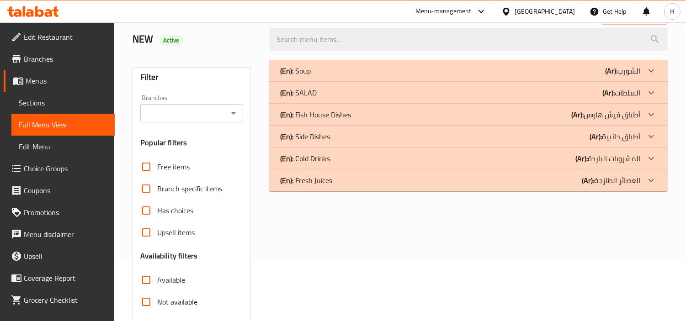
click at [454, 195] on div "(En): Soup (Ar): الشورب Name En: Fish house soup Name Ar: شوربة فيش هاوس Descri…" at bounding box center [468, 232] width 409 height 356
click at [457, 185] on div "(En): Fresh Juices (Ar): العصائر الطازجة" at bounding box center [460, 180] width 360 height 11
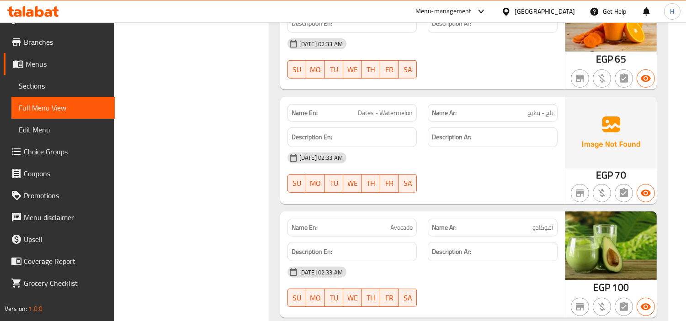
scroll to position [970, 0]
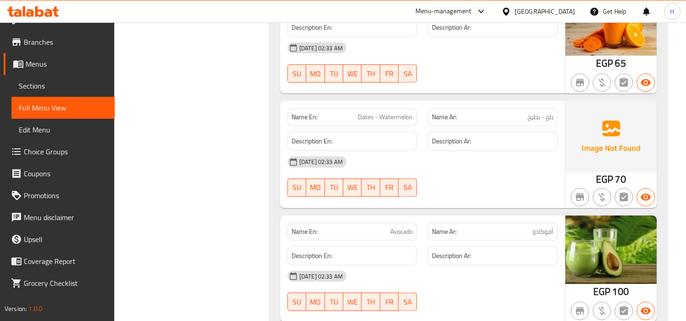
click at [399, 113] on span "Dates - Watermelon" at bounding box center [385, 117] width 55 height 10
copy span "Dates - Watermelon"
click at [96, 82] on span "Sections" at bounding box center [63, 85] width 89 height 11
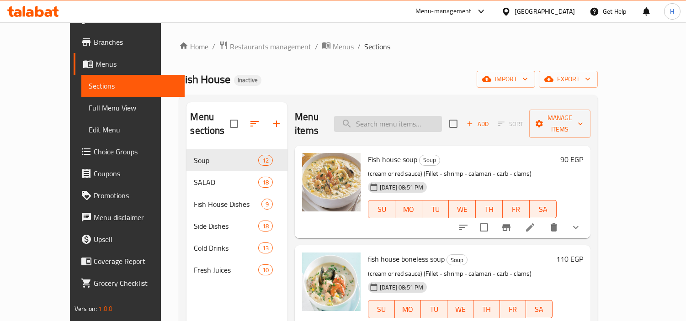
click at [430, 116] on input "search" at bounding box center [388, 124] width 108 height 16
paste input "Dates - Watermelon"
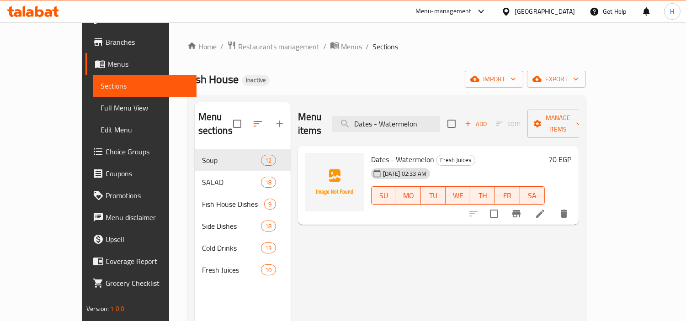
type input "Dates - Watermelon"
click at [545, 208] on icon at bounding box center [539, 213] width 11 height 11
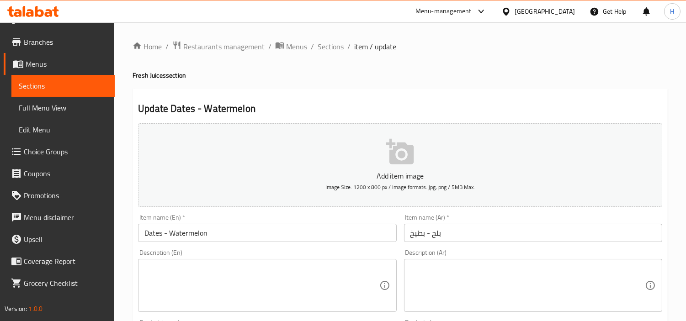
click at [320, 224] on div "Item name (En)   * Dates - Watermelon Item name (En) *" at bounding box center [267, 228] width 258 height 28
click at [293, 234] on input "Dates - Watermelon" at bounding box center [267, 233] width 258 height 18
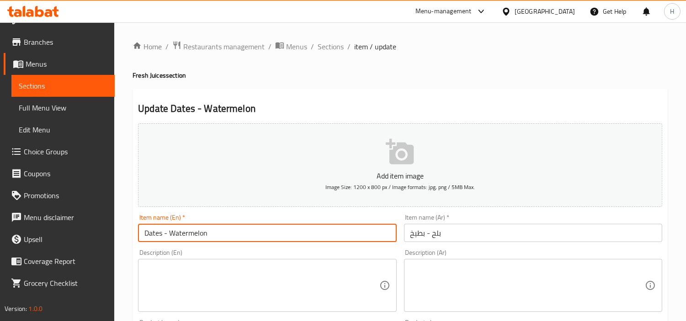
click at [293, 234] on input "Dates - Watermelon" at bounding box center [267, 233] width 258 height 18
type input "Dates Juice"
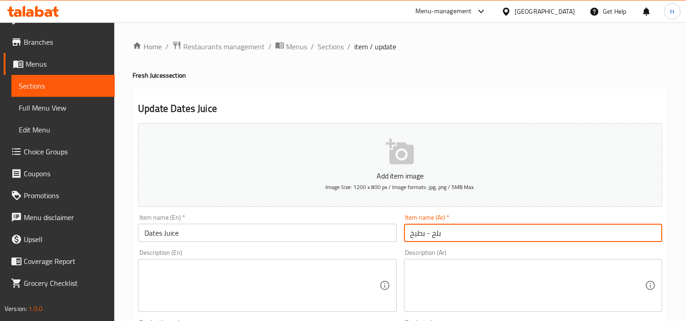
click at [473, 230] on input "بلح - بطيخ" at bounding box center [533, 233] width 258 height 18
drag, startPoint x: 508, startPoint y: 232, endPoint x: 665, endPoint y: 227, distance: 156.7
click at [665, 227] on div "Item name (Ar)   * بلح - بطيخ Item name (Ar) *" at bounding box center [532, 228] width 265 height 35
type input "عصير بلح"
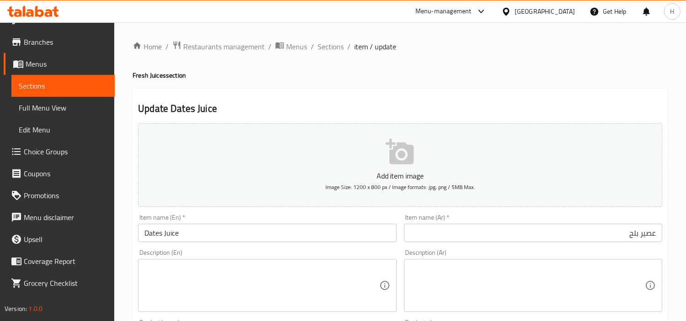
click at [391, 221] on div "Item name (En)   * Dates Juice Item name (En) *" at bounding box center [267, 228] width 258 height 28
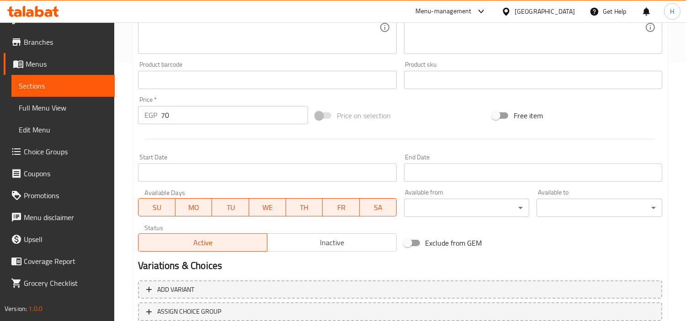
scroll to position [322, 0]
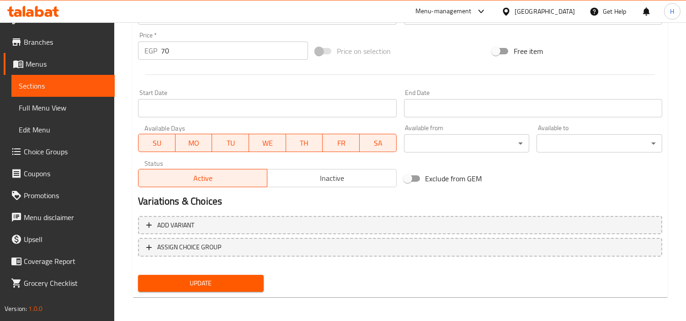
click at [239, 275] on button "Update" at bounding box center [201, 283] width 126 height 17
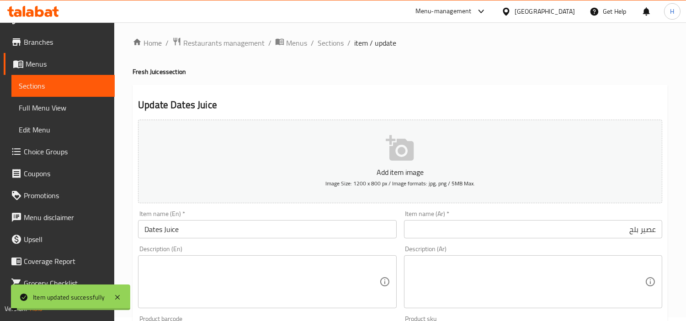
scroll to position [0, 0]
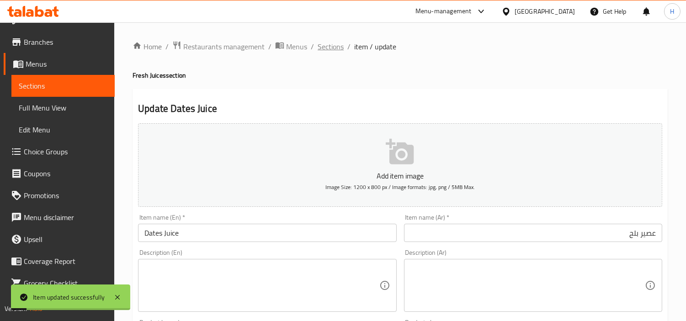
click at [340, 48] on span "Sections" at bounding box center [330, 46] width 26 height 11
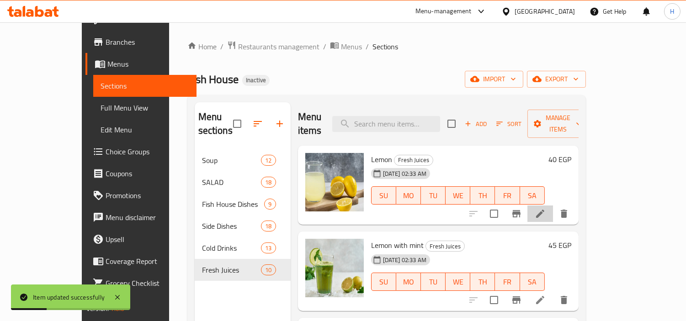
click at [553, 206] on li at bounding box center [540, 214] width 26 height 16
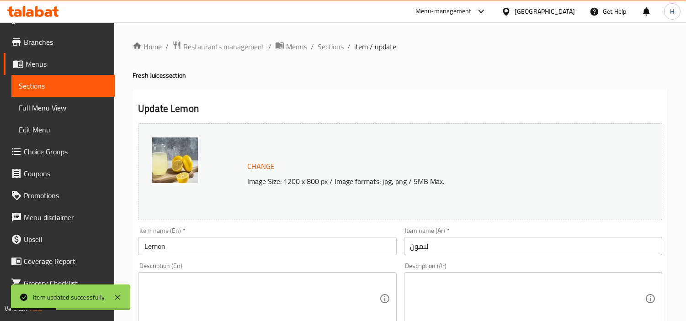
drag, startPoint x: 307, startPoint y: 244, endPoint x: 302, endPoint y: 244, distance: 5.5
click at [307, 244] on input "Lemon" at bounding box center [267, 246] width 258 height 18
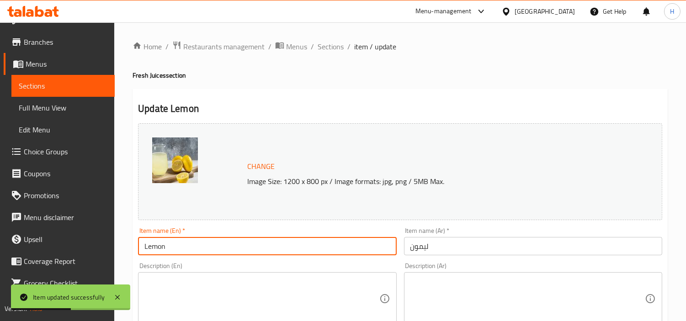
type input "Lemon Juice"
click at [491, 260] on div "Description (Ar) Description (Ar)" at bounding box center [532, 294] width 265 height 70
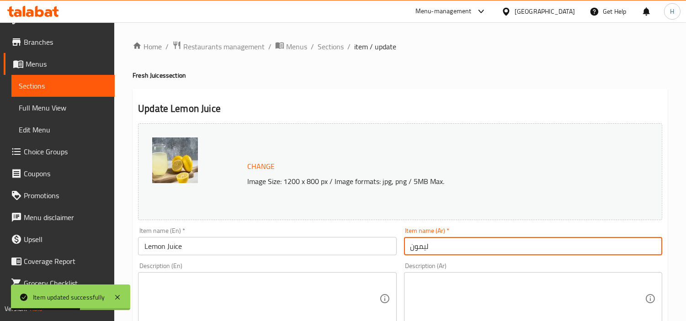
click at [489, 253] on input "ليمون" at bounding box center [533, 246] width 258 height 18
click at [654, 252] on input "ليمون" at bounding box center [533, 246] width 258 height 18
click at [657, 249] on input "ليمون" at bounding box center [533, 246] width 258 height 18
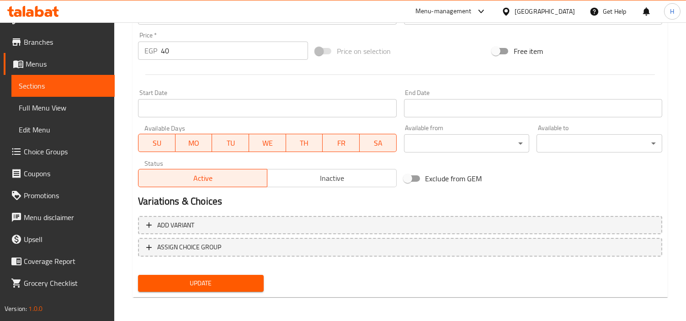
type input "عصير ليمون"
click at [238, 281] on span "Update" at bounding box center [200, 283] width 111 height 11
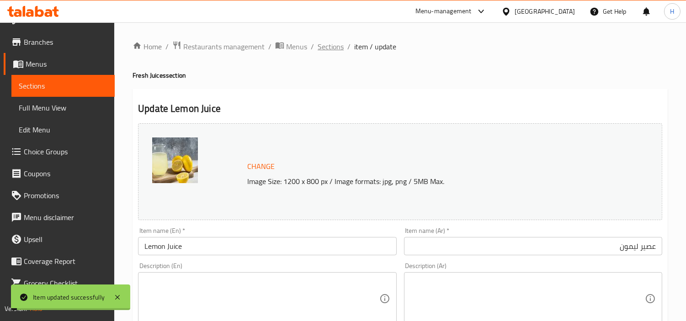
click at [335, 47] on span "Sections" at bounding box center [330, 46] width 26 height 11
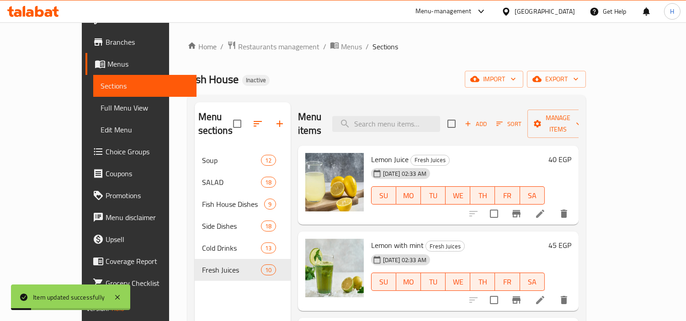
scroll to position [51, 0]
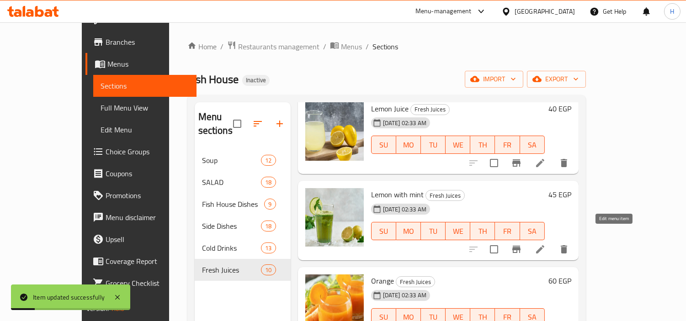
click at [545, 244] on icon at bounding box center [539, 249] width 11 height 11
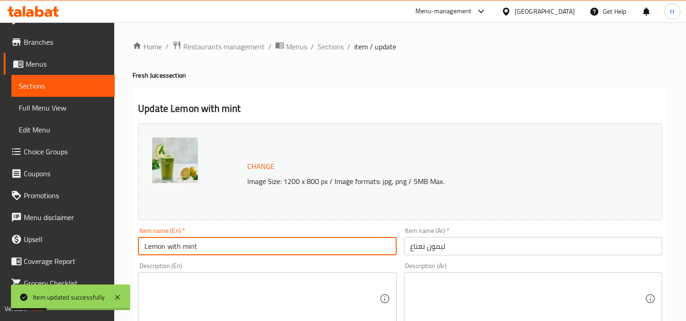
click at [348, 247] on input "Lemon with mint" at bounding box center [267, 246] width 258 height 18
type input "Lemon with Mint Juice"
click at [472, 248] on input "ليمون نعناع" at bounding box center [533, 246] width 258 height 18
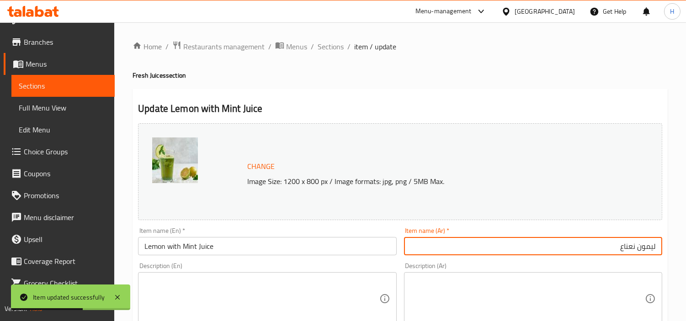
click at [658, 250] on input "ليمون نعناع" at bounding box center [533, 246] width 258 height 18
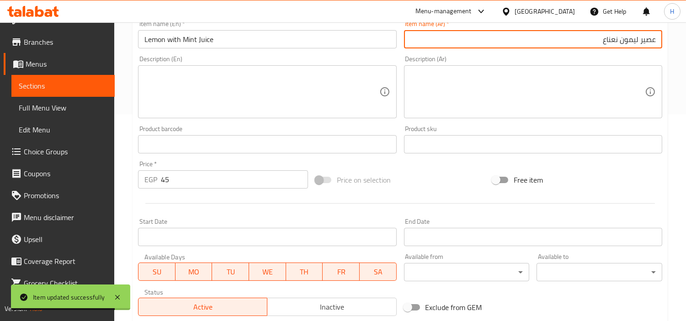
scroll to position [304, 0]
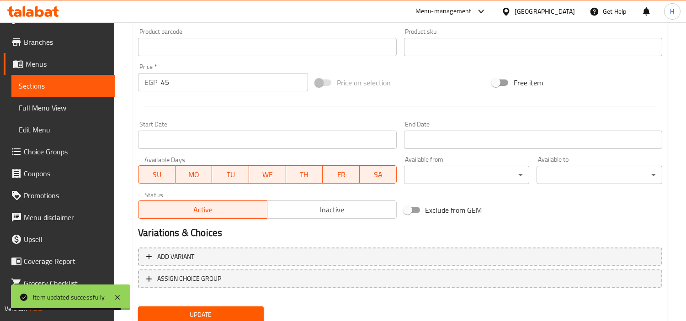
type input "عصير ليمون نعناع"
click at [244, 300] on div "Add variant ASSIGN CHOICE GROUP" at bounding box center [399, 273] width 531 height 59
click at [240, 309] on span "Update" at bounding box center [200, 314] width 111 height 11
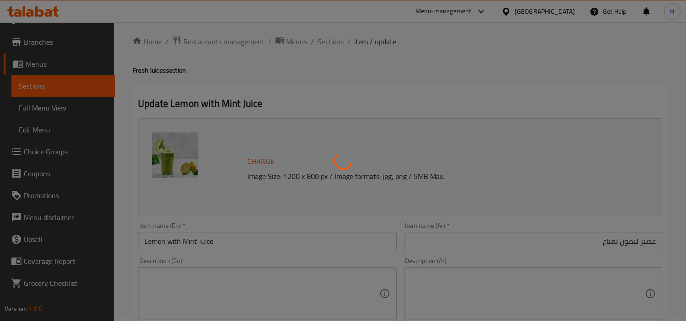
scroll to position [0, 0]
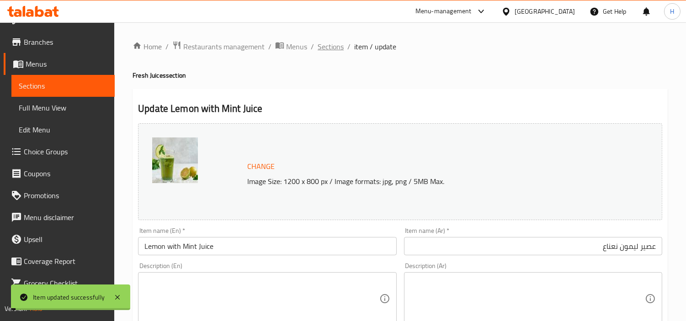
click at [336, 44] on span "Sections" at bounding box center [330, 46] width 26 height 11
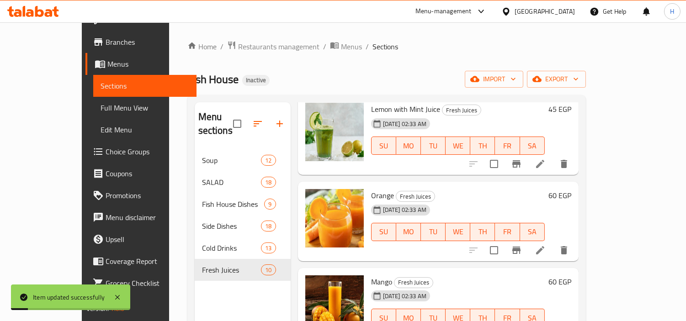
scroll to position [152, 0]
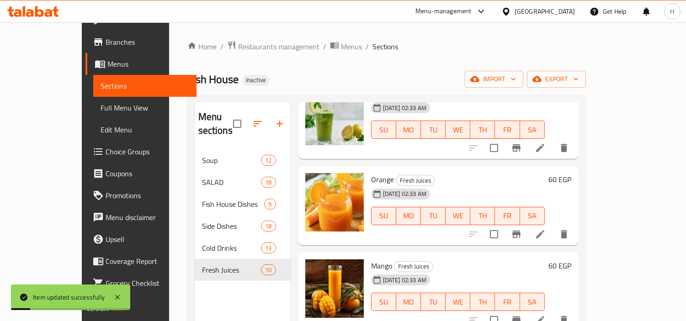
click at [545, 229] on icon at bounding box center [539, 234] width 11 height 11
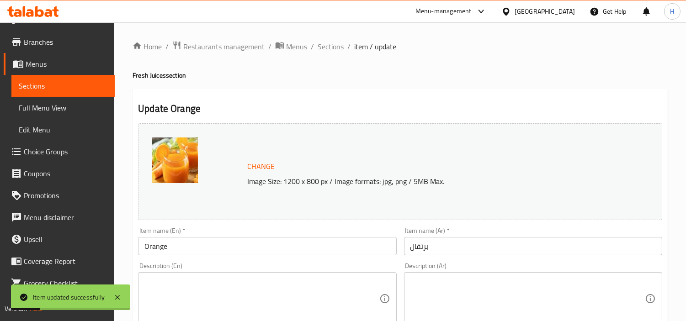
click at [239, 248] on input "Orange" at bounding box center [267, 246] width 258 height 18
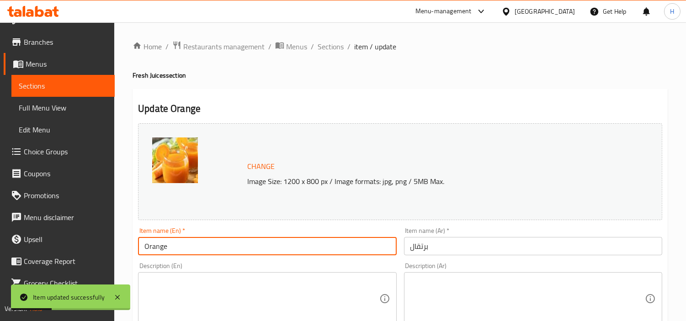
type input "Orange Juice"
click at [459, 253] on input "برتقال" at bounding box center [533, 246] width 258 height 18
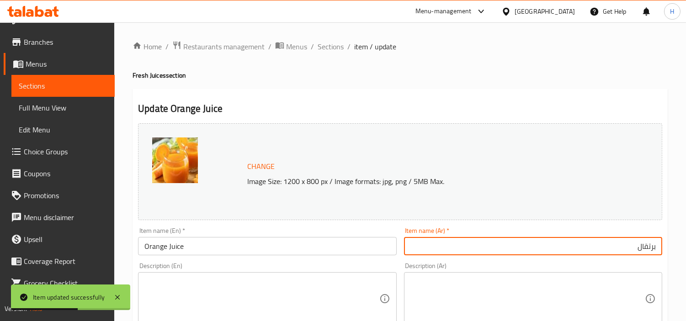
click at [663, 253] on div "Item name (Ar)   * برتقال Item name (Ar) *" at bounding box center [532, 241] width 265 height 35
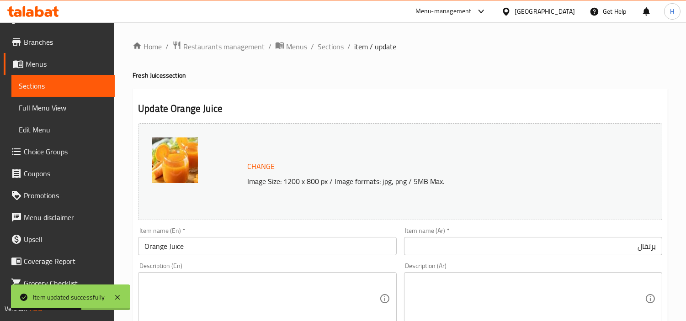
click at [654, 251] on input "برتقال" at bounding box center [533, 246] width 258 height 18
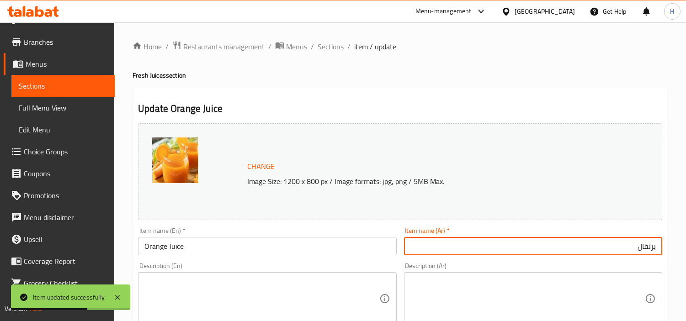
click at [656, 250] on input "برتقال" at bounding box center [533, 246] width 258 height 18
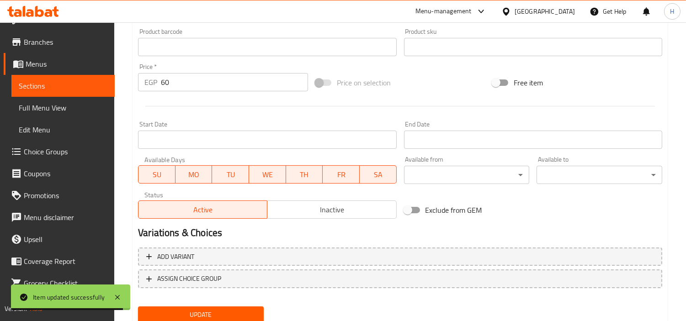
type input "عصير برتقال"
click at [239, 309] on span "Update" at bounding box center [200, 314] width 111 height 11
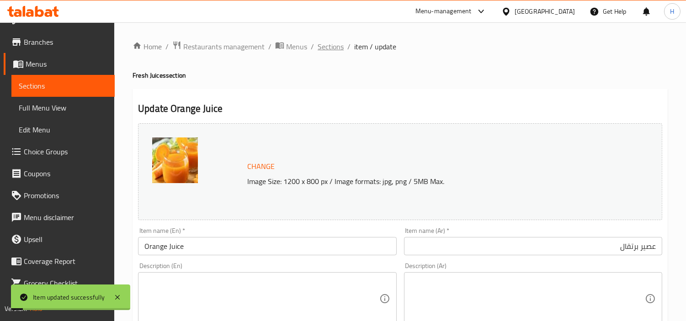
click at [332, 48] on span "Sections" at bounding box center [330, 46] width 26 height 11
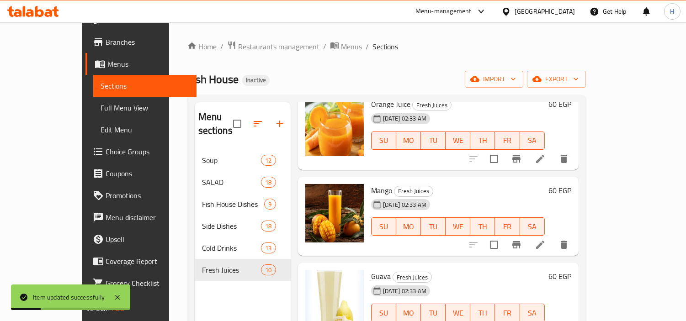
scroll to position [203, 0]
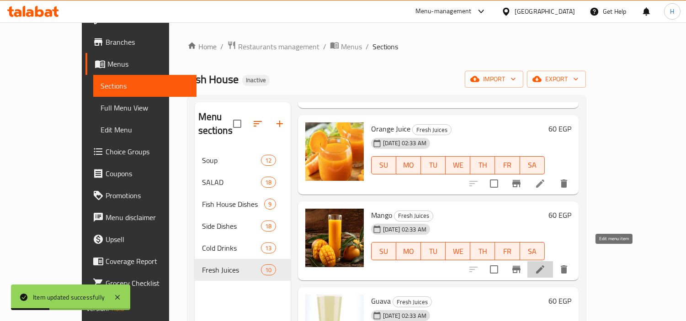
click at [545, 264] on icon at bounding box center [539, 269] width 11 height 11
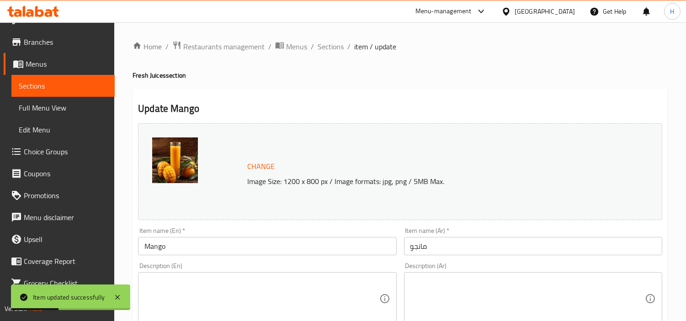
click at [285, 247] on input "Mango" at bounding box center [267, 246] width 258 height 18
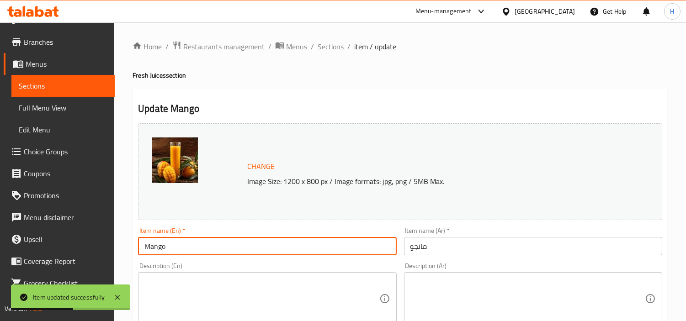
type input "Mango Juice"
click at [471, 242] on input "مانجو" at bounding box center [533, 246] width 258 height 18
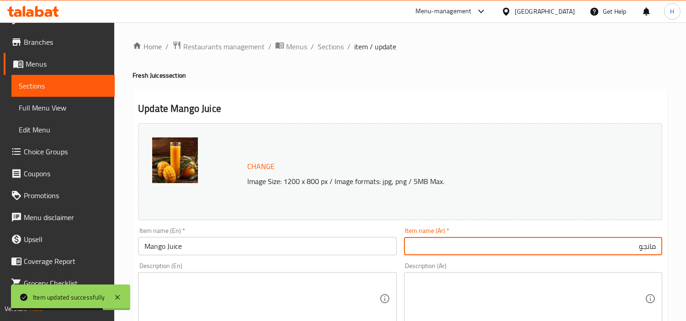
click at [661, 247] on input "مانجو" at bounding box center [533, 246] width 258 height 18
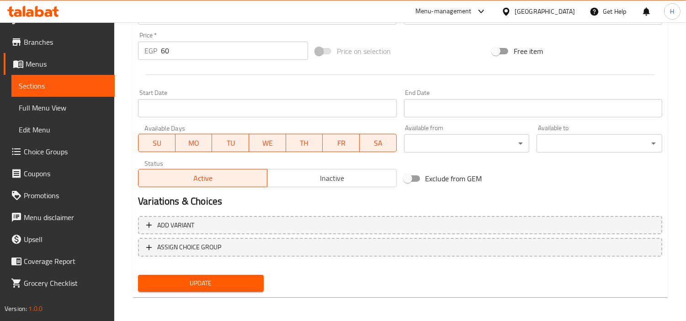
type input "عصير مانجو"
click at [230, 278] on span "Update" at bounding box center [200, 283] width 111 height 11
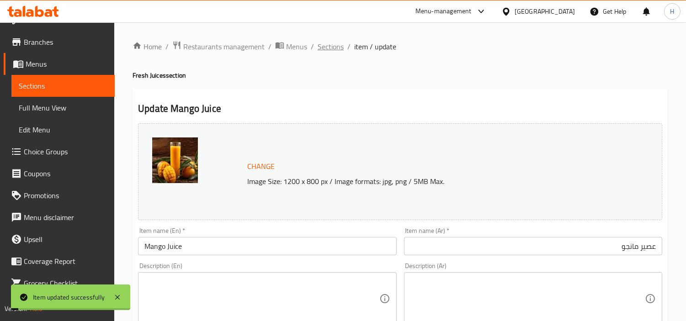
click at [333, 47] on span "Sections" at bounding box center [330, 46] width 26 height 11
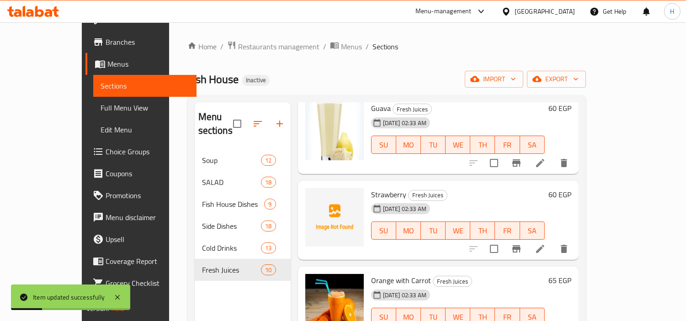
scroll to position [406, 0]
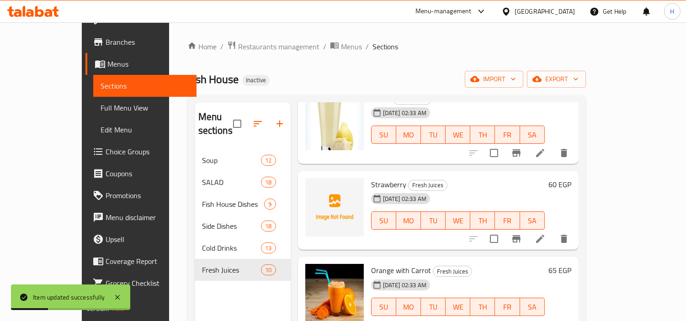
click at [545, 148] on icon at bounding box center [539, 153] width 11 height 11
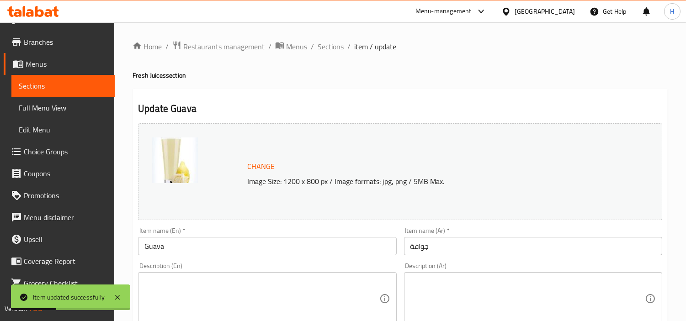
scroll to position [51, 0]
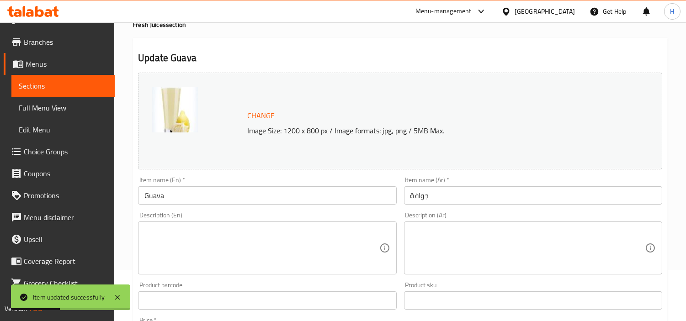
click at [466, 199] on input "جوافة" at bounding box center [533, 195] width 258 height 18
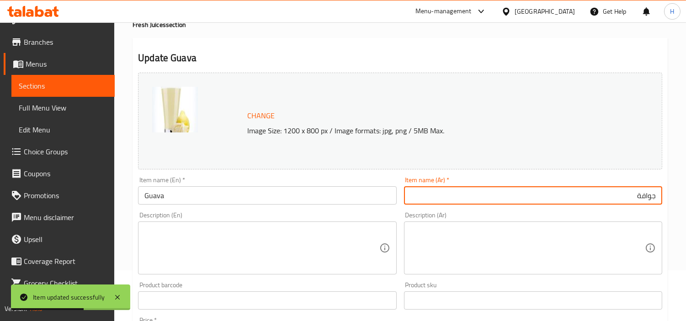
click at [657, 196] on input "جوافة" at bounding box center [533, 195] width 258 height 18
type input "عصير جوافة"
click at [316, 200] on input "Guava" at bounding box center [267, 195] width 258 height 18
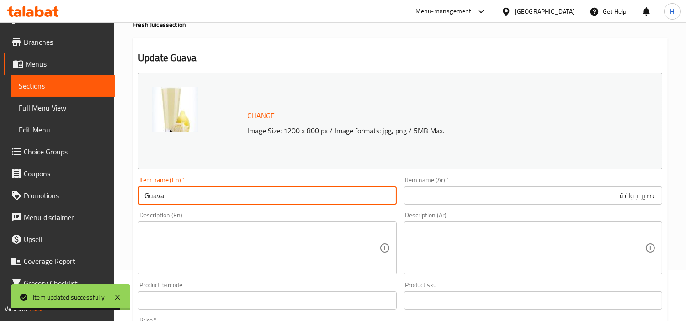
type input "Guava Juice"
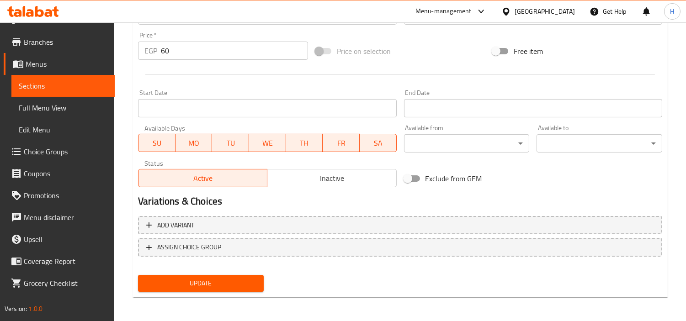
click at [211, 275] on button "Update" at bounding box center [201, 283] width 126 height 17
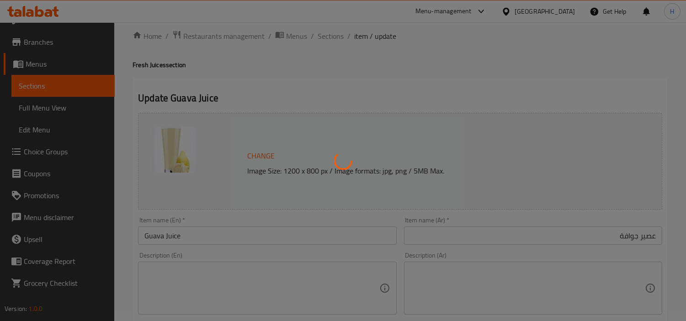
scroll to position [0, 0]
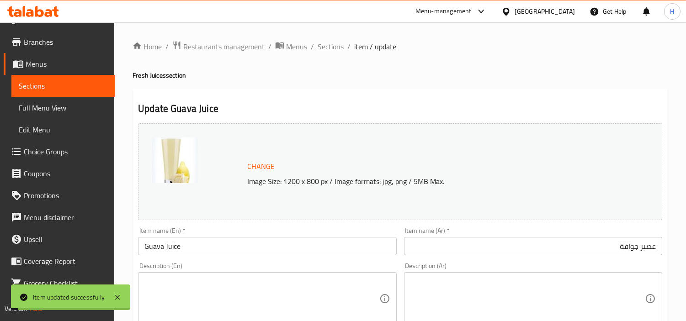
click at [332, 44] on span "Sections" at bounding box center [330, 46] width 26 height 11
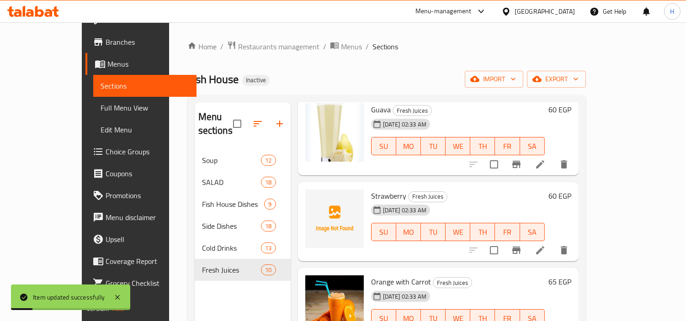
scroll to position [406, 0]
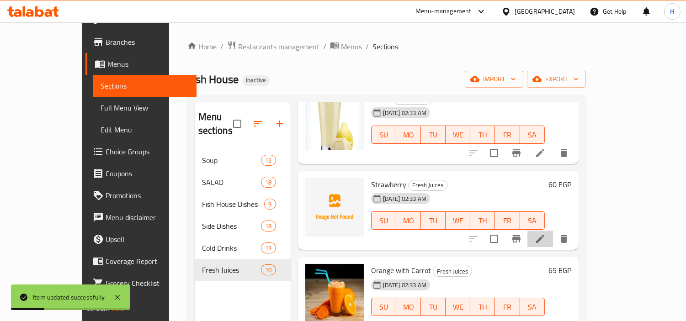
click at [553, 231] on li at bounding box center [540, 239] width 26 height 16
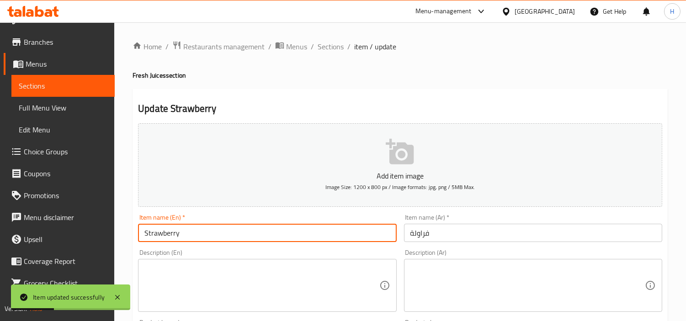
click at [266, 234] on input "Strawberry" at bounding box center [267, 233] width 258 height 18
type input "Strawberry Juice"
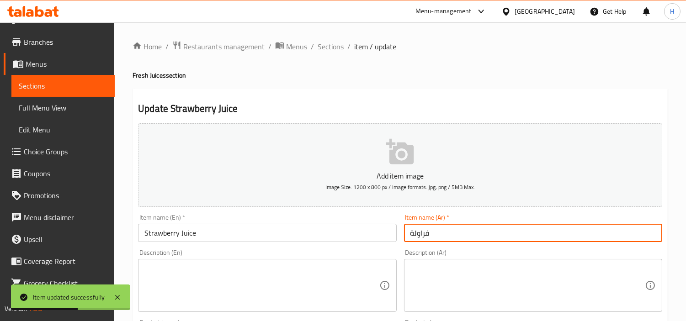
click at [459, 225] on input "فراولة" at bounding box center [533, 233] width 258 height 18
click at [658, 234] on input "فراولة" at bounding box center [533, 233] width 258 height 18
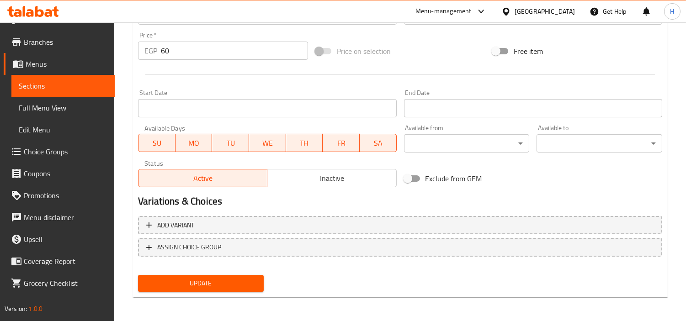
type input "عصير فراولة"
drag, startPoint x: 262, startPoint y: 276, endPoint x: 252, endPoint y: 279, distance: 10.0
click at [253, 279] on button "Update" at bounding box center [201, 283] width 126 height 17
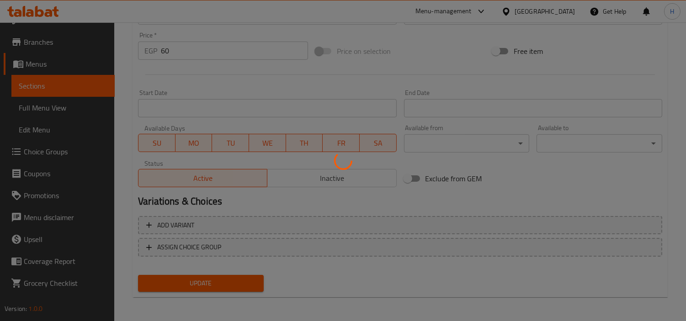
click at [252, 279] on div at bounding box center [343, 160] width 686 height 321
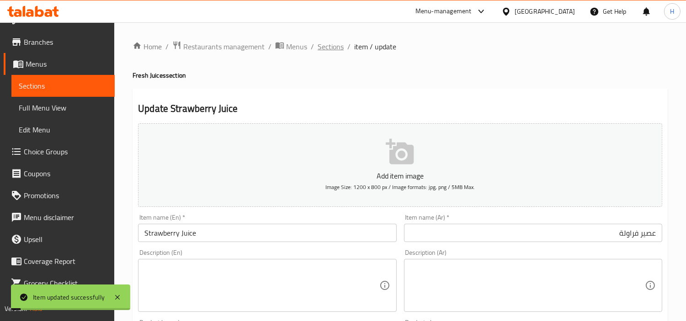
click at [324, 47] on span "Sections" at bounding box center [330, 46] width 26 height 11
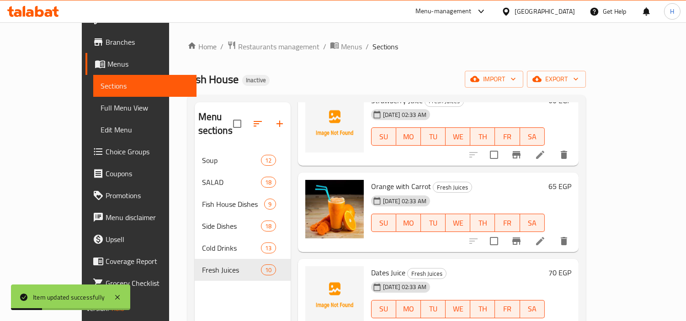
scroll to position [507, 0]
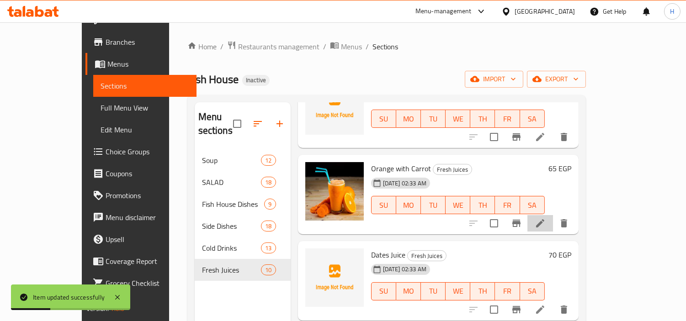
click at [553, 215] on li at bounding box center [540, 223] width 26 height 16
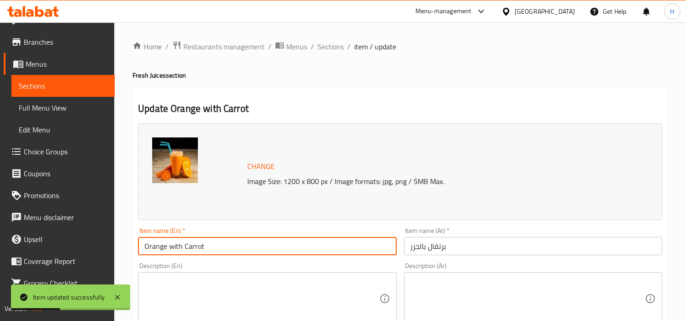
click at [248, 244] on input "Orange with Carrot" at bounding box center [267, 246] width 258 height 18
type input "Orange with Carrot Juice"
click at [524, 250] on input "برتقال بالجزر" at bounding box center [533, 246] width 258 height 18
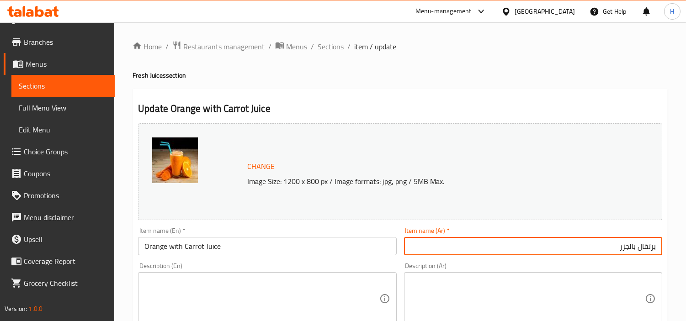
click at [655, 245] on input "برتقال بالجزر" at bounding box center [533, 246] width 258 height 18
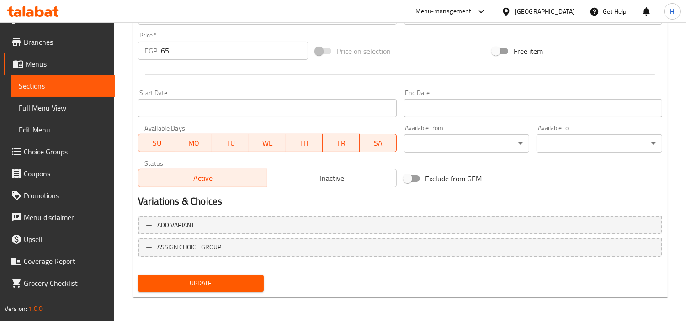
type input "عصير برتقال بالجزر"
click at [232, 275] on button "Update" at bounding box center [201, 283] width 126 height 17
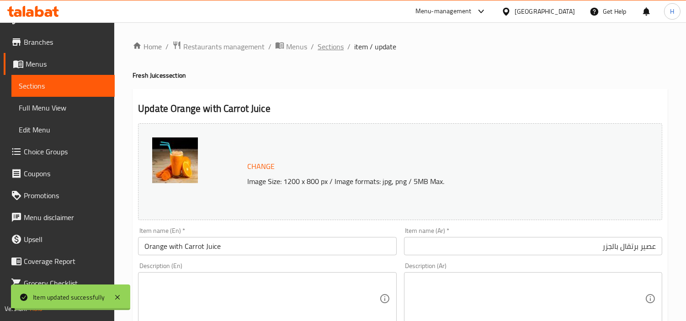
click at [334, 49] on span "Sections" at bounding box center [330, 46] width 26 height 11
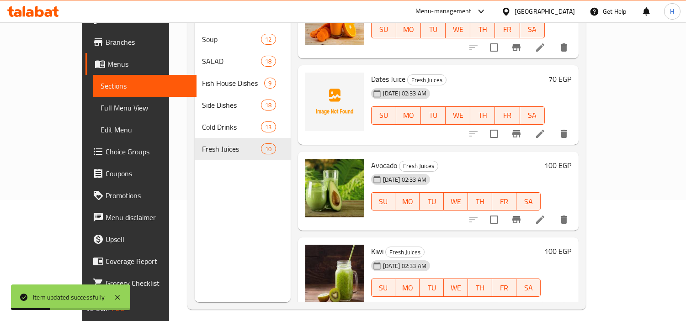
scroll to position [128, 0]
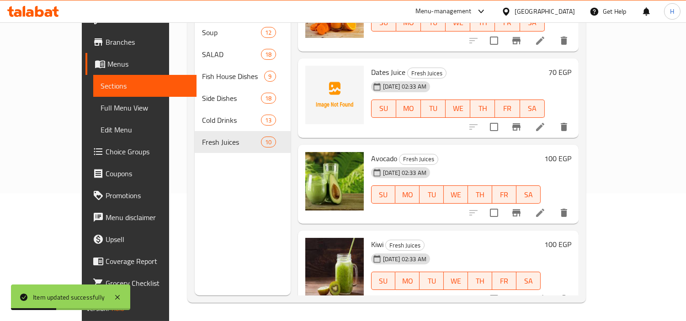
click at [544, 209] on icon at bounding box center [540, 213] width 8 height 8
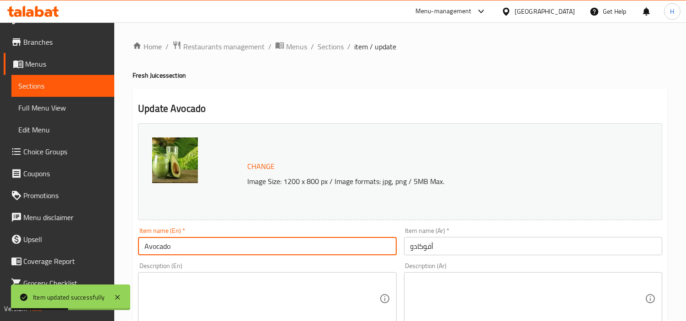
click at [316, 248] on input "Avocado" at bounding box center [267, 246] width 258 height 18
type input "Avocado Juice"
click at [579, 264] on div "Description (Ar) Description (Ar)" at bounding box center [533, 294] width 258 height 63
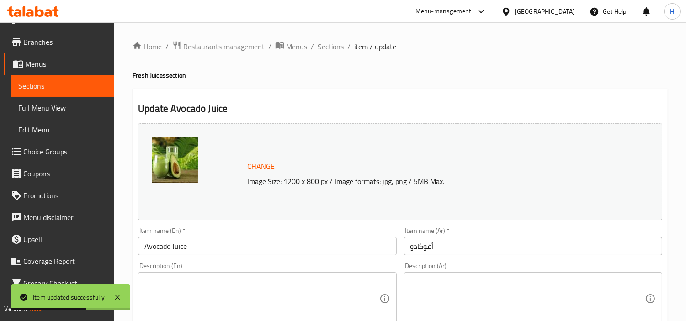
click at [567, 253] on input "أفوكادو" at bounding box center [533, 246] width 258 height 18
click at [662, 252] on div "Item name (Ar)   * أفوكادو Item name (Ar) *" at bounding box center [532, 241] width 265 height 35
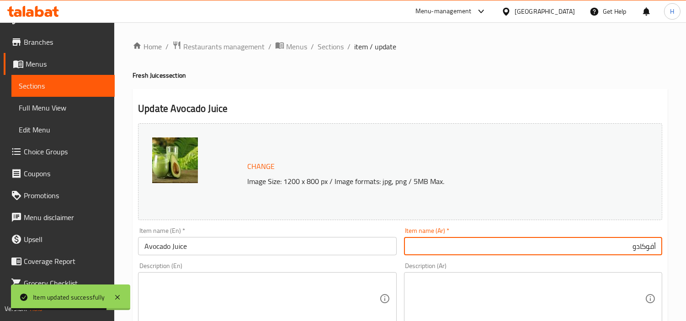
click at [660, 249] on input "أفوكادو" at bounding box center [533, 246] width 258 height 18
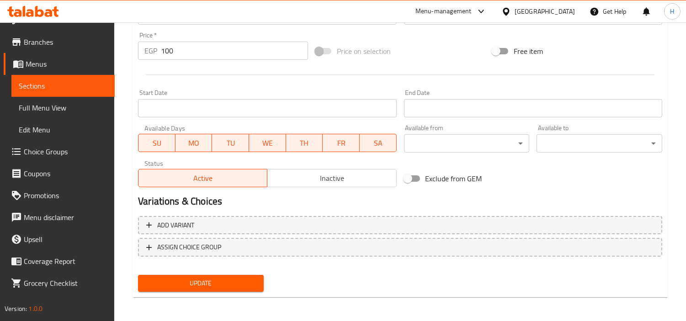
type input "عصير أفوكادو"
click at [252, 272] on div "Update" at bounding box center [200, 283] width 133 height 24
click at [218, 282] on span "Update" at bounding box center [200, 283] width 111 height 11
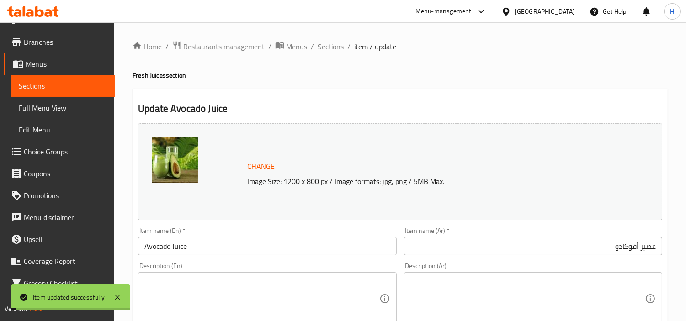
click at [331, 49] on span "Sections" at bounding box center [330, 46] width 26 height 11
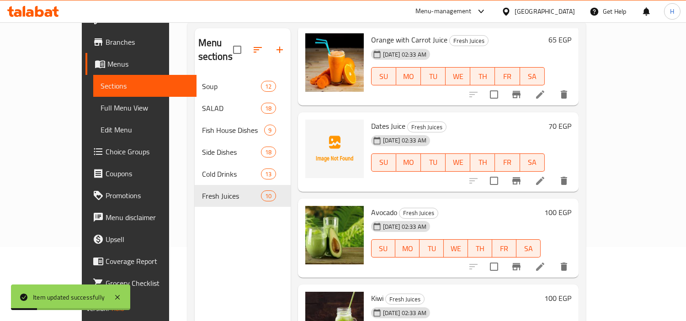
scroll to position [128, 0]
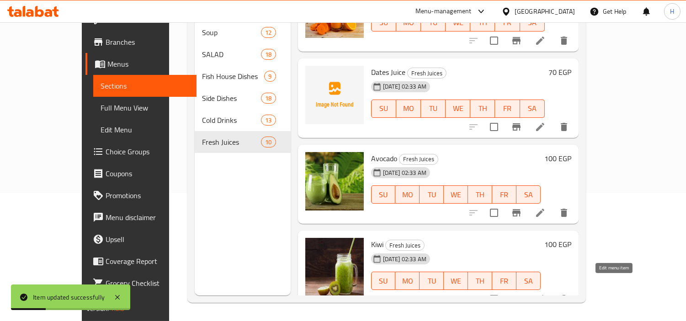
click at [545, 294] on icon at bounding box center [539, 299] width 11 height 11
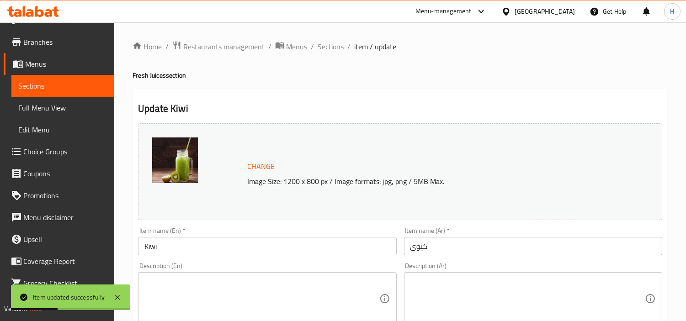
click at [357, 253] on input "Kiwi" at bounding box center [267, 246] width 258 height 18
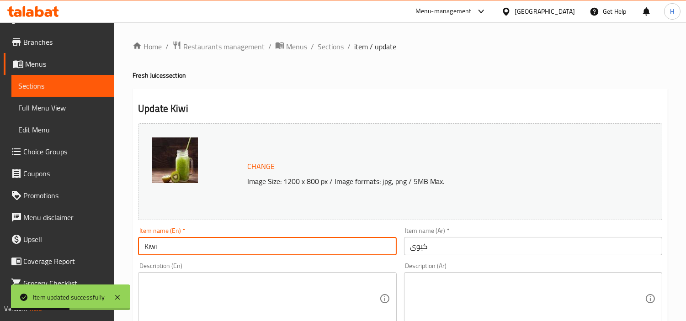
type input "Kiwi Juice"
click at [532, 234] on div "Item name (Ar)   * كيوى Item name (Ar) *" at bounding box center [533, 241] width 258 height 28
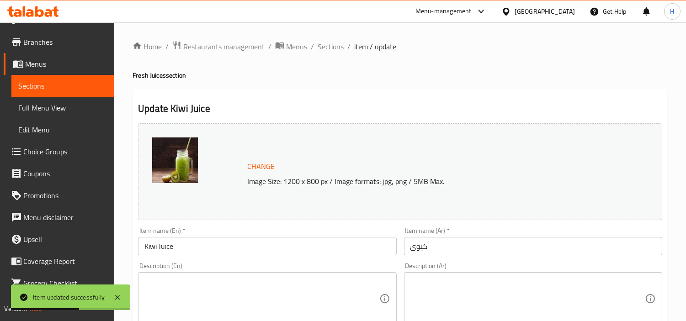
click at [530, 253] on input "كيوى" at bounding box center [533, 246] width 258 height 18
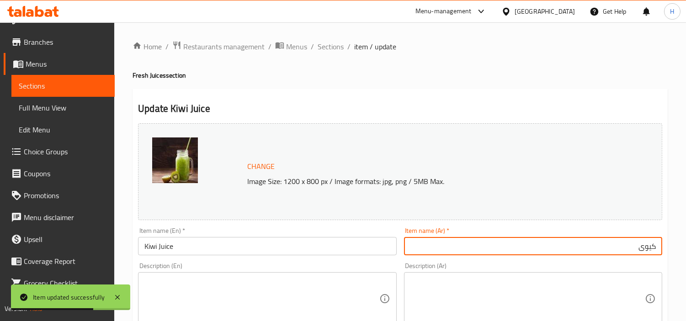
click at [656, 249] on input "كيوى" at bounding box center [533, 246] width 258 height 18
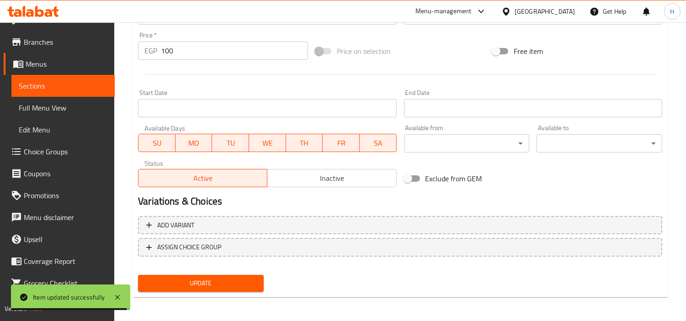
type input "عصير كيوى"
click at [224, 279] on span "Update" at bounding box center [200, 283] width 111 height 11
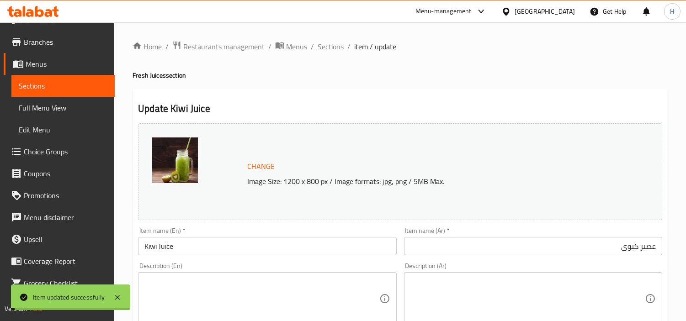
click at [321, 48] on span "Sections" at bounding box center [330, 46] width 26 height 11
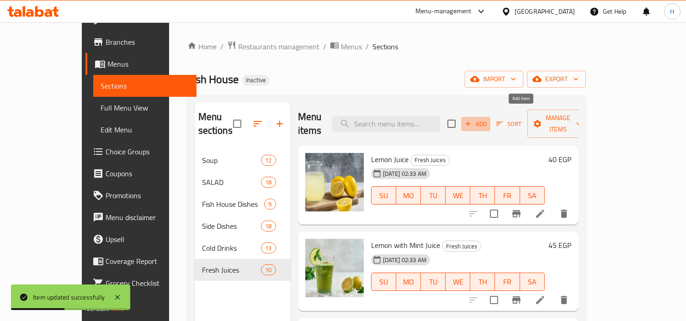
click at [472, 120] on icon "button" at bounding box center [468, 124] width 8 height 8
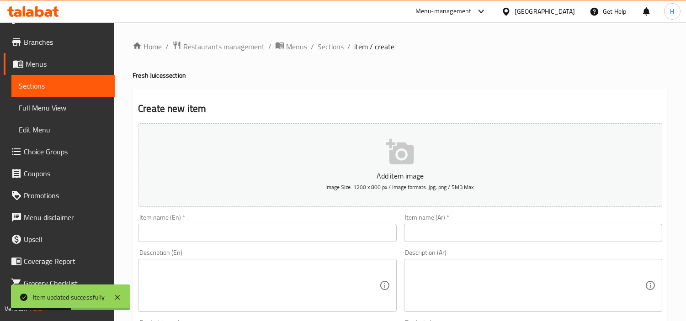
click at [323, 220] on div "Item name (En)   * Item name (En) *" at bounding box center [267, 228] width 258 height 28
click at [311, 239] on input "text" at bounding box center [267, 233] width 258 height 18
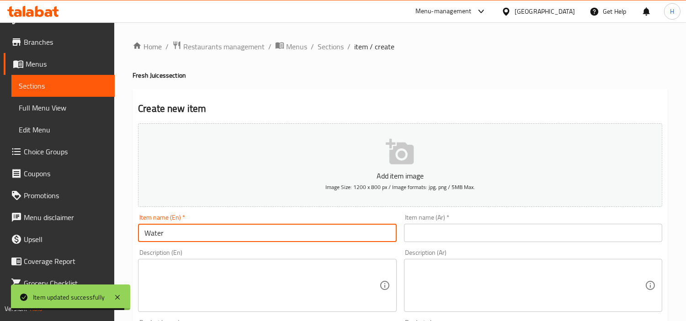
type input "Watermelon Juice"
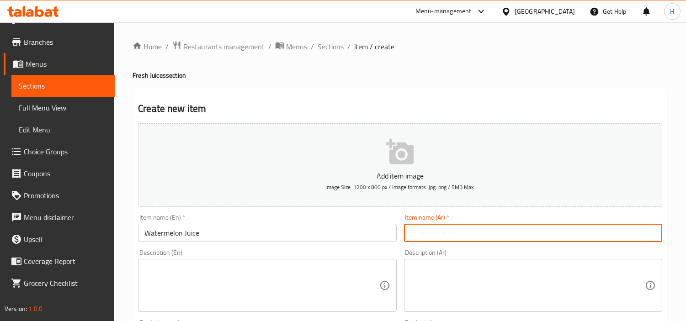
click at [524, 231] on input "text" at bounding box center [533, 233] width 258 height 18
type input "عصير بطيخ"
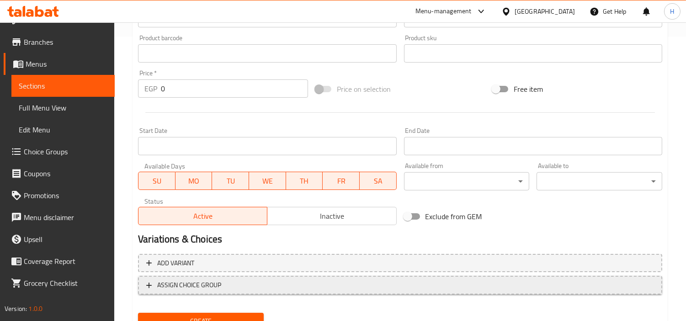
scroll to position [322, 0]
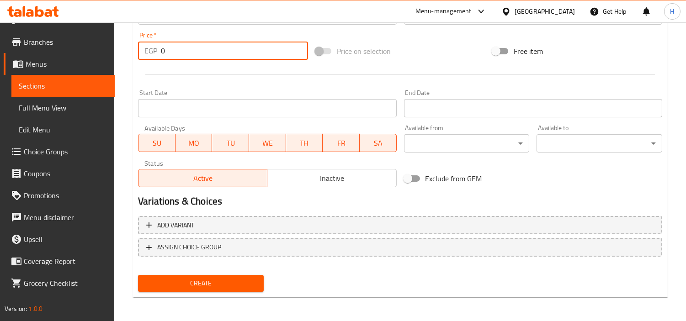
drag, startPoint x: 229, startPoint y: 58, endPoint x: 127, endPoint y: 55, distance: 101.9
click at [127, 55] on div "Home / Restaurants management / Menus / Sections / item / create Fresh Juices s…" at bounding box center [399, 11] width 571 height 623
type input "70"
click at [127, 62] on div "Home / Restaurants management / Menus / Sections / item / create Fresh Juices s…" at bounding box center [399, 11] width 571 height 623
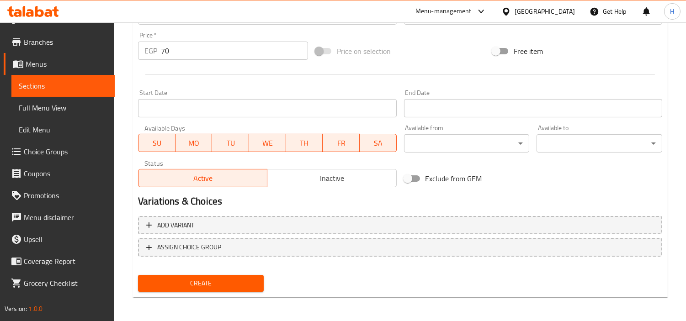
click at [204, 284] on span "Create" at bounding box center [200, 283] width 111 height 11
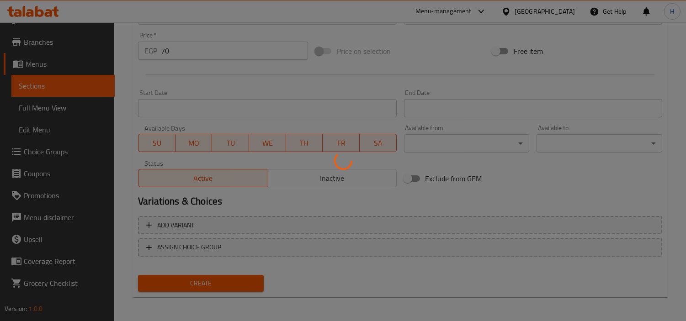
type input "0"
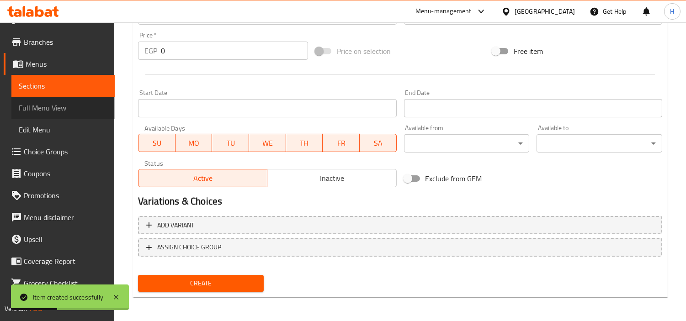
click at [67, 103] on span "Full Menu View" at bounding box center [63, 107] width 89 height 11
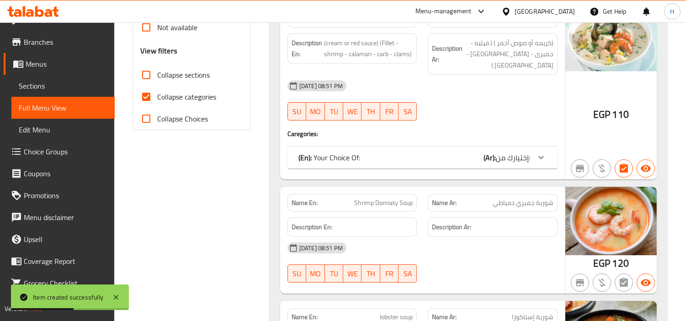
scroll to position [322, 0]
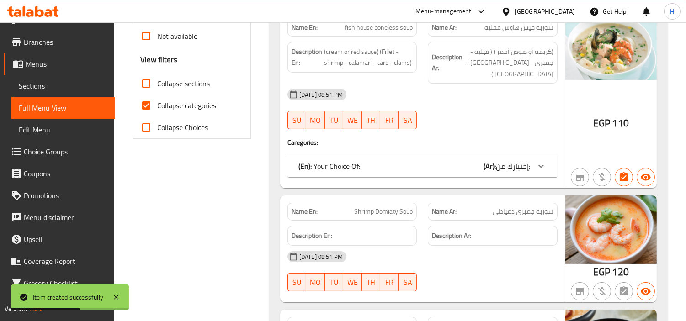
click at [189, 102] on span "Collapse categories" at bounding box center [186, 105] width 59 height 11
click at [157, 102] on input "Collapse categories" at bounding box center [146, 106] width 22 height 22
checkbox input "false"
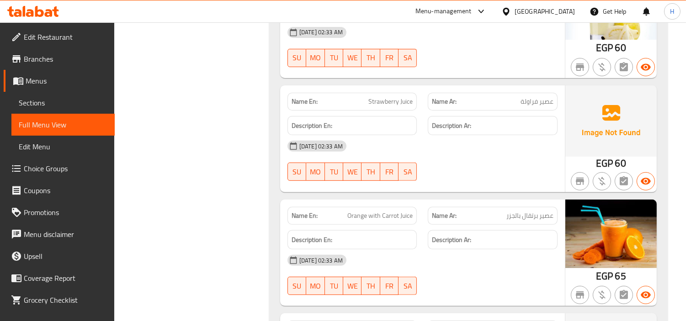
scroll to position [12954, 0]
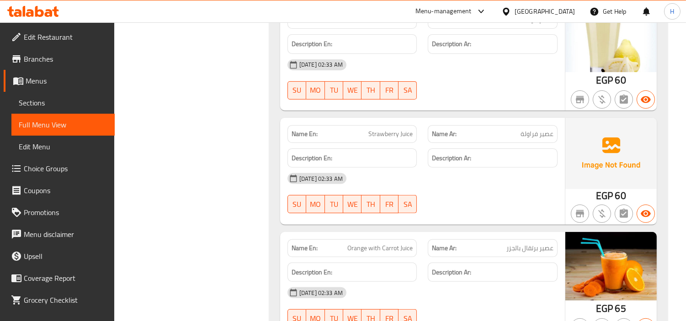
click at [76, 110] on link "Sections" at bounding box center [62, 103] width 103 height 22
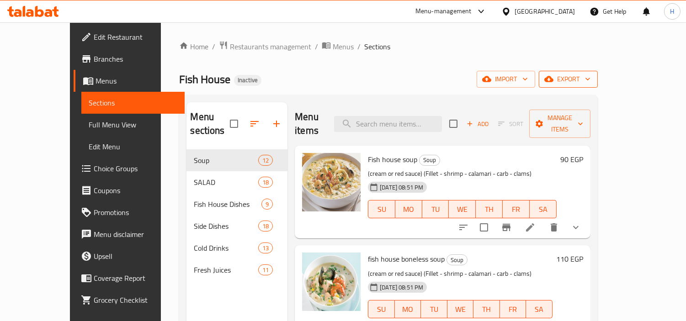
click at [590, 79] on span "export" at bounding box center [568, 79] width 44 height 11
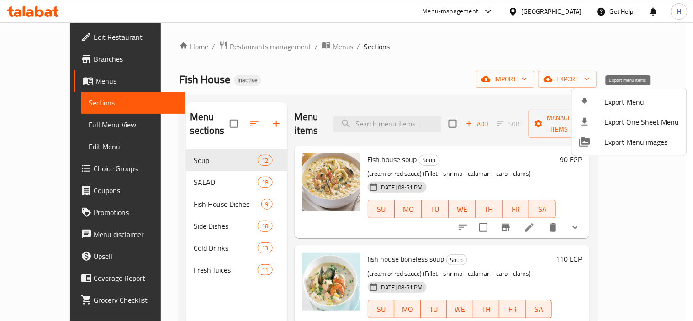
click at [593, 107] on div at bounding box center [592, 101] width 26 height 11
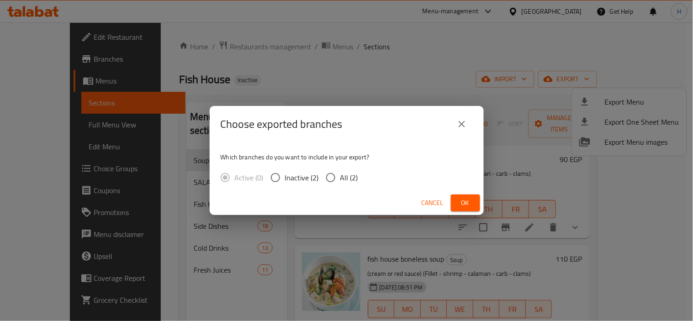
click at [340, 179] on span "All (2)" at bounding box center [349, 177] width 18 height 11
click at [340, 179] on input "All (2)" at bounding box center [330, 177] width 19 height 19
radio input "true"
click at [454, 199] on button "Ok" at bounding box center [465, 203] width 29 height 17
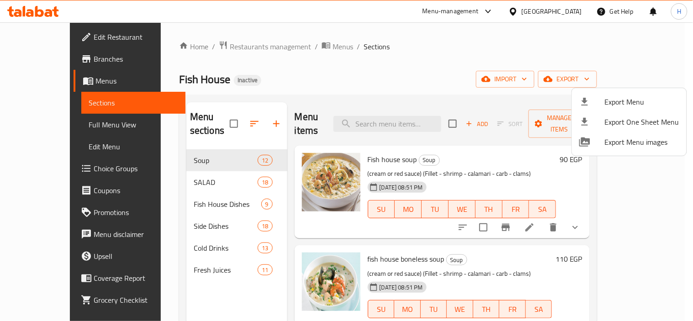
click at [387, 116] on div at bounding box center [346, 160] width 693 height 321
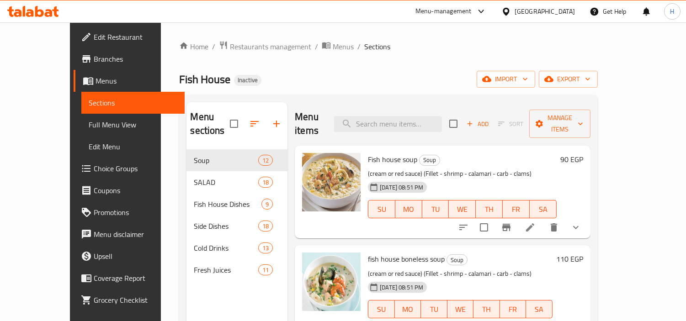
click at [387, 116] on input "search" at bounding box center [388, 124] width 108 height 16
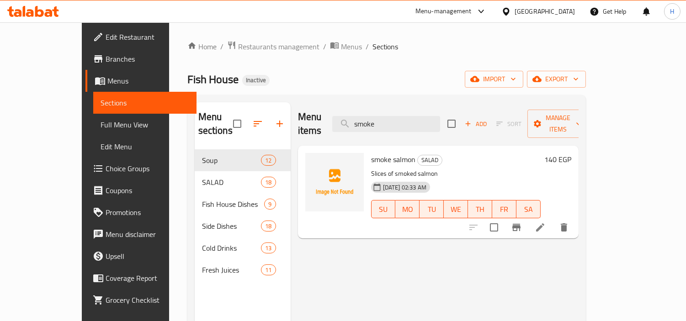
type input "smoke"
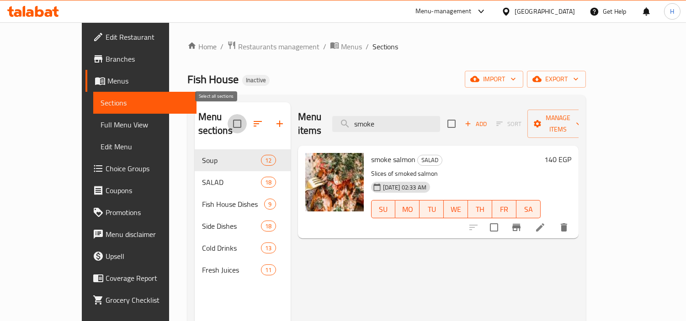
click at [227, 119] on input "checkbox" at bounding box center [236, 123] width 19 height 19
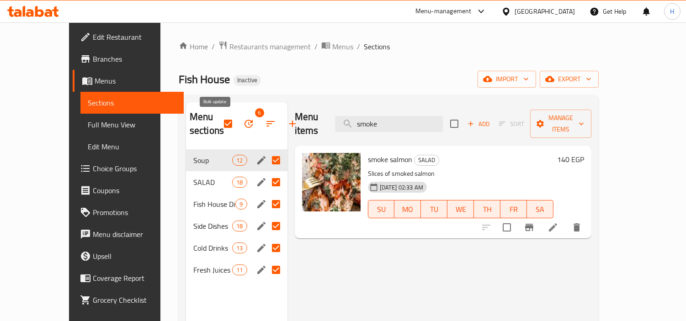
click at [243, 125] on icon "button" at bounding box center [248, 123] width 11 height 11
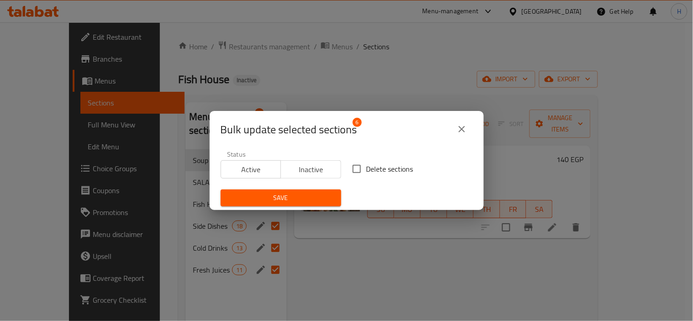
drag, startPoint x: 375, startPoint y: 168, endPoint x: 371, endPoint y: 171, distance: 5.2
click at [374, 169] on span "Delete sections" at bounding box center [389, 169] width 47 height 11
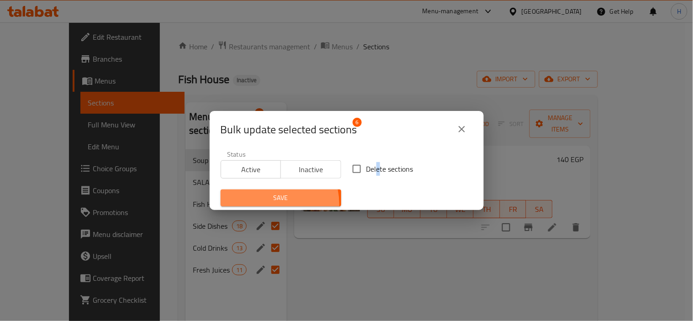
click at [269, 204] on button "Save" at bounding box center [281, 198] width 121 height 17
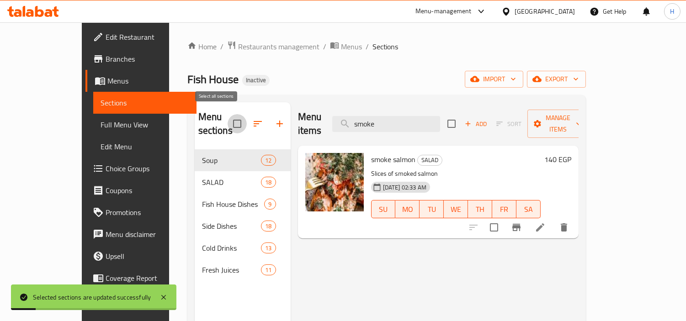
click at [227, 114] on input "checkbox" at bounding box center [236, 123] width 19 height 19
checkbox input "true"
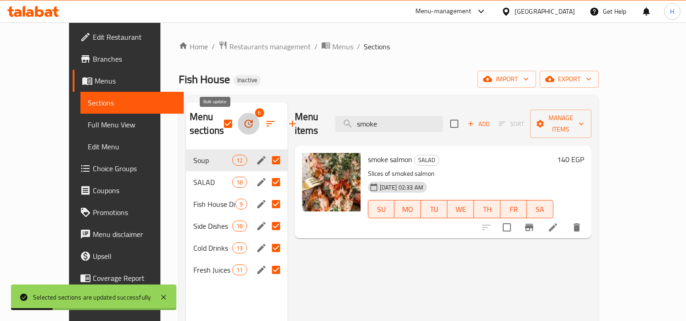
click at [238, 122] on button "button" at bounding box center [249, 124] width 22 height 22
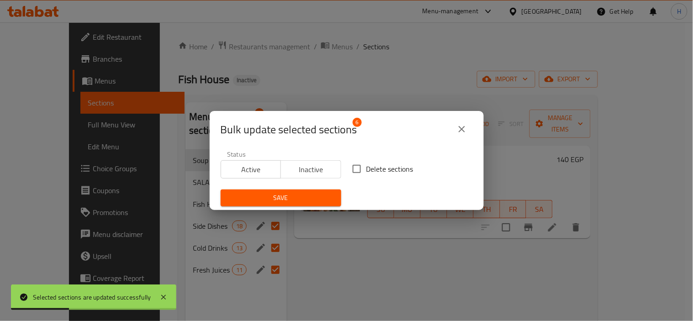
click at [366, 174] on span "Delete sections" at bounding box center [389, 169] width 47 height 11
click at [366, 175] on input "Delete sections" at bounding box center [356, 168] width 19 height 19
checkbox input "true"
click at [317, 202] on span "Save" at bounding box center [281, 197] width 106 height 11
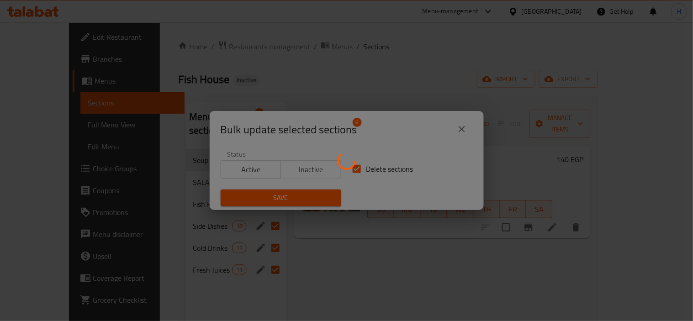
checkbox input "false"
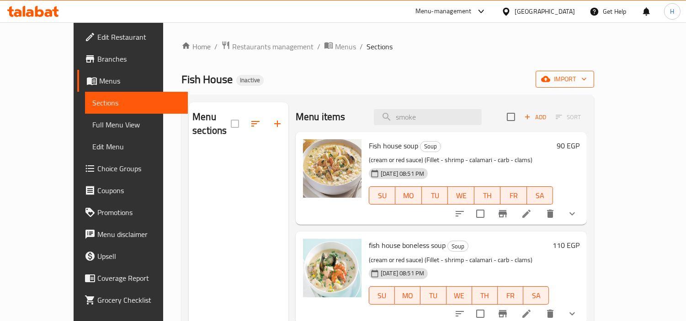
click at [594, 79] on button "import" at bounding box center [564, 79] width 58 height 17
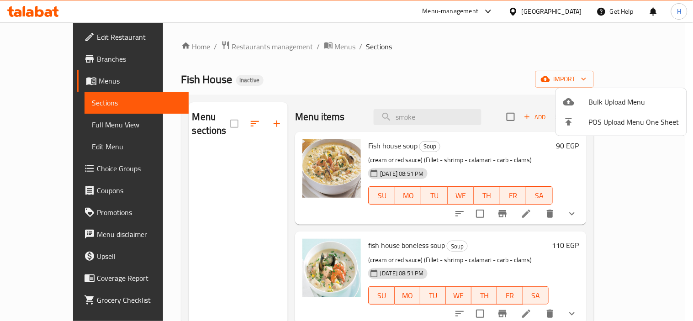
click at [602, 96] on span "Bulk Upload Menu" at bounding box center [634, 101] width 90 height 11
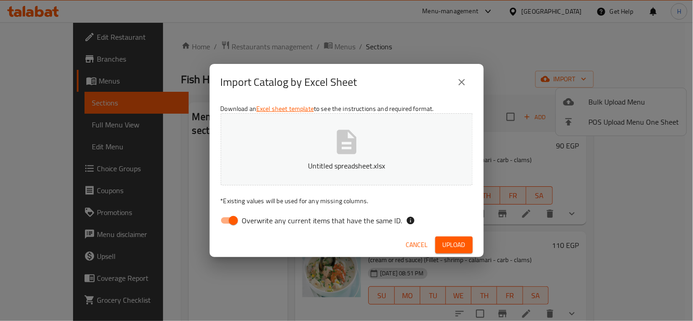
click at [297, 201] on p "* Existing values will be used for any missing columns." at bounding box center [347, 200] width 252 height 9
click at [302, 215] on span "Overwrite any current items that have the same ID." at bounding box center [322, 220] width 160 height 11
click at [259, 213] on input "Overwrite any current items that have the same ID." at bounding box center [233, 220] width 52 height 17
checkbox input "false"
click at [448, 234] on div "Cancel Upload" at bounding box center [347, 245] width 274 height 24
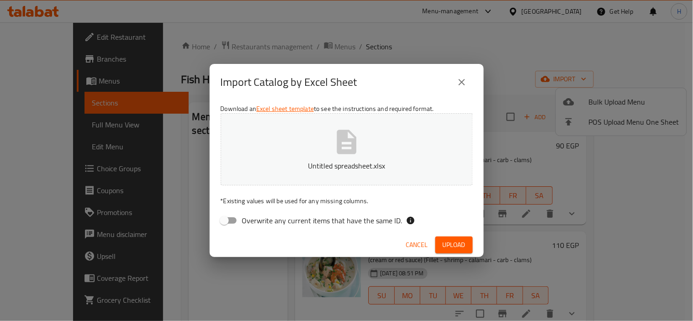
click at [450, 244] on span "Upload" at bounding box center [454, 244] width 23 height 11
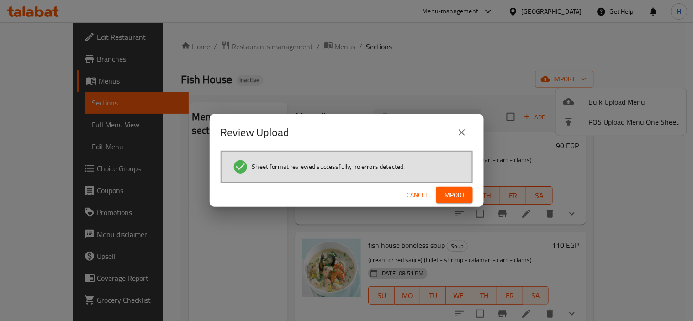
click at [448, 200] on span "Import" at bounding box center [454, 195] width 22 height 11
click at [450, 192] on button "button" at bounding box center [457, 195] width 29 height 15
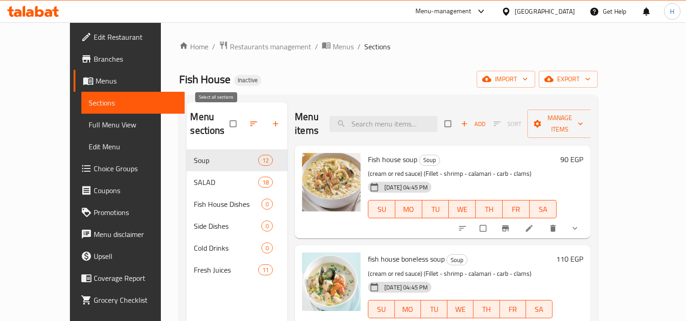
click at [224, 116] on input "checkbox" at bounding box center [233, 123] width 19 height 17
checkbox input "true"
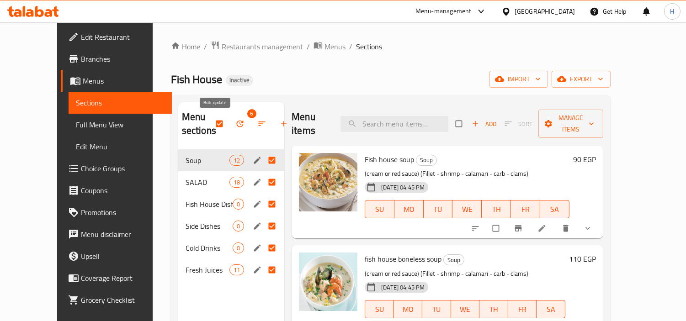
click at [230, 125] on button "button" at bounding box center [241, 124] width 22 height 20
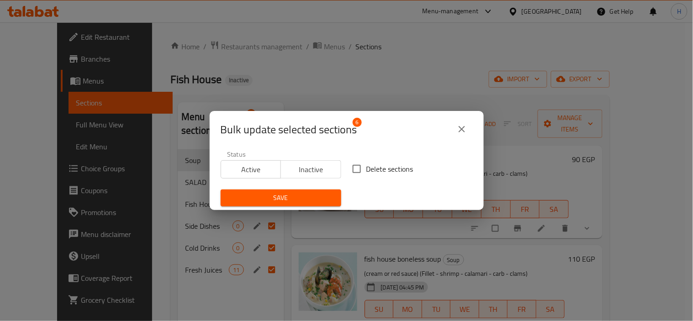
click at [216, 127] on div "Bulk update selected sections 6" at bounding box center [347, 129] width 274 height 37
click at [357, 166] on input "Delete sections" at bounding box center [356, 168] width 19 height 19
checkbox input "true"
click at [300, 195] on span "Save" at bounding box center [281, 197] width 106 height 11
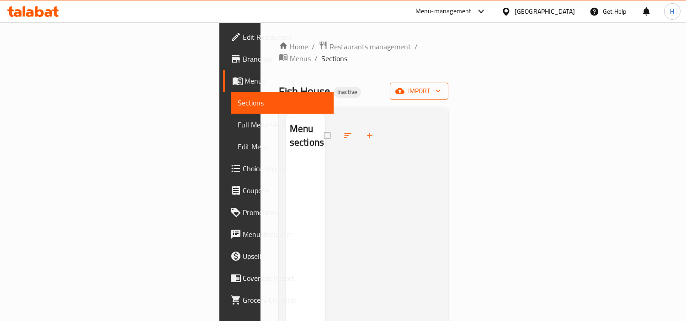
click at [404, 86] on icon "button" at bounding box center [399, 90] width 9 height 9
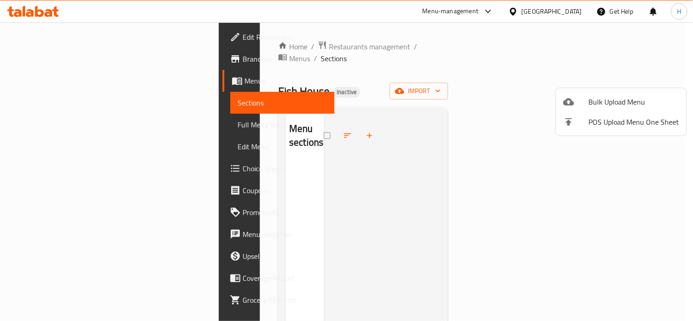
click at [613, 96] on span "Bulk Upload Menu" at bounding box center [634, 101] width 90 height 11
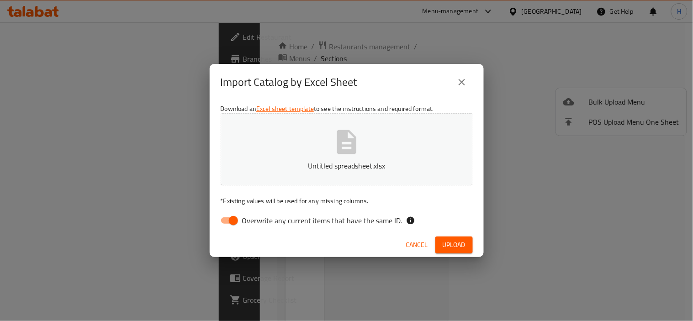
click at [380, 216] on span "Overwrite any current items that have the same ID." at bounding box center [322, 220] width 160 height 11
click at [259, 216] on input "Overwrite any current items that have the same ID." at bounding box center [233, 220] width 52 height 17
checkbox input "false"
click at [453, 247] on span "Upload" at bounding box center [454, 244] width 23 height 11
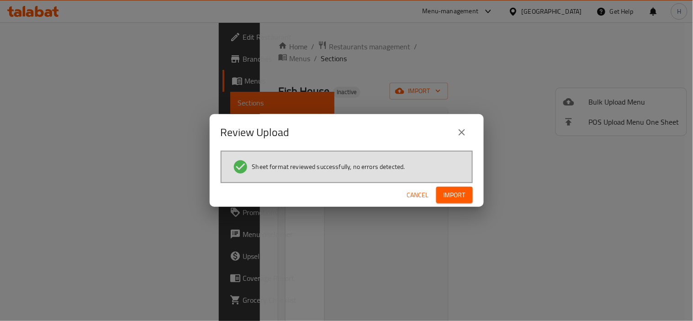
click at [465, 197] on span "Import" at bounding box center [454, 195] width 22 height 11
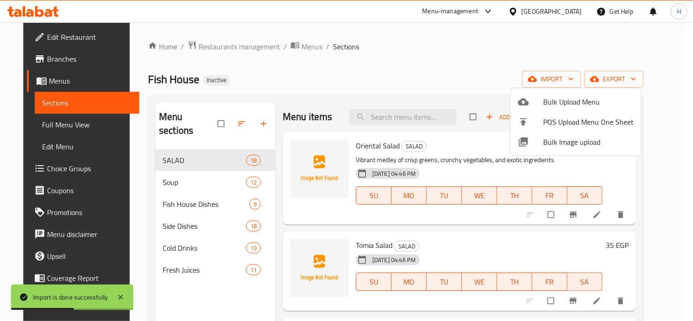
click at [445, 61] on div at bounding box center [346, 160] width 693 height 321
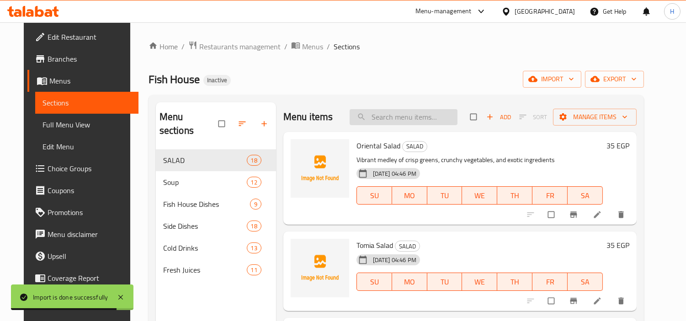
click at [438, 115] on input "search" at bounding box center [403, 117] width 108 height 16
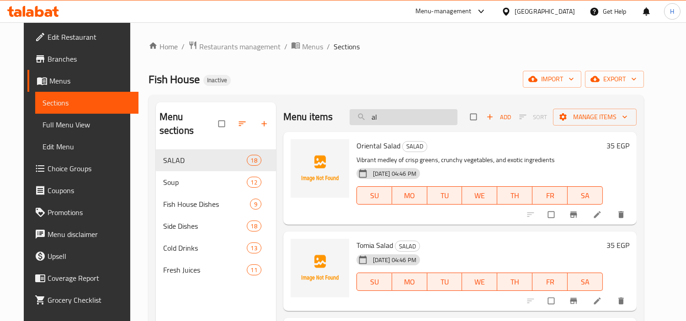
type input "a"
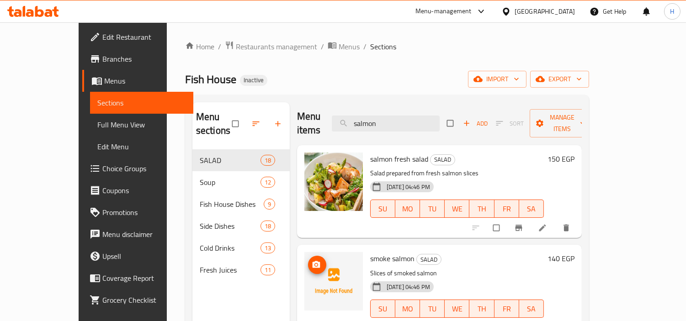
scroll to position [51, 0]
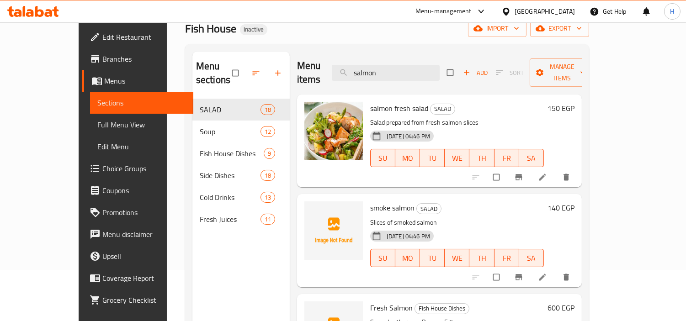
type input "salmon"
click at [372, 301] on span "Fresh Salmon" at bounding box center [391, 308] width 42 height 14
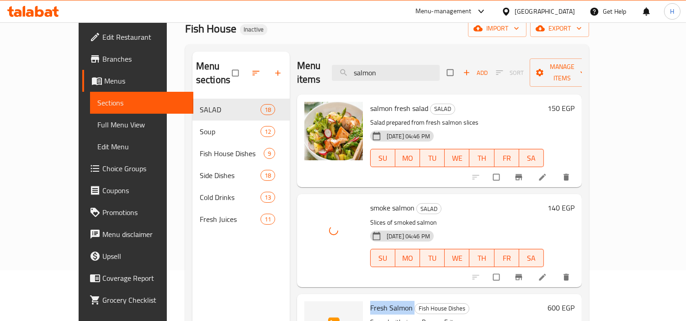
click at [372, 301] on span "Fresh Salmon" at bounding box center [391, 308] width 42 height 14
copy h6 "Fresh Salmon"
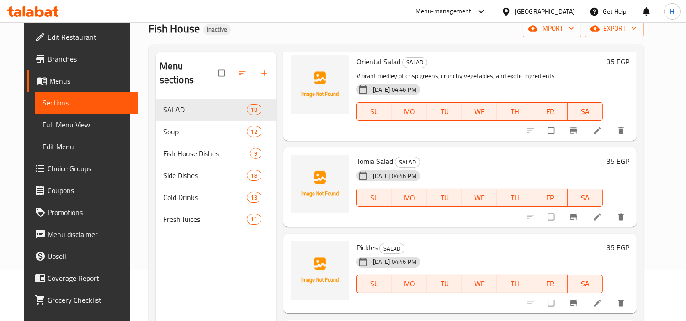
scroll to position [51, 0]
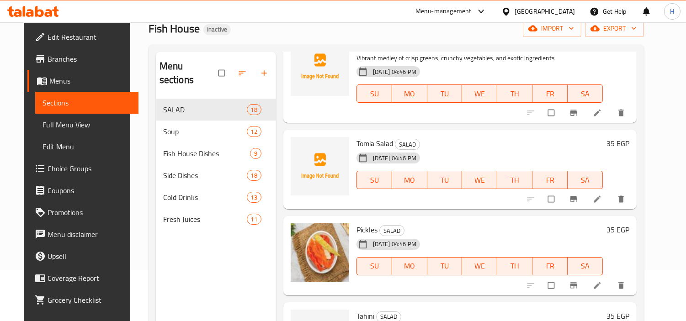
click at [365, 144] on span "Tomia Salad" at bounding box center [374, 144] width 37 height 14
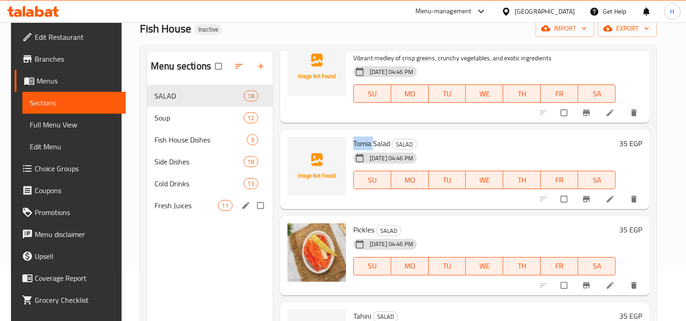
copy span "Tomia"
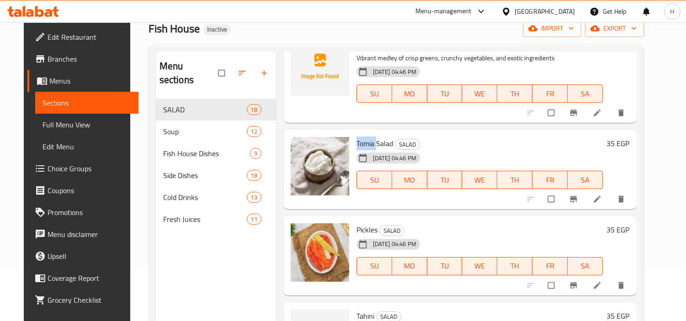
click at [100, 130] on link "Full Menu View" at bounding box center [86, 125] width 103 height 22
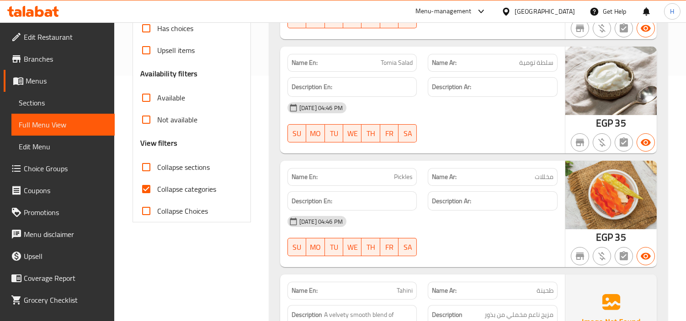
scroll to position [304, 0]
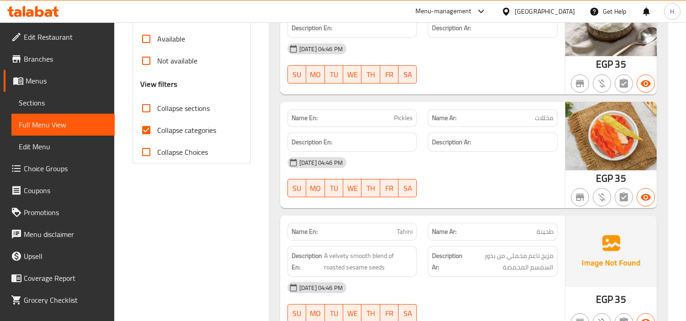
click at [169, 132] on span "Collapse categories" at bounding box center [186, 130] width 59 height 11
click at [157, 132] on input "Collapse categories" at bounding box center [146, 130] width 22 height 22
checkbox input "false"
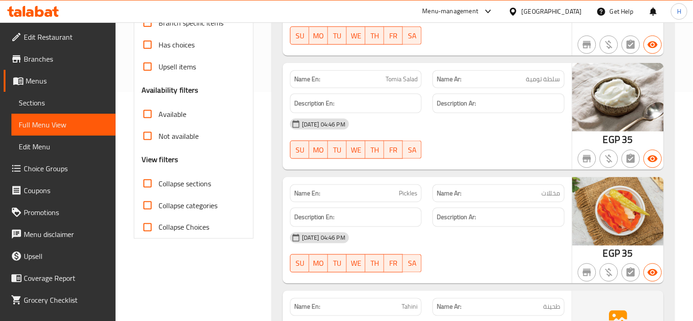
scroll to position [458, 0]
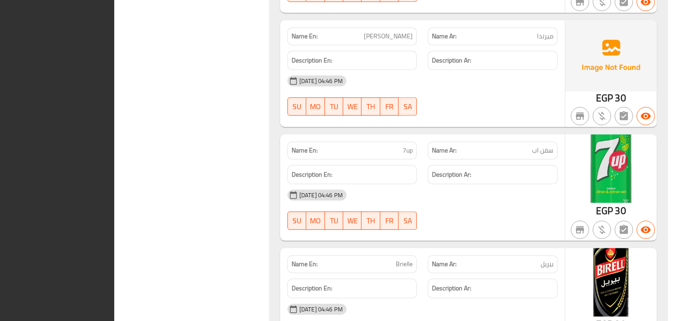
scroll to position [0, 0]
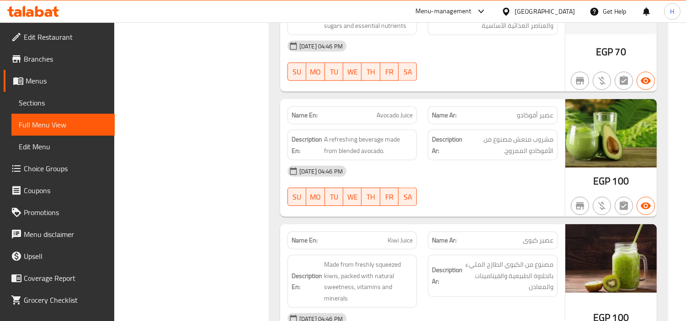
click at [71, 96] on link "Sections" at bounding box center [62, 103] width 103 height 22
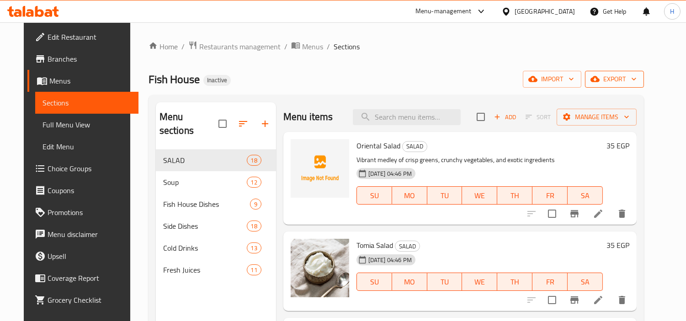
click at [599, 75] on icon "button" at bounding box center [594, 78] width 9 height 9
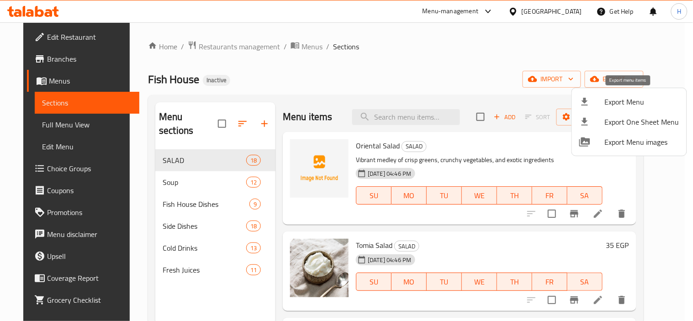
click at [596, 99] on div at bounding box center [592, 101] width 26 height 11
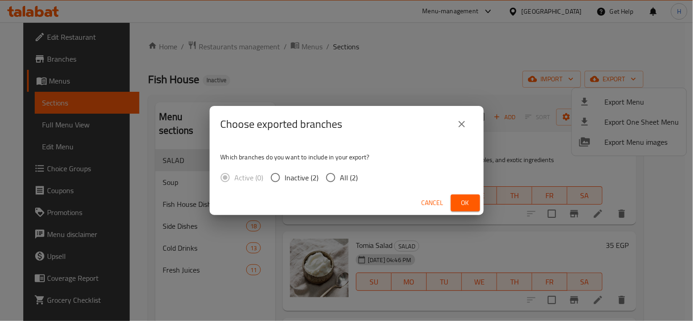
click at [327, 177] on input "All (2)" at bounding box center [330, 177] width 19 height 19
radio input "true"
click at [479, 203] on button "Ok" at bounding box center [465, 203] width 29 height 17
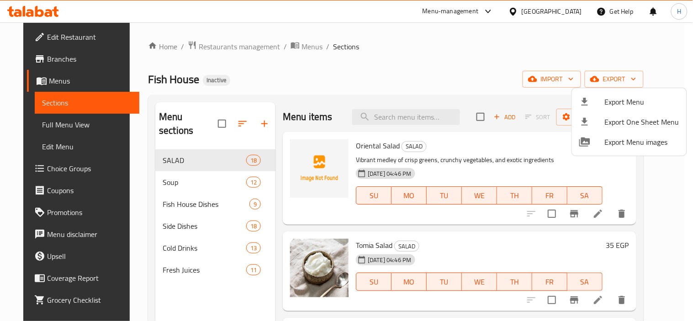
click at [378, 80] on div at bounding box center [346, 160] width 693 height 321
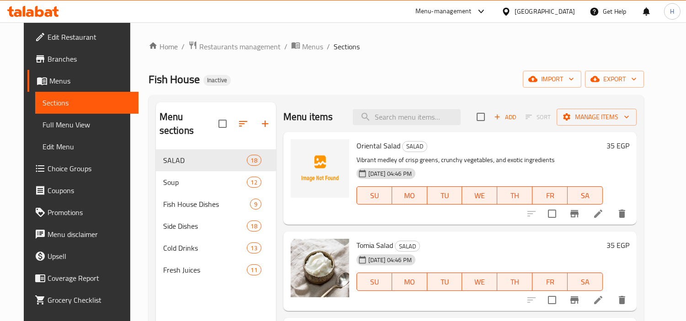
click at [314, 97] on div "Menu sections SALAD 18 Soup 12 Fish House Dishes 9 Side Dishes 18 Cold Drinks 1…" at bounding box center [395, 263] width 495 height 336
